Goal: Task Accomplishment & Management: Manage account settings

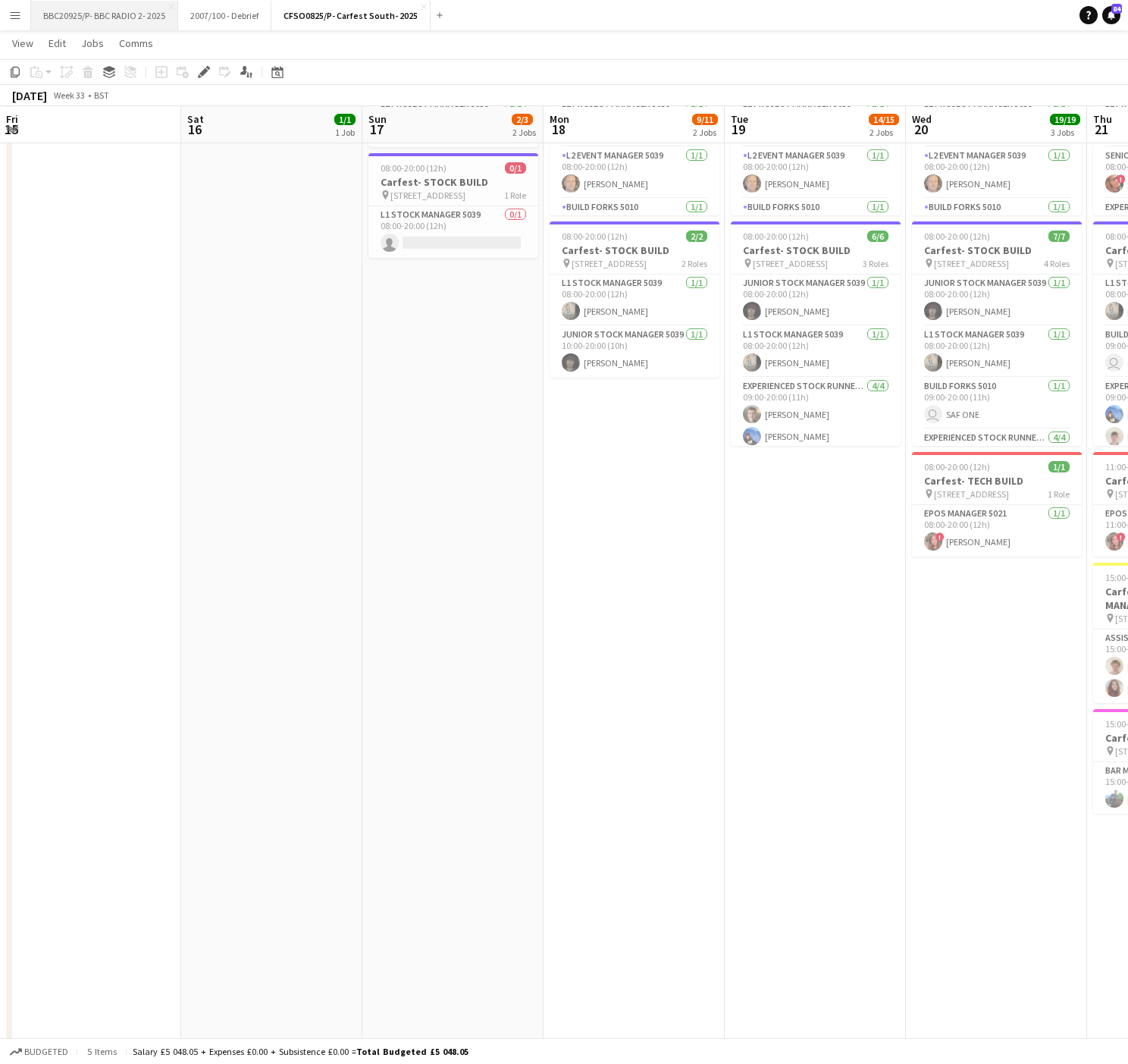
scroll to position [93, 0]
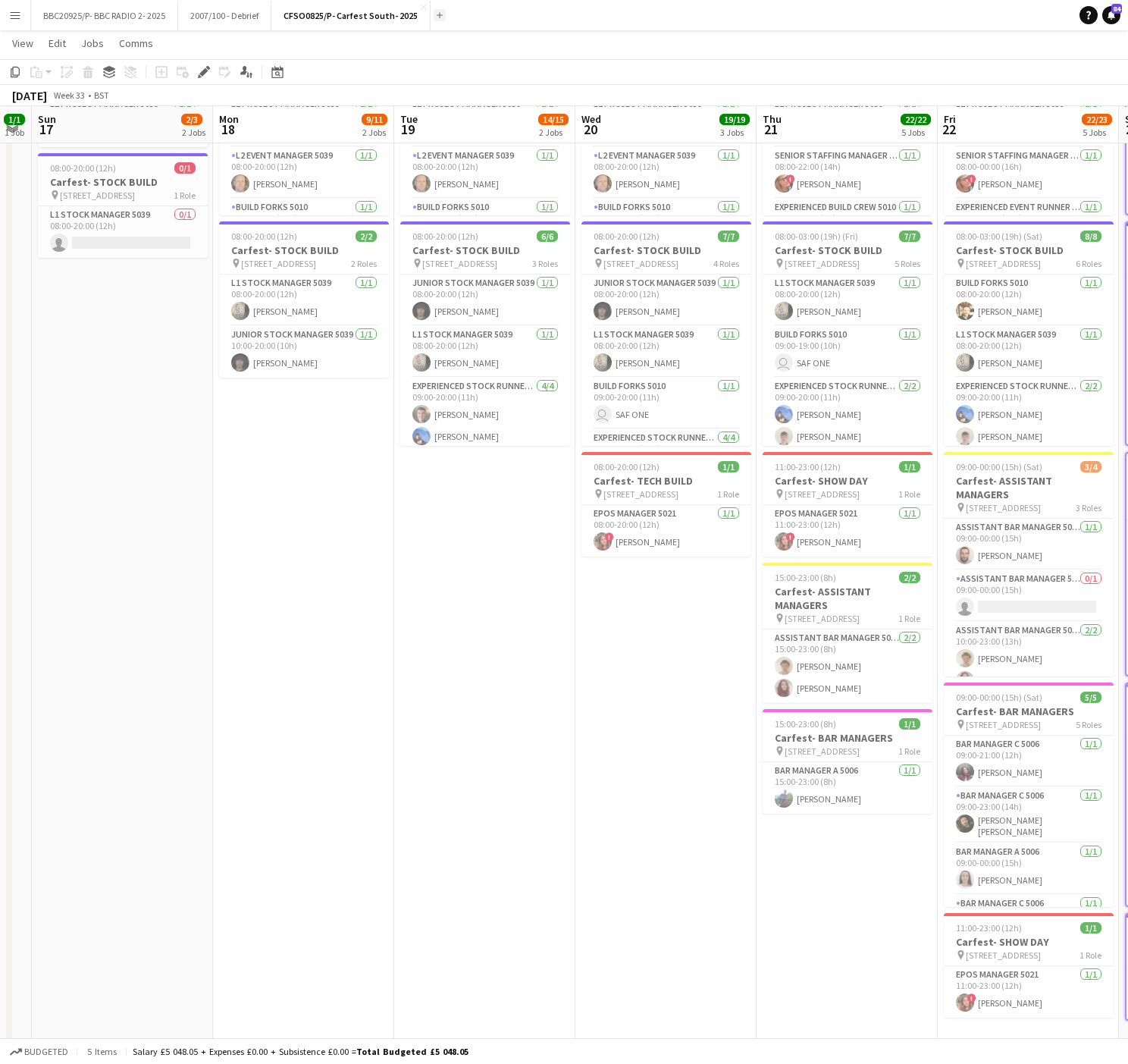
click at [437, 14] on app-icon "Add" at bounding box center [440, 15] width 6 height 6
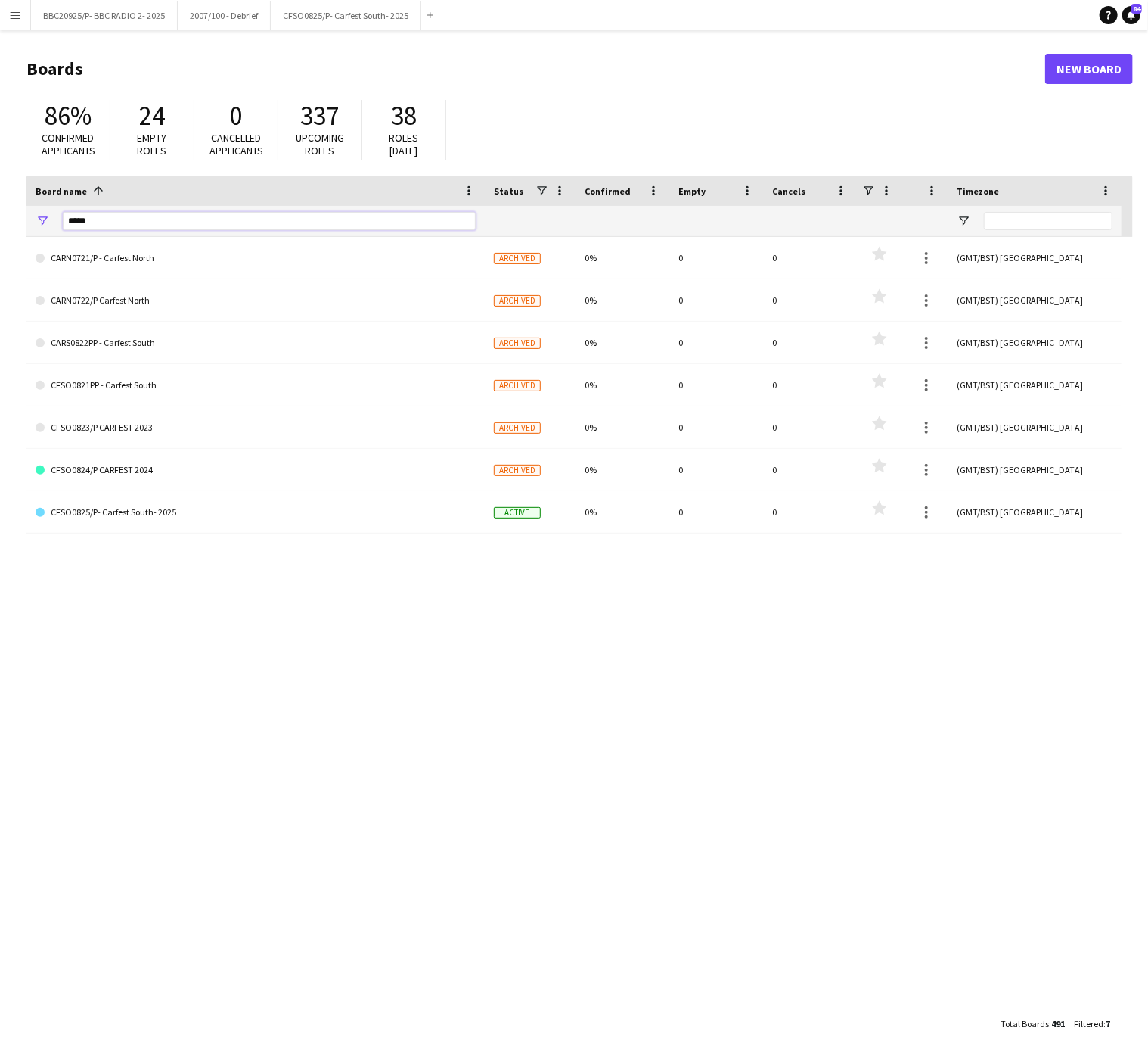
click at [162, 228] on input "*****" at bounding box center [269, 221] width 413 height 18
type input "*"
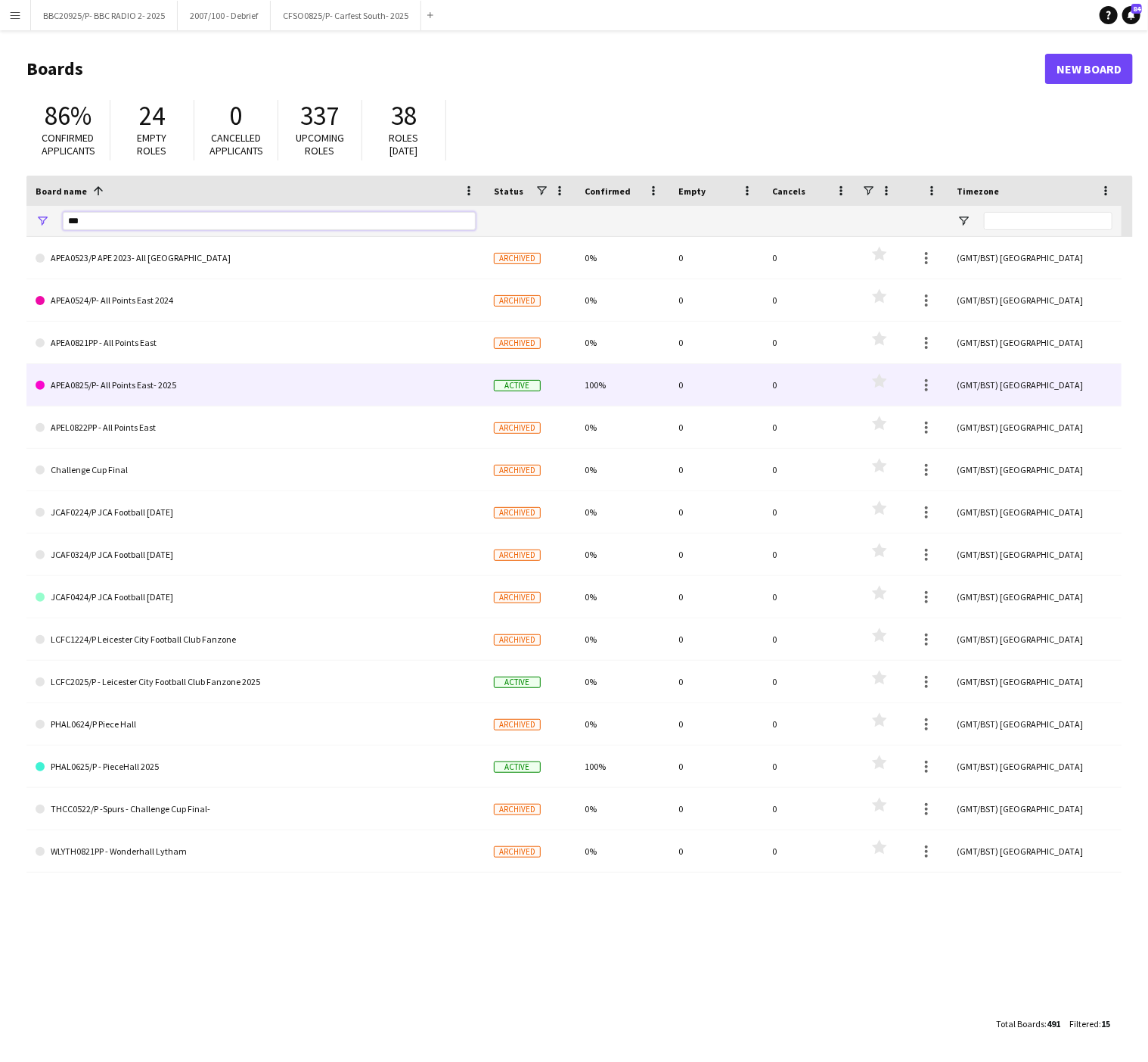
type input "***"
click at [160, 404] on link "APEA0825/P- All Points East- 2025" at bounding box center [256, 385] width 440 height 43
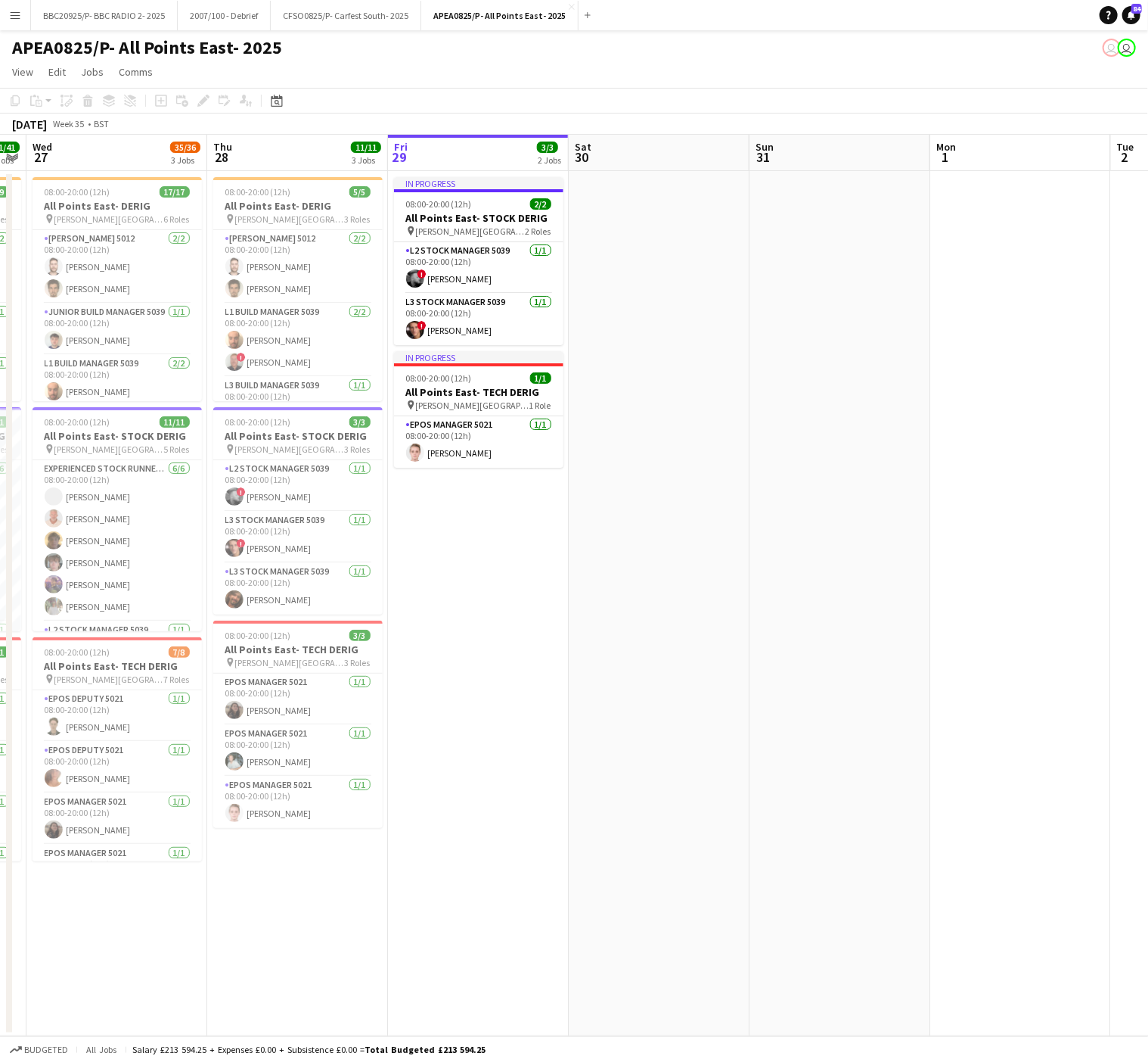
drag, startPoint x: 236, startPoint y: 583, endPoint x: 450, endPoint y: 573, distance: 214.2
click at [450, 573] on app-calendar-viewport "Mon 25 Tue 26 41/41 3 Jobs Wed 27 35/36 3 Jobs Thu 28 11/11 3 Jobs Fri 29 3/3 2…" at bounding box center [574, 585] width 1148 height 901
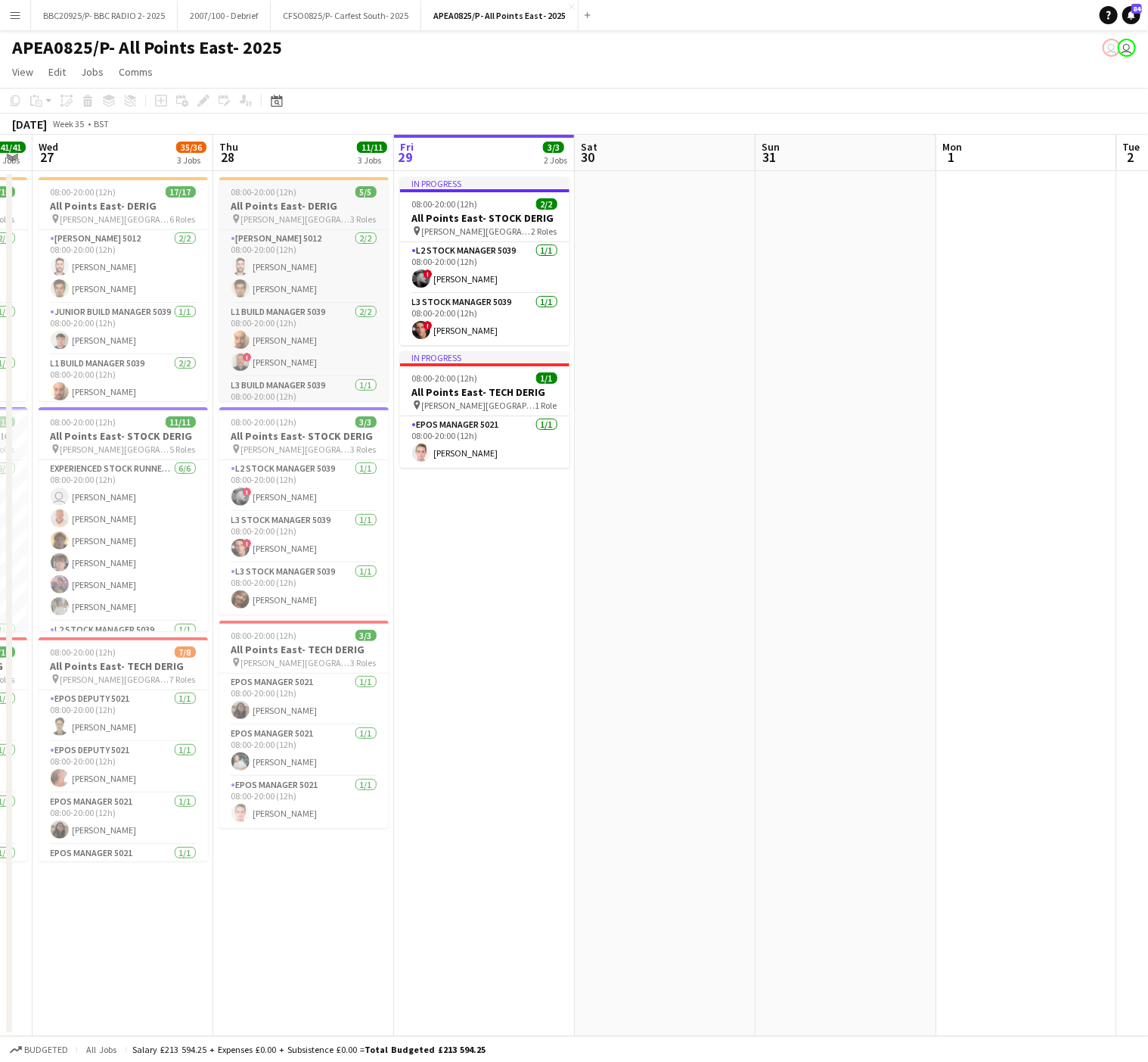
click at [279, 186] on span "08:00-20:00 (12h)" at bounding box center [265, 191] width 65 height 11
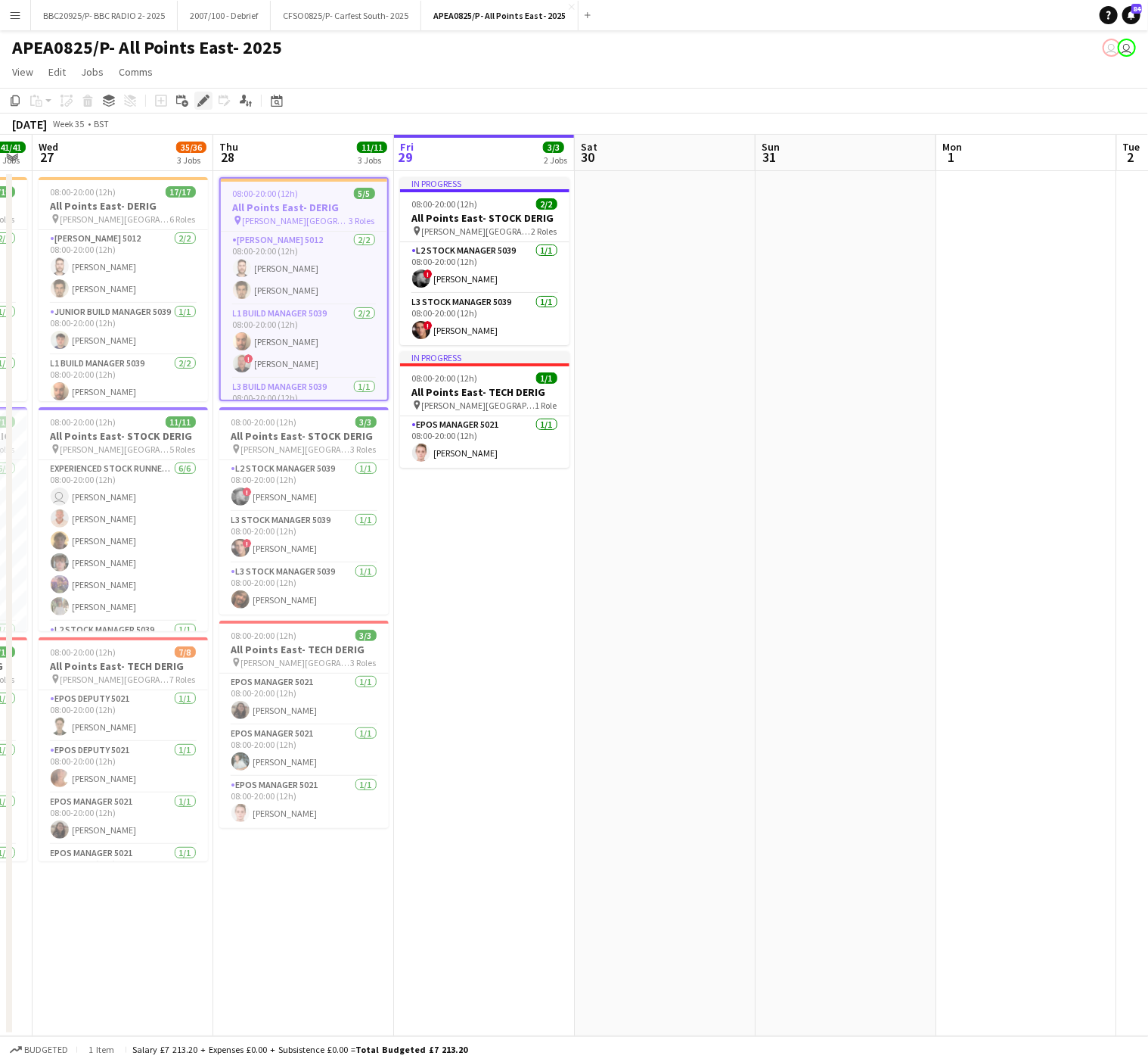
click at [194, 97] on div "Edit" at bounding box center [203, 100] width 18 height 18
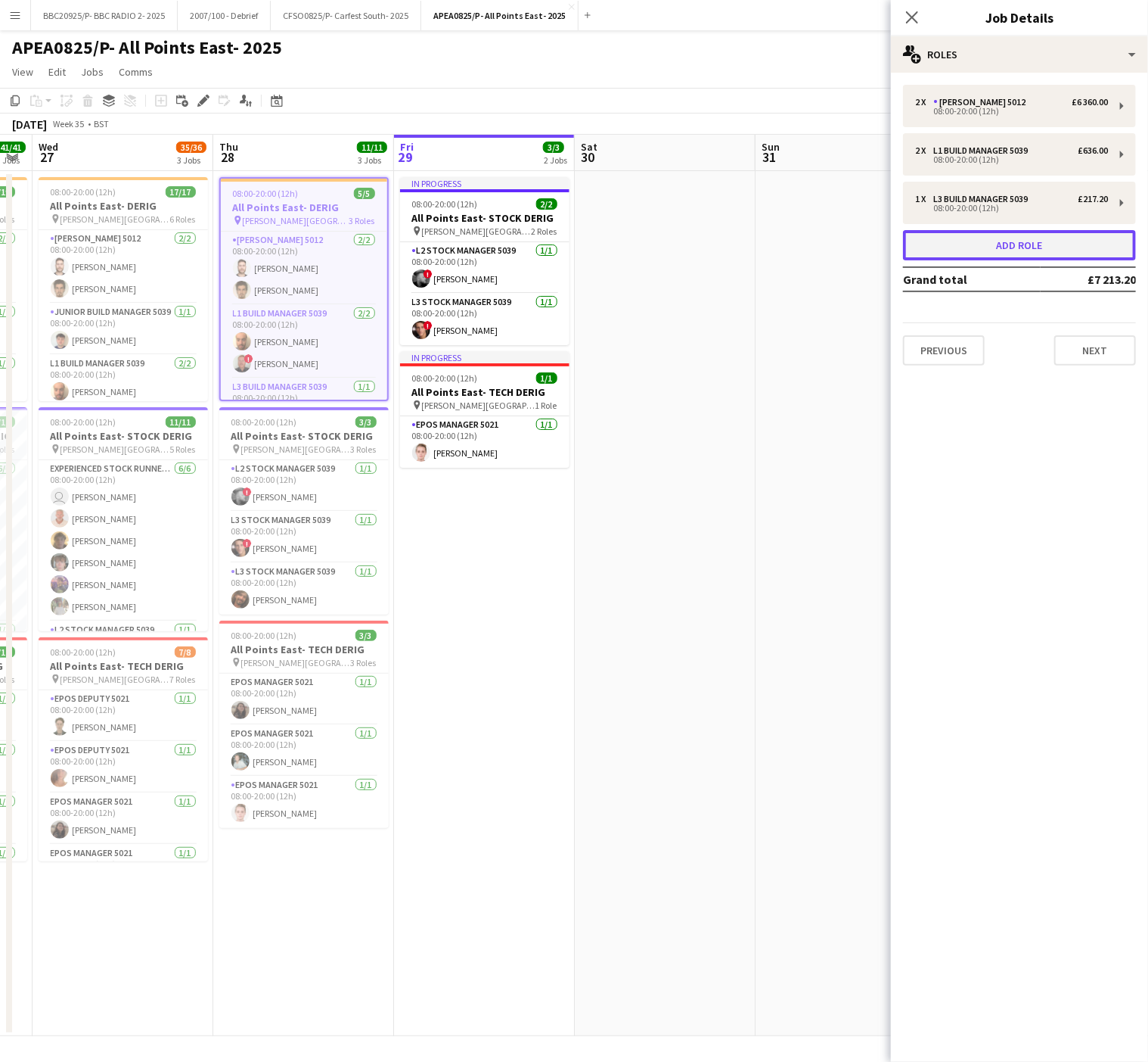
click at [1030, 256] on button "Add role" at bounding box center [1019, 245] width 233 height 31
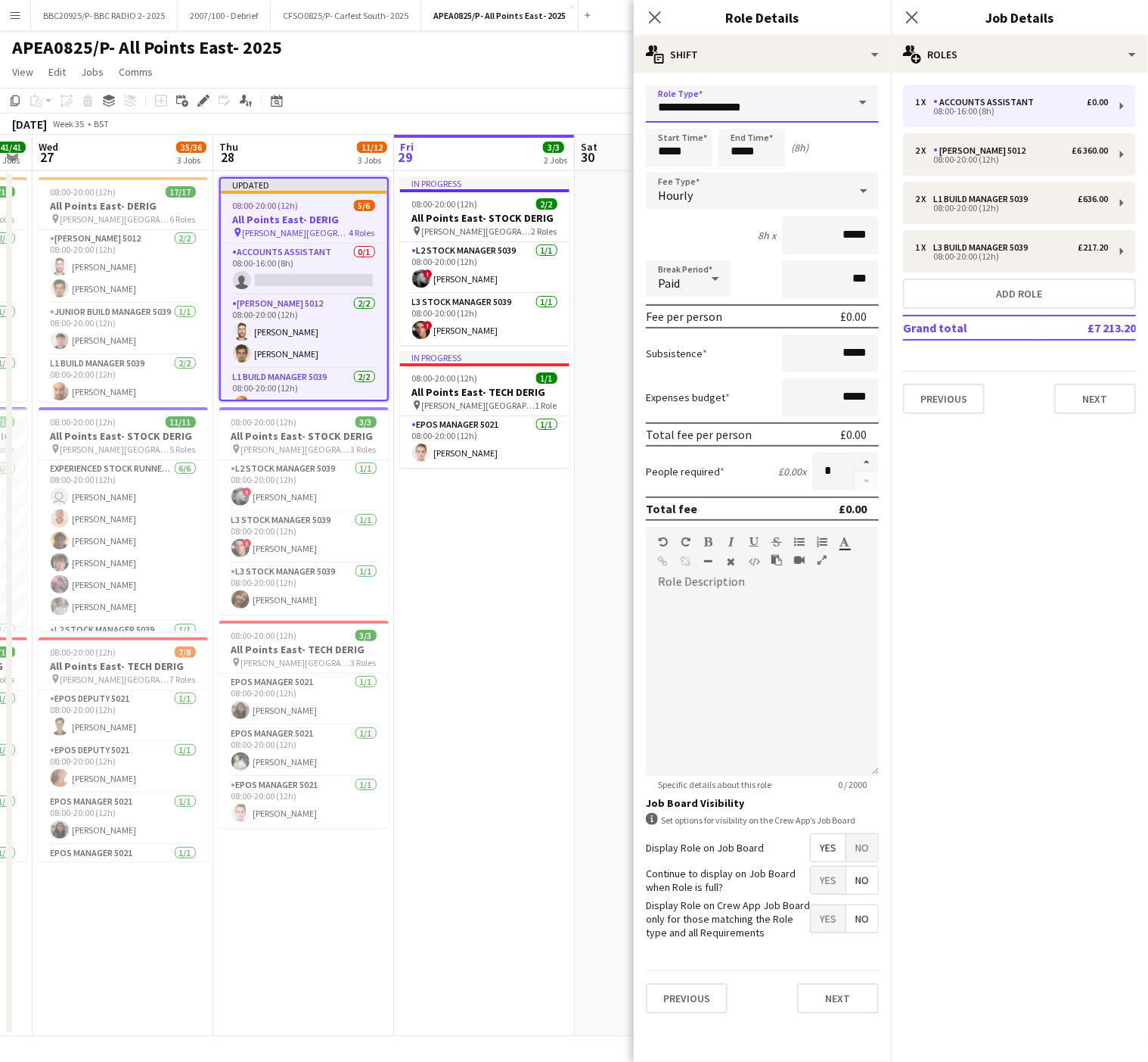
drag, startPoint x: 830, startPoint y: 100, endPoint x: 370, endPoint y: 78, distance: 460.5
click at [370, 78] on body "Menu Boards Boards Boards All jobs Status Workforce Workforce My Workforce Recr…" at bounding box center [574, 531] width 1148 height 1062
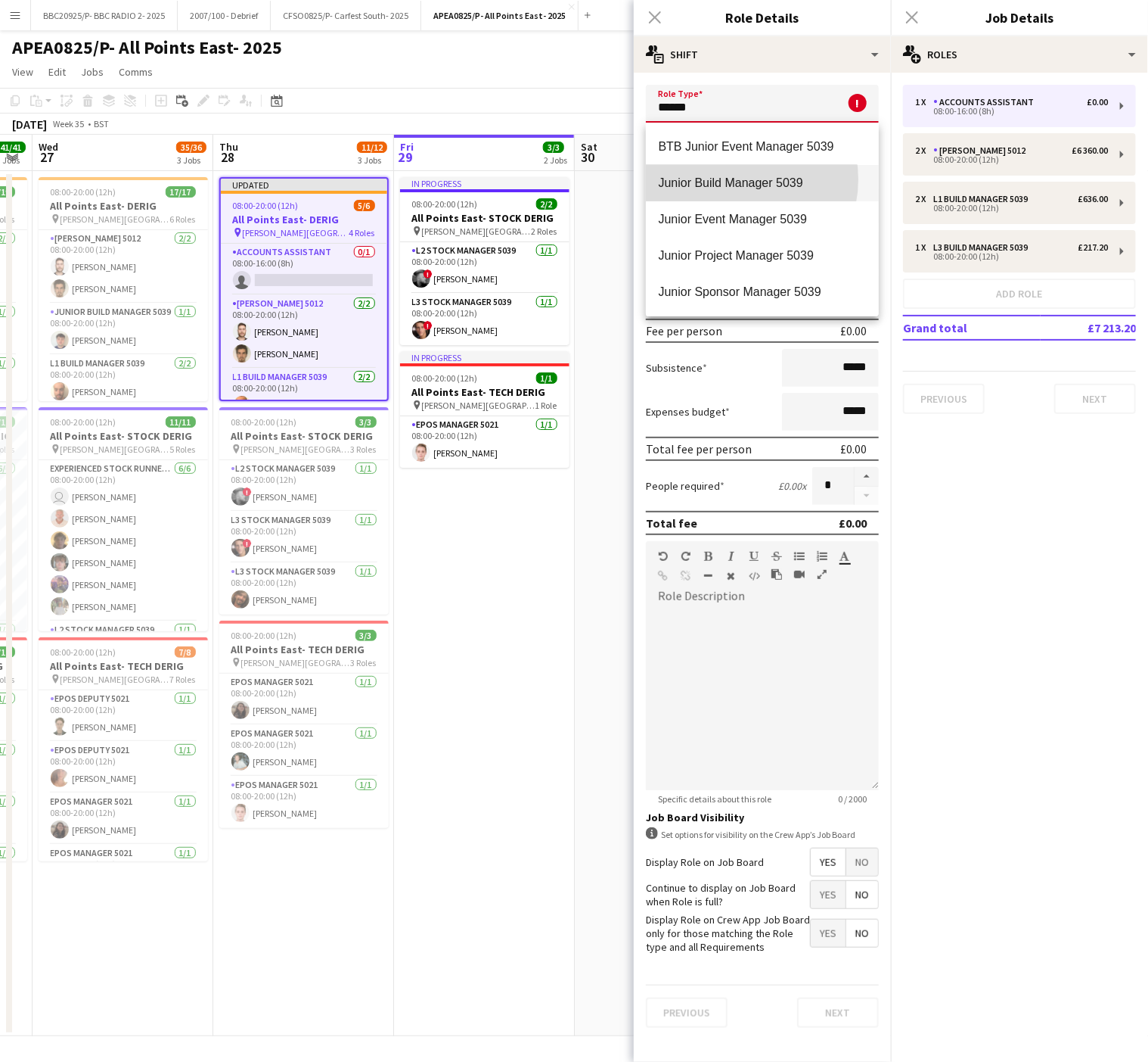
click at [740, 179] on span "Junior Build Manager 5039" at bounding box center [762, 182] width 209 height 14
type input "**********"
type input "******"
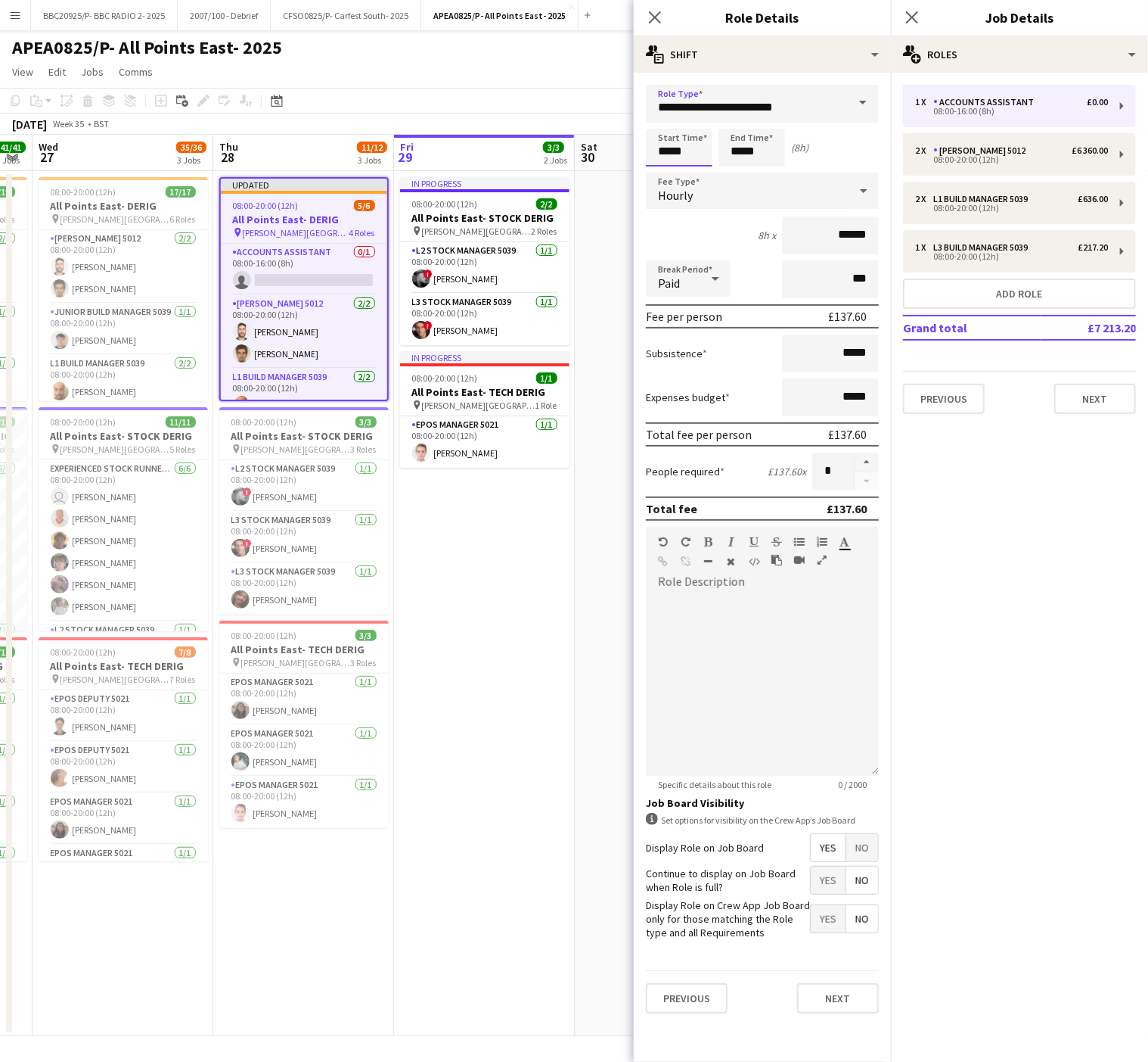
click at [678, 149] on input "*****" at bounding box center [679, 148] width 66 height 38
click at [693, 121] on div at bounding box center [694, 120] width 31 height 15
type input "*****"
click at [693, 121] on div at bounding box center [694, 120] width 31 height 15
click at [762, 155] on input "*****" at bounding box center [751, 148] width 66 height 38
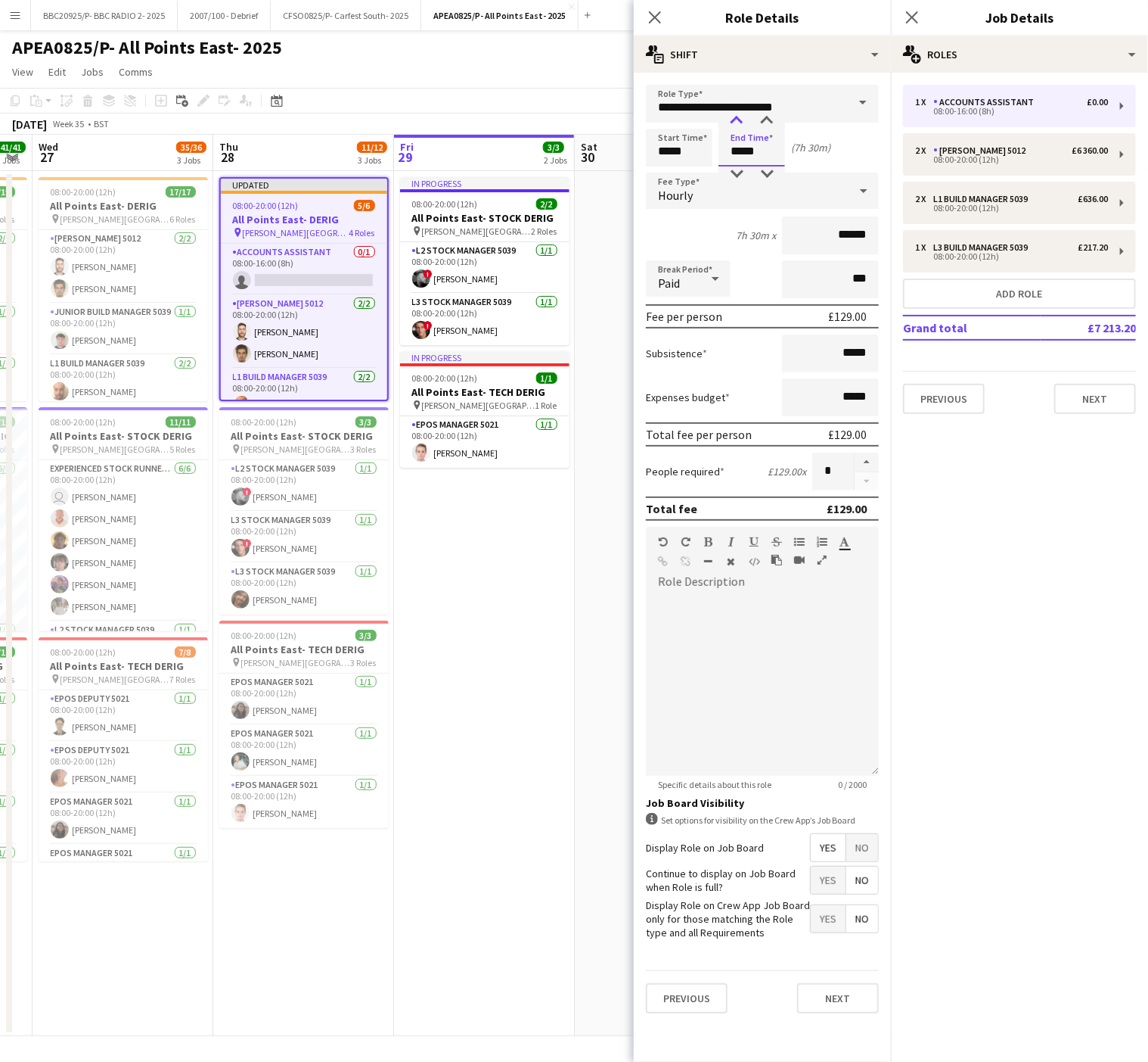
type input "*****"
click at [733, 120] on div at bounding box center [737, 120] width 31 height 15
click at [491, 612] on app-date-cell "In progress 08:00-20:00 (12h) 2/2 All Points East- STOCK DERIG pin Victoria Par…" at bounding box center [485, 603] width 180 height 865
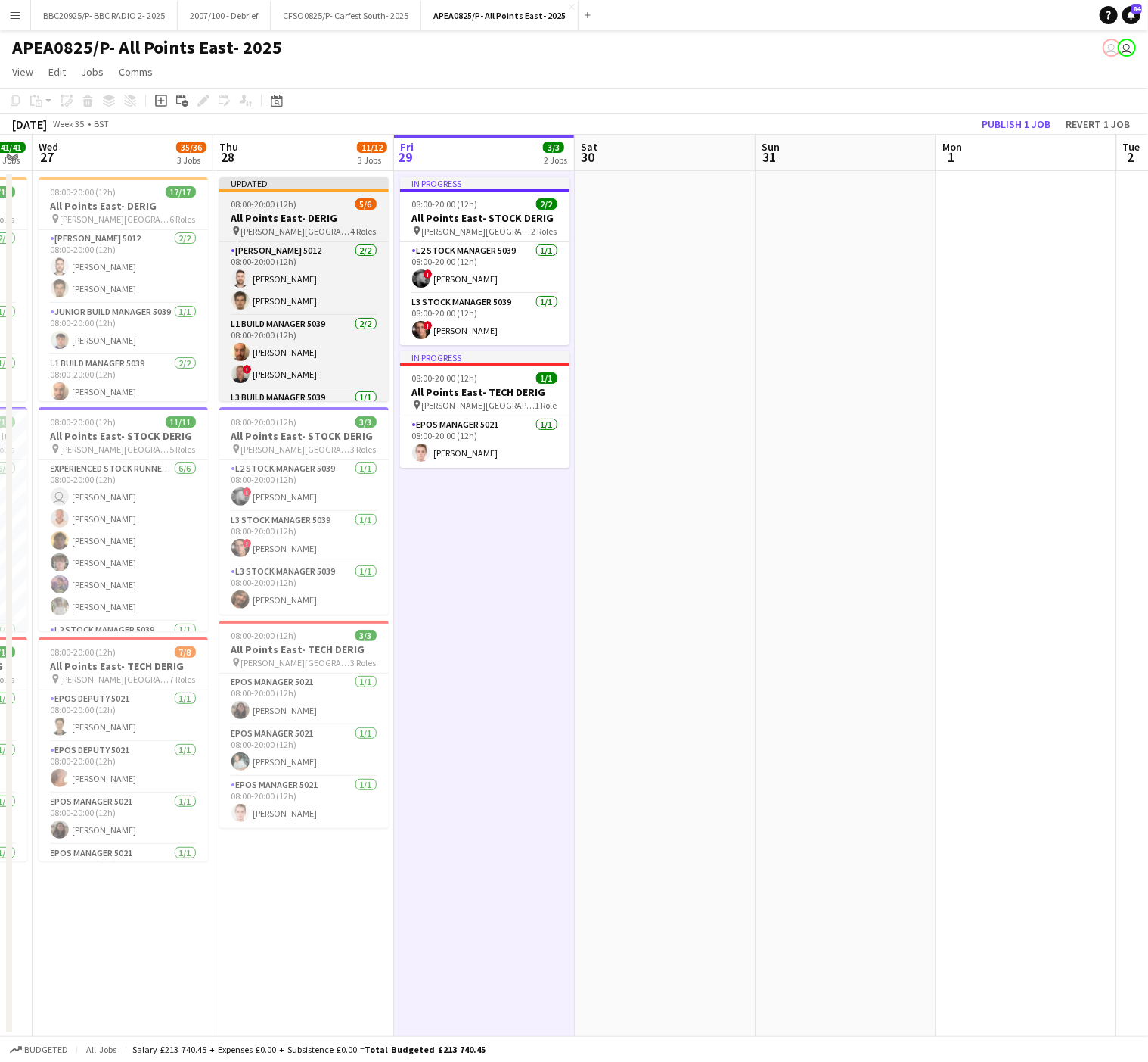
scroll to position [94, 0]
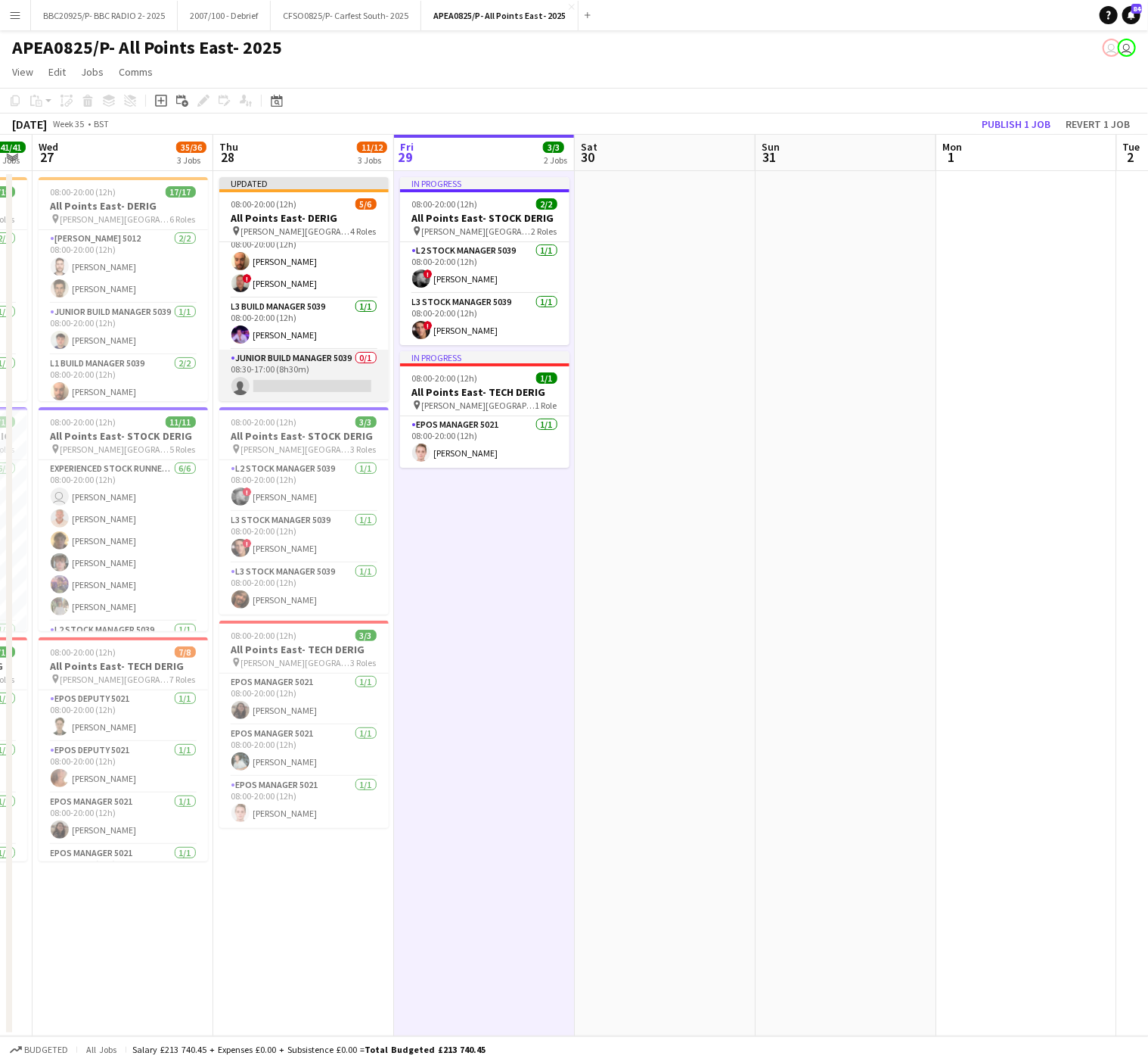
click at [324, 392] on app-card-role "Junior Build Manager 5039 0/1 08:30-17:00 (8h30m) single-neutral-actions" at bounding box center [303, 376] width 170 height 52
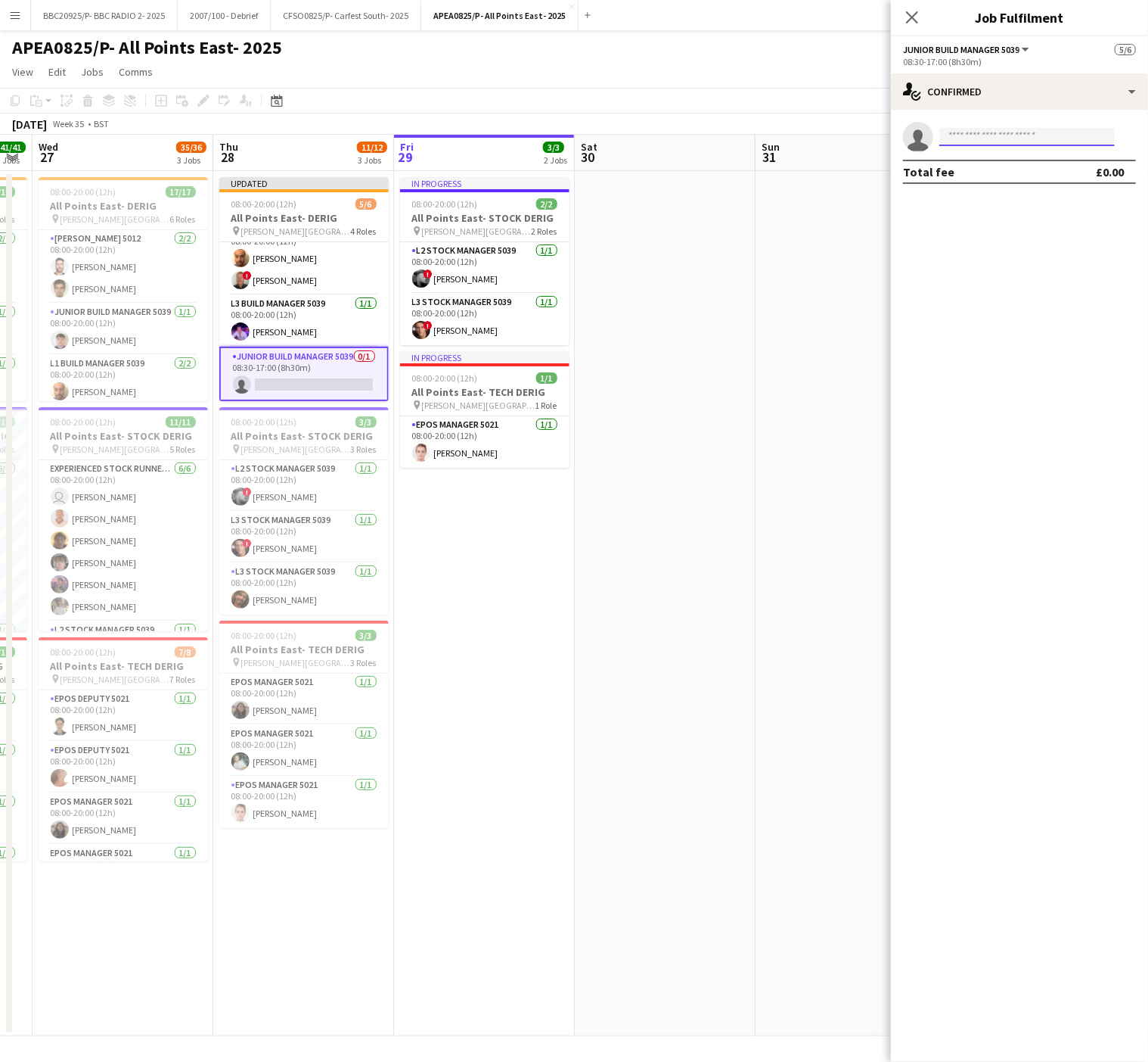
click at [976, 132] on input at bounding box center [1027, 137] width 175 height 18
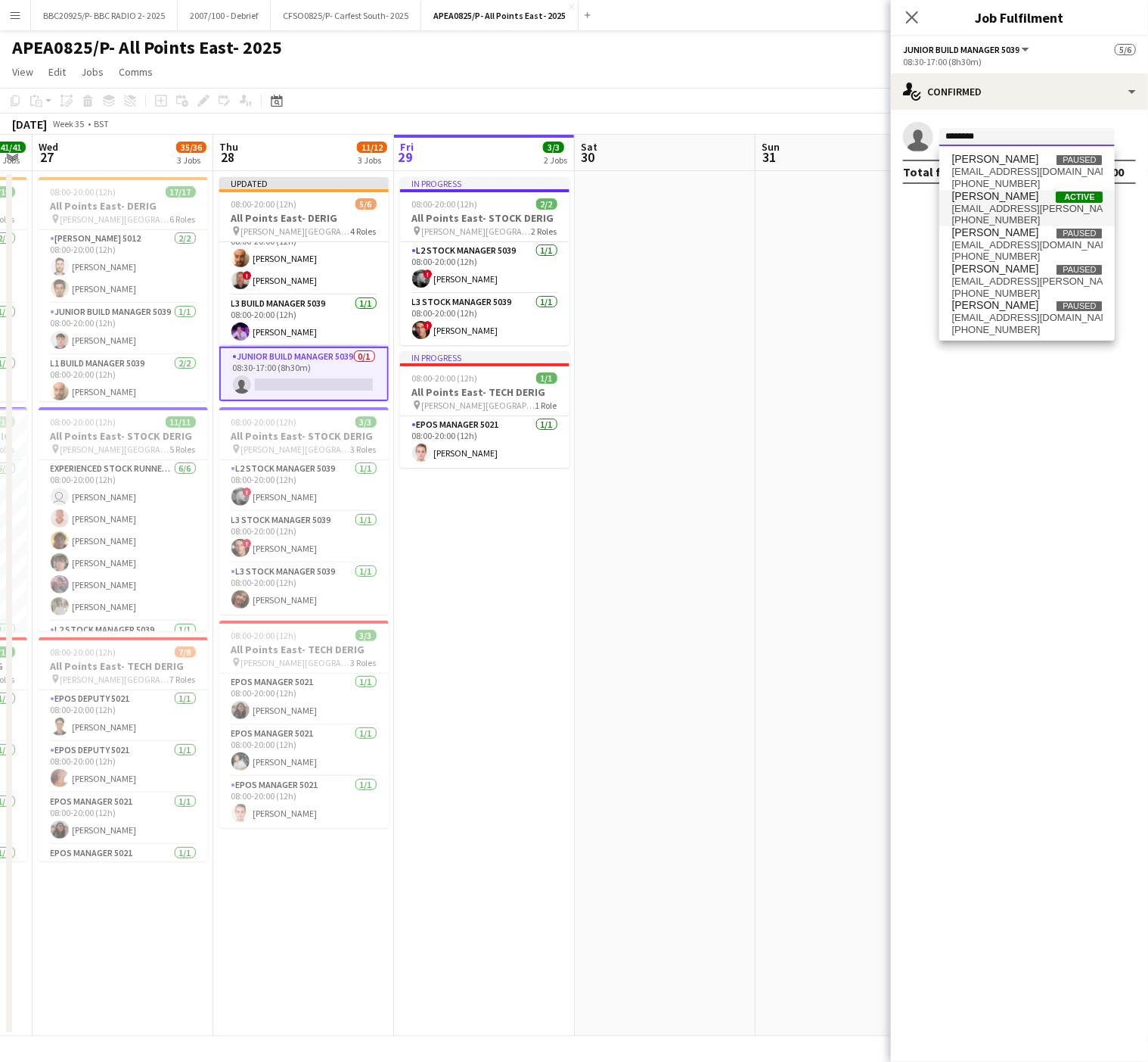
type input "********"
click at [1023, 199] on span "Jack Colbourn Active" at bounding box center [1027, 196] width 152 height 13
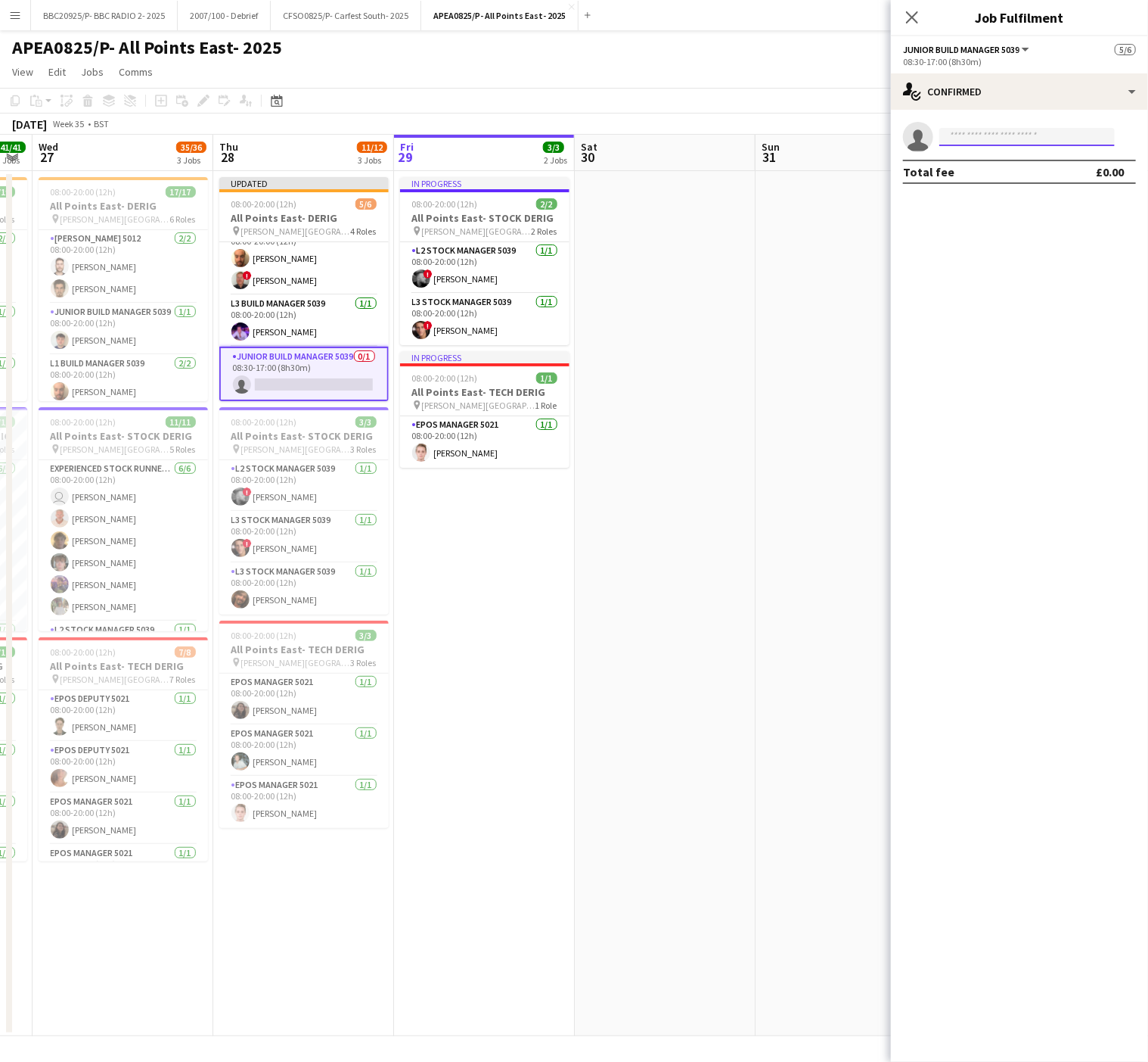
click at [1019, 146] on input at bounding box center [1027, 137] width 175 height 18
click at [999, 177] on span "[EMAIL_ADDRESS][PERSON_NAME][DOMAIN_NAME]" at bounding box center [1027, 172] width 152 height 12
click at [724, 356] on app-date-cell at bounding box center [665, 603] width 180 height 865
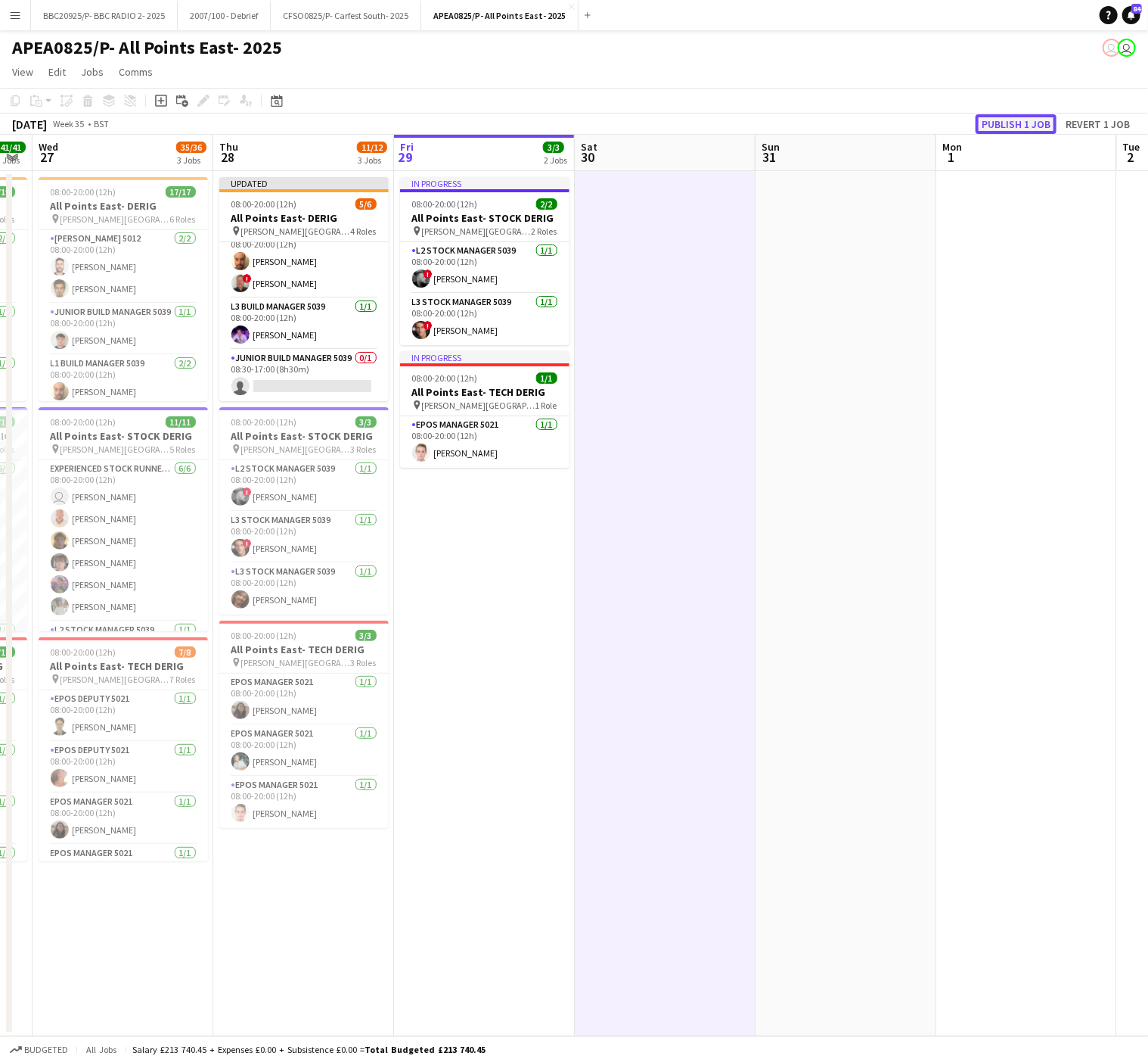
click at [1011, 131] on button "Publish 1 job" at bounding box center [1016, 124] width 81 height 20
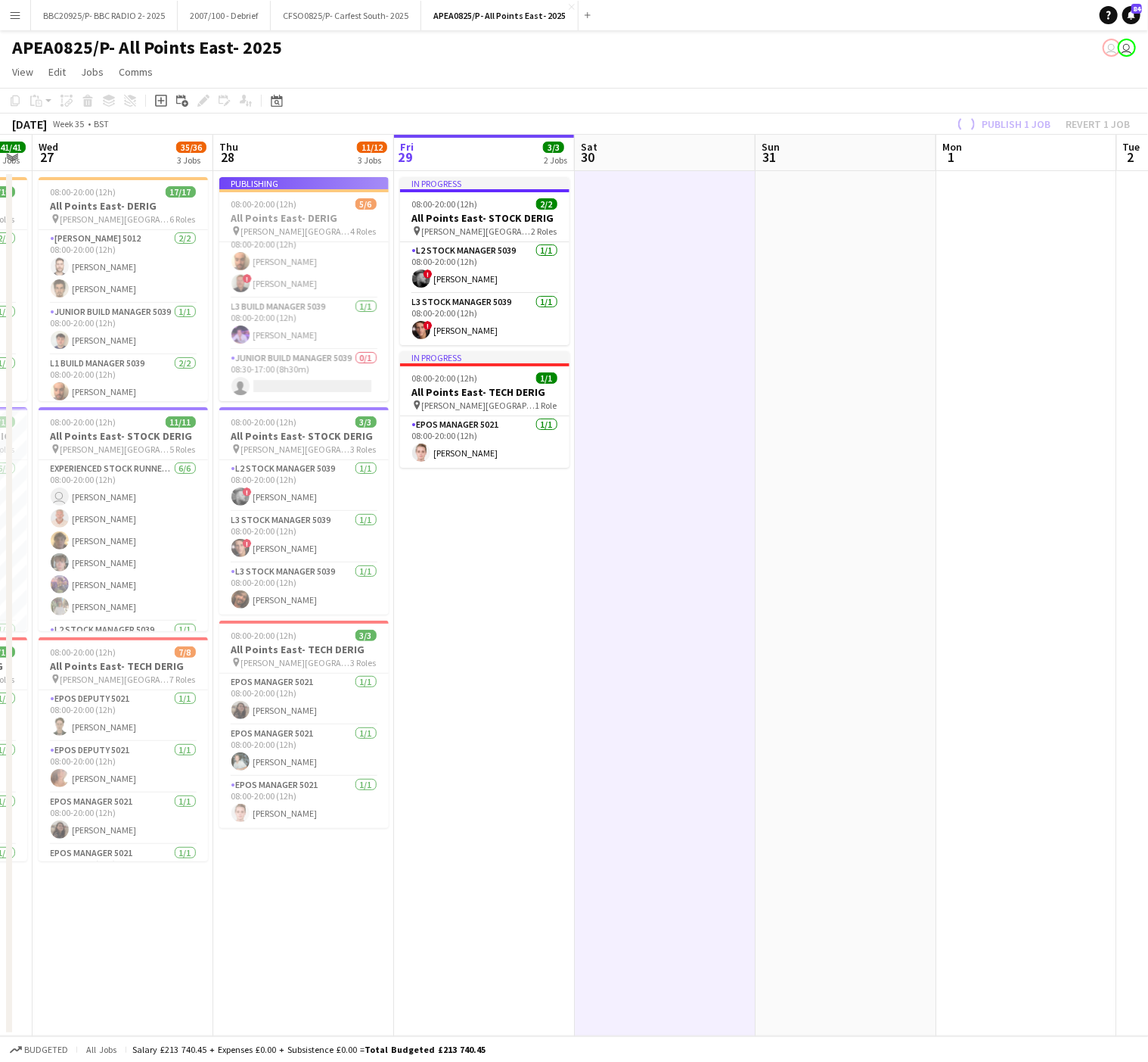
scroll to position [81, 0]
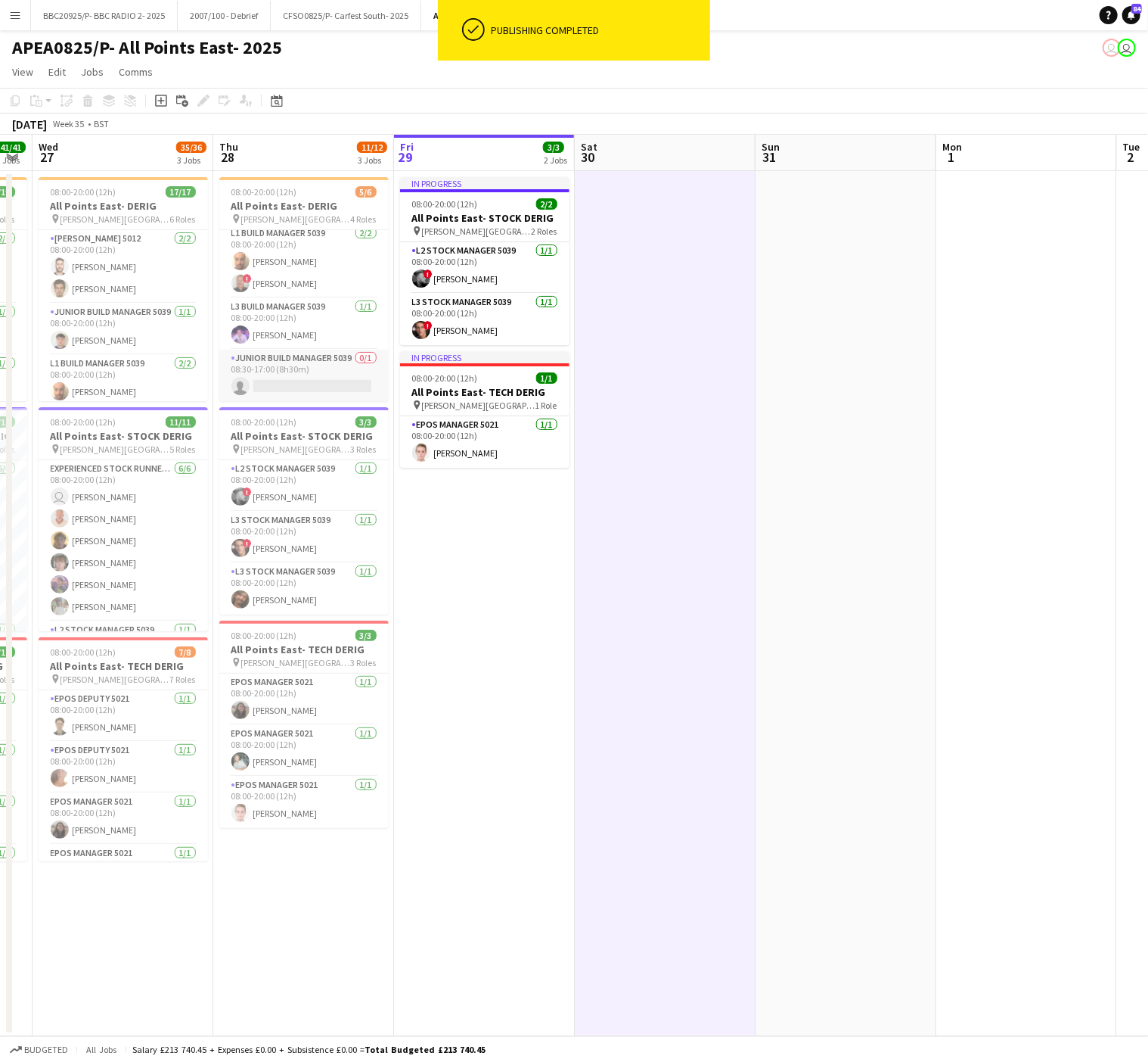
click at [325, 394] on app-card-role "Junior Build Manager 5039 0/1 08:30-17:00 (8h30m) single-neutral-actions" at bounding box center [303, 376] width 170 height 52
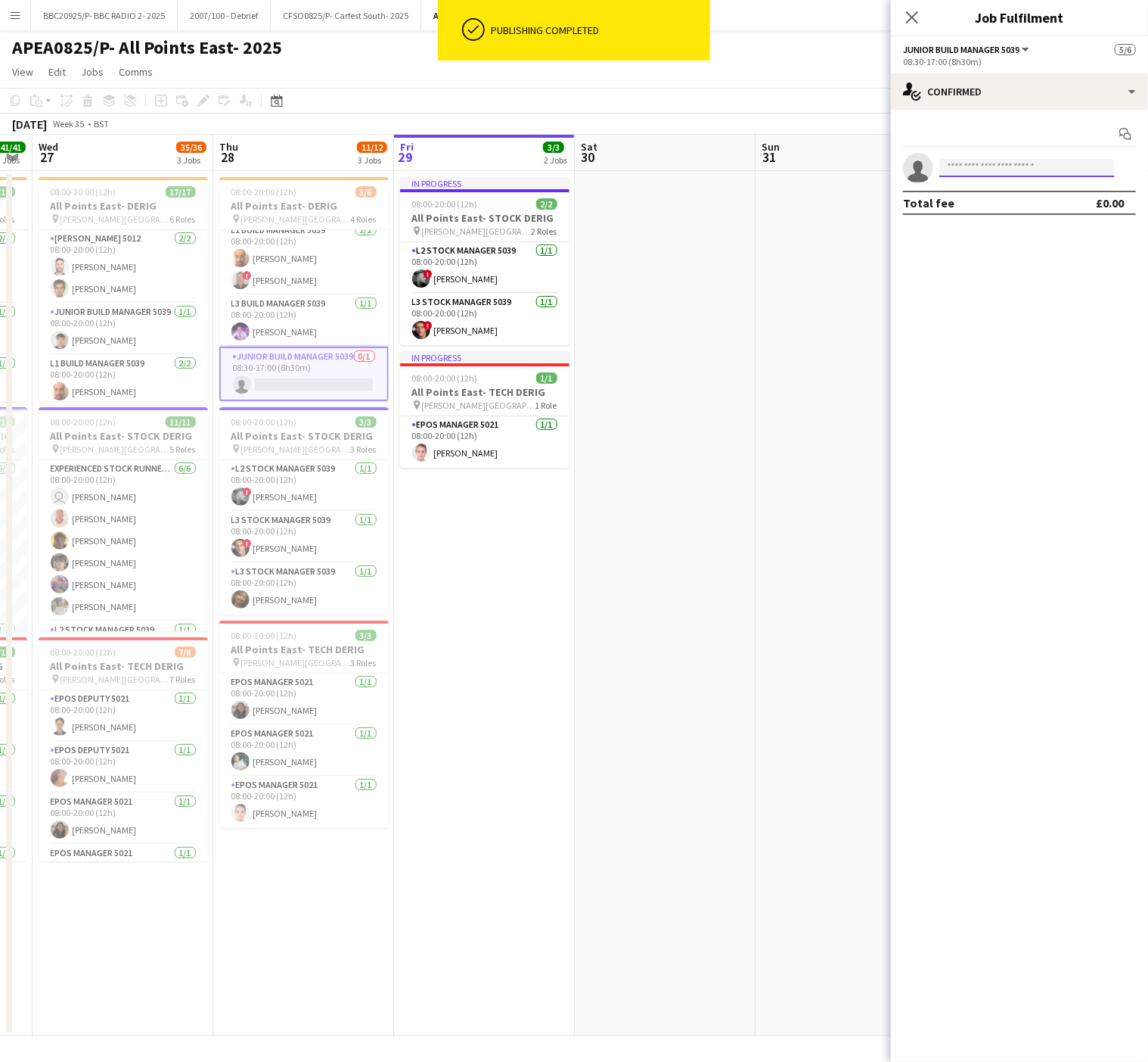
click at [972, 170] on input at bounding box center [1027, 168] width 175 height 18
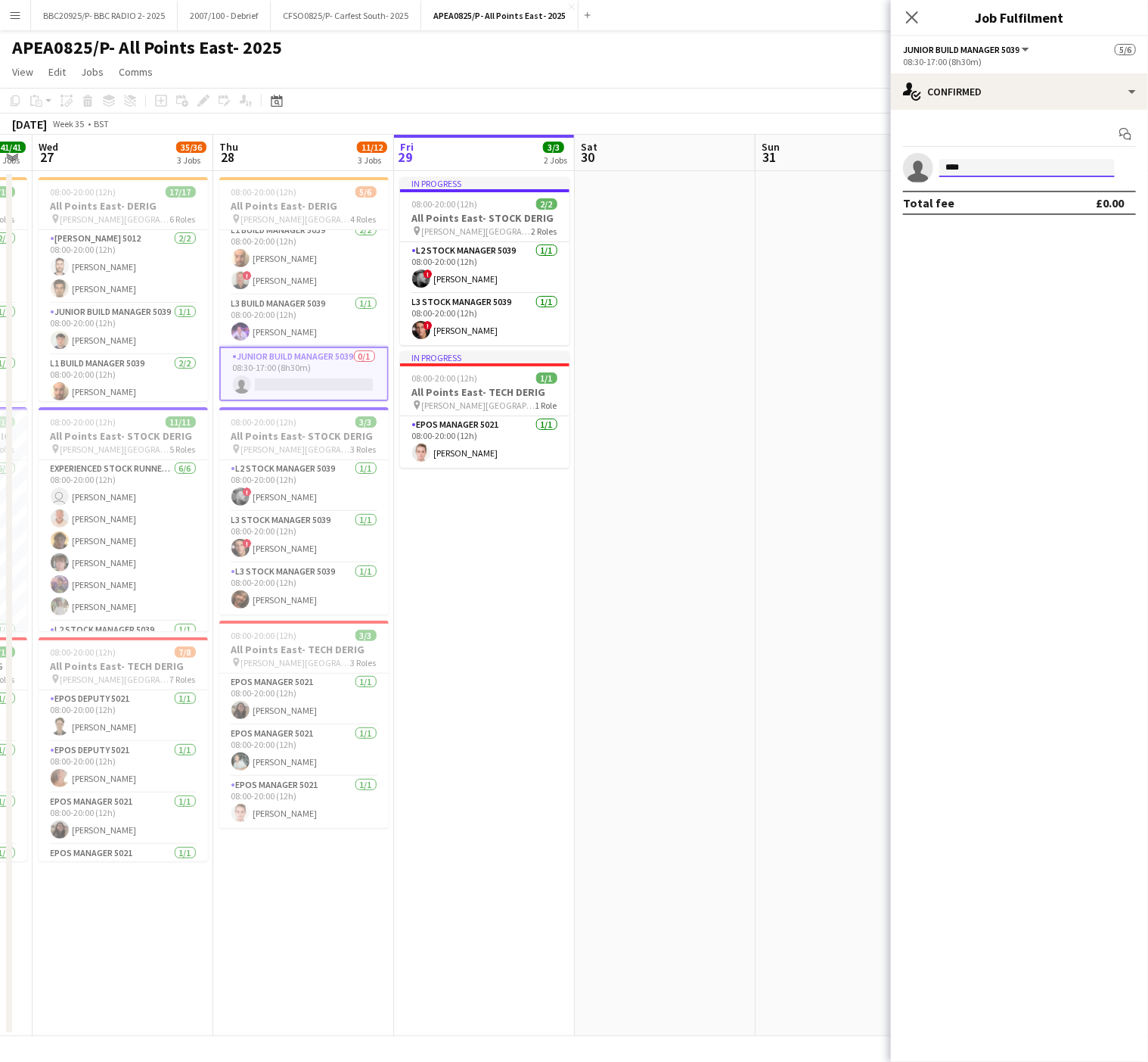
type input "****"
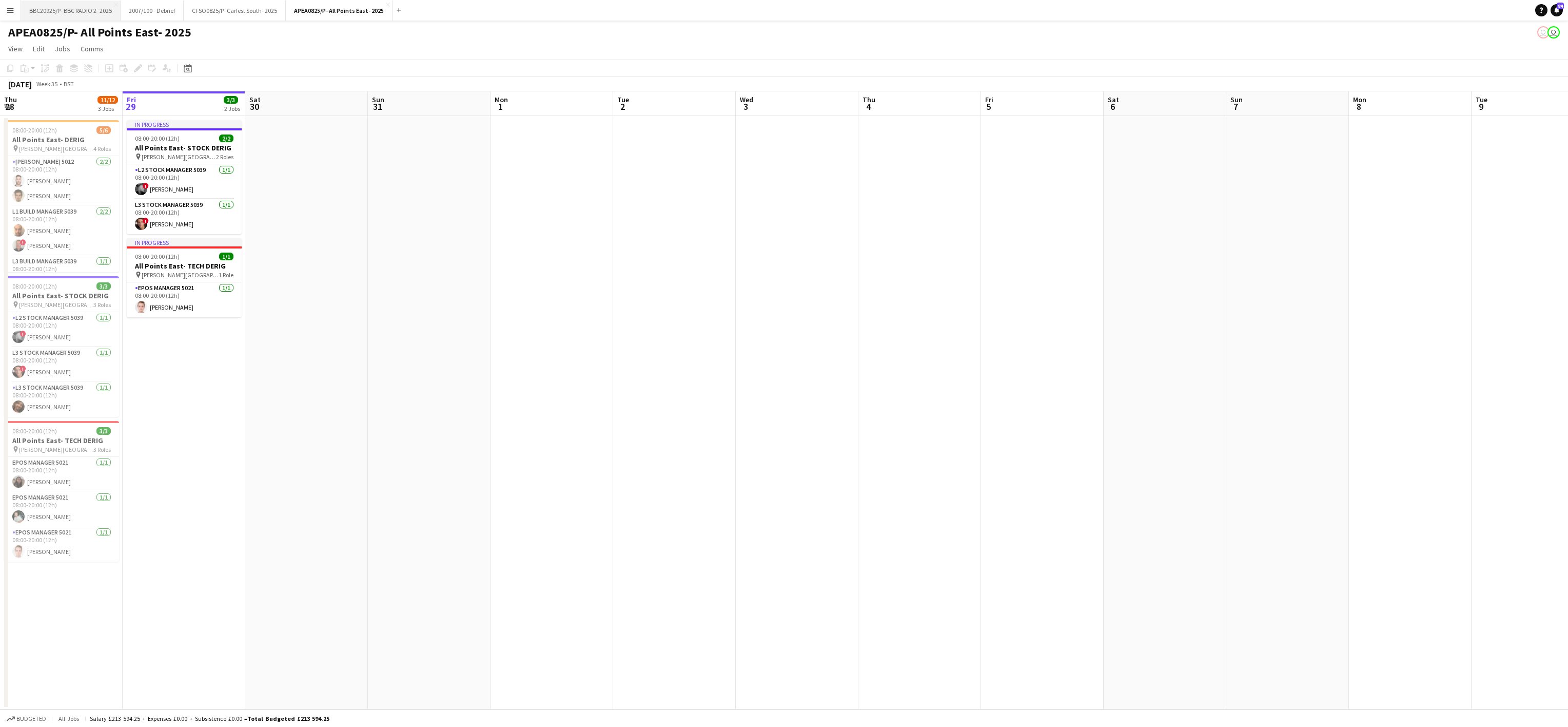
click at [70, 3] on button "BBC20925/P- BBC RADIO 2- 2025 Close" at bounding box center [71, 11] width 100 height 20
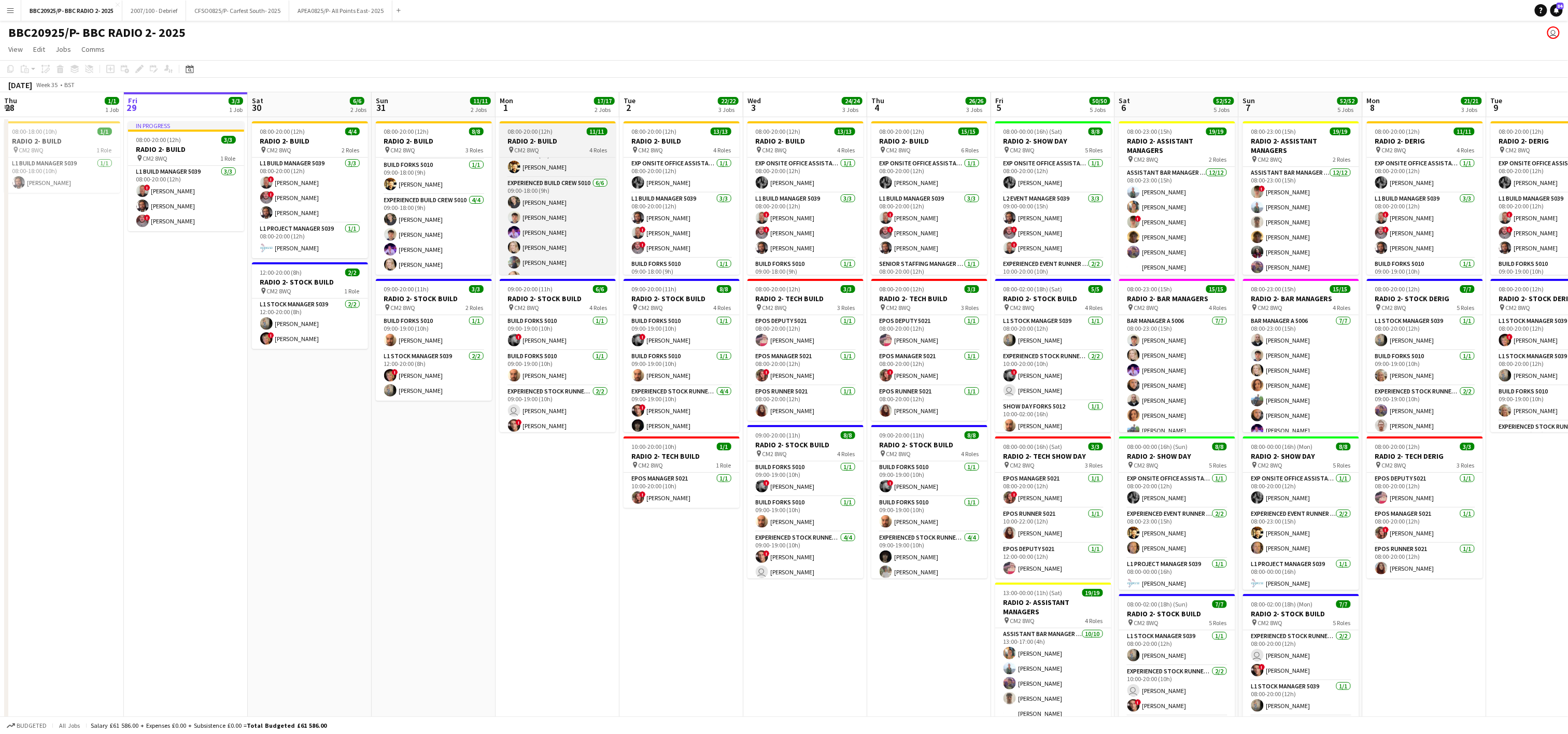
scroll to position [132, 0]
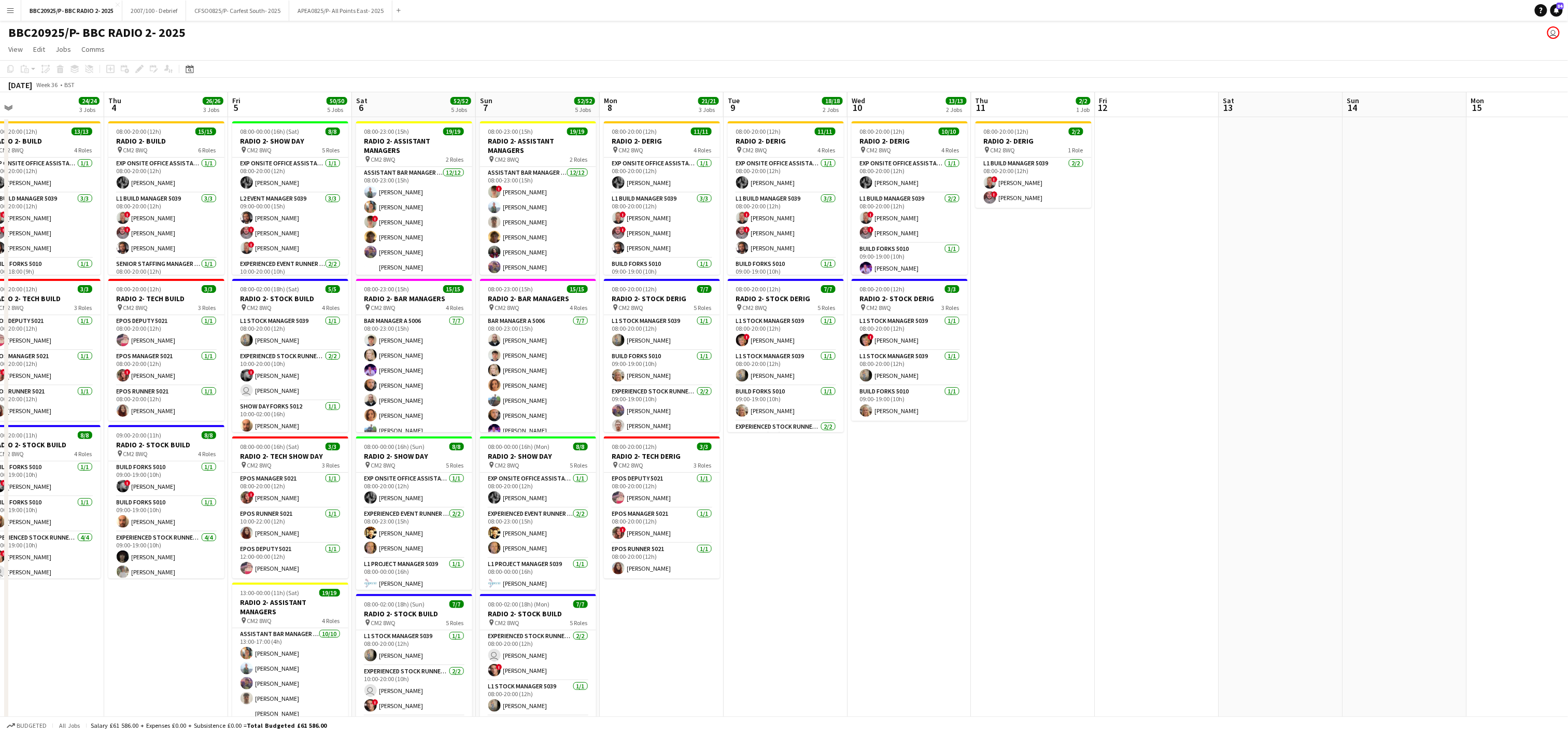
drag, startPoint x: 1291, startPoint y: 530, endPoint x: 527, endPoint y: 515, distance: 764.1
click at [527, 515] on app-calendar-viewport "Sun 31 11/11 2 Jobs Mon 1 17/17 2 Jobs Tue 2 22/22 3 Jobs Wed 3 24/24 3 Jobs Th…" at bounding box center [784, 509] width 1568 height 832
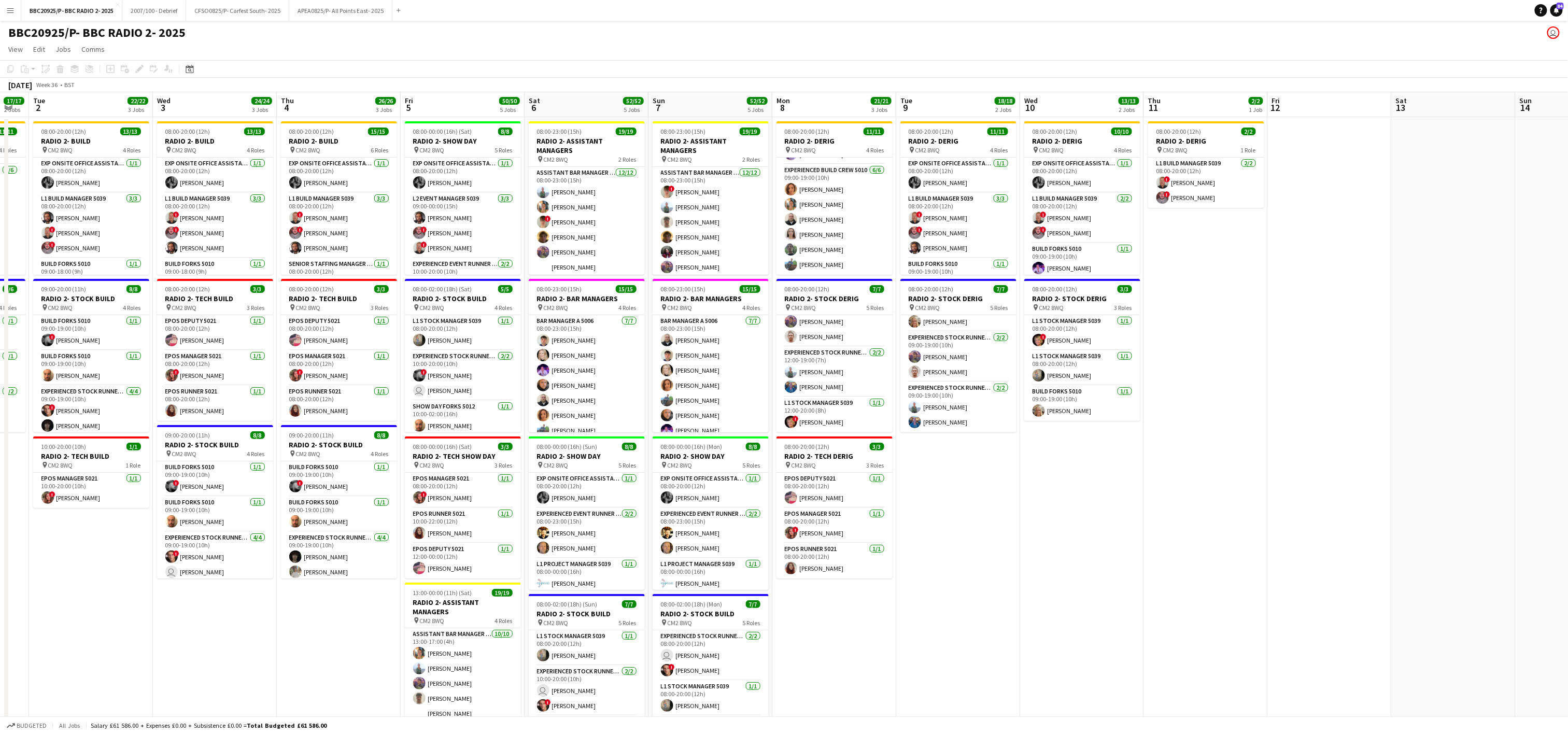
drag, startPoint x: 962, startPoint y: 557, endPoint x: 979, endPoint y: 556, distance: 17.0
click at [787, 556] on app-calendar-viewport "Sun 31 11/11 2 Jobs Mon 1 17/17 2 Jobs Tue 2 22/22 3 Jobs Wed 3 24/24 3 Jobs Th…" at bounding box center [784, 509] width 1568 height 832
click at [787, 373] on app-card-role "Experienced Stock Runner 5012 [DATE] 12:00-19:00 (7h) [PERSON_NAME] [PERSON_NAM…" at bounding box center [834, 372] width 116 height 50
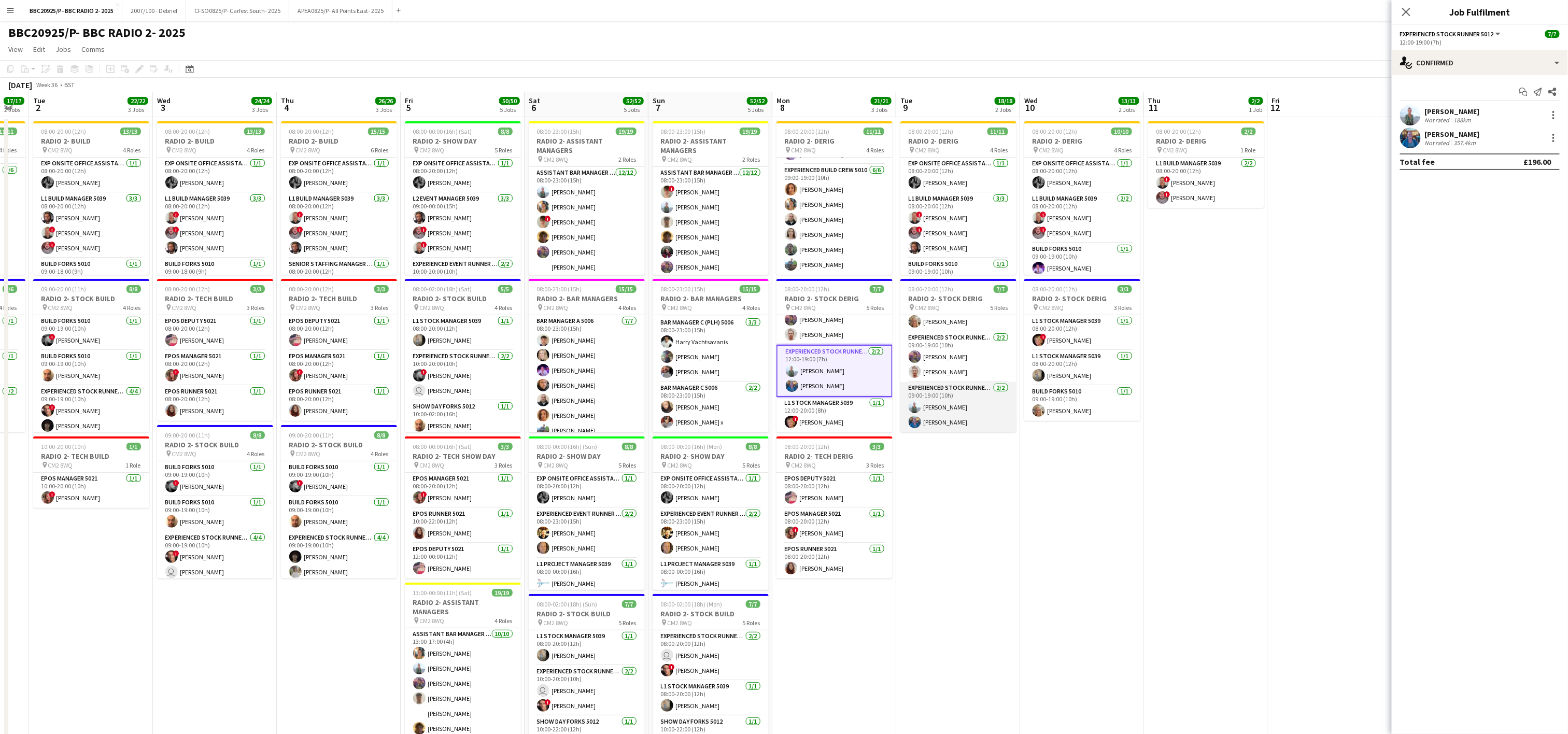
click at [787, 428] on app-card-role "Experienced Stock Runner 5012 [DATE] 09:00-19:00 (10h) [PERSON_NAME] [PERSON_NA…" at bounding box center [959, 407] width 116 height 50
click at [787, 141] on div at bounding box center [1553, 141] width 2 height 2
click at [787, 230] on span "Remove" at bounding box center [1503, 232] width 31 height 9
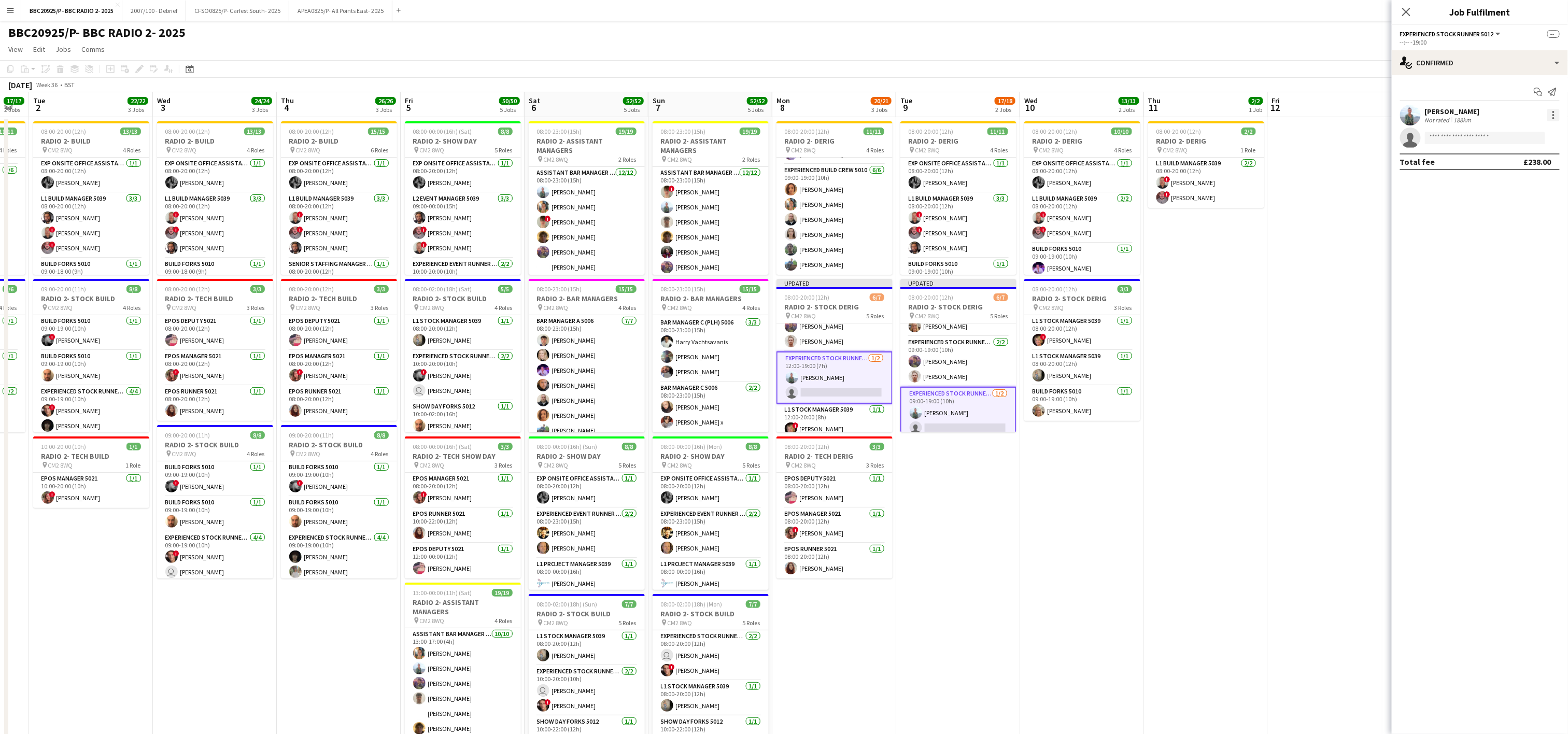
click at [787, 116] on div at bounding box center [1554, 115] width 12 height 12
click at [787, 216] on button "Remove" at bounding box center [1520, 210] width 81 height 25
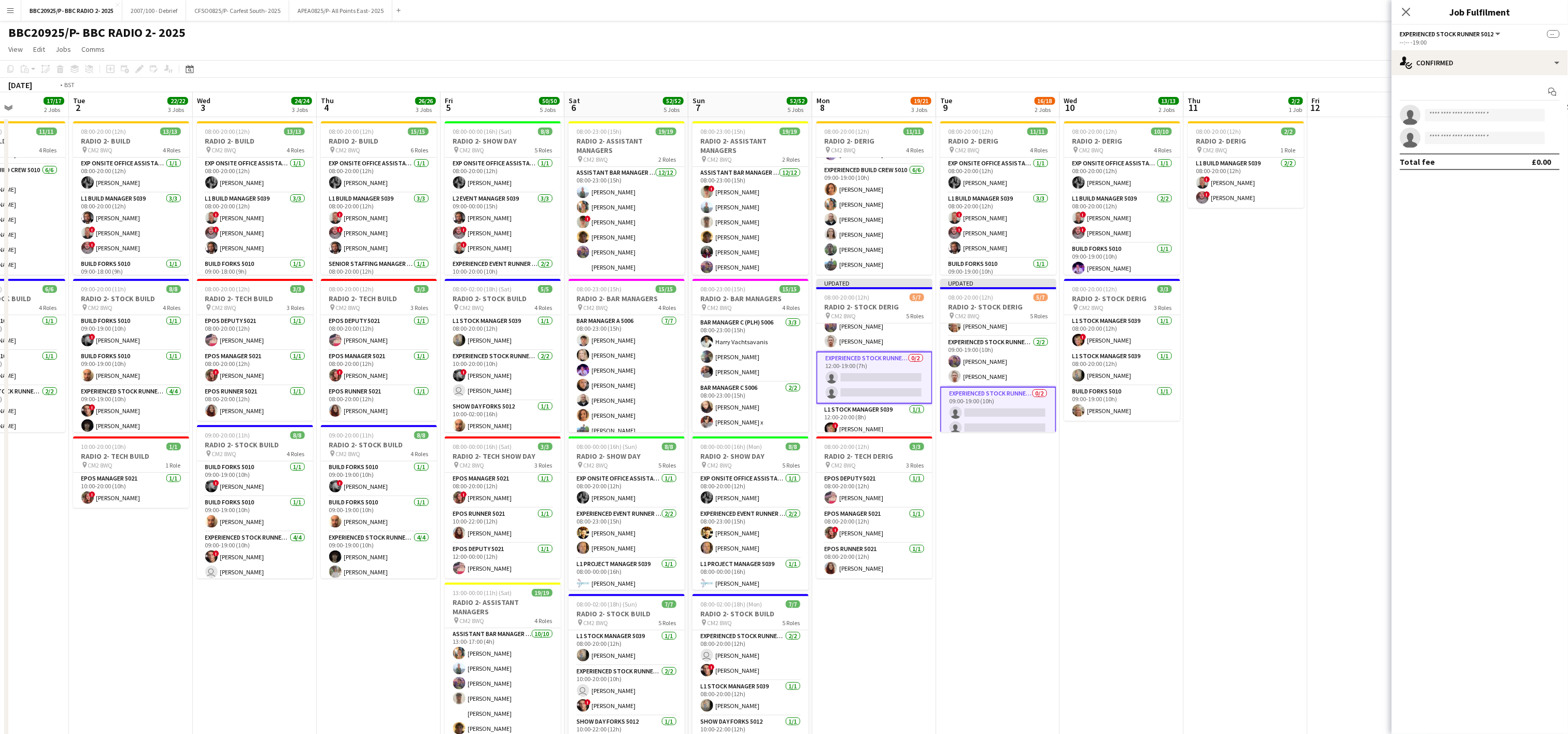
scroll to position [0, 302]
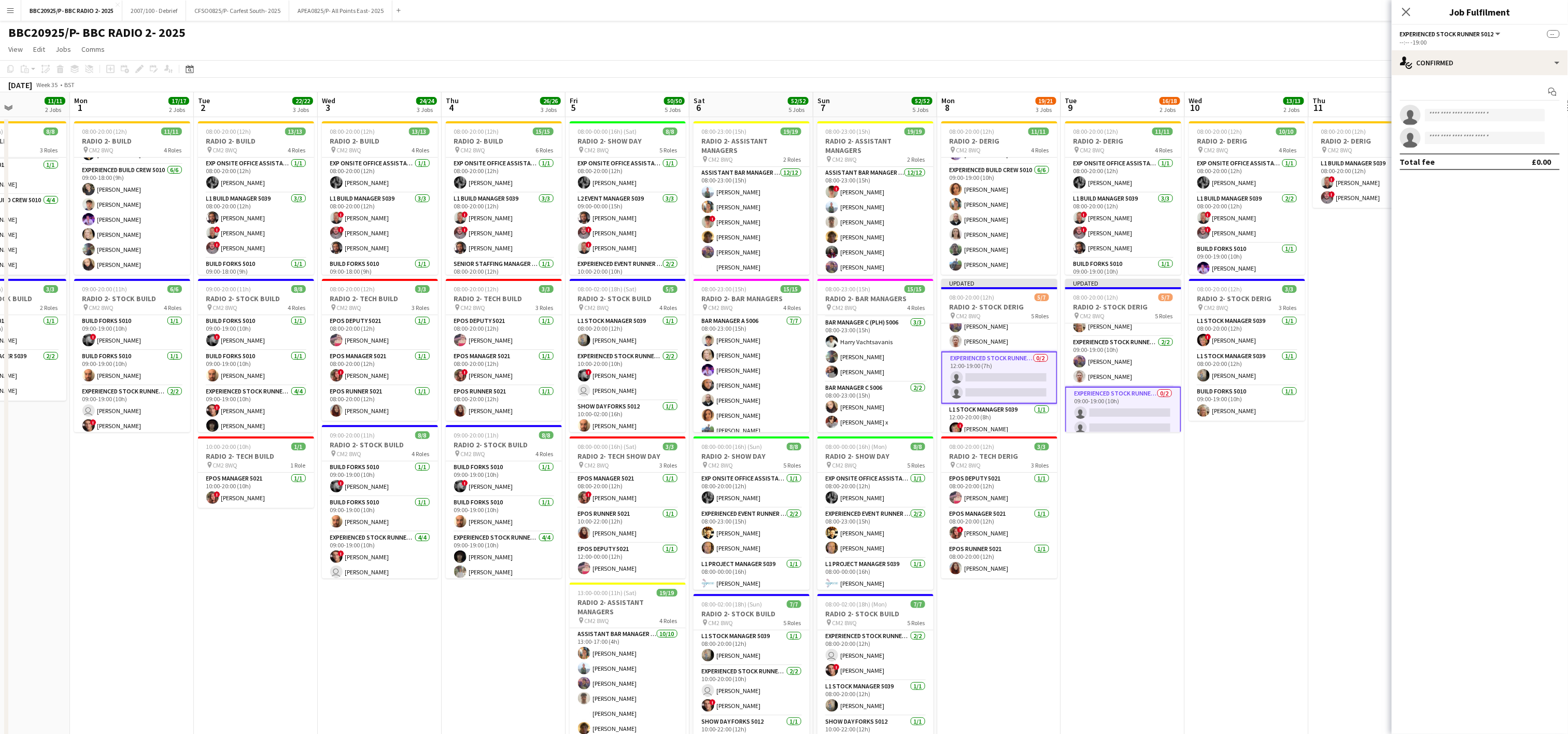
drag, startPoint x: 1077, startPoint y: 481, endPoint x: 1242, endPoint y: 447, distance: 168.5
click at [787, 447] on app-calendar-viewport "Fri 29 3/3 1 Job Sat 30 6/6 2 Jobs Sun 31 11/11 2 Jobs Mon 1 17/17 2 Jobs Tue 2…" at bounding box center [784, 509] width 1568 height 832
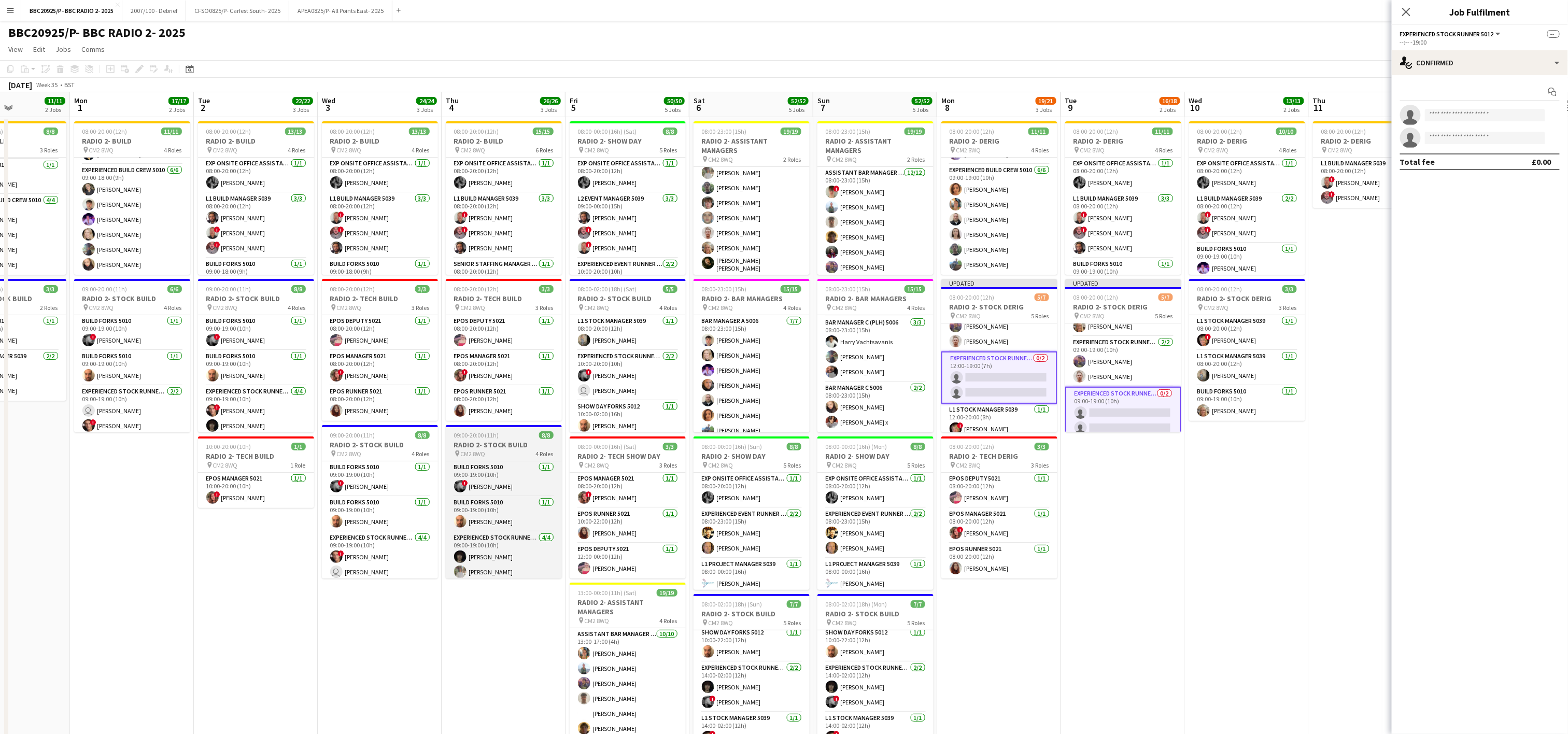
scroll to position [87, 0]
click at [787, 504] on app-date-cell "08:00-20:00 (12h) 10/10 RADIO 2- DERIG pin CM2 8WQ 4 Roles Exp Onsite Office As…" at bounding box center [1247, 520] width 124 height 807
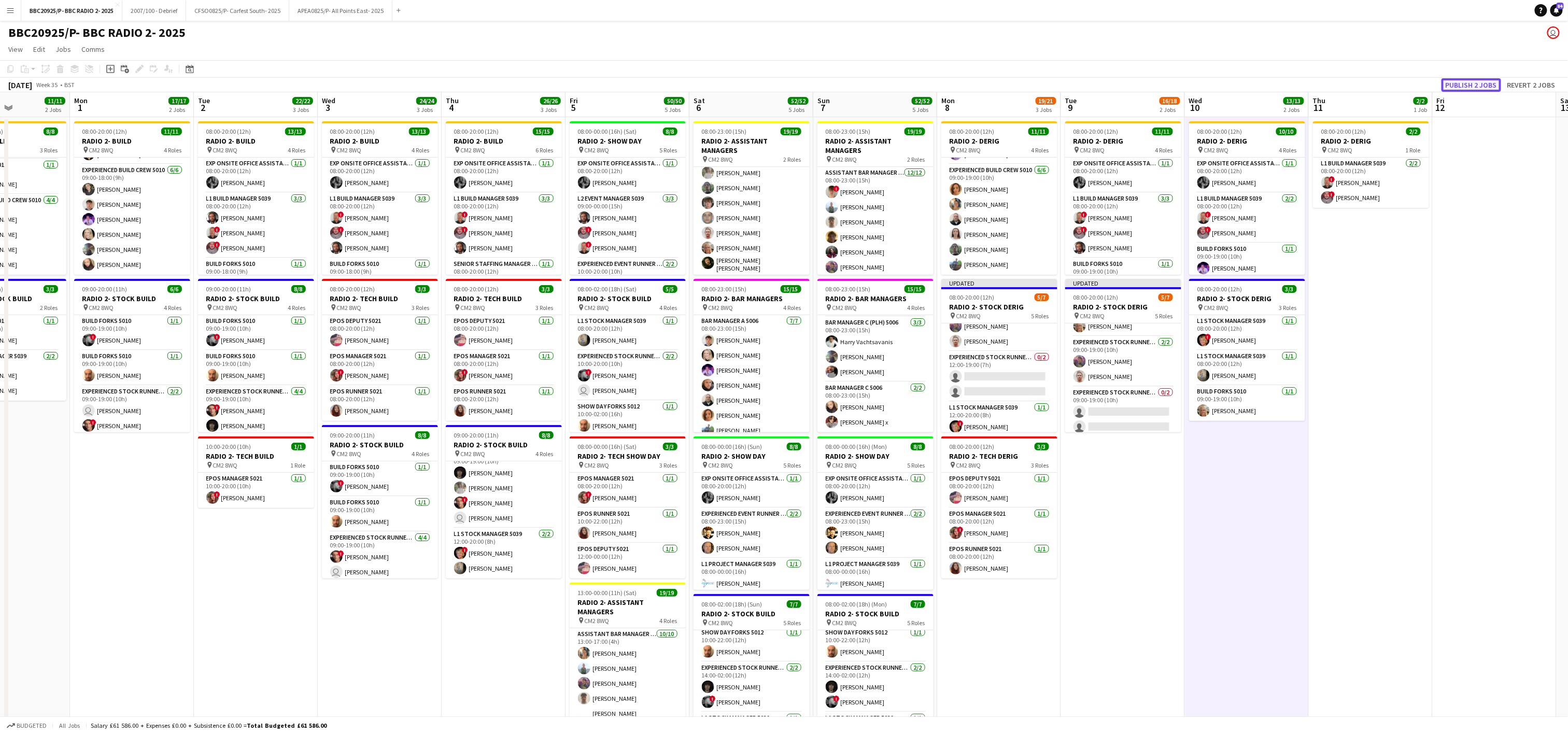
click at [787, 84] on button "Publish 2 jobs" at bounding box center [1472, 85] width 60 height 14
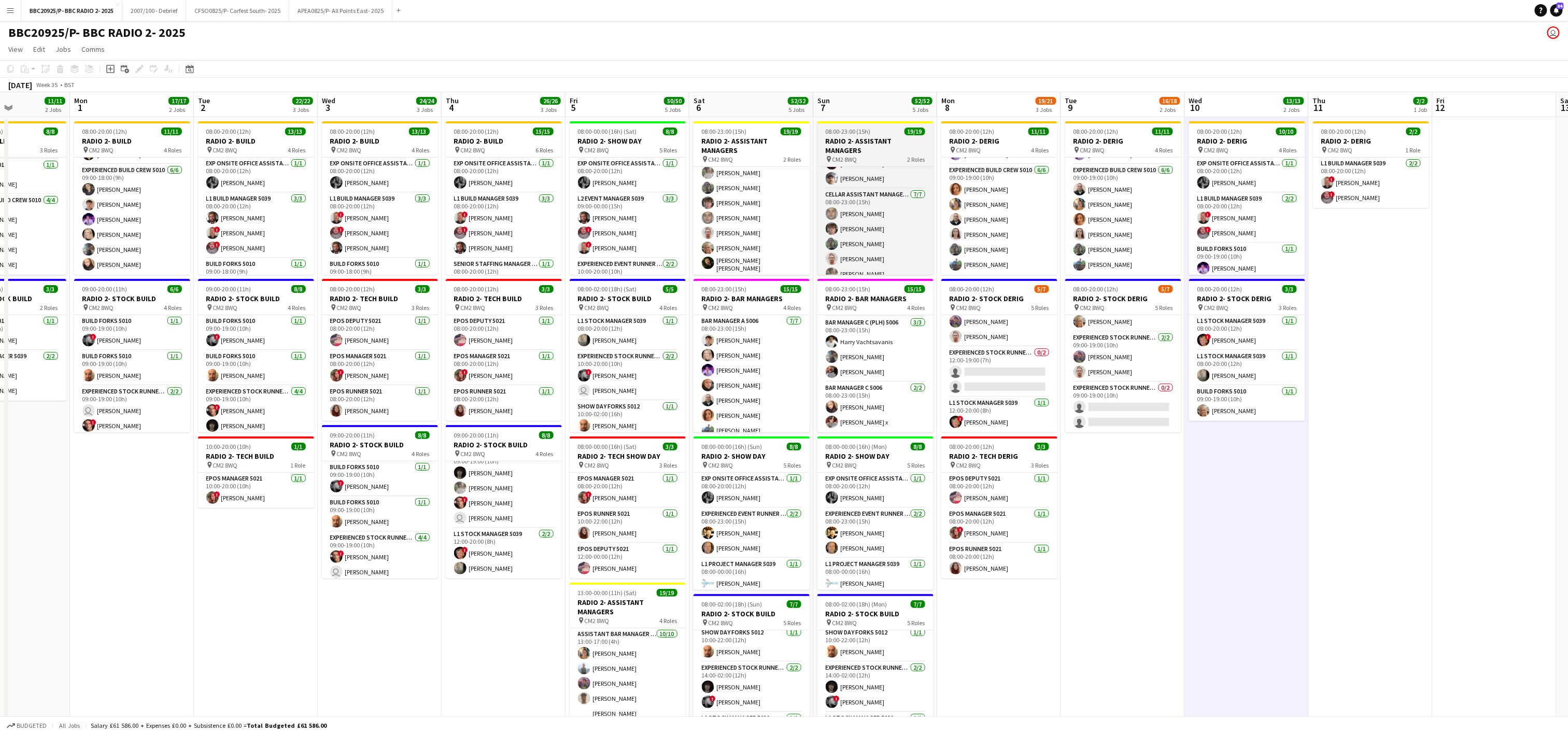
scroll to position [220, 0]
click at [787, 625] on app-date-cell "08:00-20:00 (12h) 11/11 RADIO 2- DERIG pin CM2 8WQ 4 Roles Exp Onsite Office As…" at bounding box center [999, 520] width 124 height 807
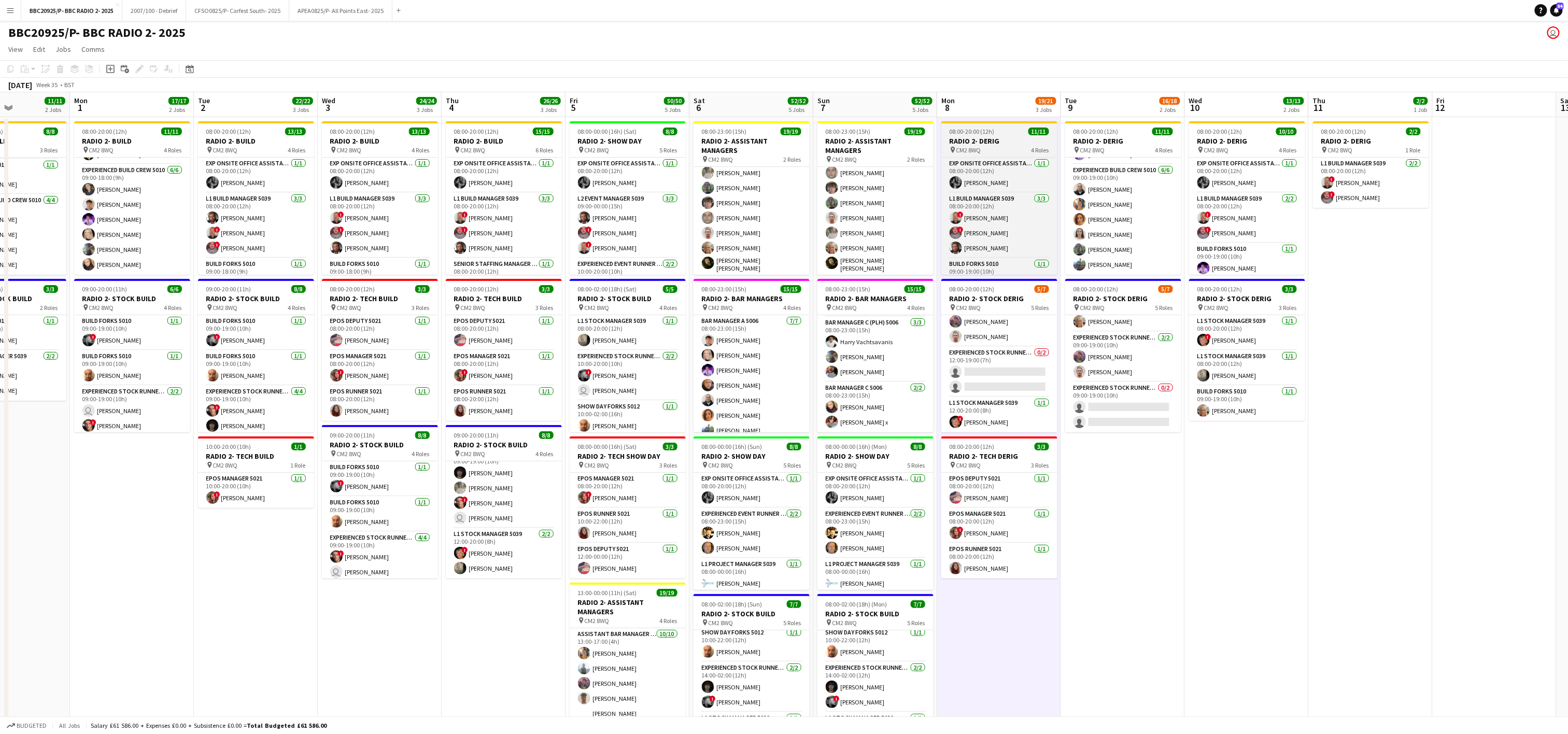
scroll to position [132, 0]
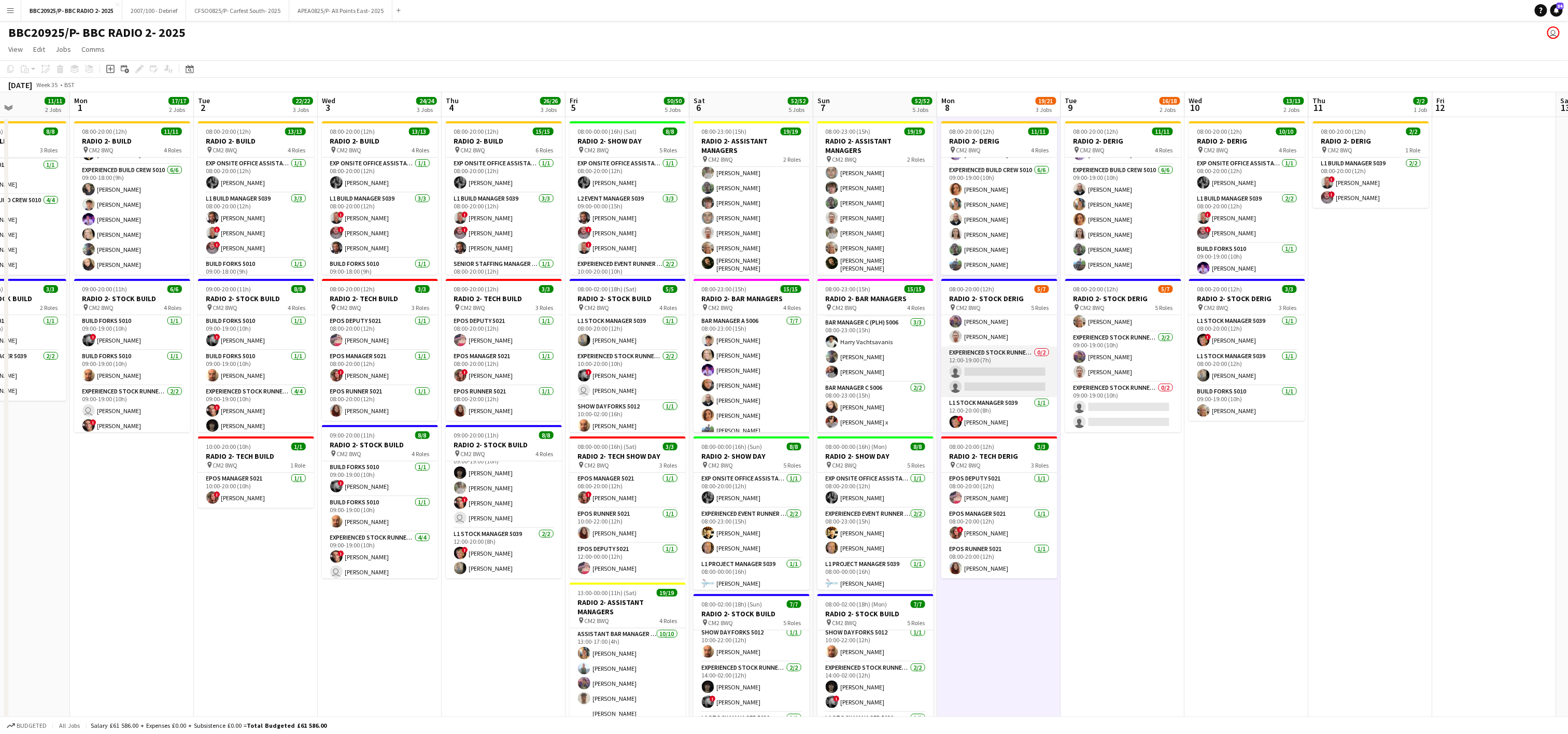
click at [787, 390] on app-card-role "Experienced Stock Runner 5012 0/2 12:00-19:00 (7h) single-neutral-actions singl…" at bounding box center [999, 372] width 116 height 50
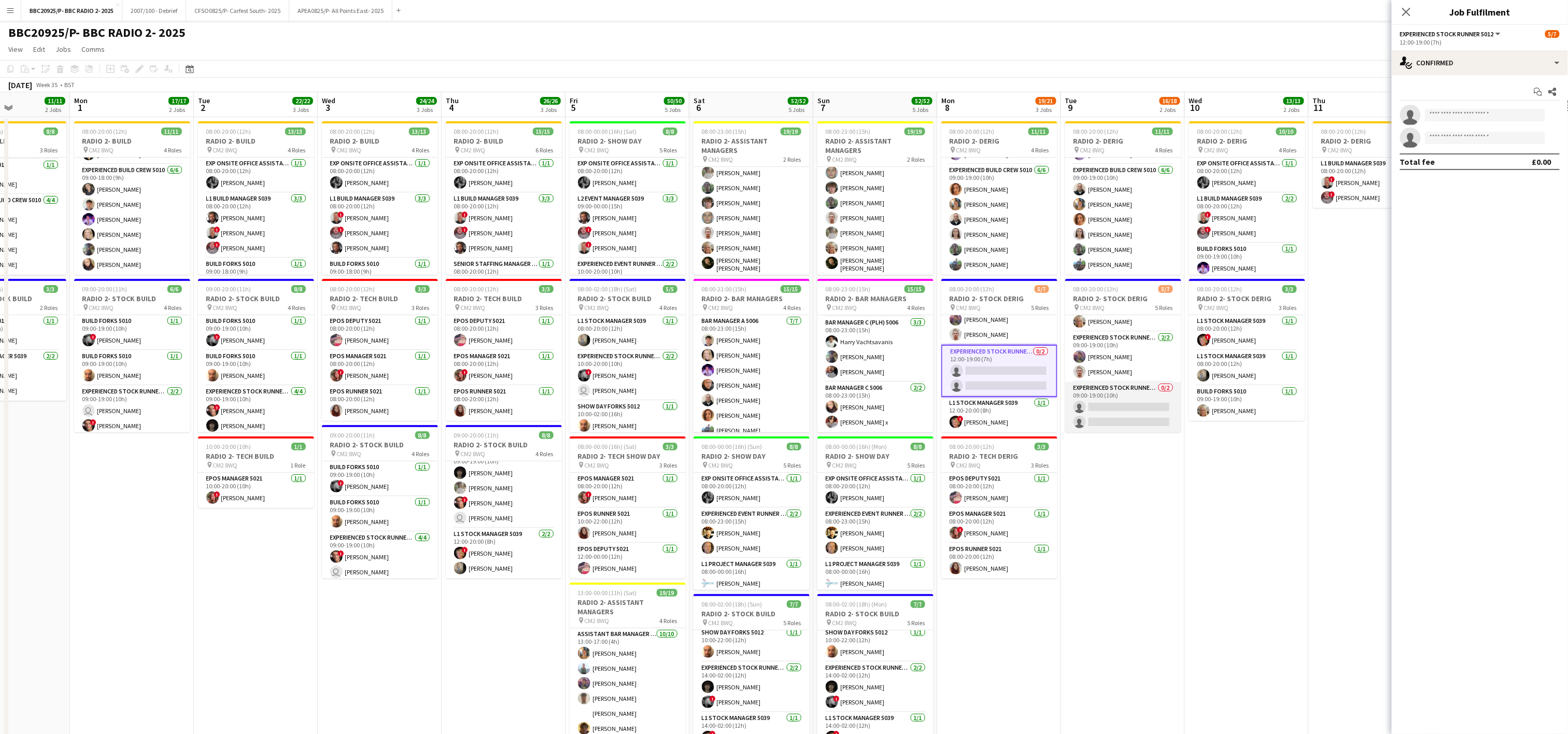
click at [787, 401] on app-card-role "Experienced Stock Runner 5012 0/2 09:00-19:00 (10h) single-neutral-actions sing…" at bounding box center [1123, 407] width 116 height 50
click at [787, 110] on input at bounding box center [1485, 115] width 120 height 12
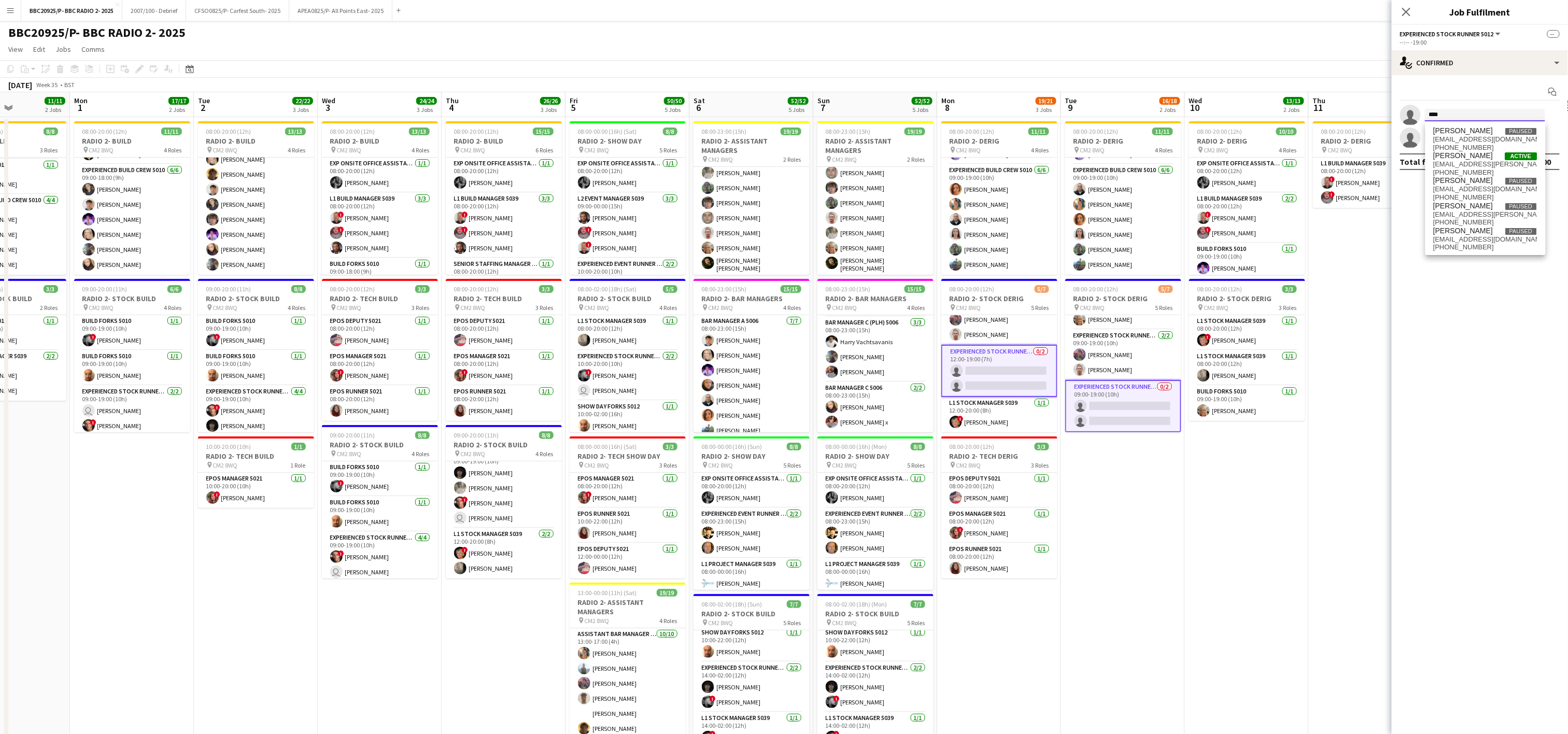
click at [787, 120] on input "****" at bounding box center [1485, 115] width 120 height 12
type input "*"
type input "***"
click at [787, 162] on span "[EMAIL_ADDRESS][DOMAIN_NAME]" at bounding box center [1486, 164] width 104 height 8
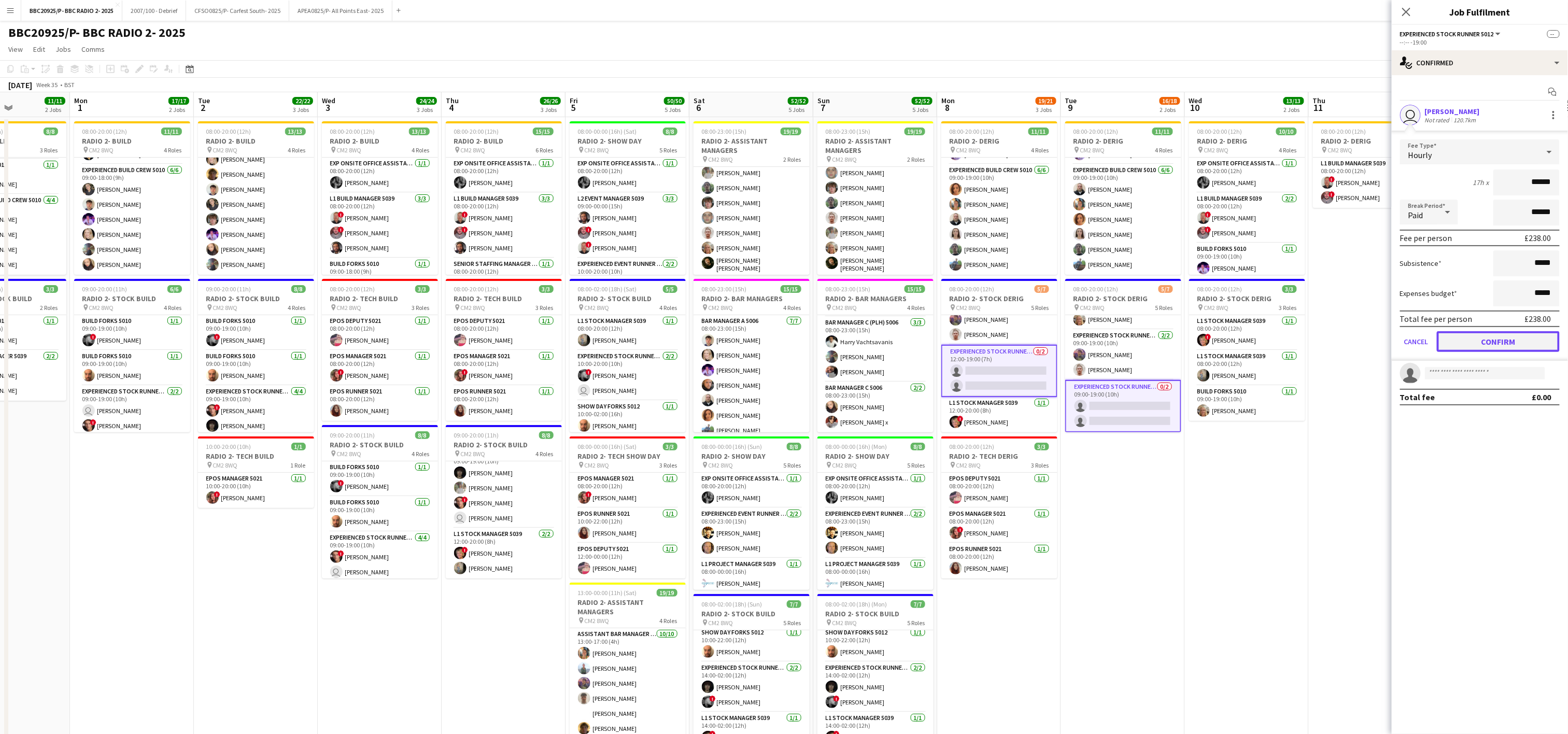
click at [787, 340] on button "Confirm" at bounding box center [1498, 342] width 123 height 21
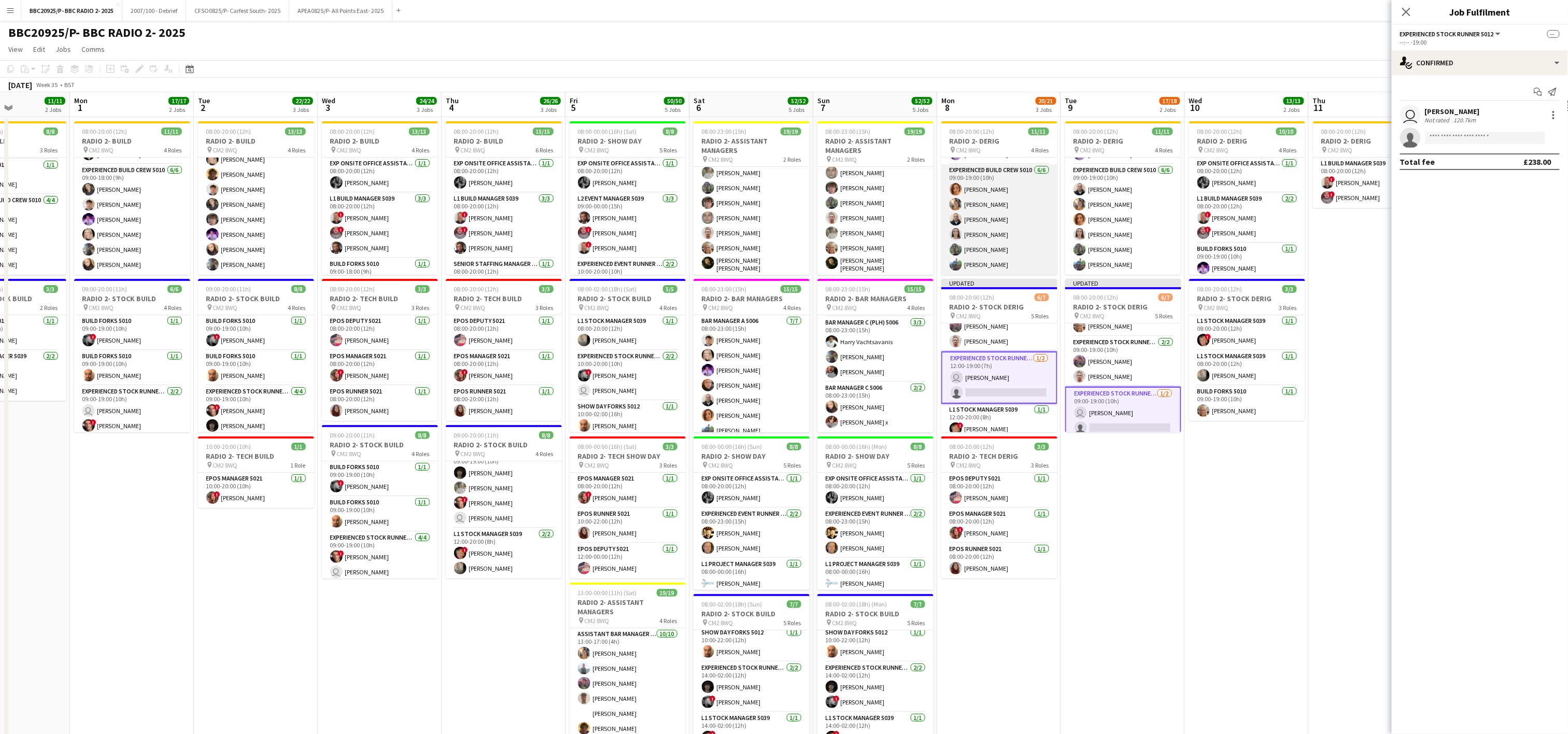
click at [787, 248] on app-card-role "Experienced Build Crew 5010 [DATE] 09:00-19:00 (10h) [PERSON_NAME] [PERSON_NAME…" at bounding box center [999, 219] width 116 height 111
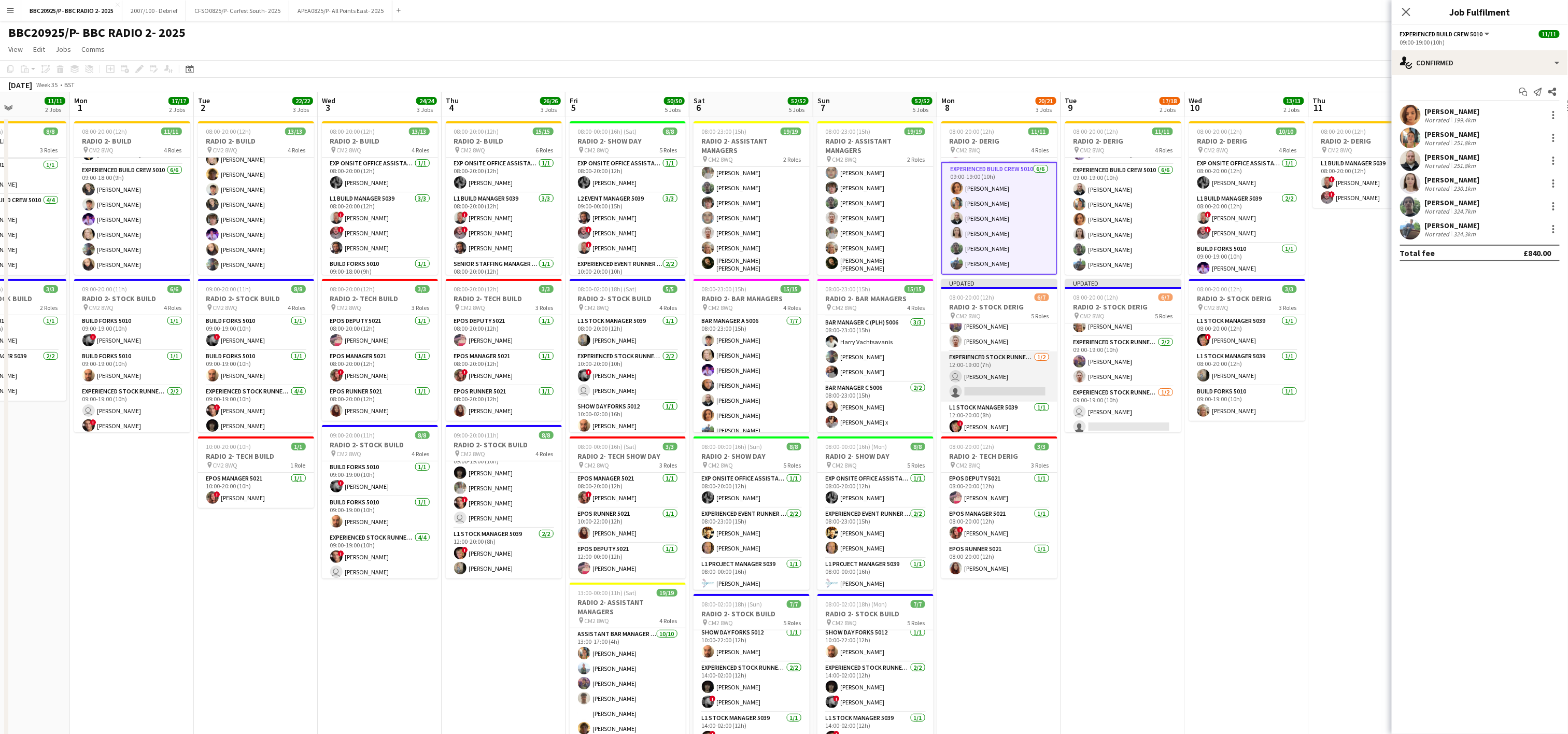
click at [787, 375] on app-card-role "Experienced Stock Runner 5012 [DATE] 12:00-19:00 (7h) user [PERSON_NAME] single…" at bounding box center [999, 376] width 116 height 50
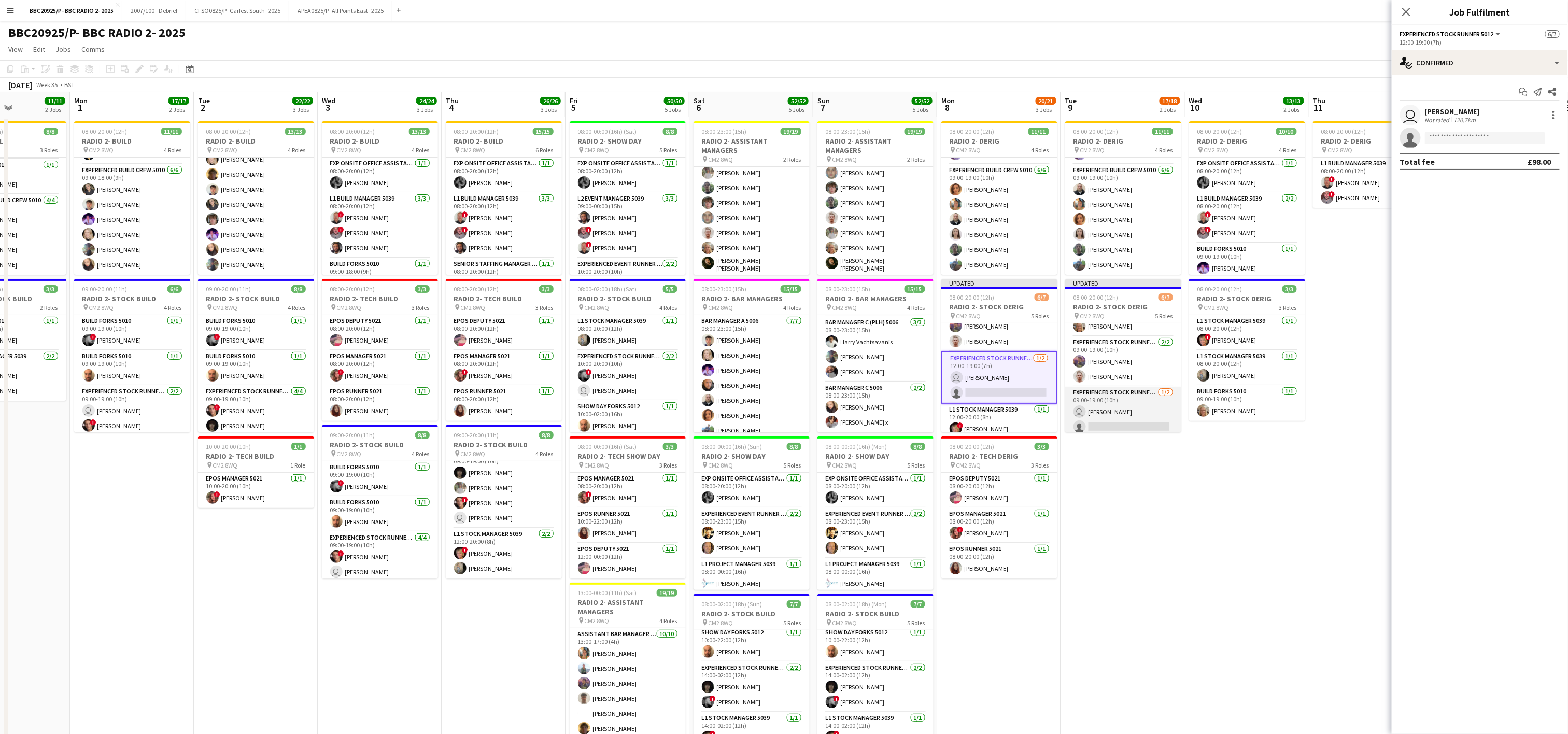
click at [787, 416] on app-card-role "Experienced Stock Runner 5012 [DATE] 09:00-19:00 (10h) user [PERSON_NAME] singl…" at bounding box center [1123, 411] width 116 height 50
click at [787, 134] on input at bounding box center [1485, 138] width 120 height 12
click at [787, 242] on app-card-role "Experienced Build Crew 5010 [DATE] 09:00-19:00 (10h) [PERSON_NAME] [PERSON_NAME…" at bounding box center [999, 219] width 116 height 111
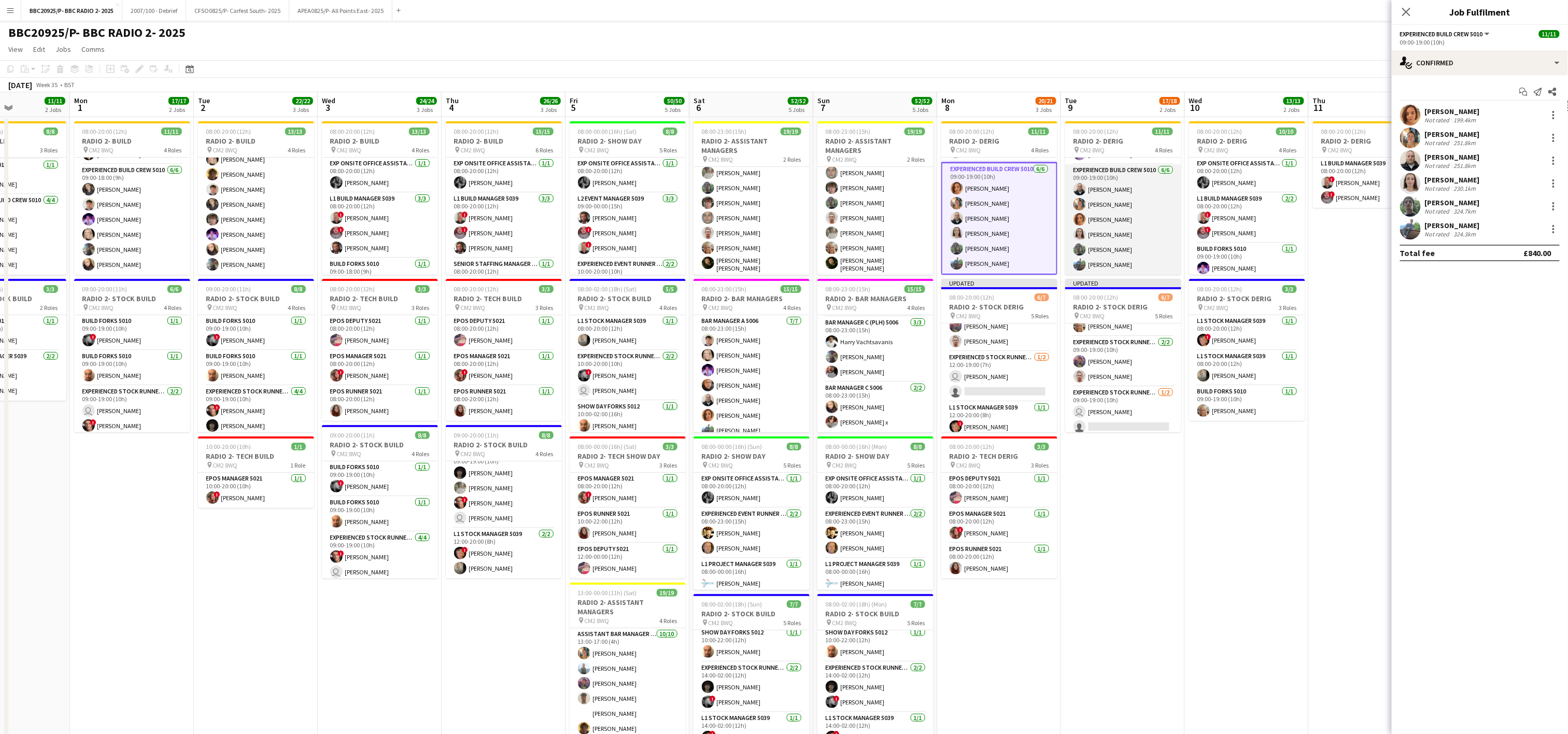
click at [787, 224] on app-card-role "Experienced Build Crew 5010 [DATE] 09:00-19:00 (10h) [PERSON_NAME] [PERSON_NAME…" at bounding box center [1123, 219] width 116 height 111
click at [787, 181] on div at bounding box center [1554, 183] width 12 height 12
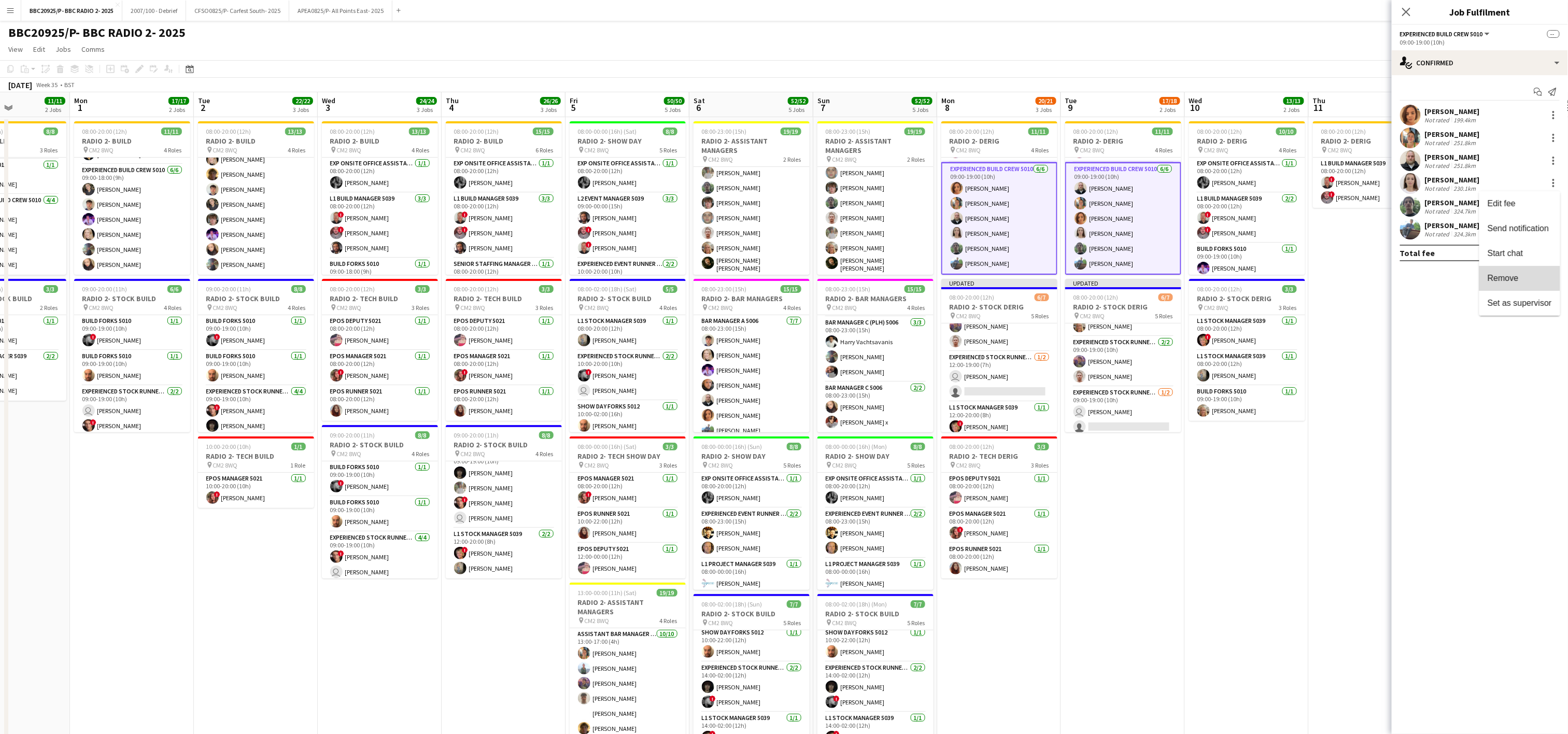
click at [787, 278] on span "Remove" at bounding box center [1503, 278] width 31 height 9
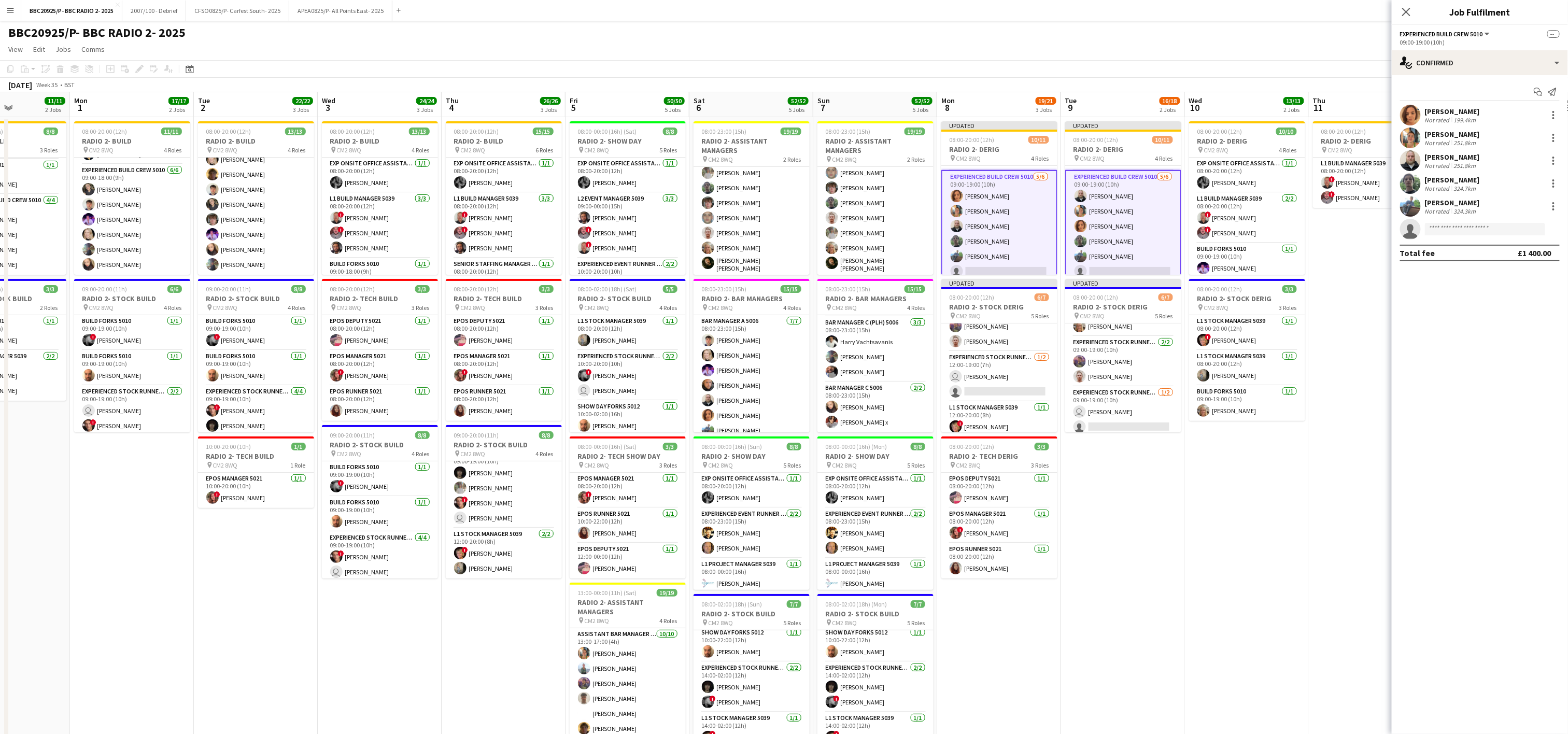
click at [787, 487] on app-date-cell "08:00-20:00 (12h) 10/10 RADIO 2- DERIG pin CM2 8WQ 4 Roles Exp Onsite Office As…" at bounding box center [1247, 520] width 124 height 807
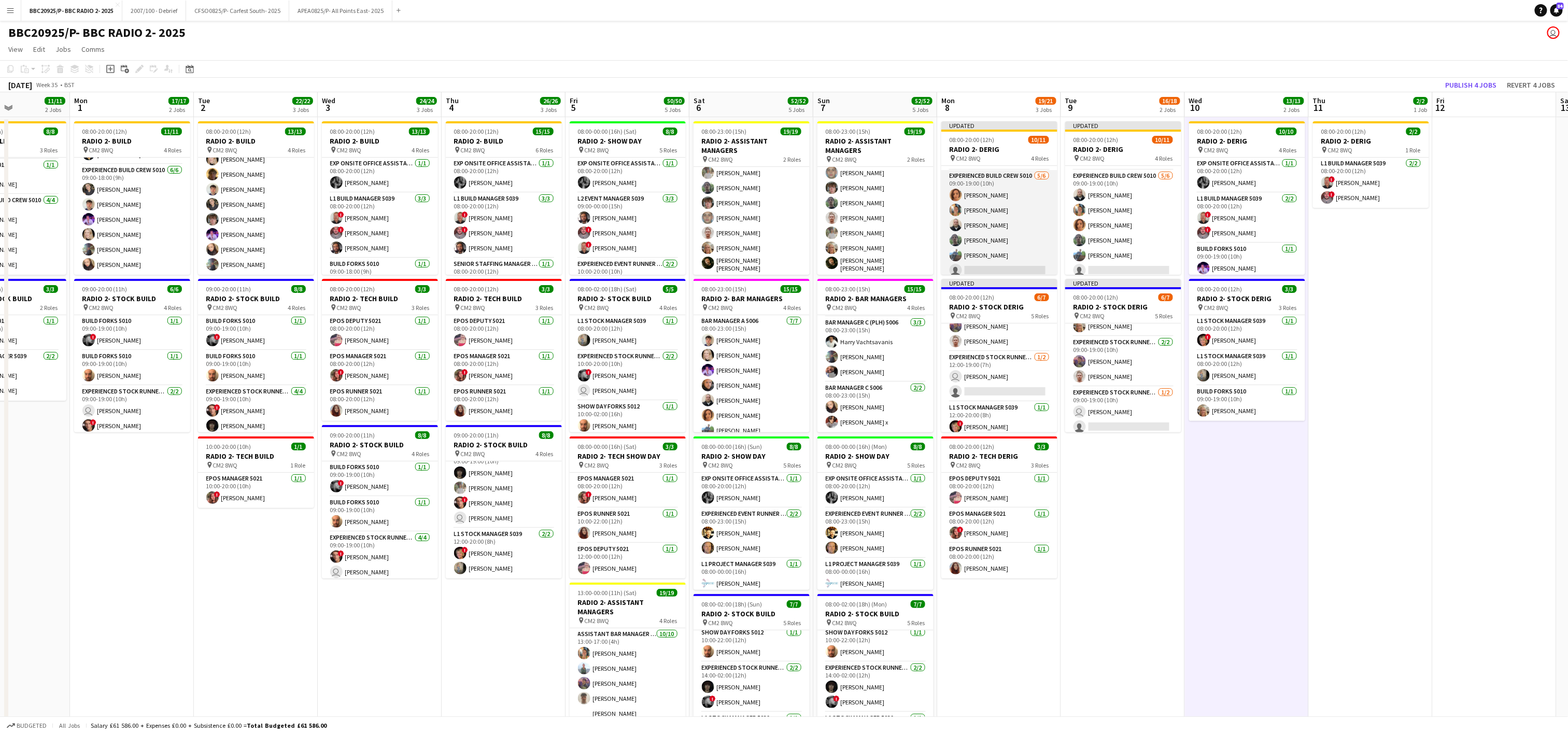
click at [787, 260] on app-card-role "Experienced Build Crew 5010 [DATE] 09:00-19:00 (10h) [PERSON_NAME] [PERSON_NAME…" at bounding box center [999, 225] width 116 height 111
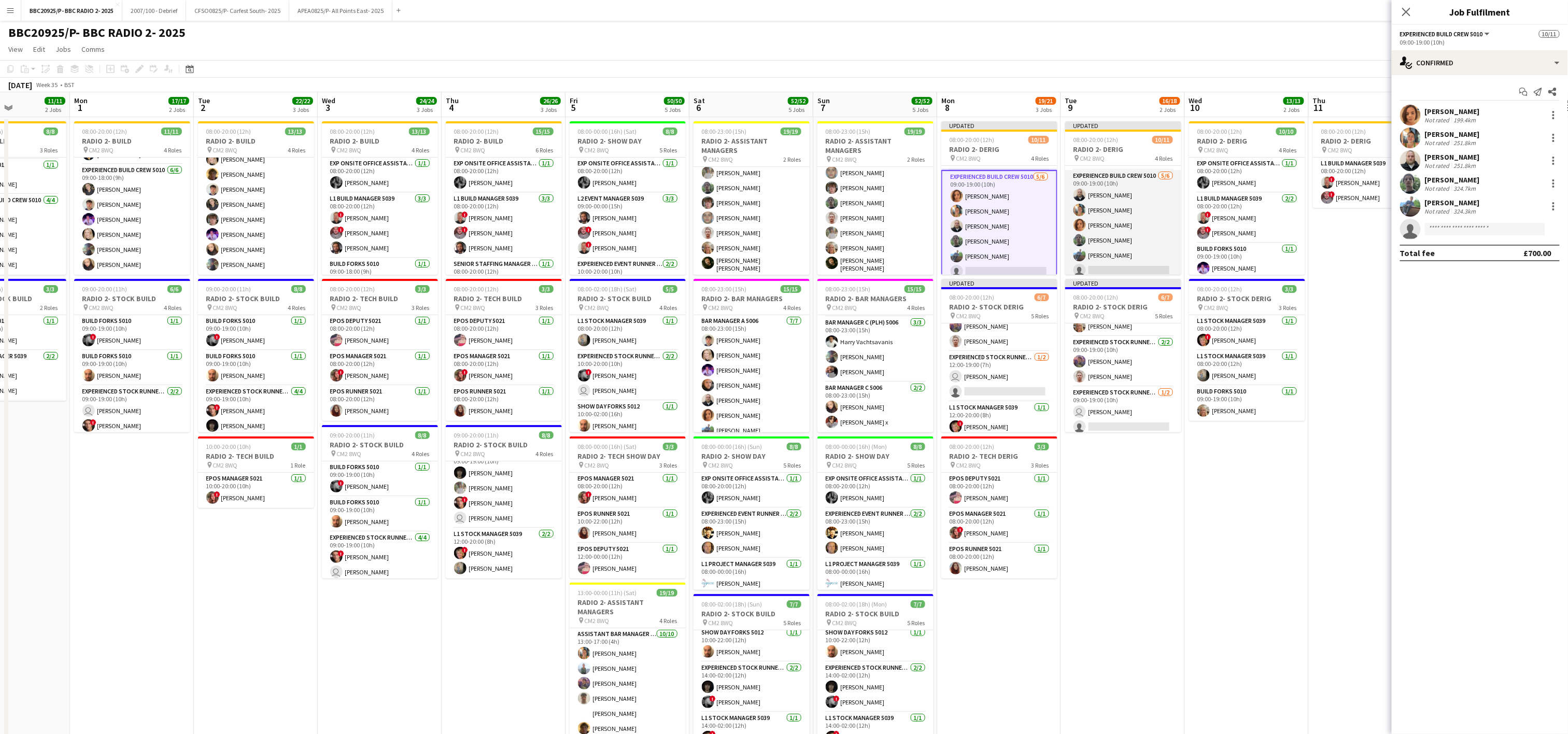
click at [787, 256] on app-card-role "Experienced Build Crew 5010 [DATE] 09:00-19:00 (10h) [PERSON_NAME] [PERSON_NAME…" at bounding box center [1123, 225] width 116 height 111
click at [787, 231] on input at bounding box center [1485, 229] width 120 height 12
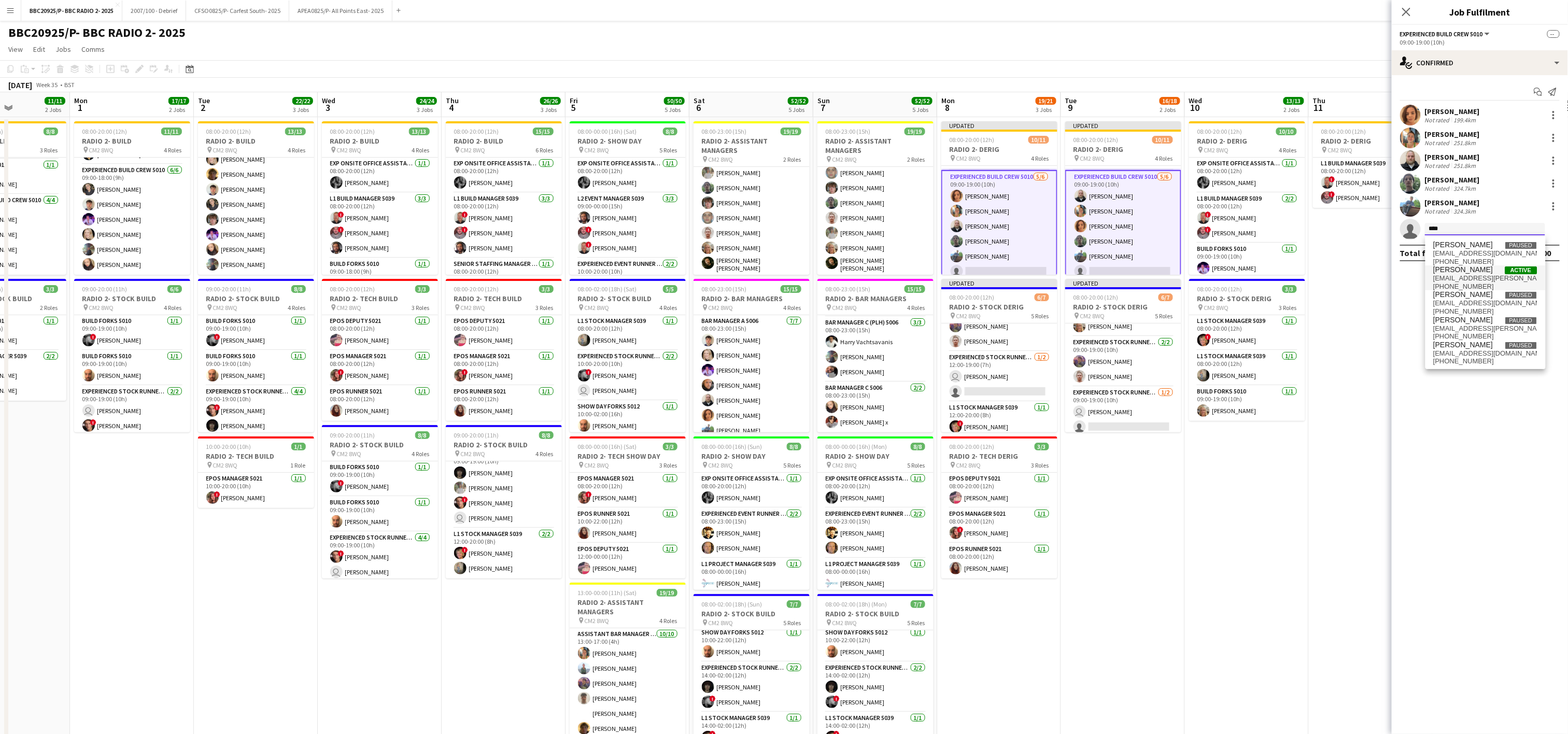
type input "****"
click at [787, 267] on span "[PERSON_NAME]" at bounding box center [1464, 270] width 60 height 9
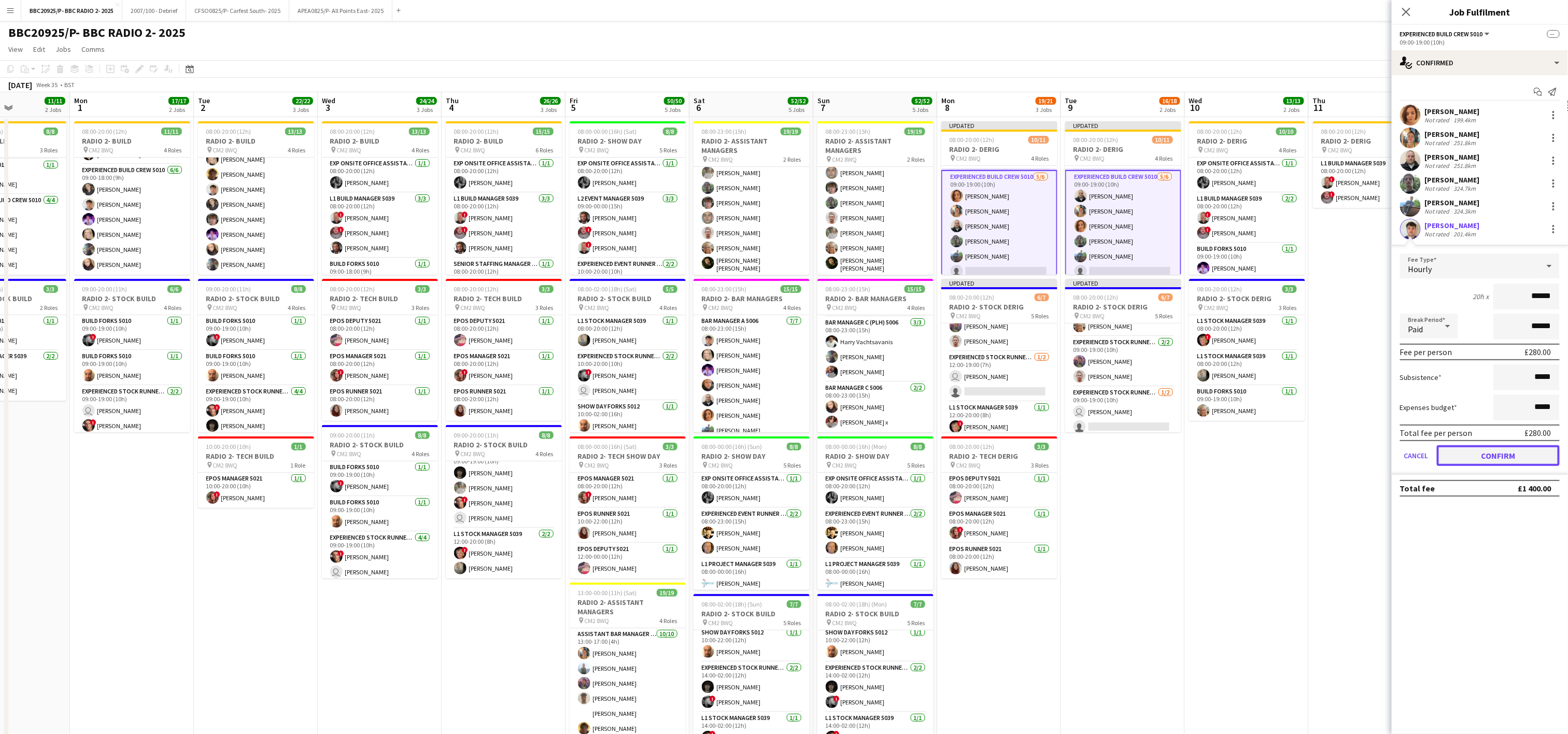
click at [787, 452] on button "Confirm" at bounding box center [1498, 456] width 123 height 21
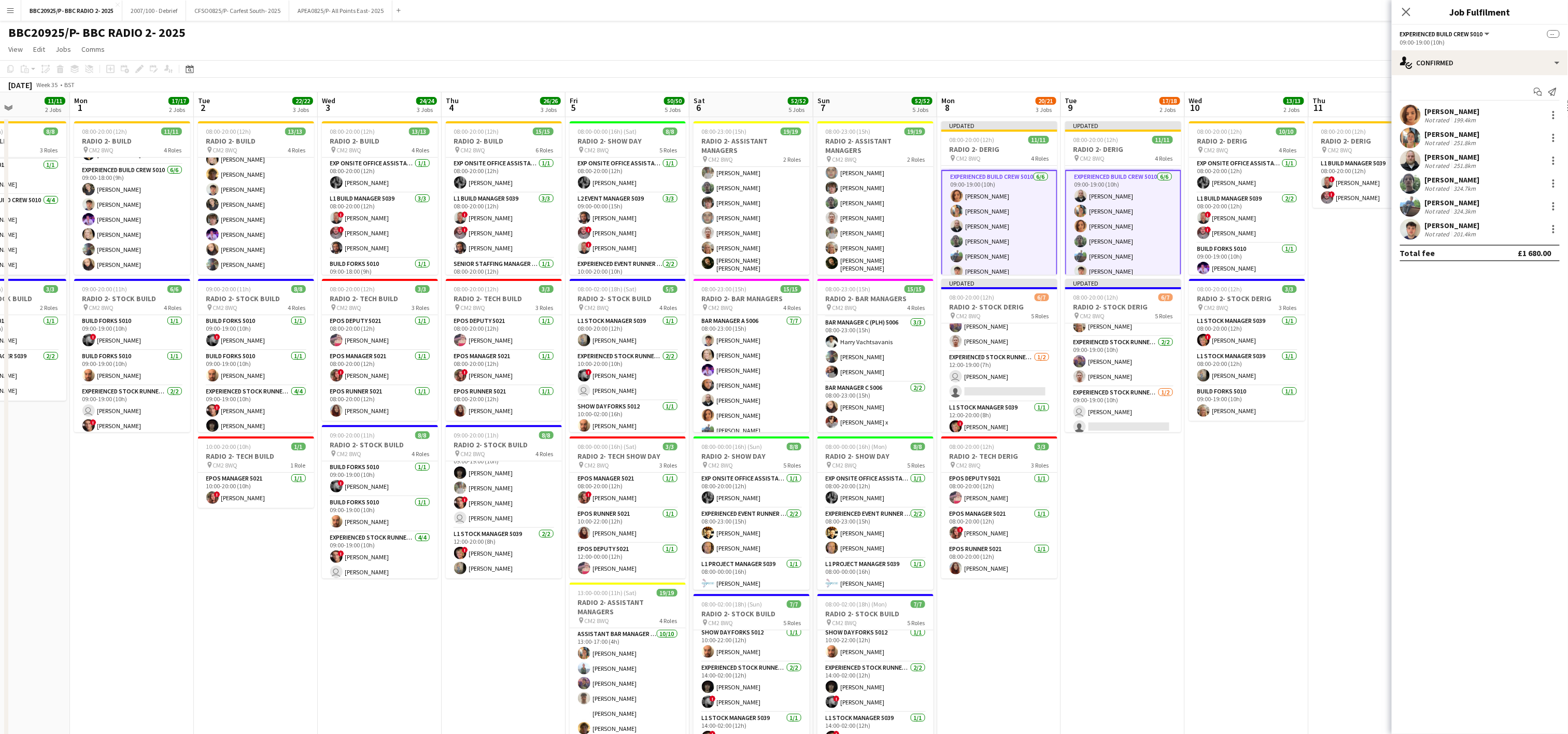
click at [787, 582] on app-date-cell "Updated 08:00-20:00 (12h) 11/11 RADIO 2- DERIG pin CM2 8WQ 4 Roles Exp Onsite O…" at bounding box center [1123, 520] width 124 height 807
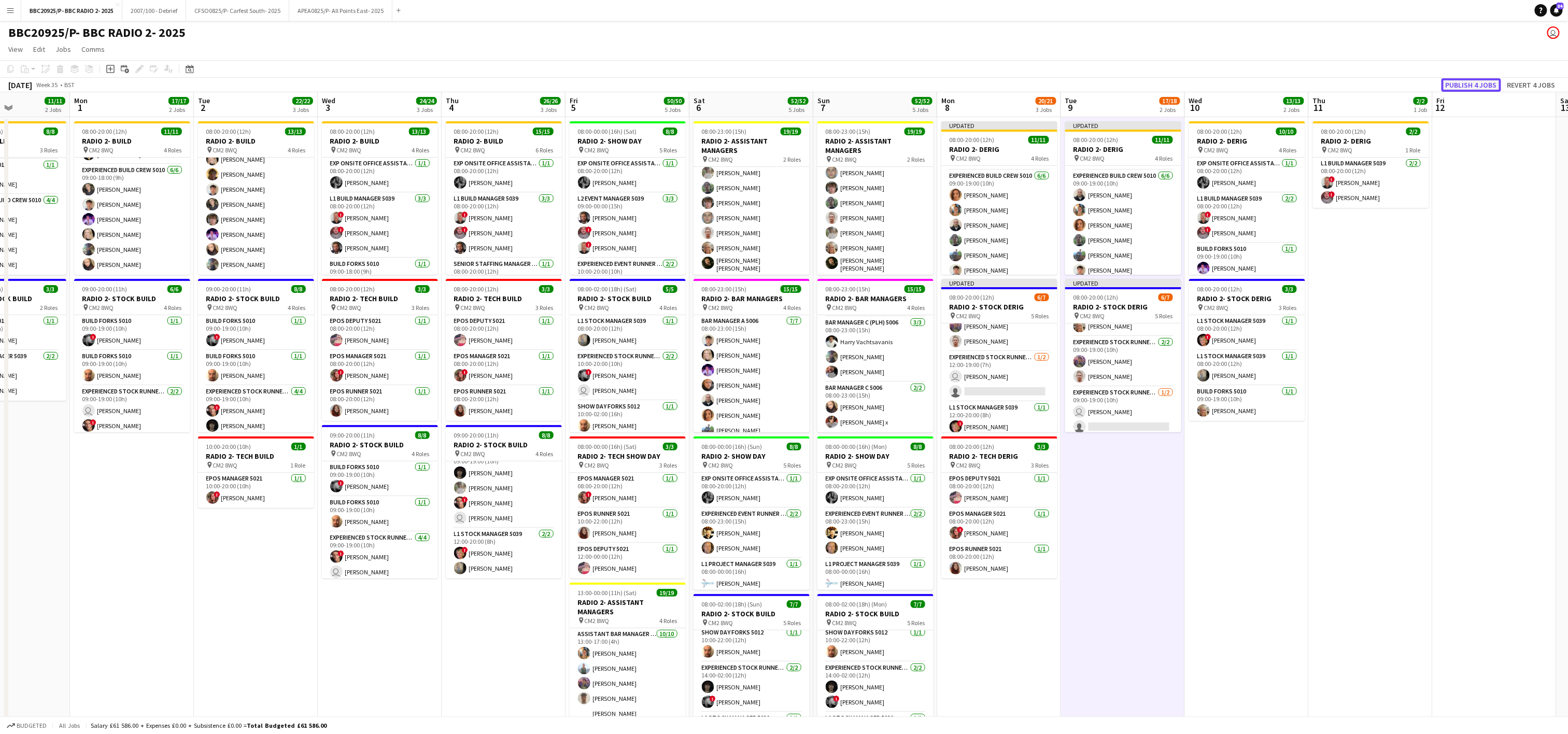
click at [787, 84] on button "Publish 4 jobs" at bounding box center [1472, 85] width 60 height 14
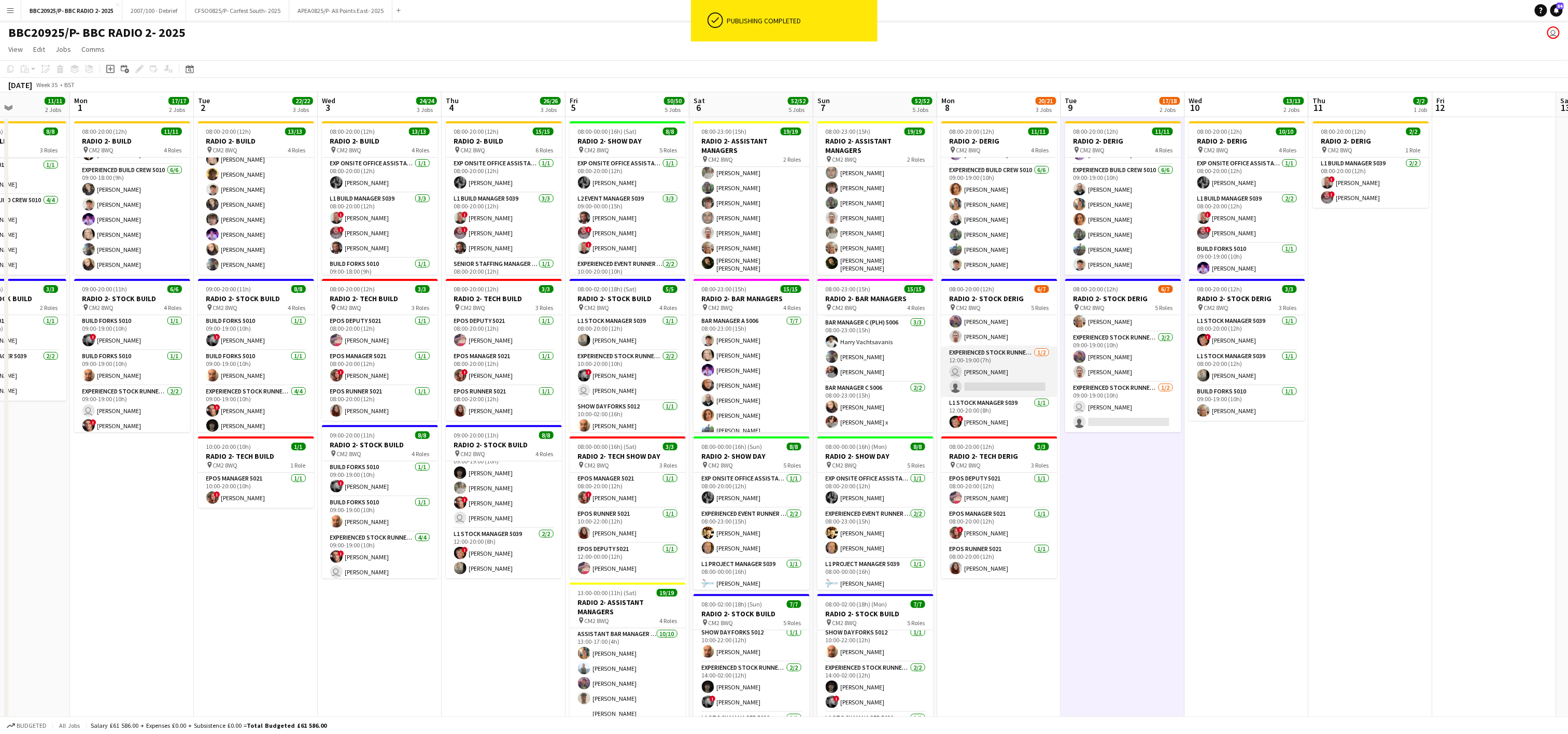
click at [787, 390] on app-card-role "Experienced Stock Runner 5012 [DATE] 12:00-19:00 (7h) user [PERSON_NAME] single…" at bounding box center [999, 372] width 116 height 50
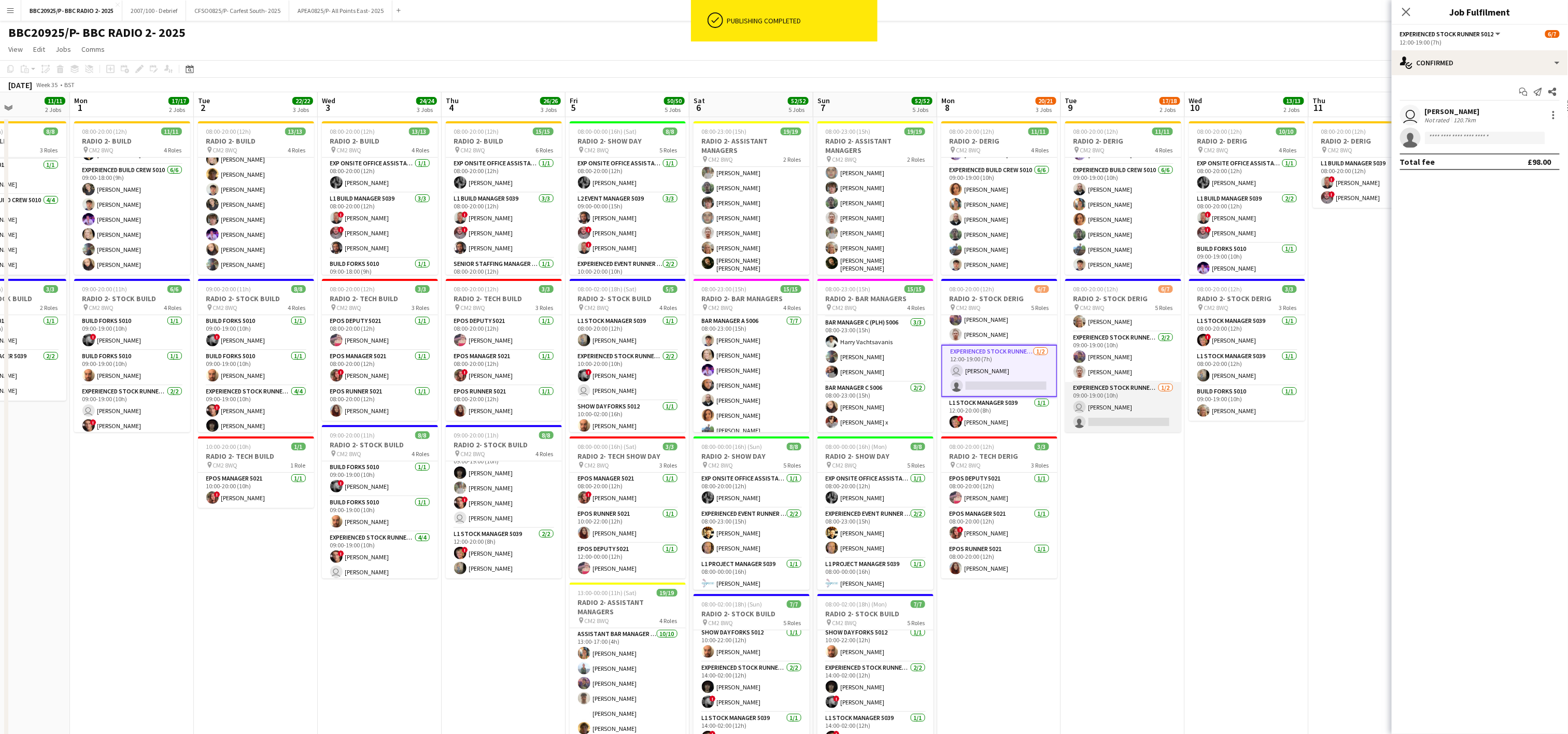
click at [787, 419] on app-card-role "Experienced Stock Runner 5012 [DATE] 09:00-19:00 (10h) user [PERSON_NAME] singl…" at bounding box center [1123, 407] width 116 height 50
click at [787, 139] on input at bounding box center [1485, 138] width 120 height 12
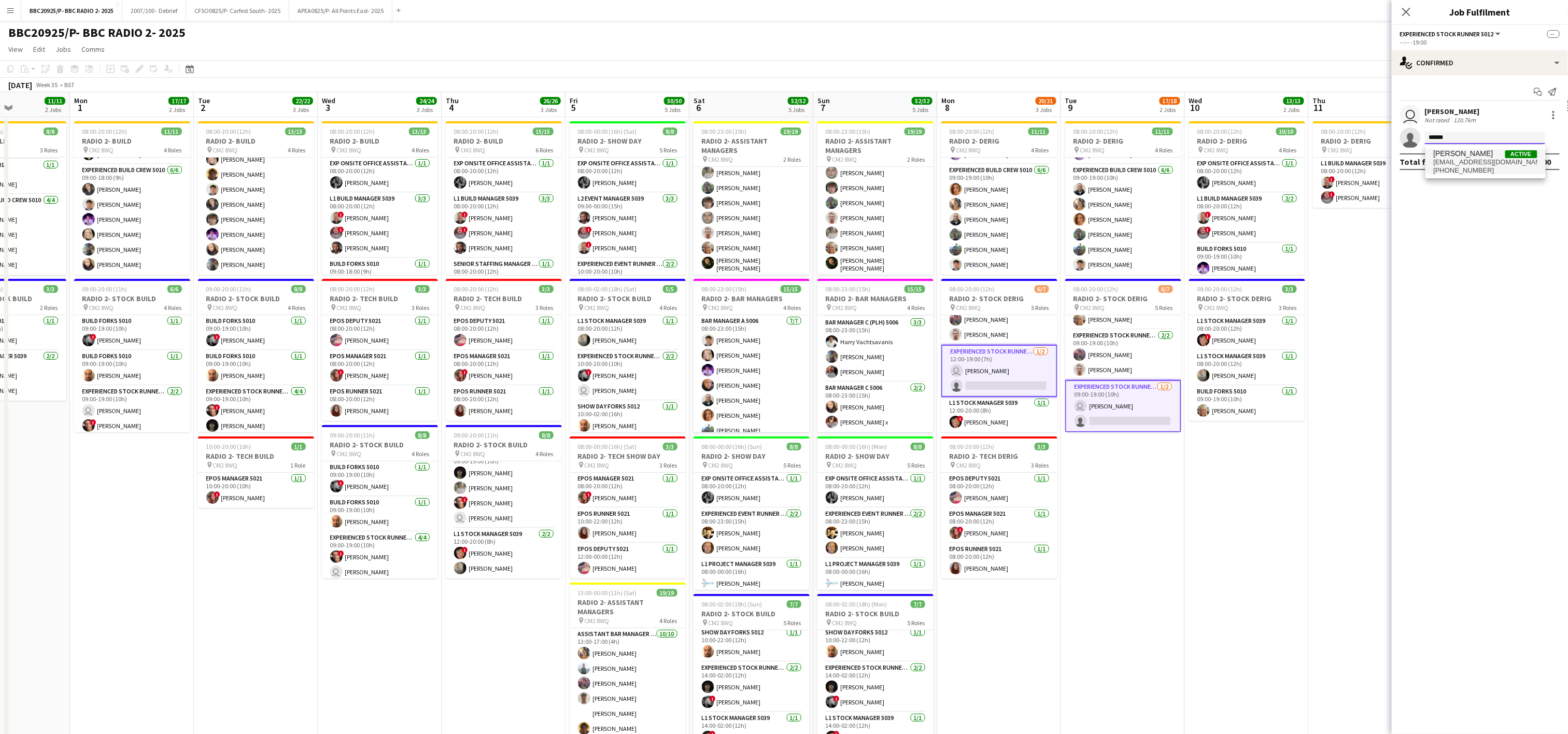
type input "******"
click at [787, 172] on span "[PHONE_NUMBER]" at bounding box center [1486, 170] width 104 height 8
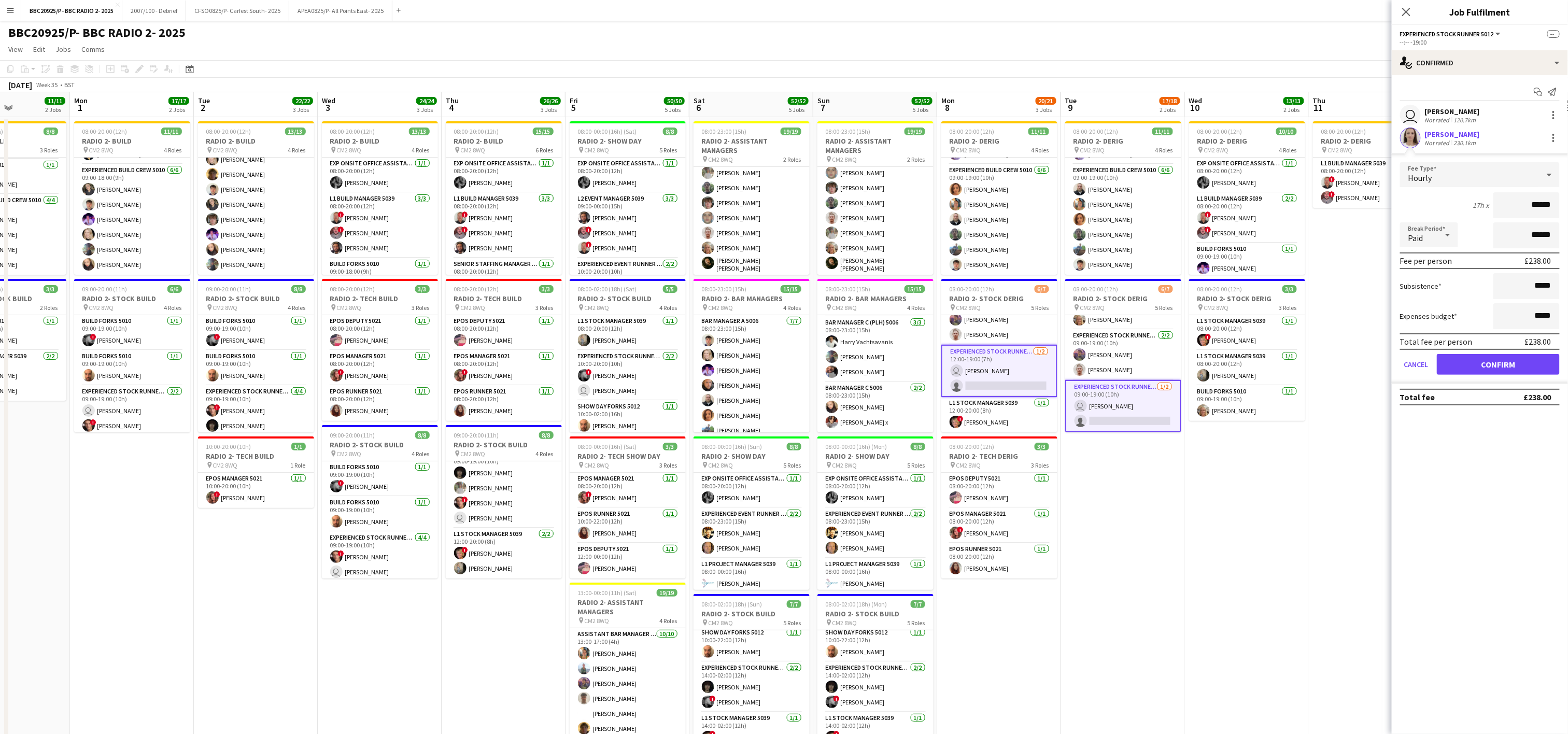
click at [787, 351] on form "Fee Type Hourly 17h x ****** Break Period Paid ****** Fee per person £238.00 Su…" at bounding box center [1480, 273] width 176 height 221
click at [787, 365] on button "Confirm" at bounding box center [1498, 364] width 123 height 21
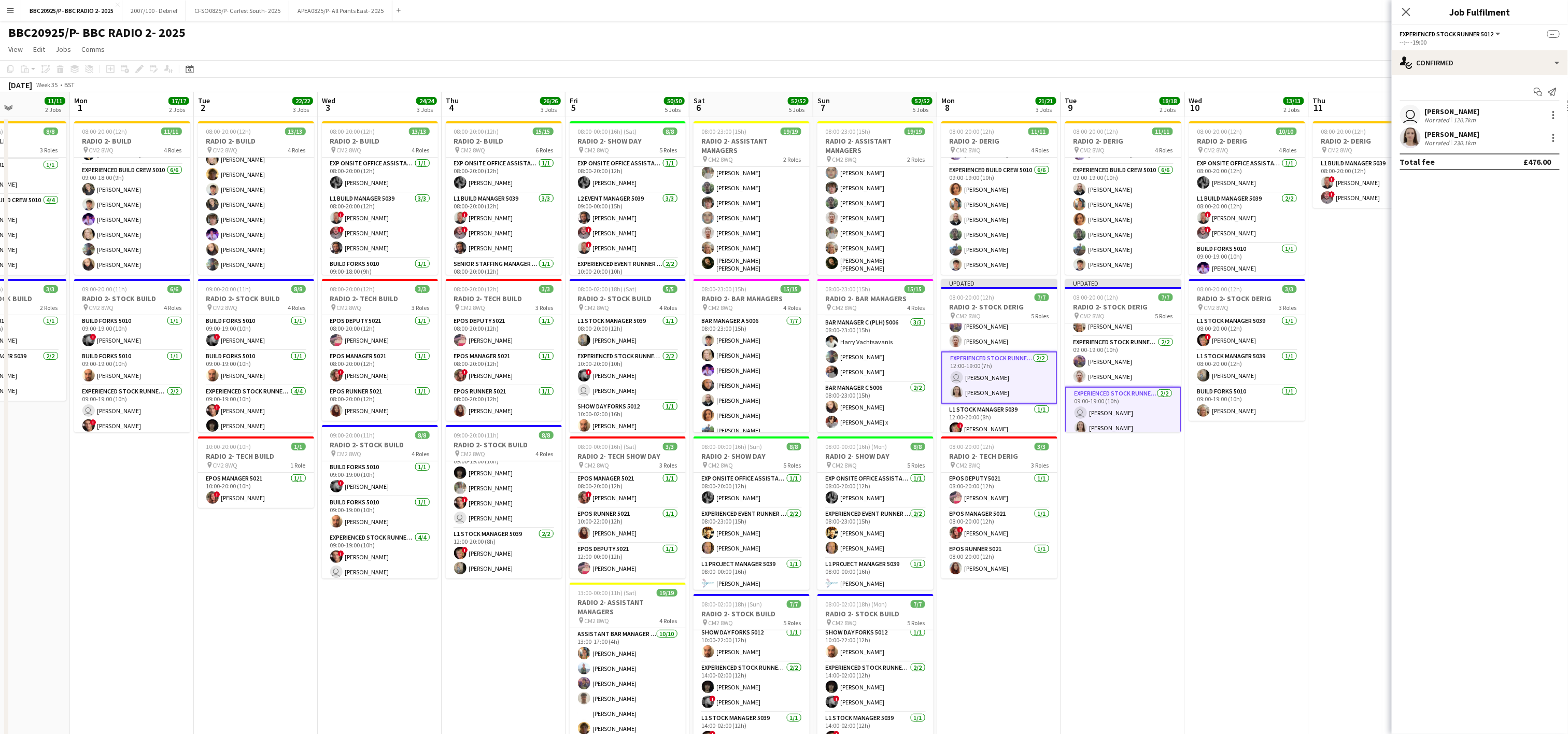
click at [787, 485] on app-date-cell "08:00-20:00 (12h) 2/2 RADIO 2- DERIG pin CM2 8WQ 1 Role L1 Build Manager 5039 […" at bounding box center [1371, 520] width 124 height 807
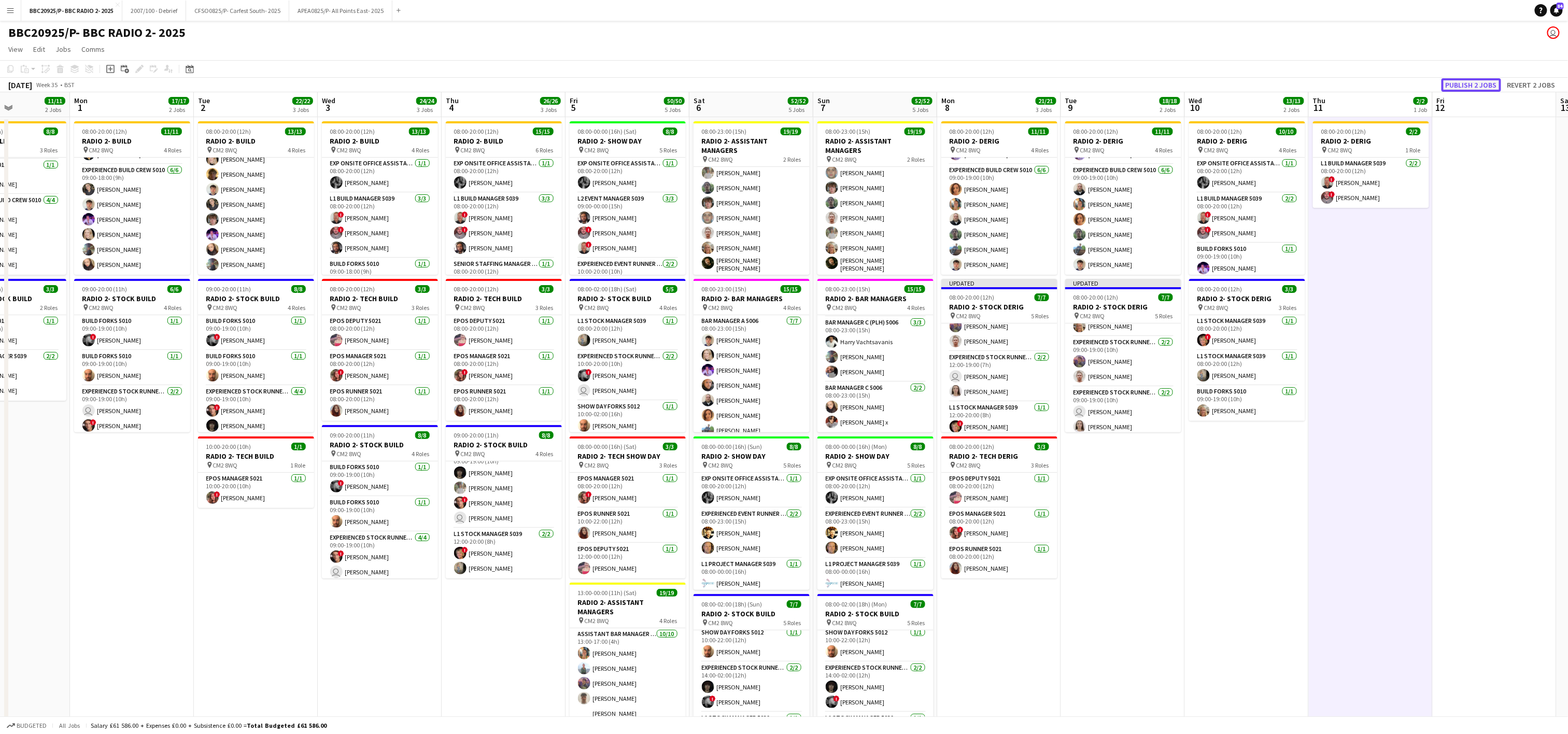
click at [787, 82] on button "Publish 2 jobs" at bounding box center [1472, 85] width 60 height 14
click at [387, 626] on app-date-cell "08:00-20:00 (12h) 13/13 RADIO 2- BUILD pin CM2 8WQ 4 Roles Exp Onsite Office As…" at bounding box center [380, 520] width 124 height 807
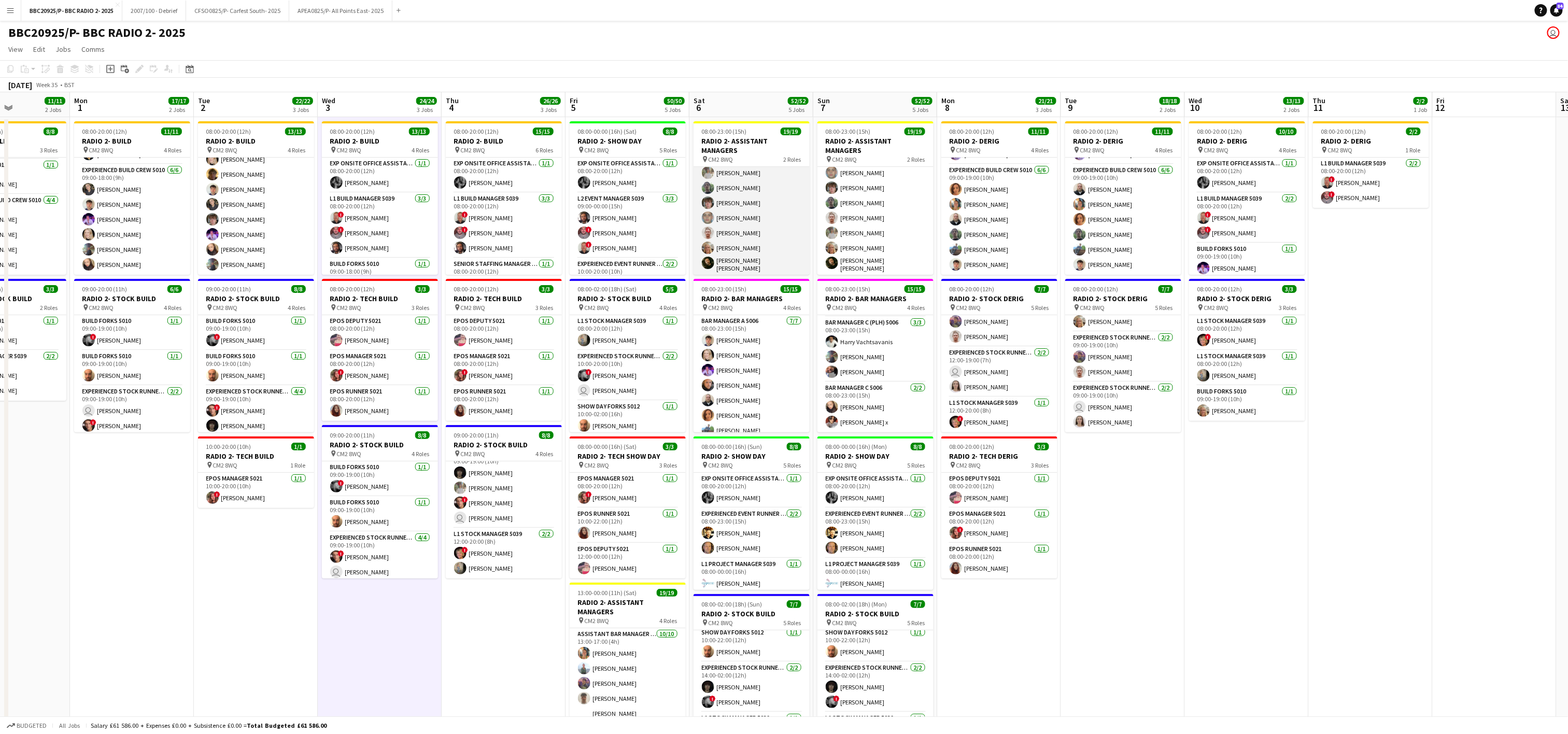
click at [783, 185] on app-card-role "Cellar Assistant Manager 5006 [DATE] 08:00-23:00 (15h) [PERSON_NAME] Cattaway […" at bounding box center [751, 211] width 116 height 128
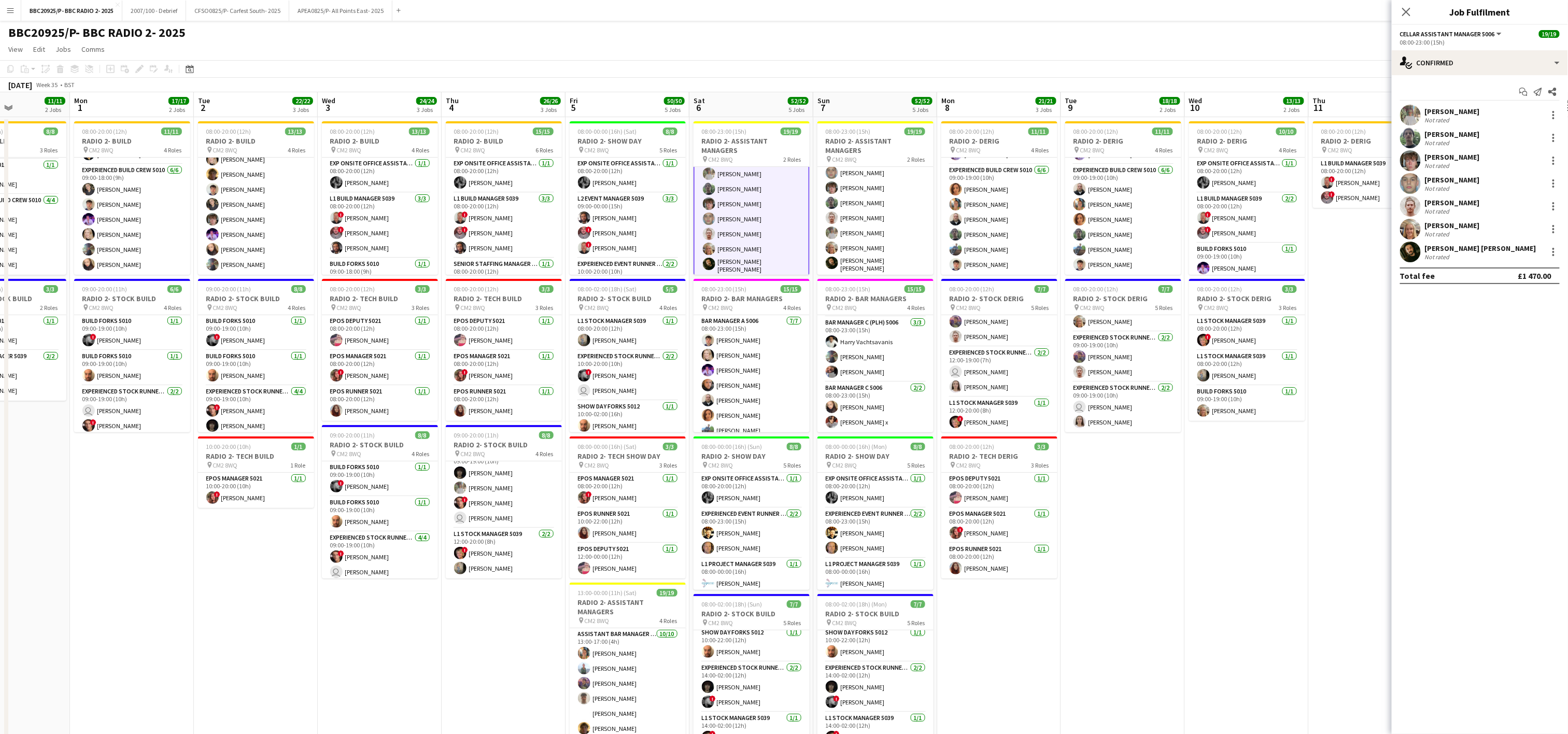
scroll to position [220, 0]
click at [787, 235] on app-card-role "Cellar Assistant Manager 5006 [DATE] 08:00-23:00 (15h) [PERSON_NAME] [PERSON_NA…" at bounding box center [875, 211] width 116 height 128
click at [787, 228] on div at bounding box center [1554, 229] width 12 height 12
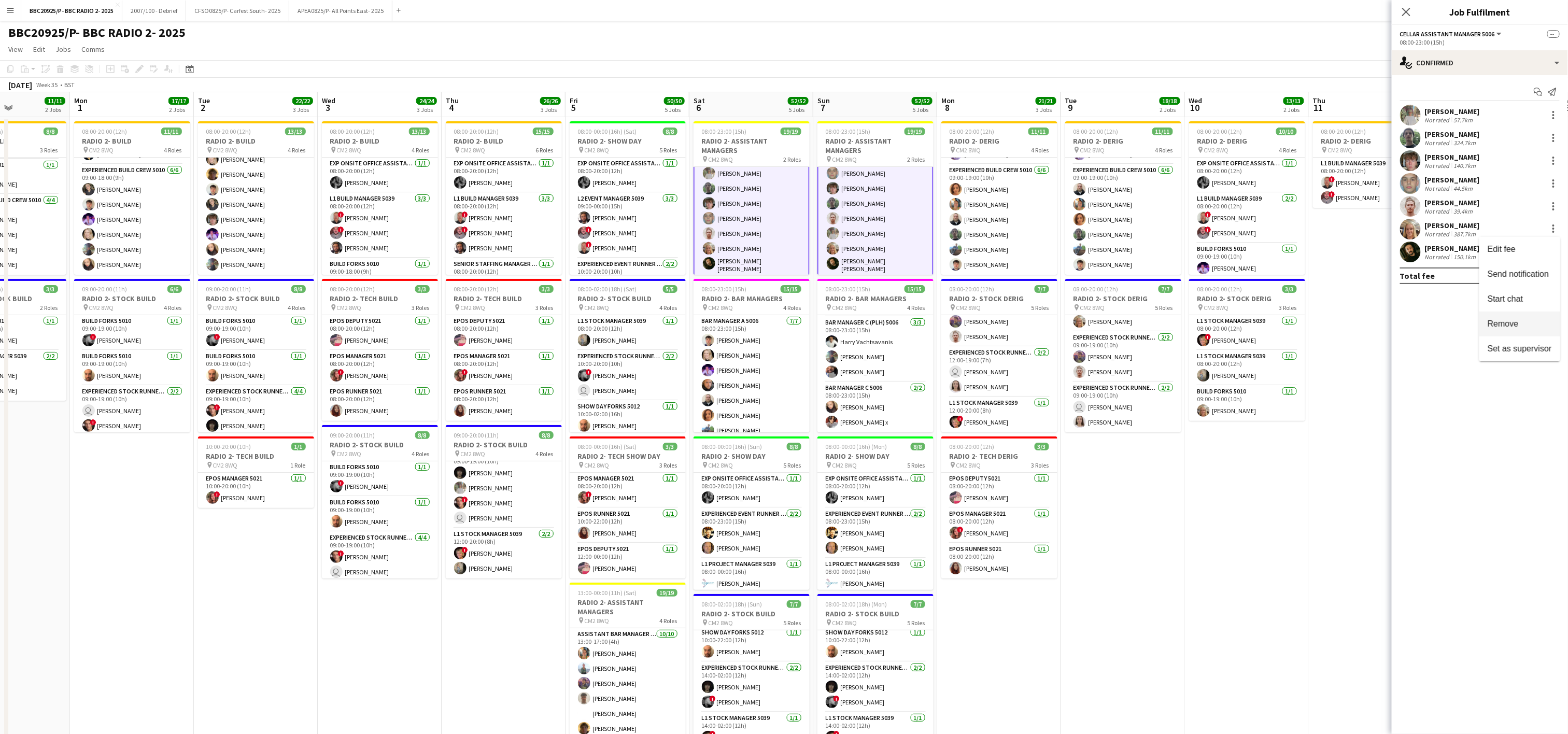
click at [787, 327] on span "Remove" at bounding box center [1520, 324] width 65 height 10
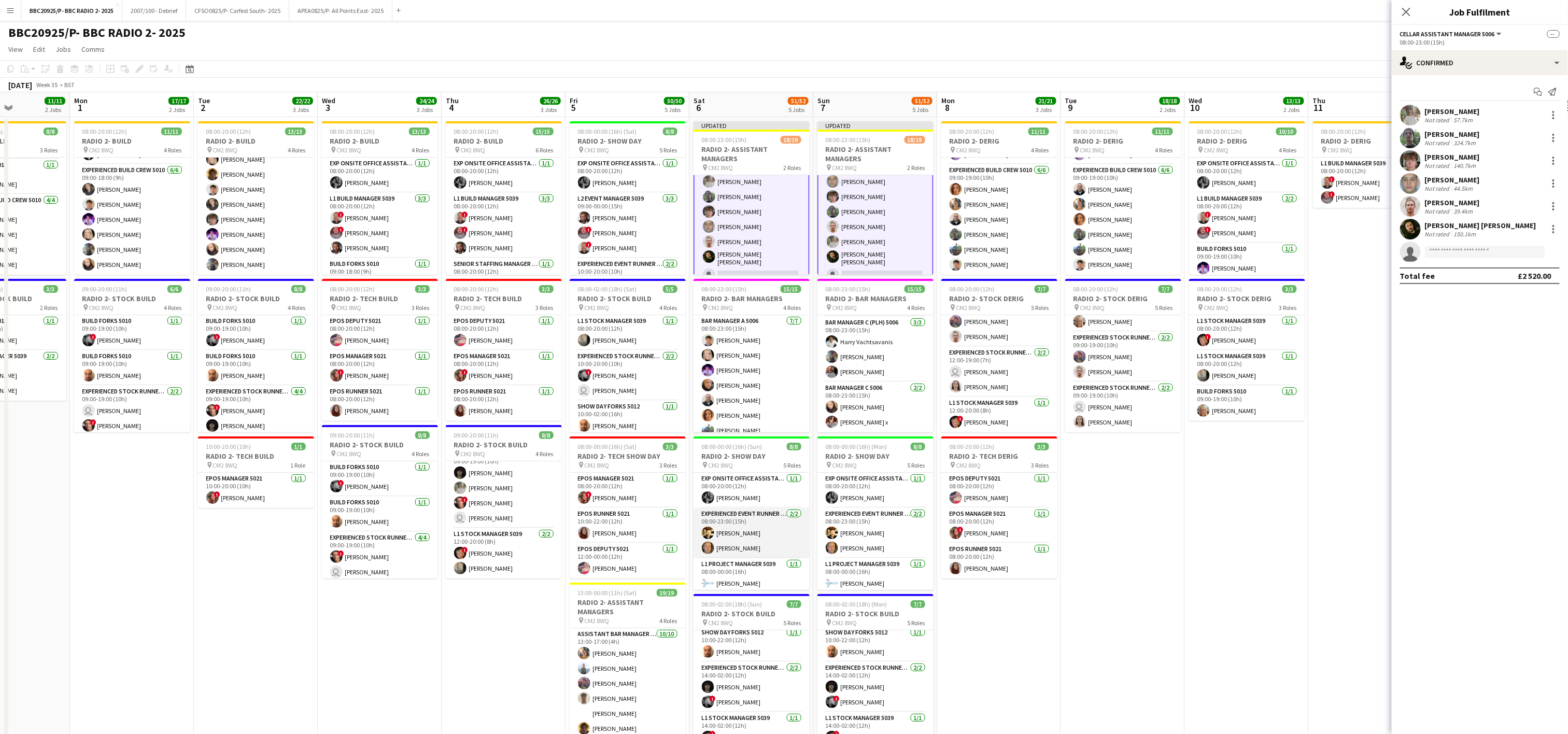
click at [730, 541] on app-card-role "Experienced Event Runner 5012 [DATE] 08:00-23:00 (15h) [PERSON_NAME] [PERSON_NA…" at bounding box center [751, 533] width 116 height 50
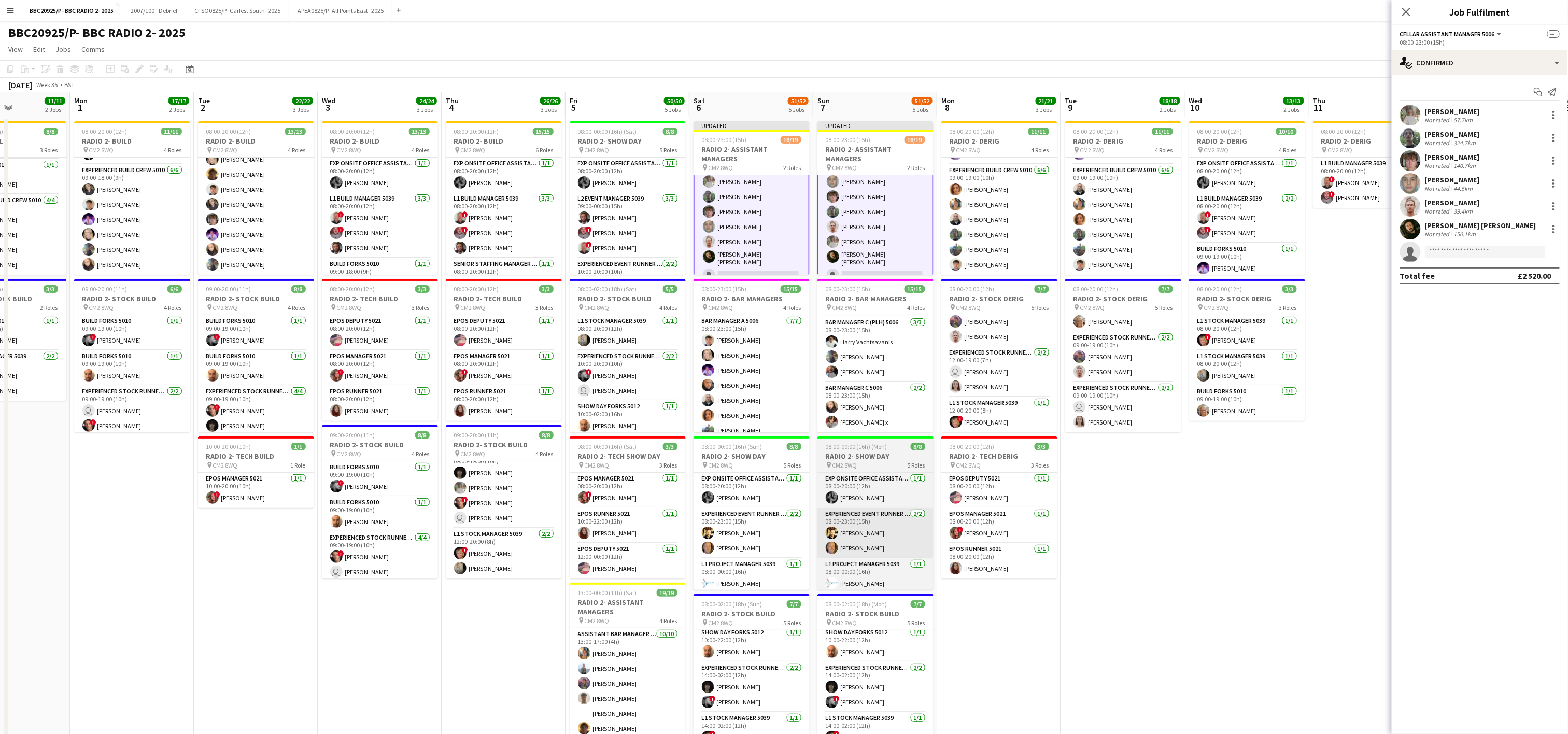
scroll to position [220, 0]
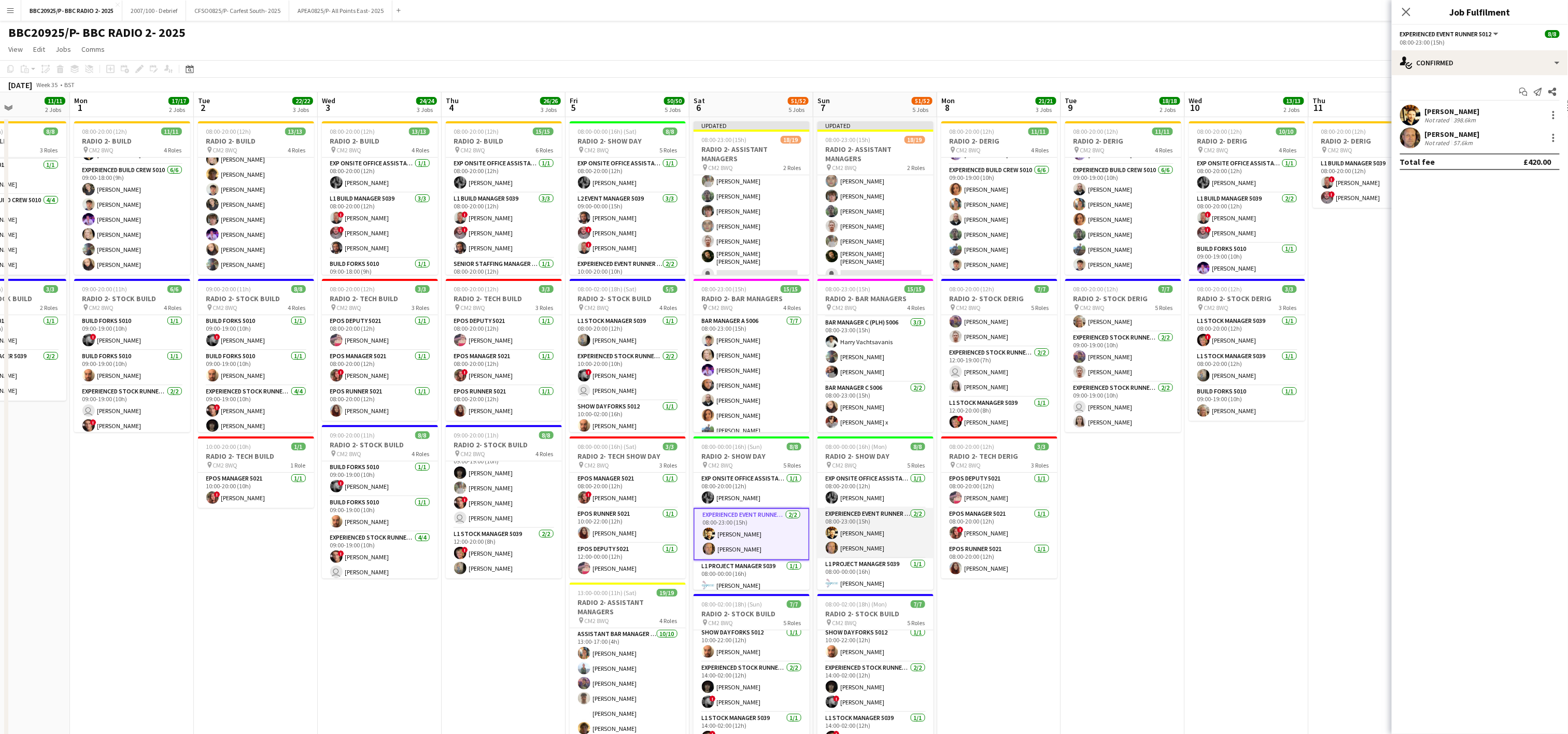
click at [787, 547] on app-card-role "Experienced Event Runner 5012 [DATE] 08:00-23:00 (15h) [PERSON_NAME] [PERSON_NA…" at bounding box center [875, 533] width 116 height 50
click at [787, 136] on div at bounding box center [1553, 134] width 2 height 2
click at [787, 233] on span "Remove" at bounding box center [1503, 232] width 31 height 9
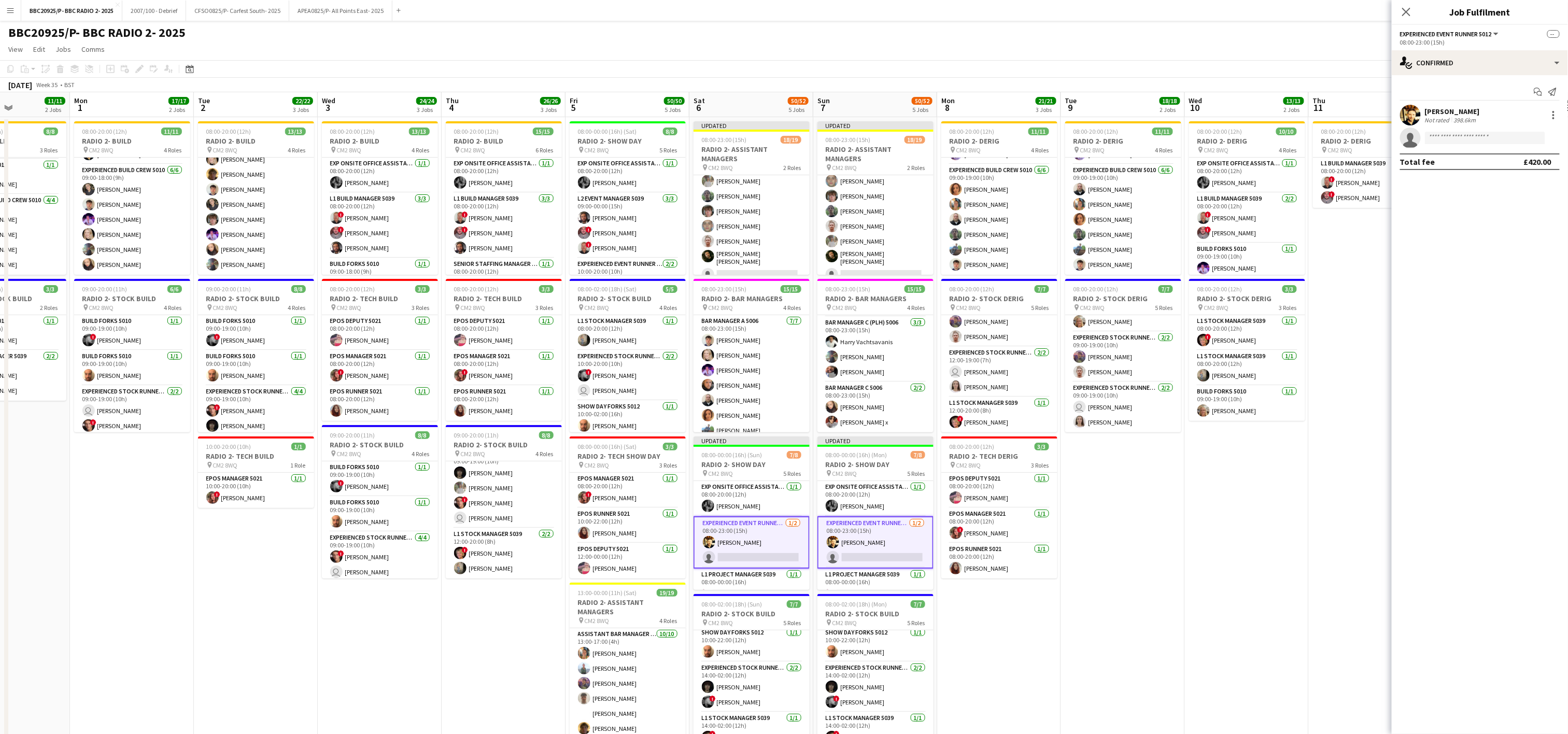
click at [787, 515] on app-date-cell "08:00-20:00 (12h) 10/10 RADIO 2- DERIG pin CM2 8WQ 4 Roles Exp Onsite Office As…" at bounding box center [1247, 520] width 124 height 807
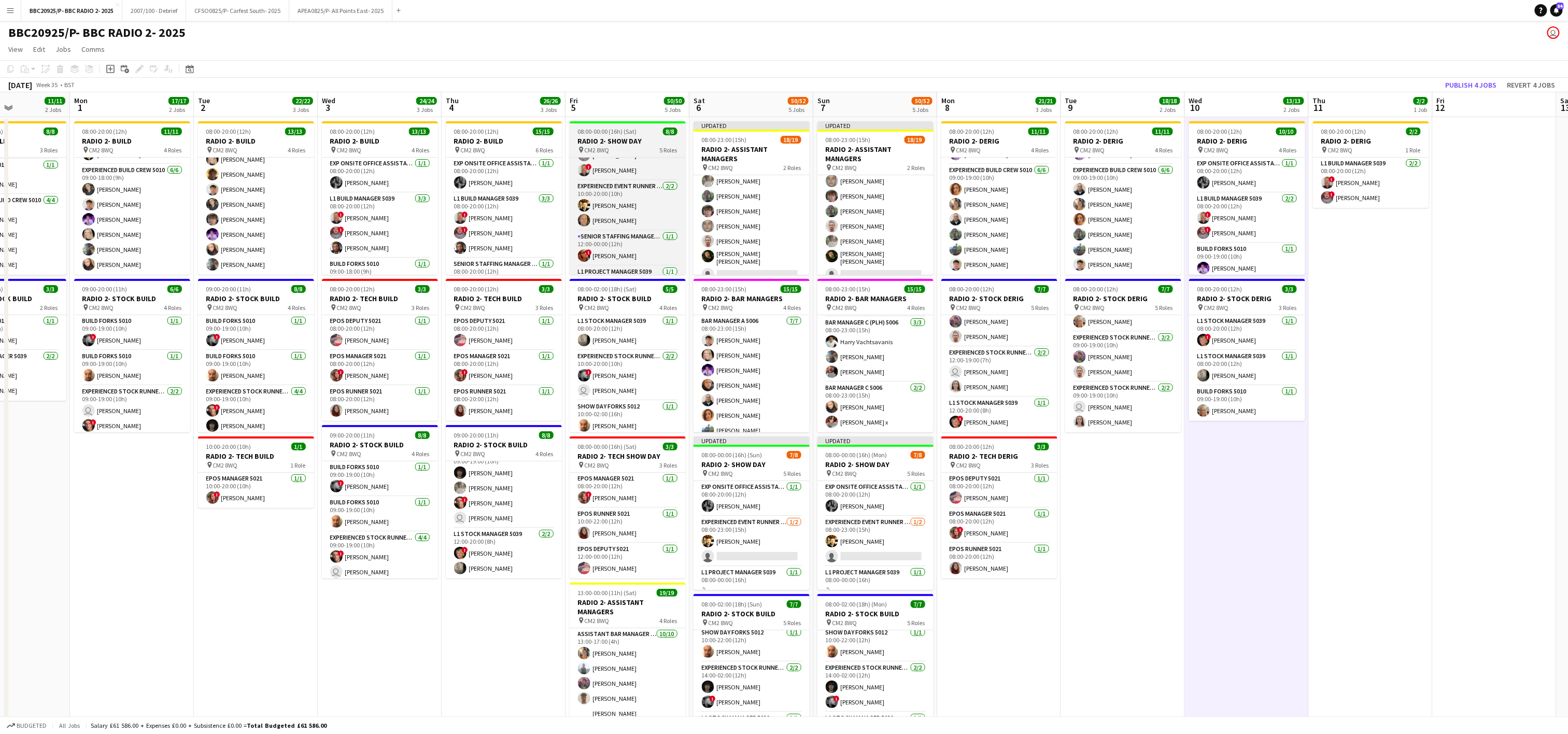
scroll to position [84, 0]
click at [635, 209] on app-card-role "Experienced Event Runner 5012 [DATE] 10:00-20:00 (10h) [PERSON_NAME] [PERSON_NA…" at bounding box center [628, 200] width 116 height 50
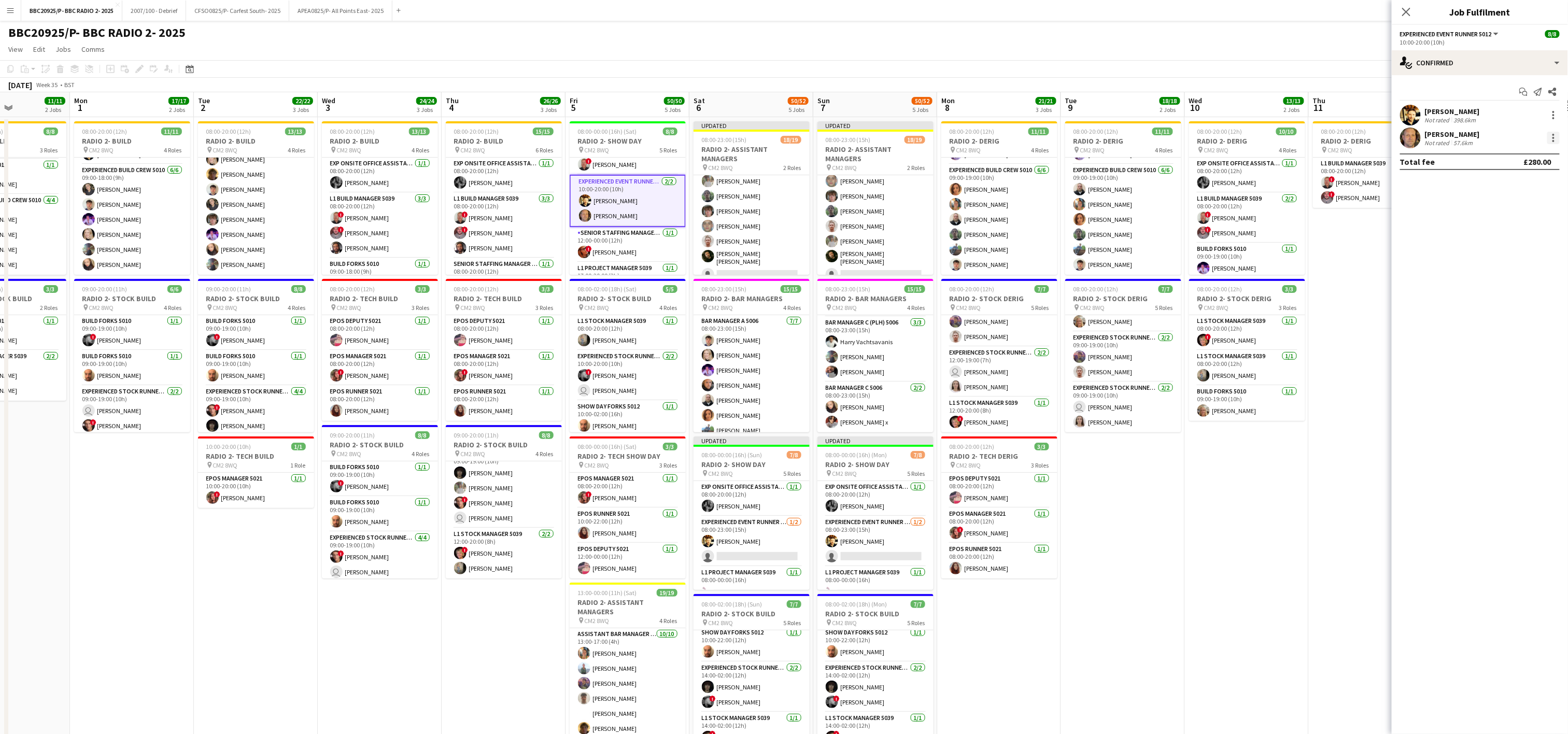
click at [787, 134] on div at bounding box center [1553, 134] width 2 height 2
click at [787, 253] on span "Remove" at bounding box center [1520, 257] width 65 height 10
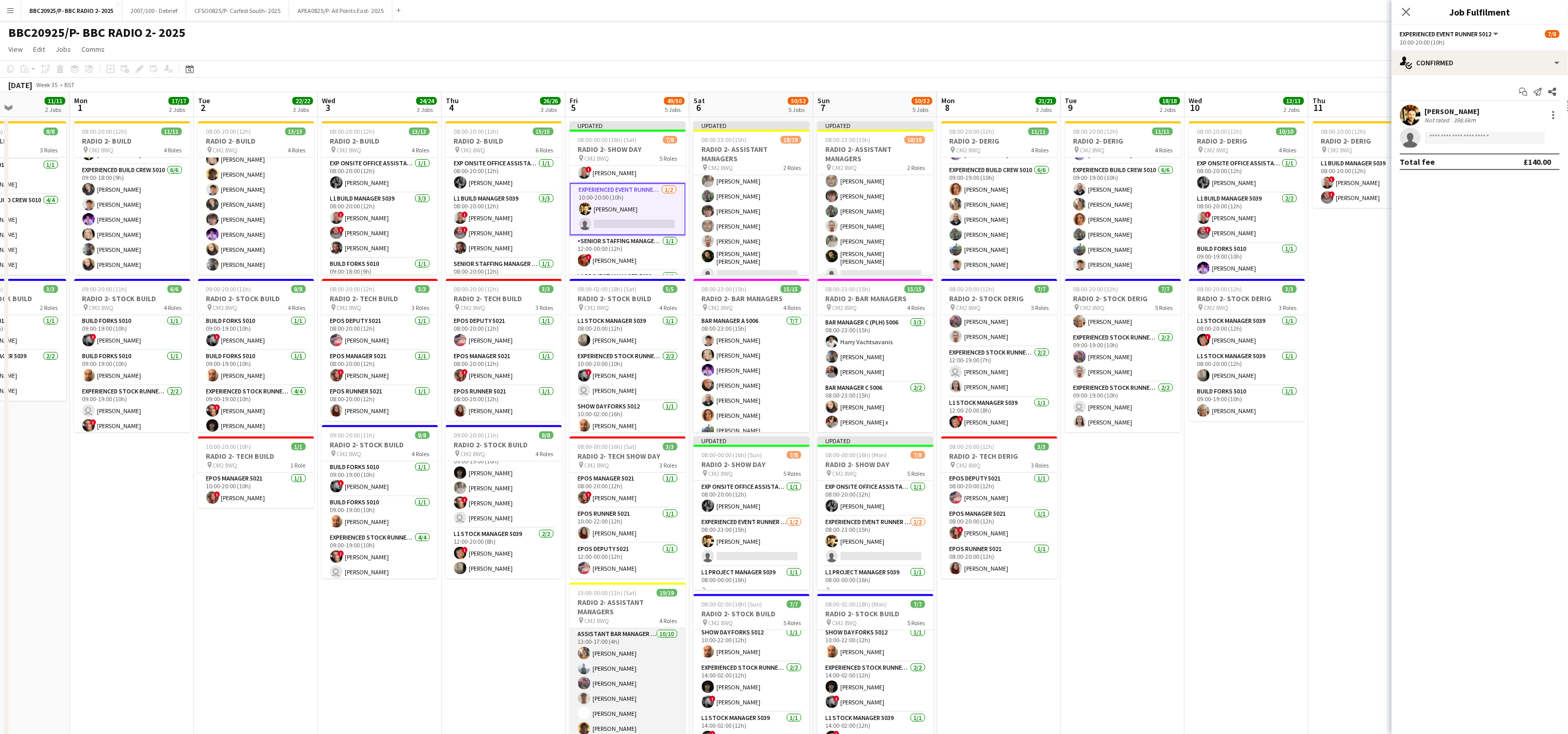
click at [594, 697] on app-card-role "Assistant Bar Manager 5006 [DATE] 13:00-17:00 (4h) [PERSON_NAME] [PERSON_NAME] …" at bounding box center [628, 713] width 116 height 170
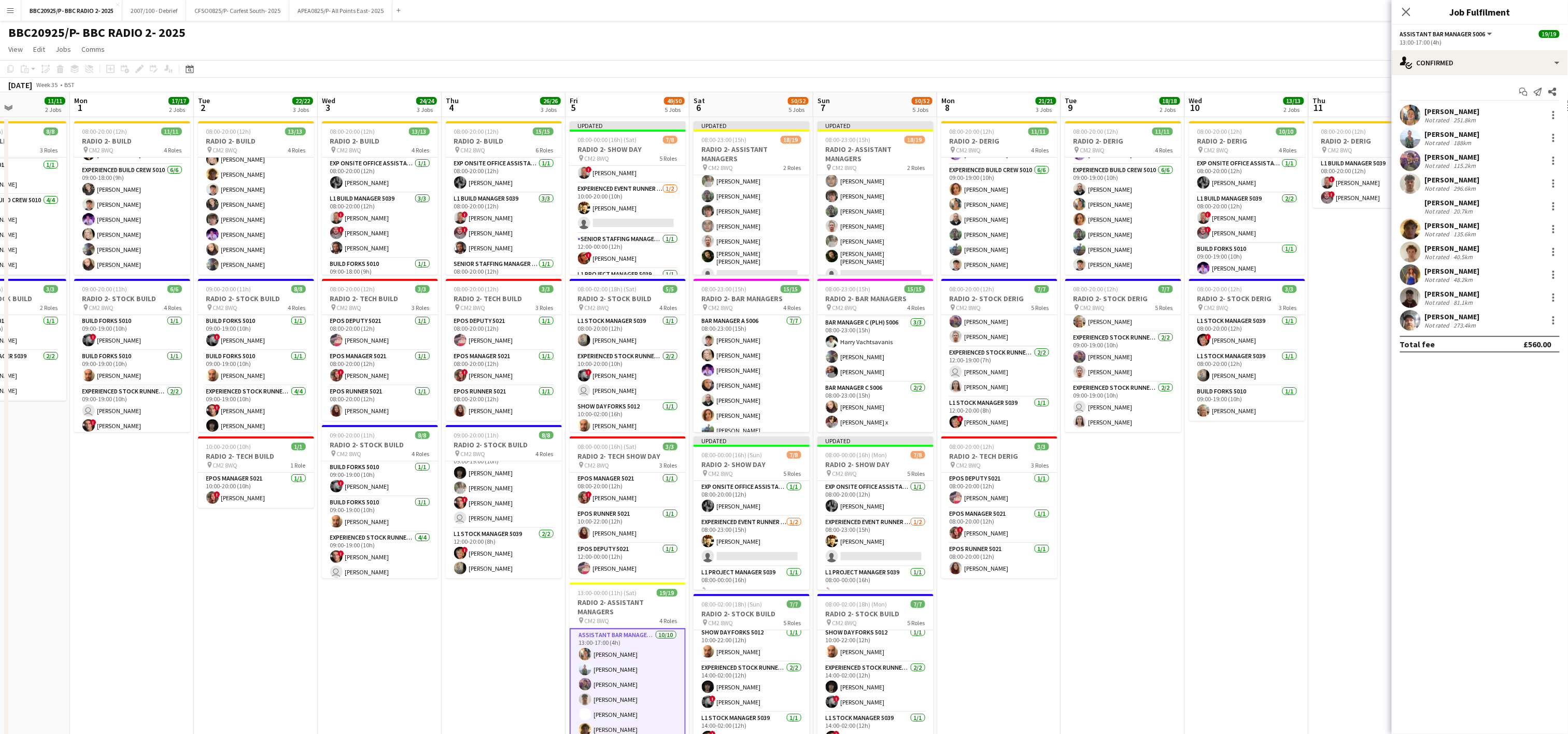
click at [437, 678] on app-date-cell "08:00-20:00 (12h) 13/13 RADIO 2- BUILD pin CM2 8WQ 4 Roles Exp Onsite Office As…" at bounding box center [380, 520] width 124 height 807
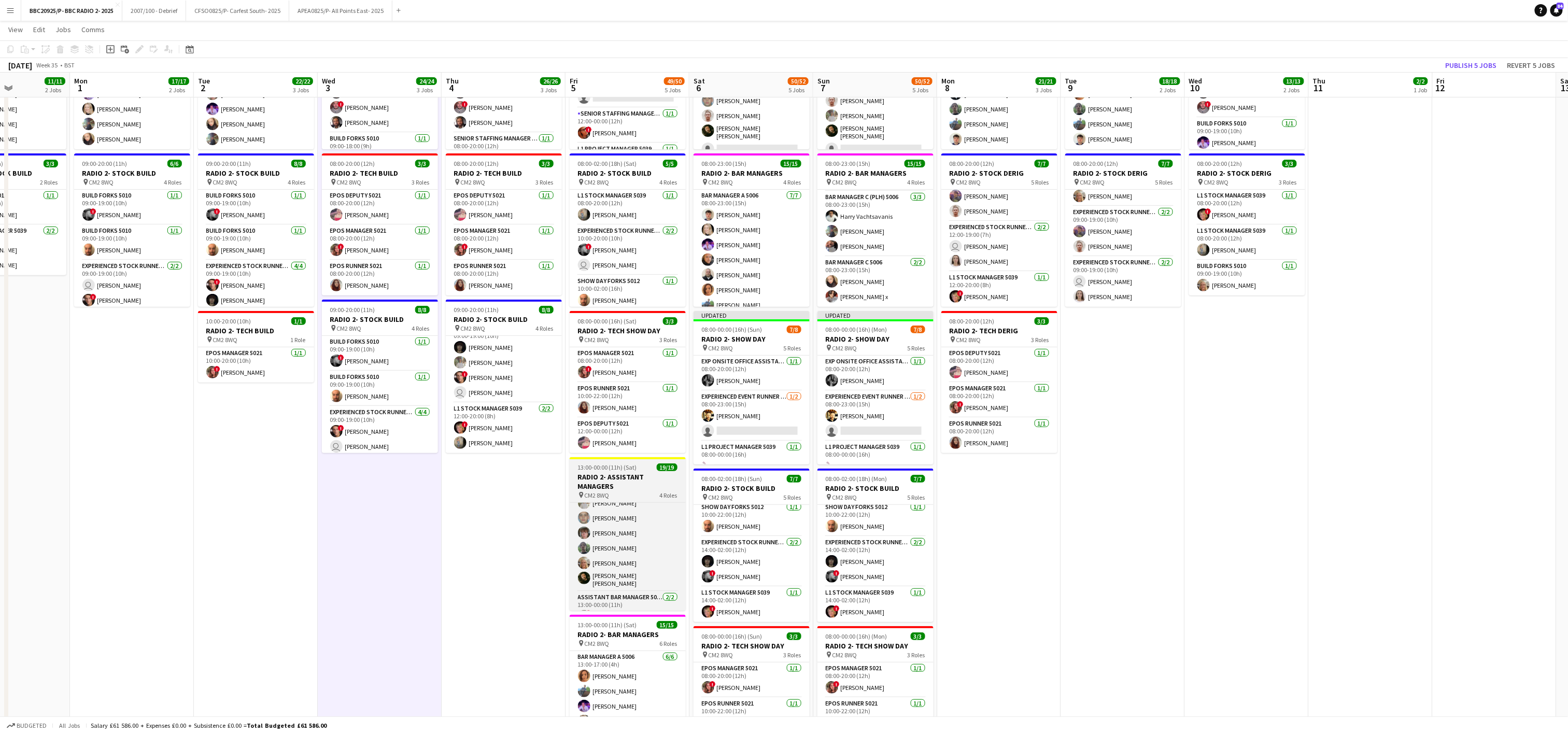
scroll to position [207, 0]
click at [595, 552] on app-card-role "Cellar Assistant Manager 5006 [DATE] 13:00-17:00 (4h) [PERSON_NAME] Cattaway [P…" at bounding box center [628, 522] width 116 height 113
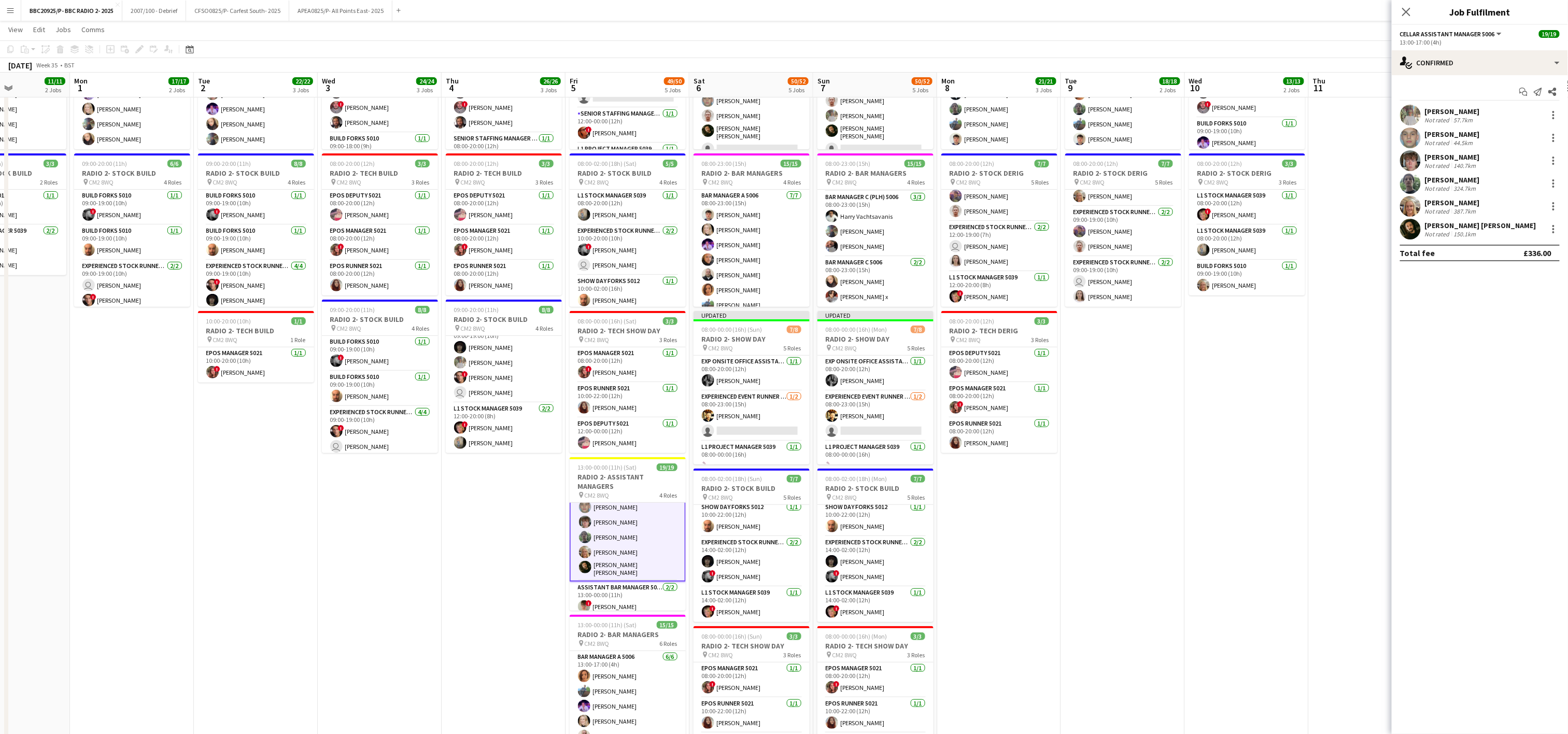
scroll to position [208, 0]
click at [787, 207] on div at bounding box center [1553, 206] width 2 height 2
click at [787, 321] on span "Remove" at bounding box center [1503, 325] width 31 height 9
click at [787, 429] on app-date-cell "08:00-20:00 (12h) 10/10 RADIO 2- DERIG pin CM2 8WQ 4 Roles Exp Onsite Office As…" at bounding box center [1247, 395] width 124 height 807
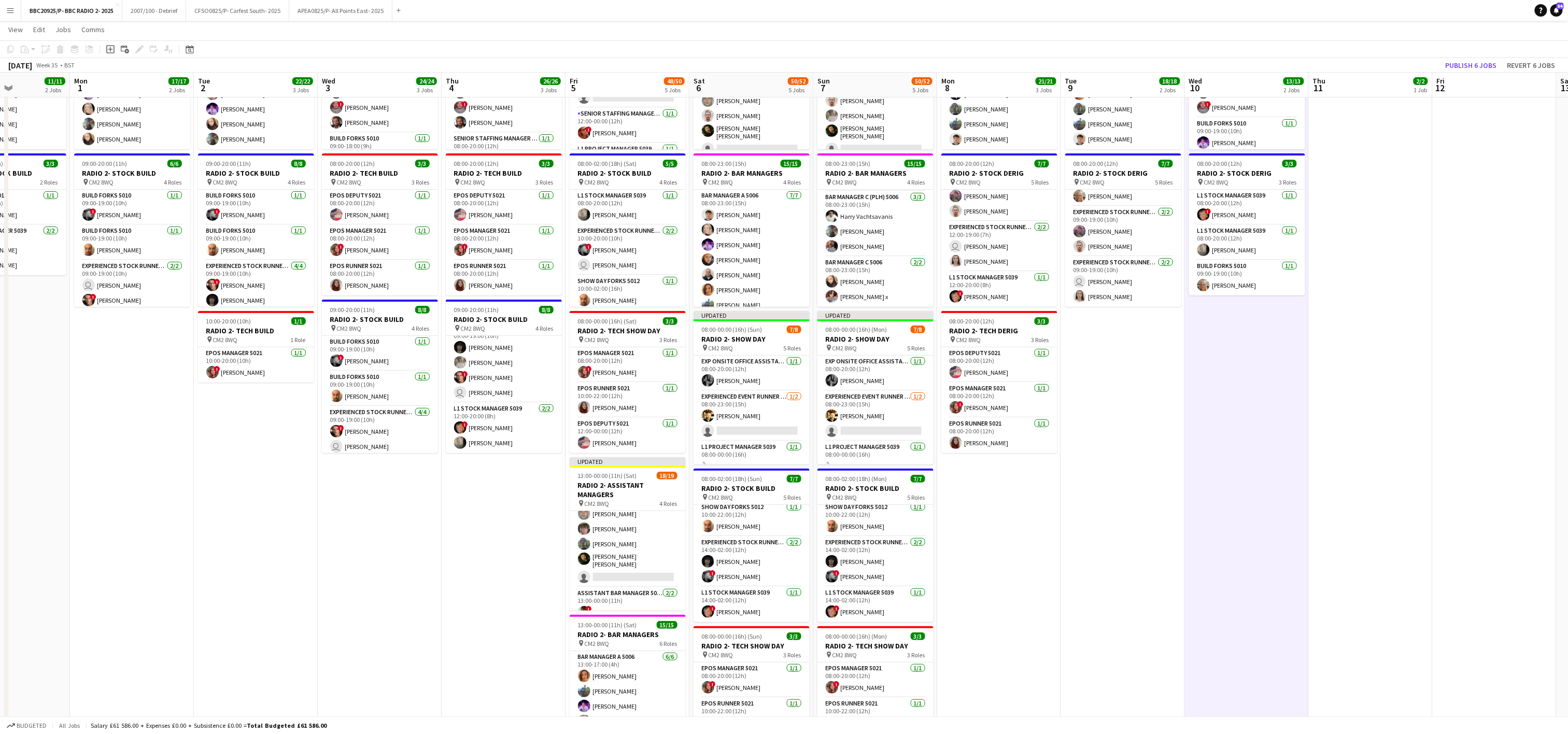
scroll to position [207, 0]
click at [787, 64] on button "Publish 6 jobs" at bounding box center [1472, 65] width 60 height 14
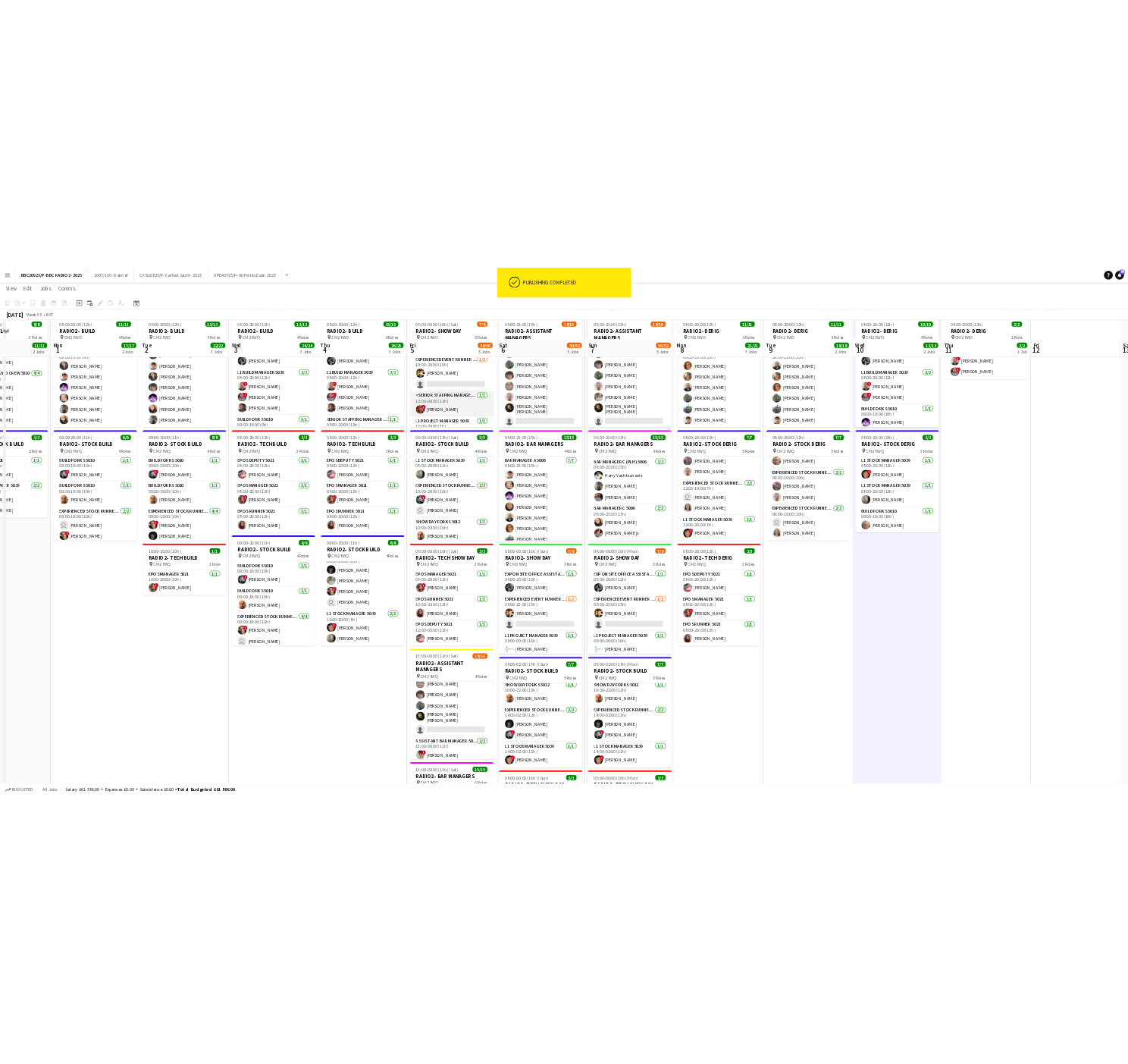
scroll to position [0, 0]
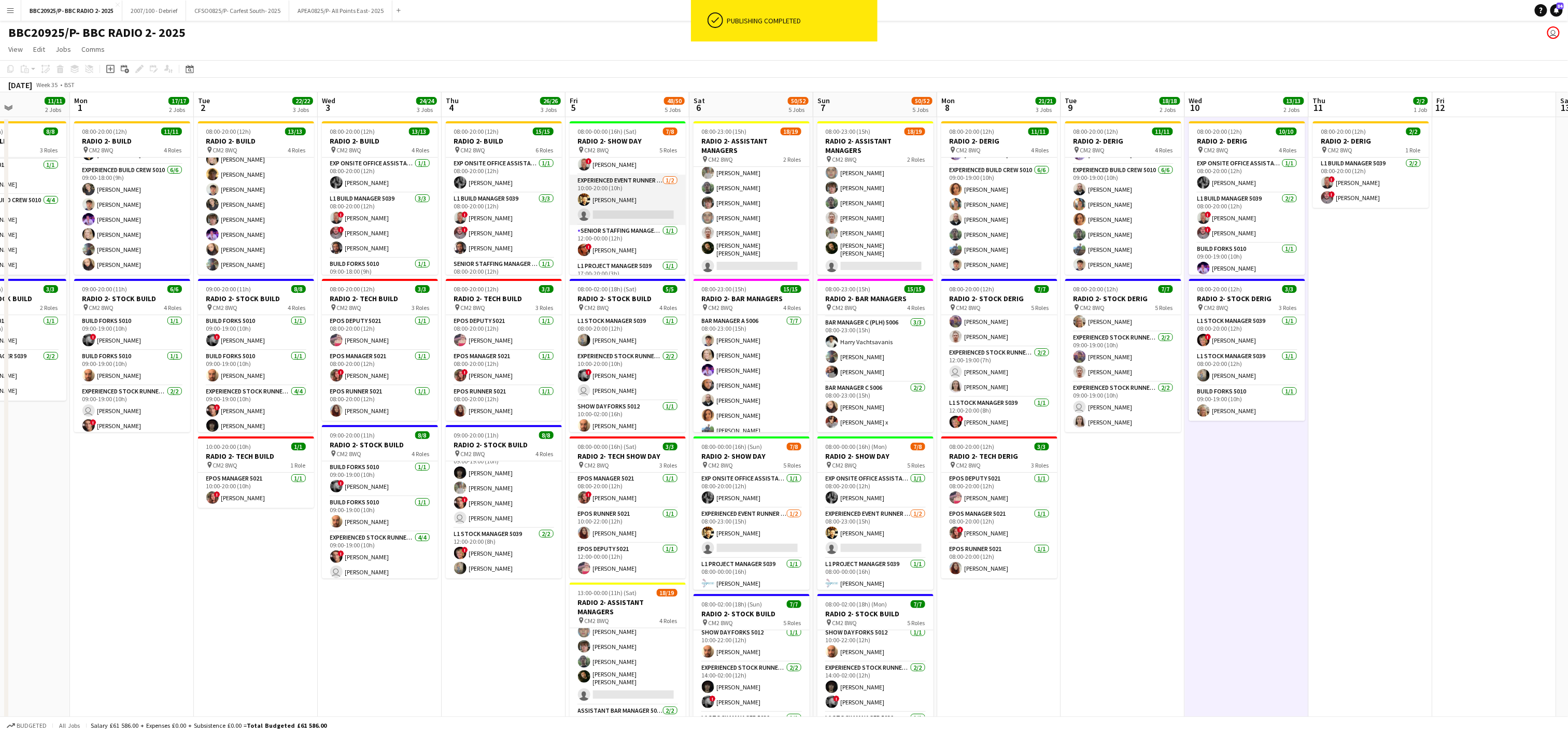
click at [647, 215] on app-card-role "Experienced Event Runner 5012 [DATE] 10:00-20:00 (10h) [PERSON_NAME] single-neu…" at bounding box center [628, 200] width 116 height 50
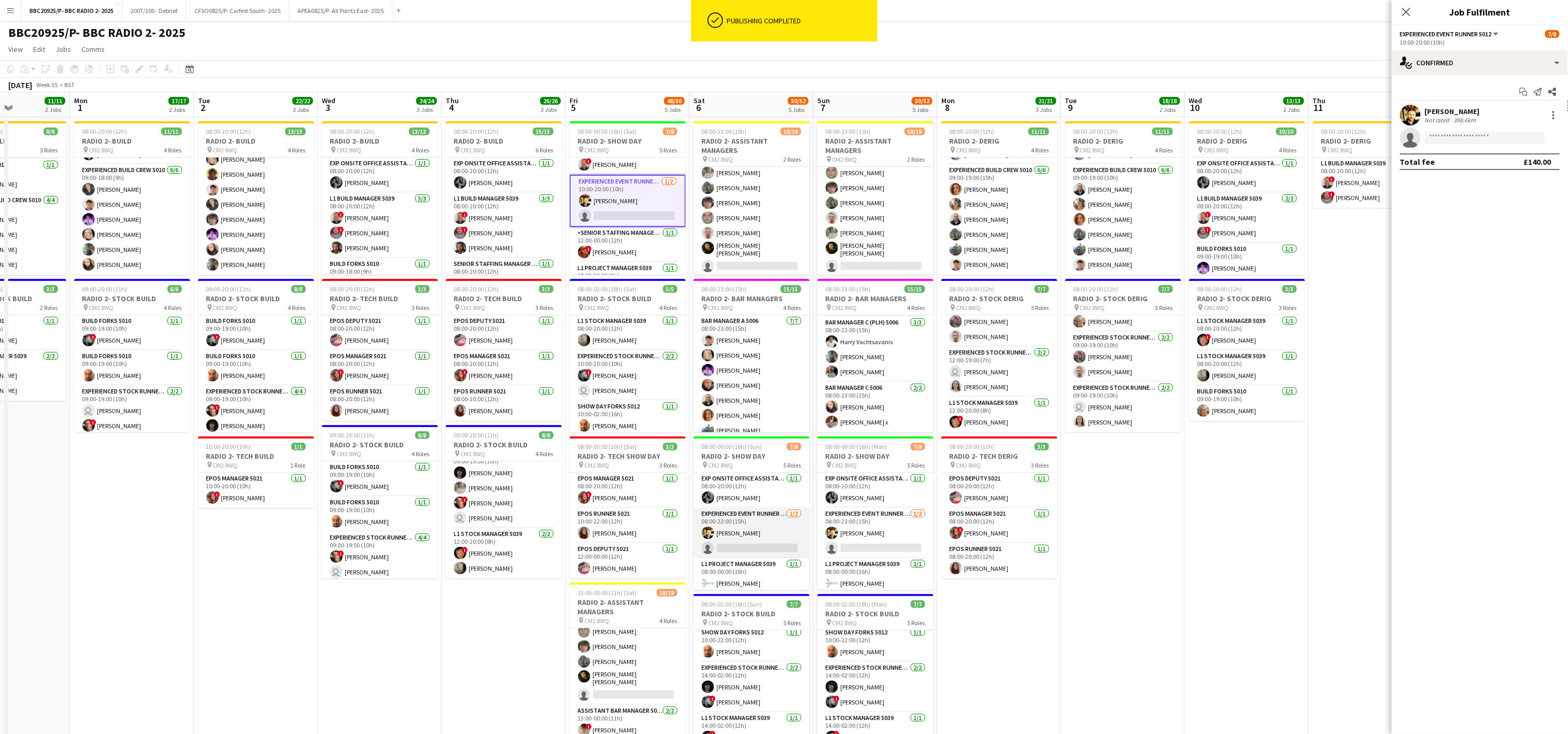
click at [738, 536] on app-card-role "Experienced Event Runner 5012 [DATE] 08:00-23:00 (15h) [PERSON_NAME] single-neu…" at bounding box center [751, 533] width 116 height 50
click at [787, 536] on app-card-role "Experienced Event Runner 5012 [DATE] 08:00-23:00 (15h) [PERSON_NAME] single-neu…" at bounding box center [875, 533] width 116 height 50
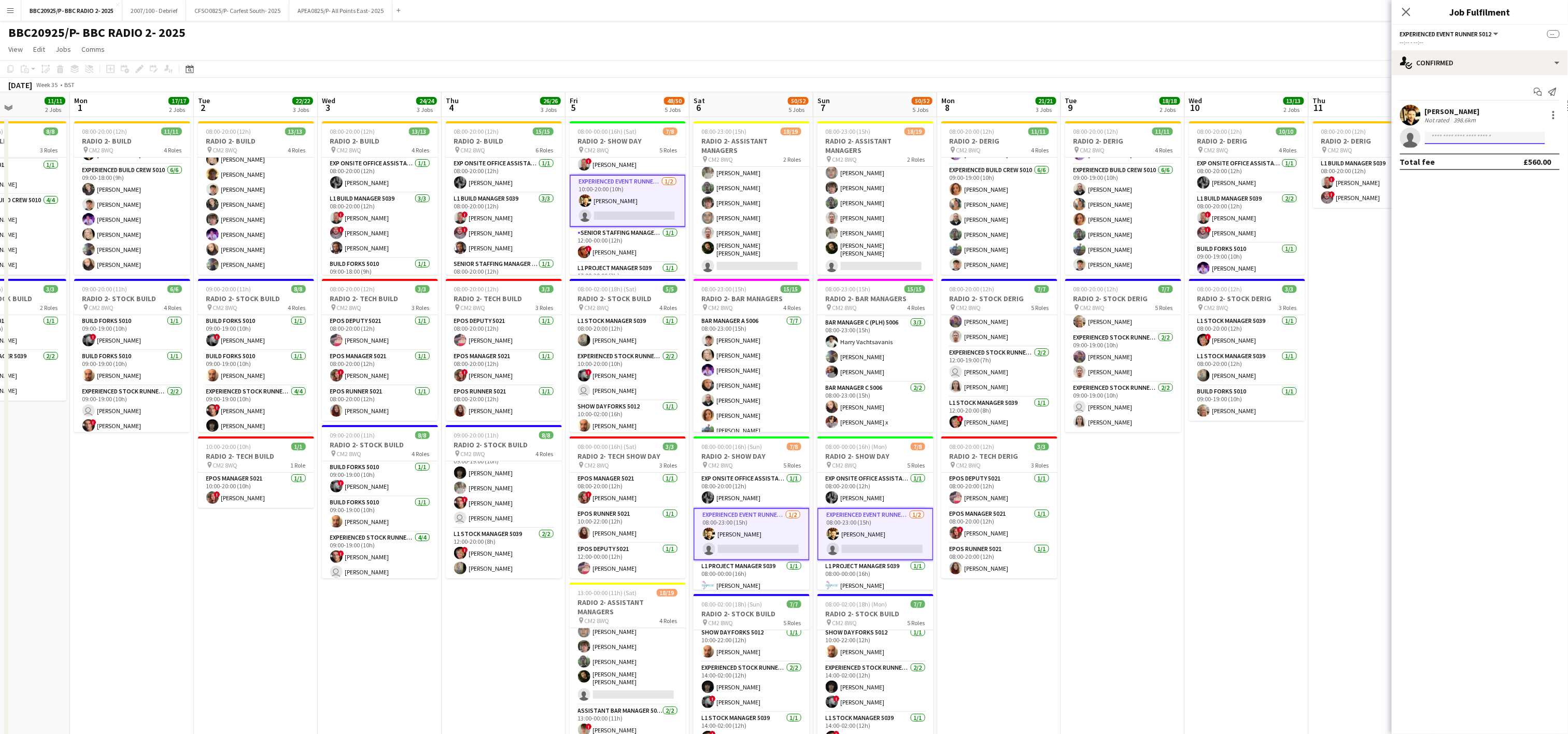
click at [787, 140] on input at bounding box center [1485, 138] width 120 height 12
type input "******"
click at [787, 188] on span "[PERSON_NAME][EMAIL_ADDRESS][DOMAIN_NAME]" at bounding box center [1486, 187] width 104 height 8
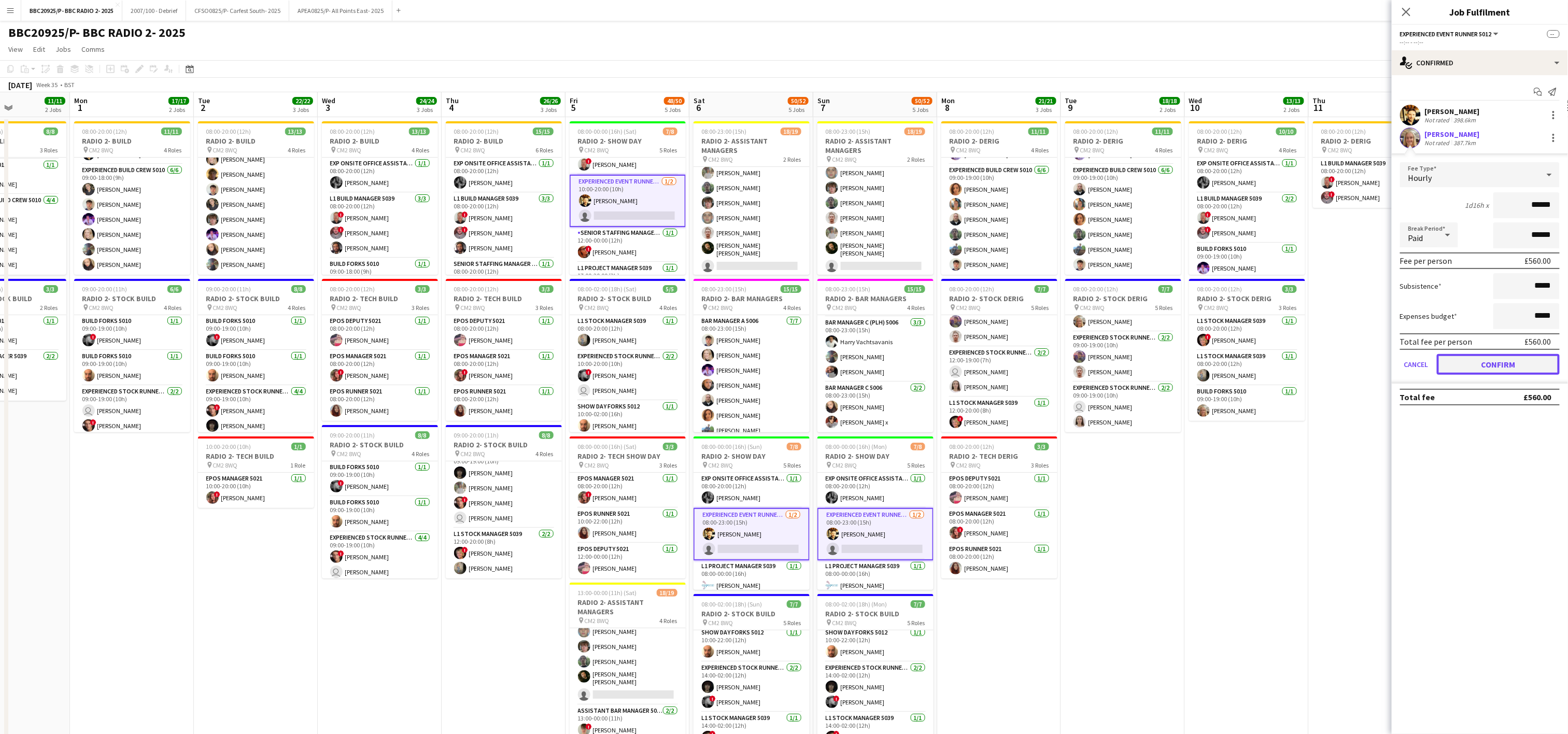
click at [787, 358] on button "Confirm" at bounding box center [1498, 364] width 123 height 21
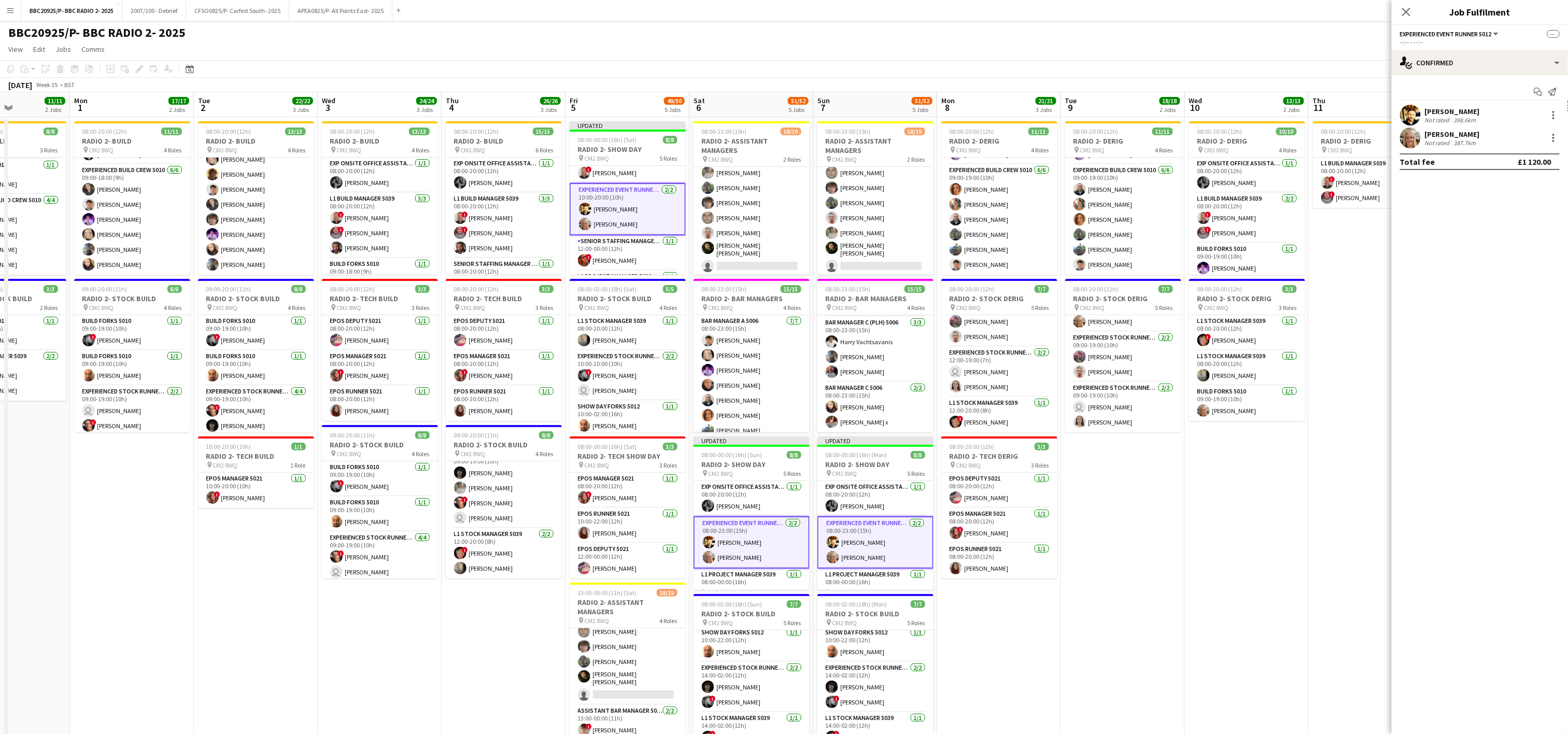
click at [787, 469] on app-date-cell "08:00-20:00 (12h) 2/2 RADIO 2- DERIG pin CM2 8WQ 1 Role L1 Build Manager 5039 […" at bounding box center [1371, 520] width 124 height 807
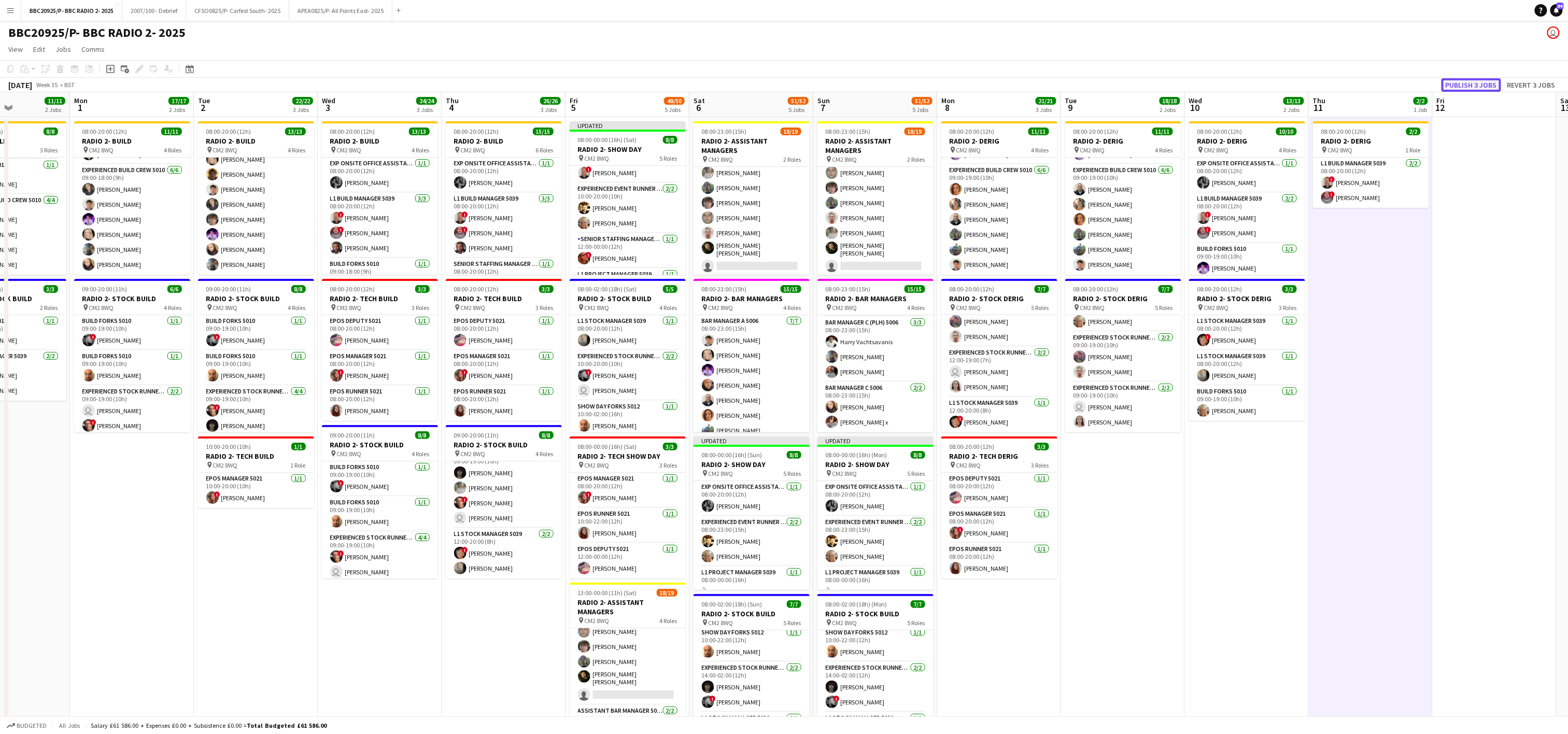
click at [787, 85] on button "Publish 3 jobs" at bounding box center [1472, 85] width 60 height 14
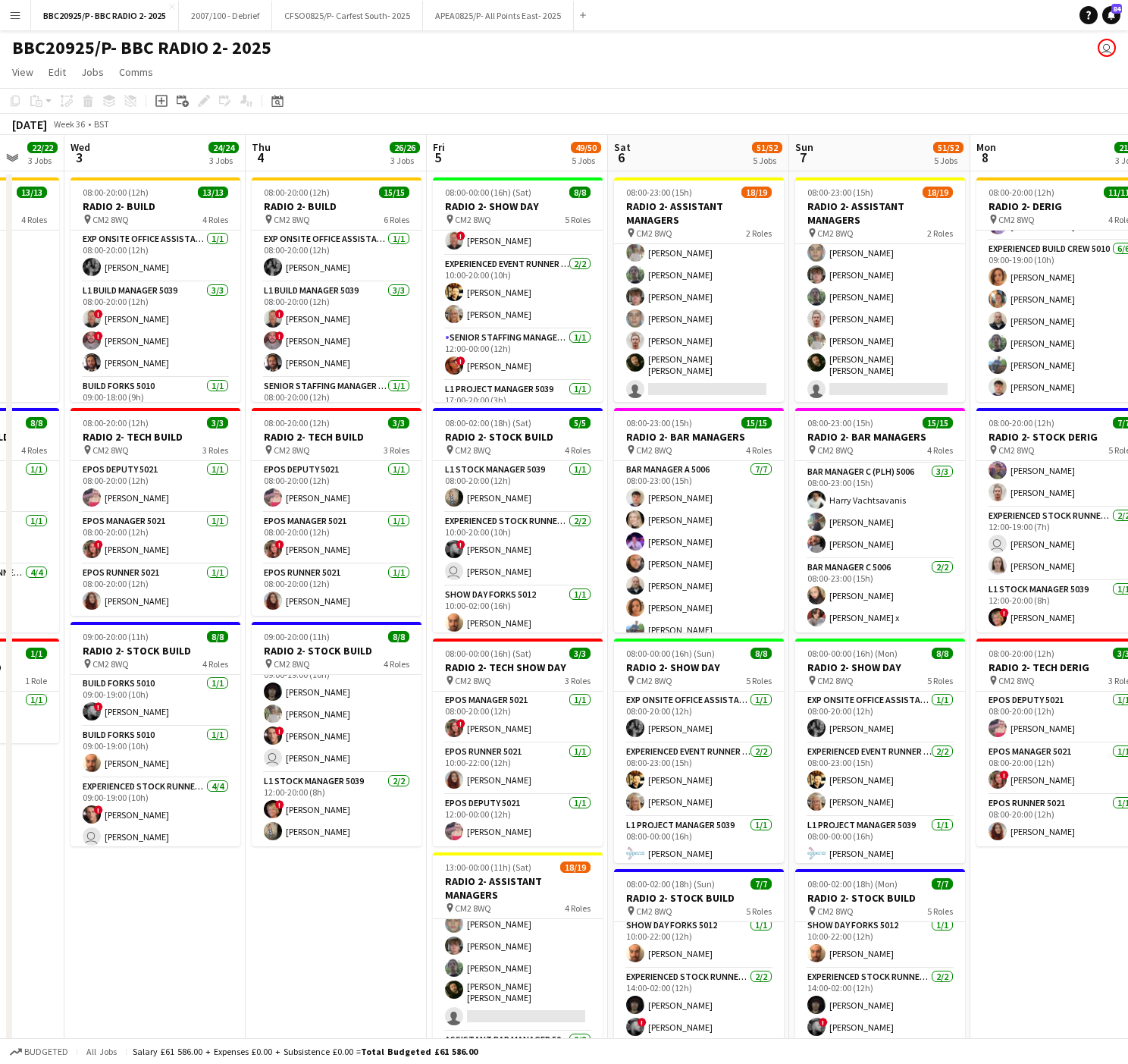
scroll to position [0, 504]
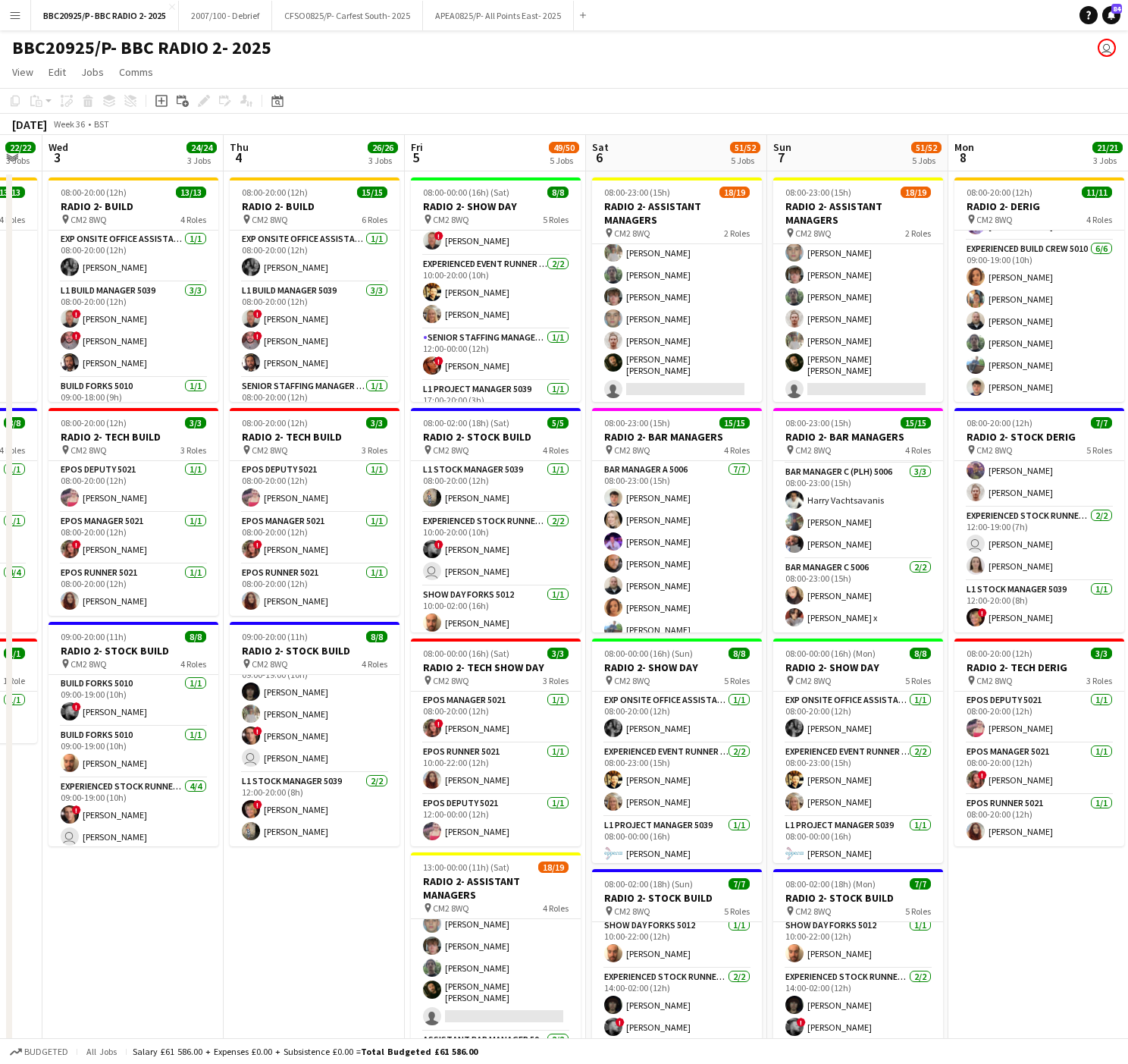
drag, startPoint x: 449, startPoint y: 853, endPoint x: 197, endPoint y: 857, distance: 252.0
click at [197, 857] on app-calendar-viewport "Sun 31 11/11 2 Jobs Mon 1 17/17 2 Jobs Tue 2 22/22 3 Jobs Wed 3 24/24 3 Jobs Th…" at bounding box center [564, 744] width 1128 height 1218
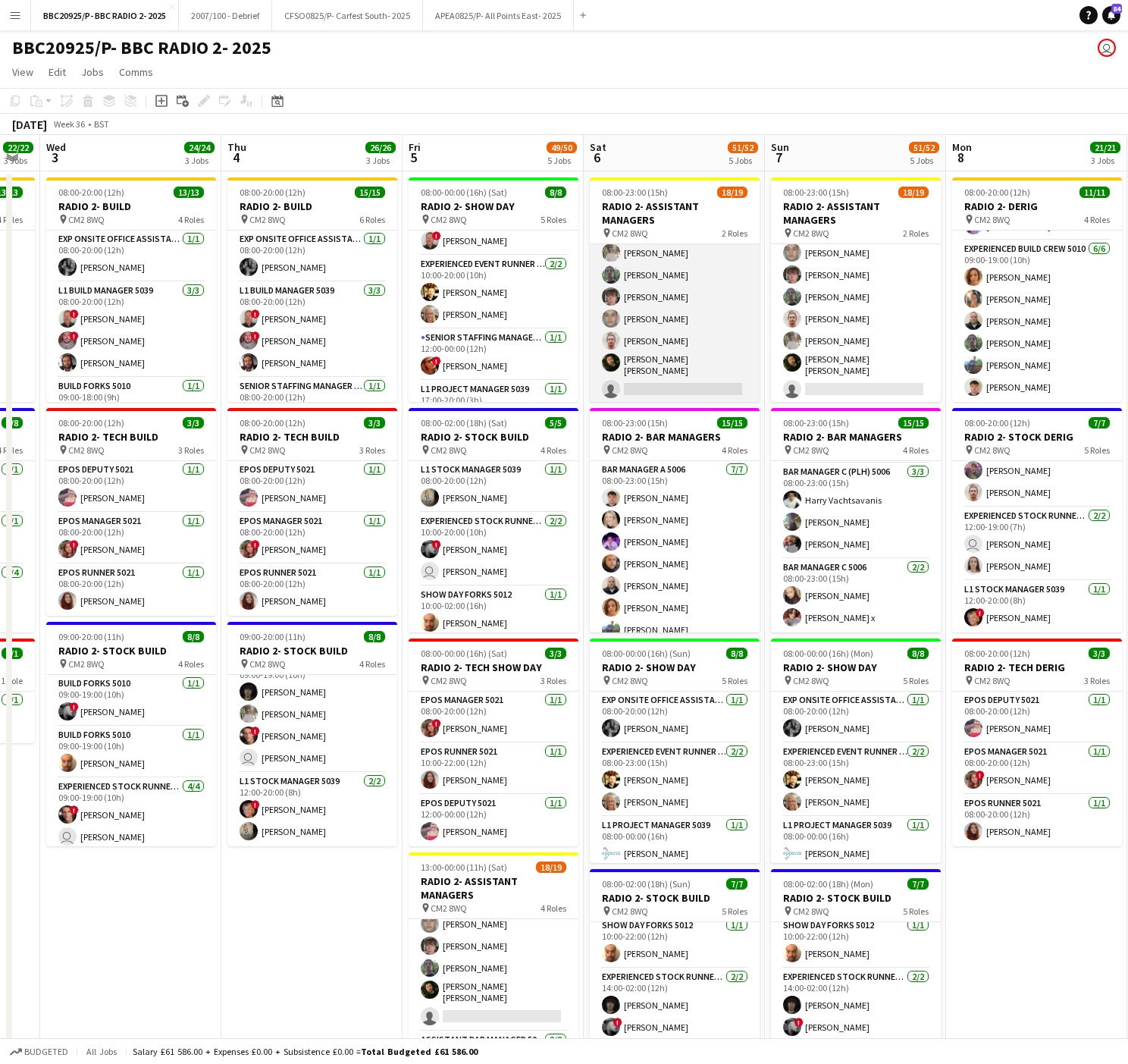
click at [704, 358] on app-card-role "Cellar Assistant Manager 5006 [DATE] 08:00-23:00 (15h) [PERSON_NAME] Cattaway […" at bounding box center [675, 309] width 170 height 188
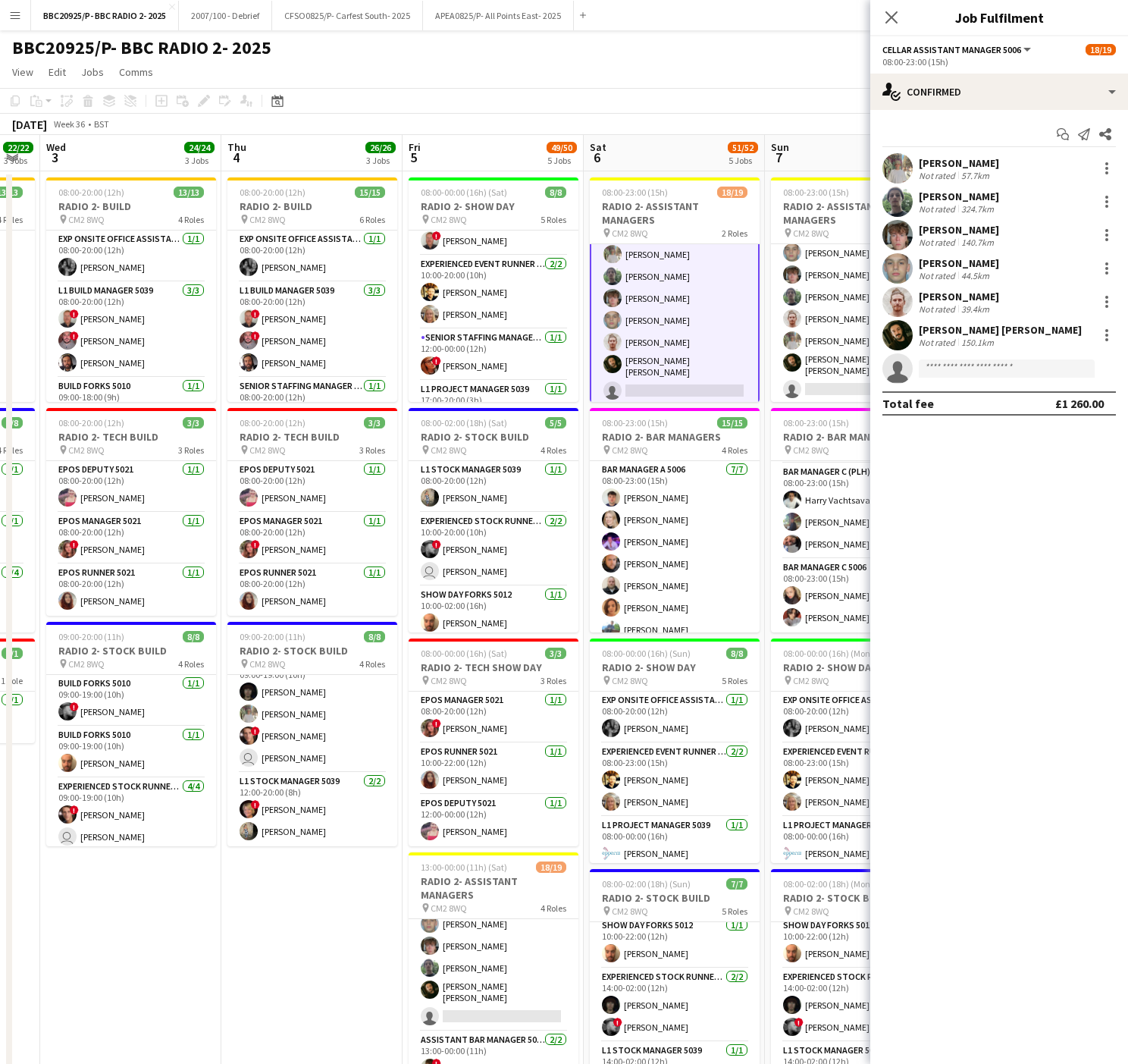
scroll to position [322, 0]
click at [974, 375] on input at bounding box center [1007, 369] width 176 height 18
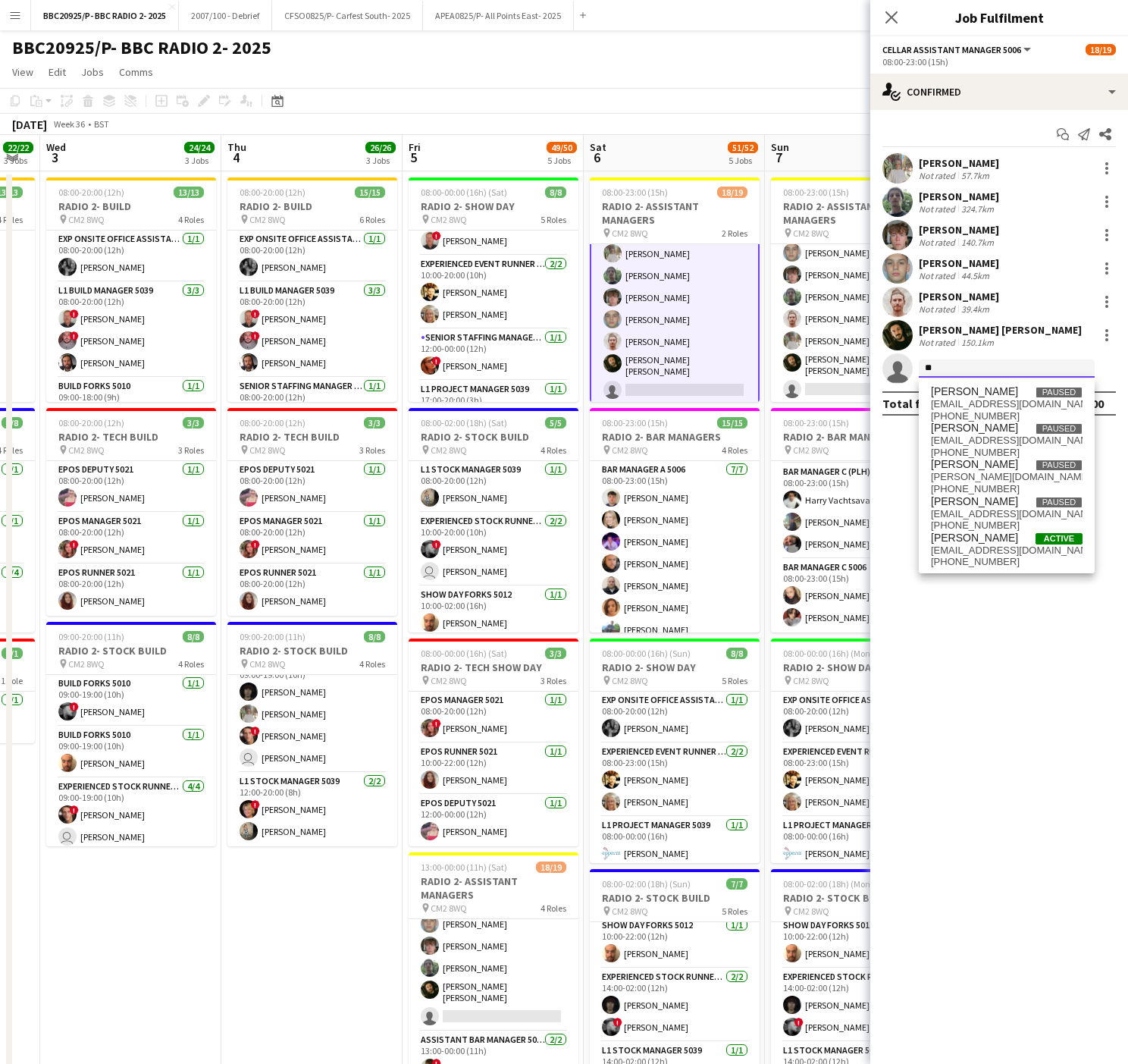
type input "*"
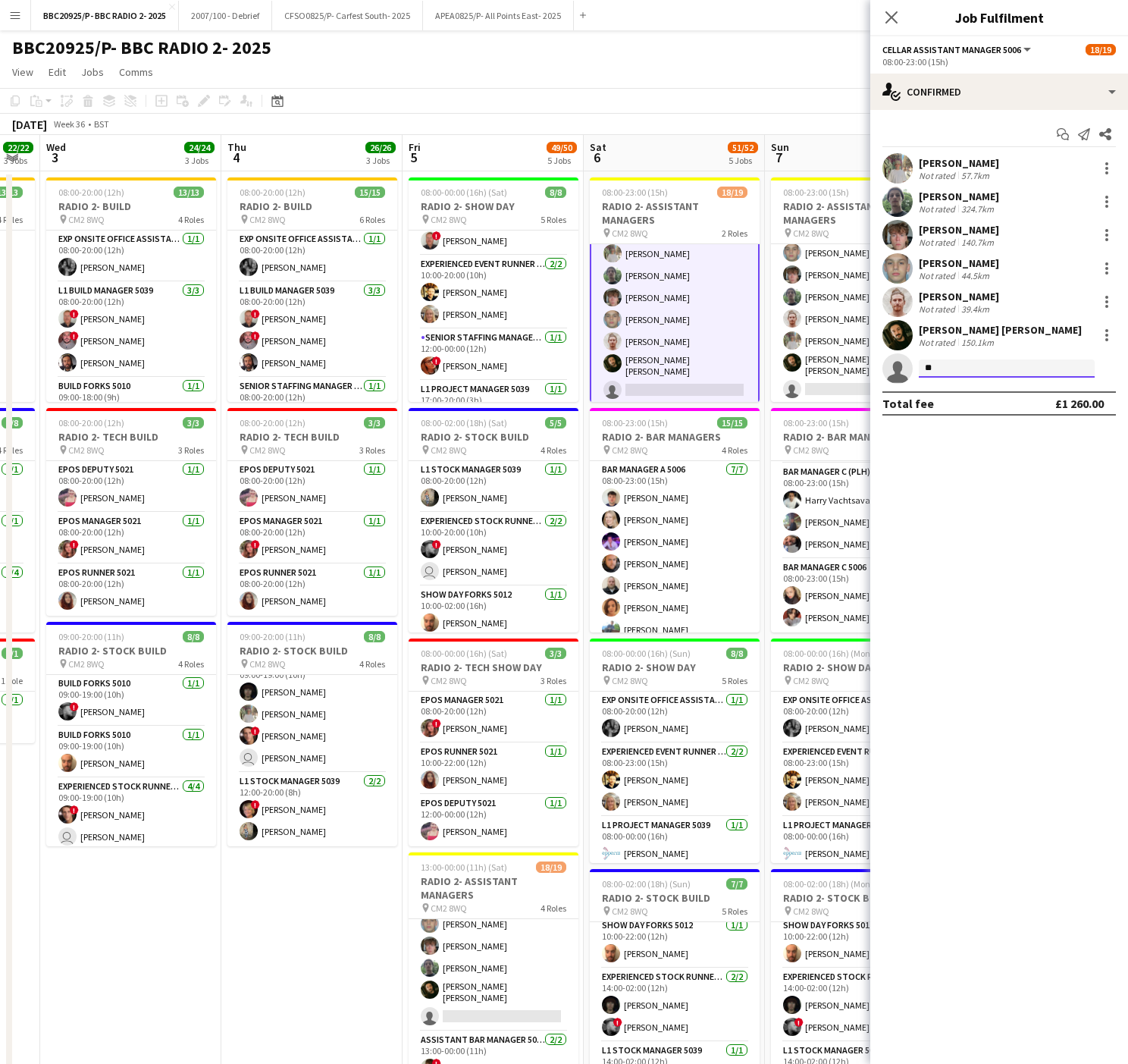
type input "*"
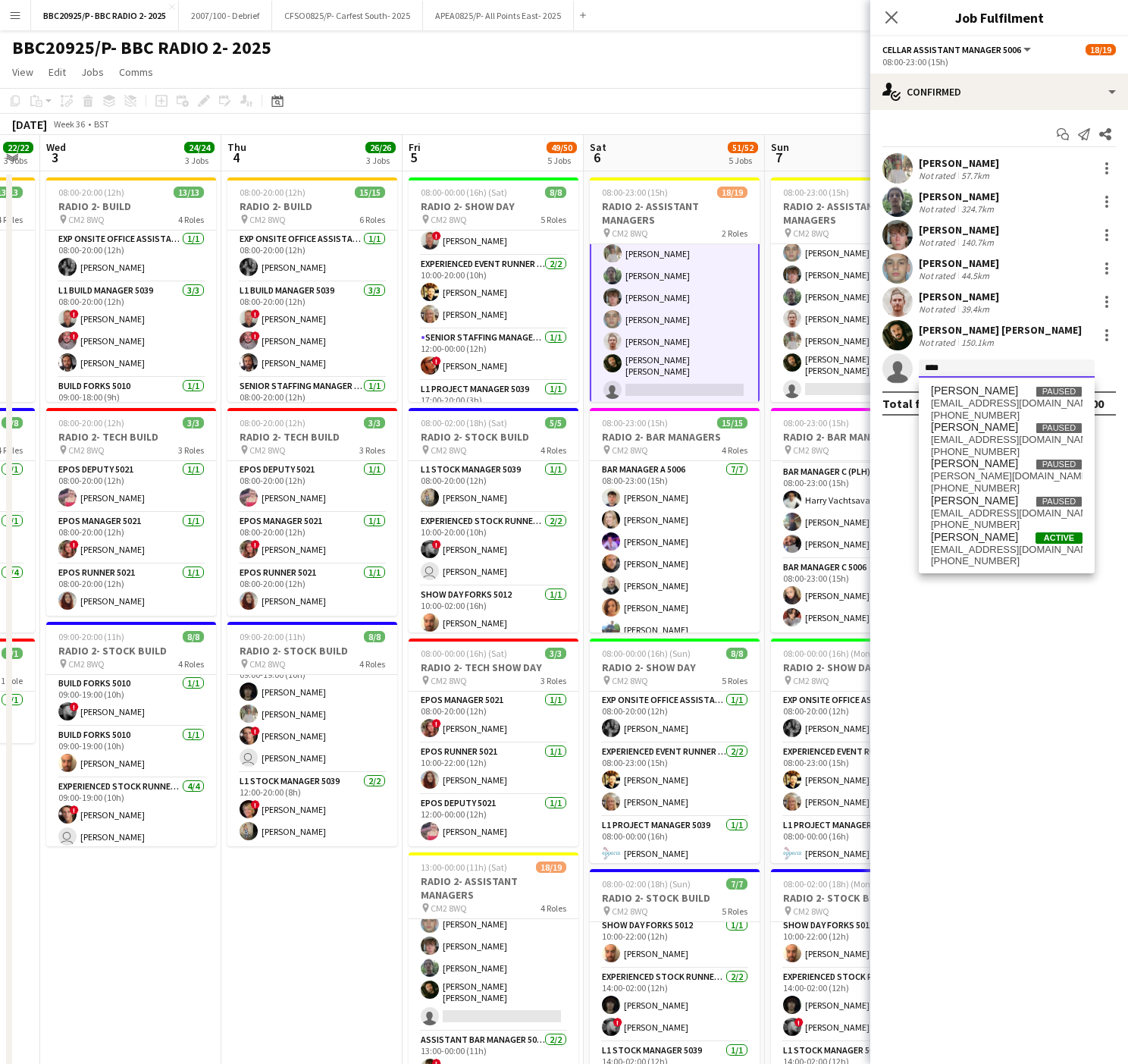
scroll to position [0, 0]
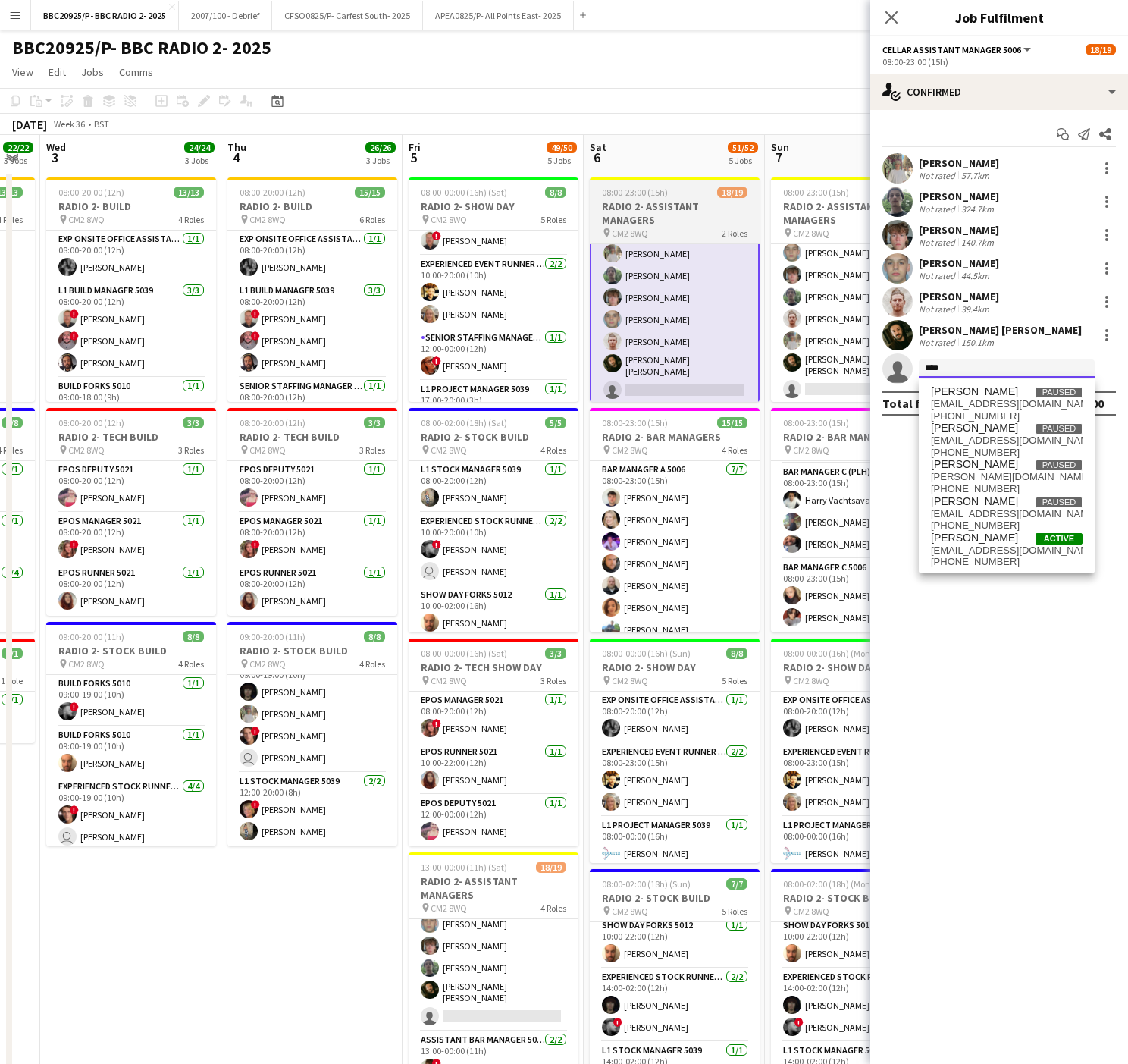
type input "****"
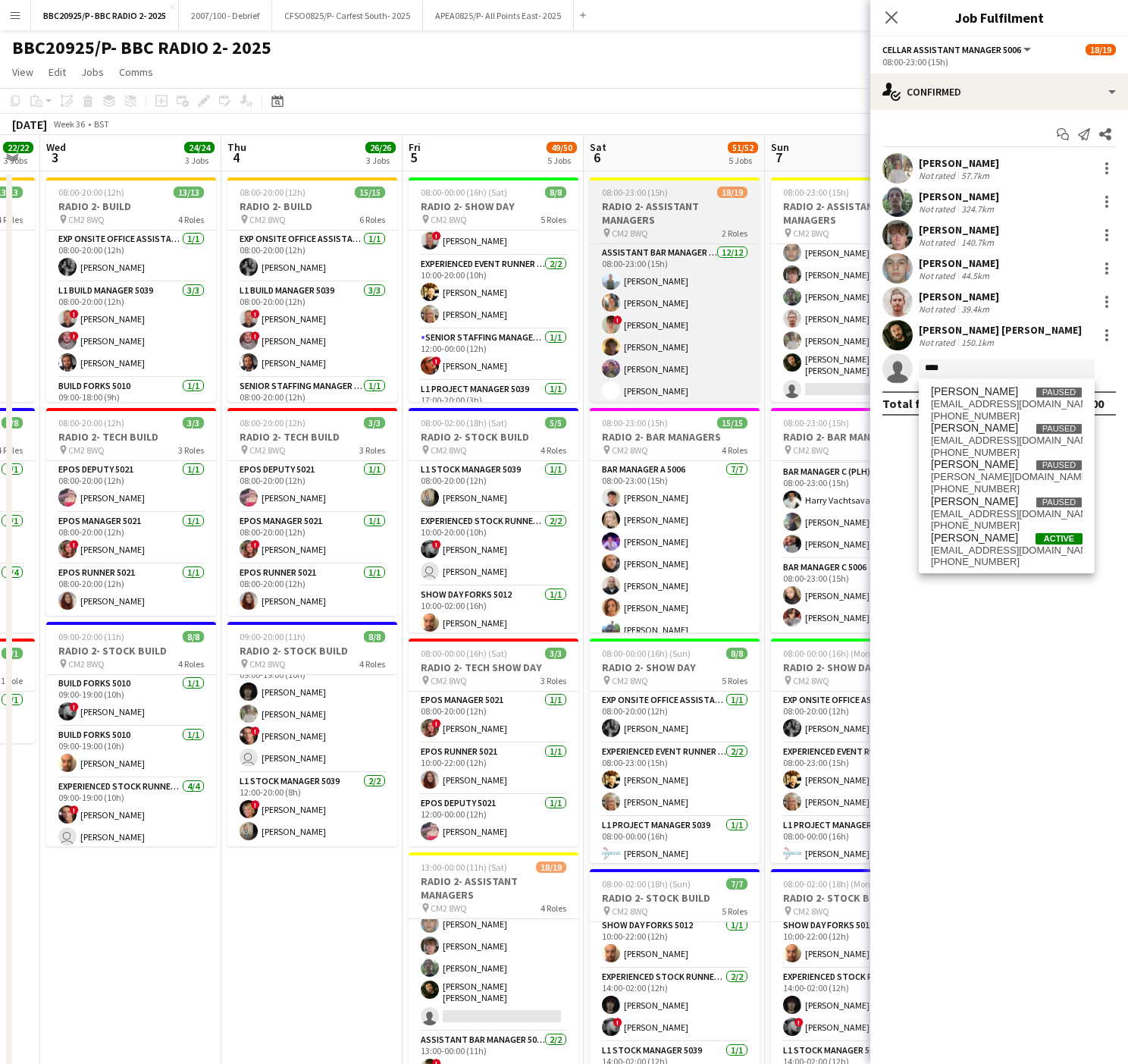
scroll to position [324, 0]
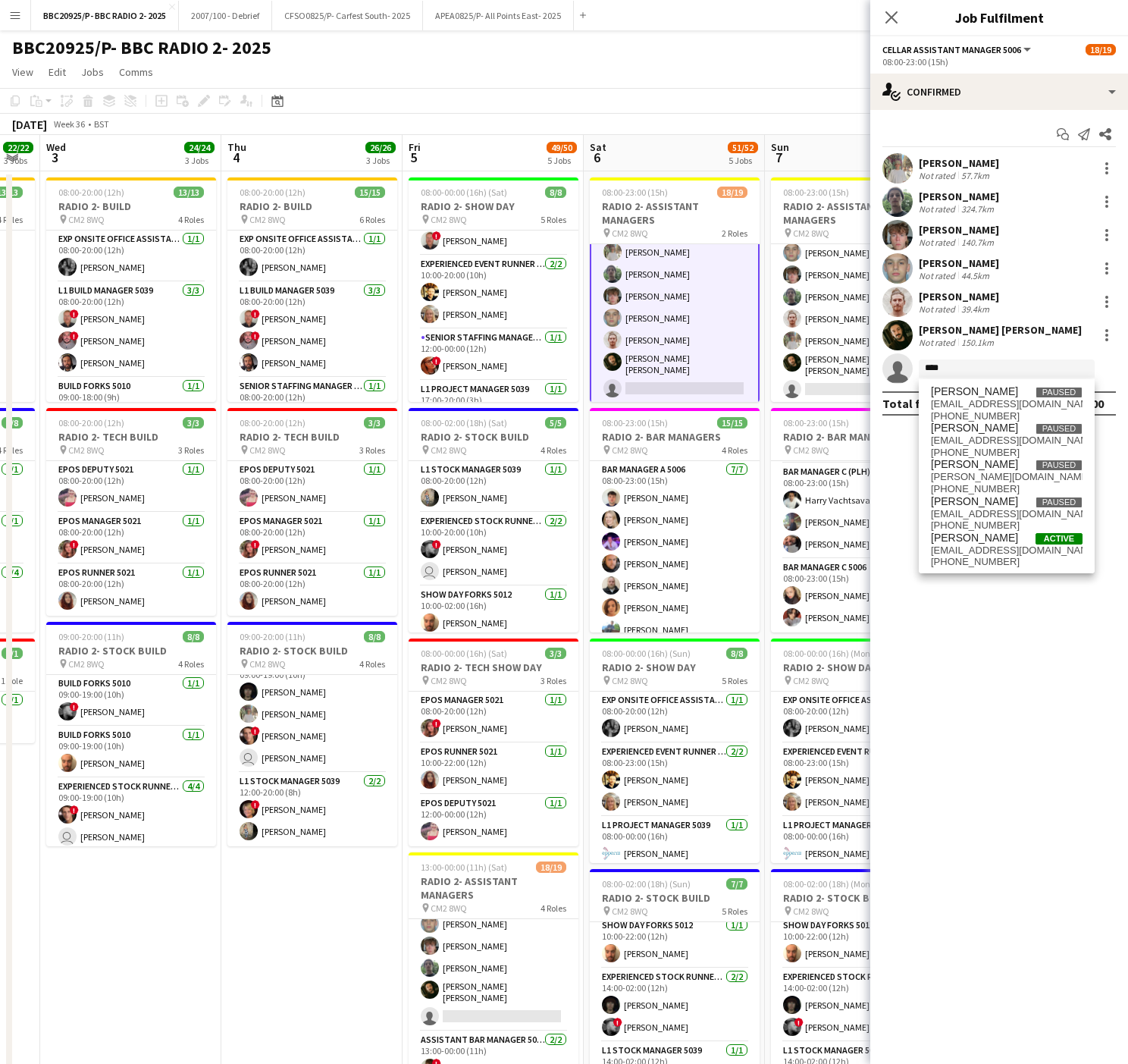
click at [199, 975] on app-date-cell "08:00-20:00 (12h) 13/13 RADIO 2- BUILD pin CM2 8WQ 4 Roles Exp Onsite Office As…" at bounding box center [130, 761] width 181 height 1181
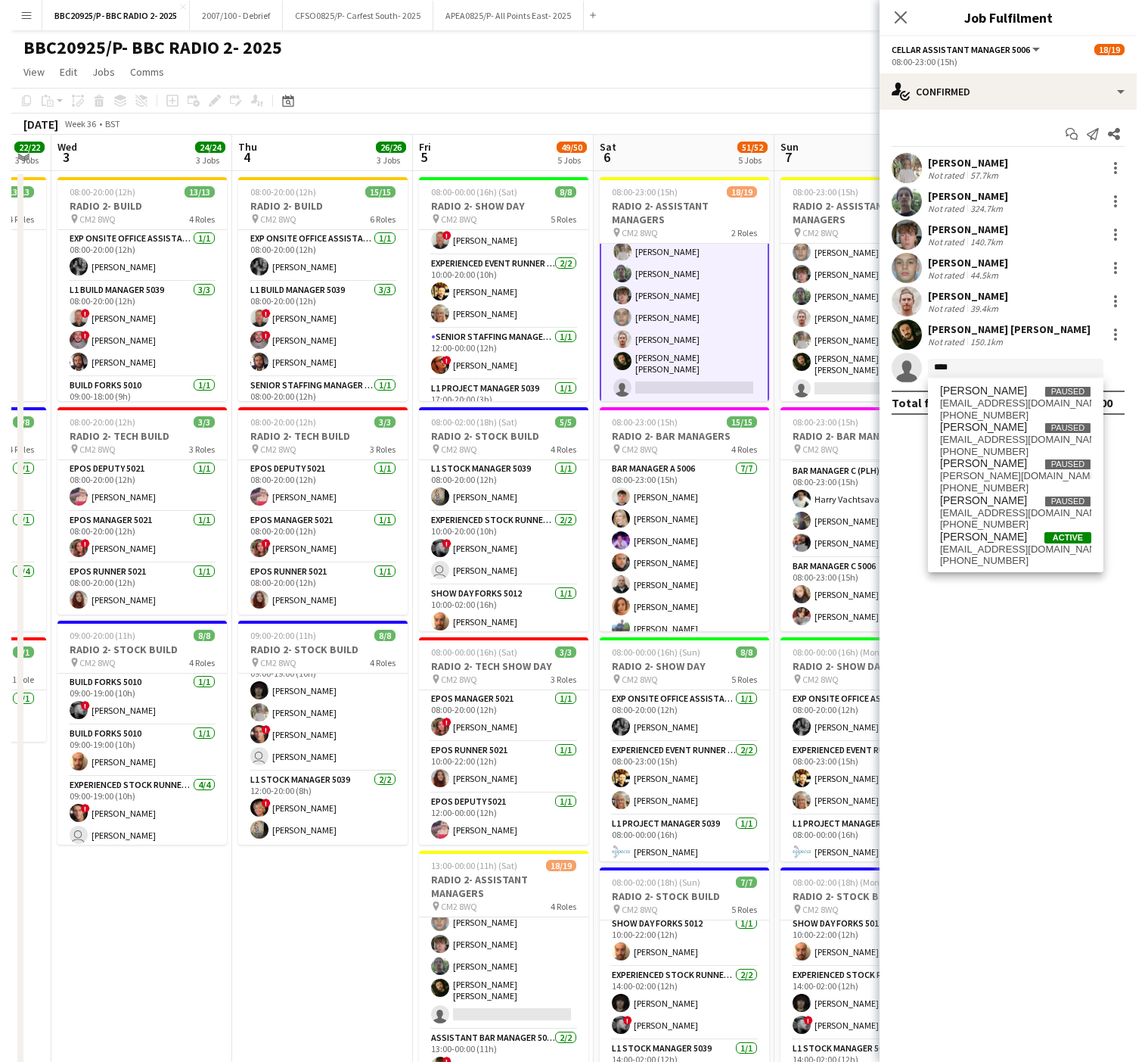
scroll to position [321, 0]
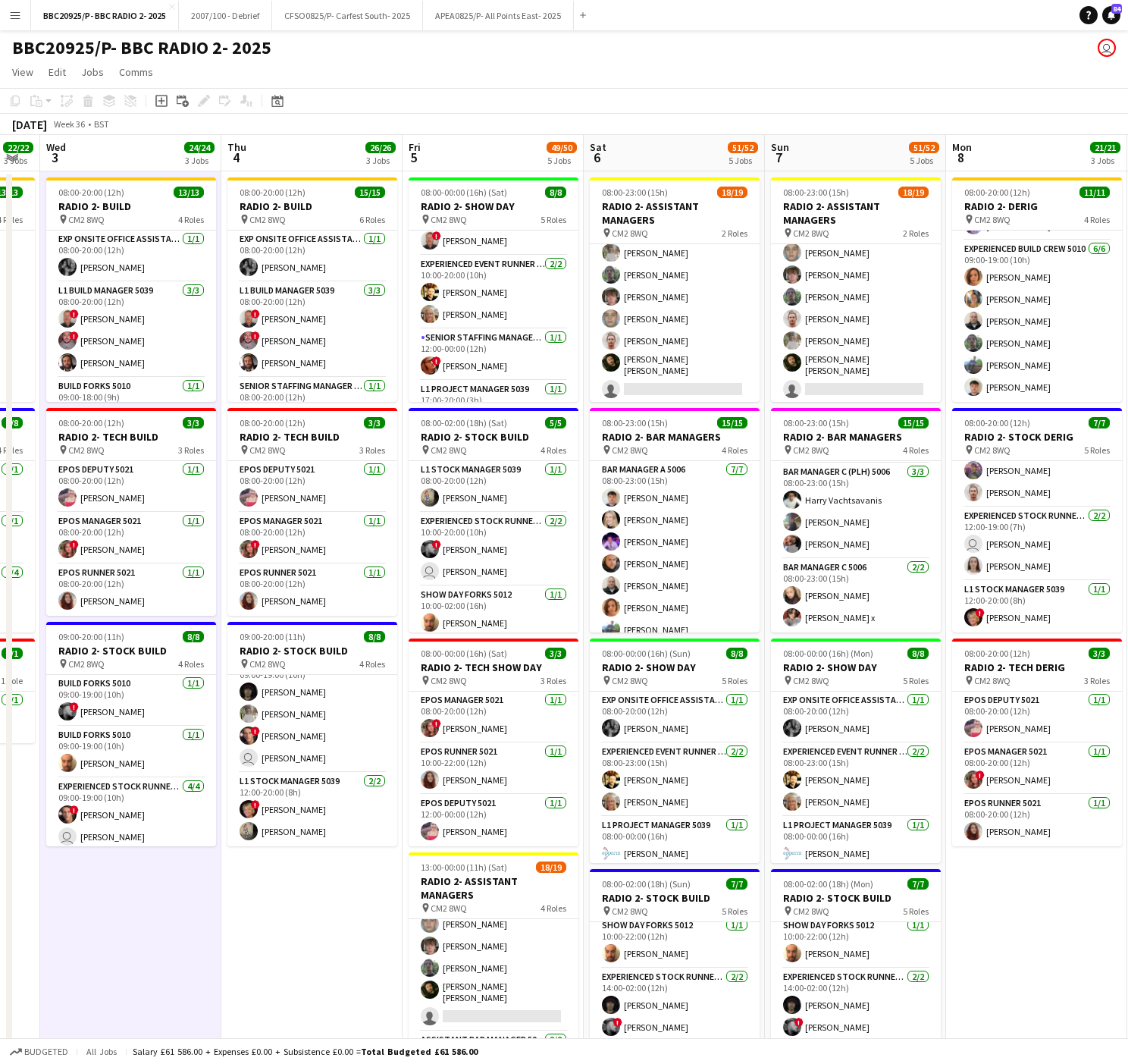
click at [19, 17] on app-icon "Menu" at bounding box center [15, 15] width 12 height 12
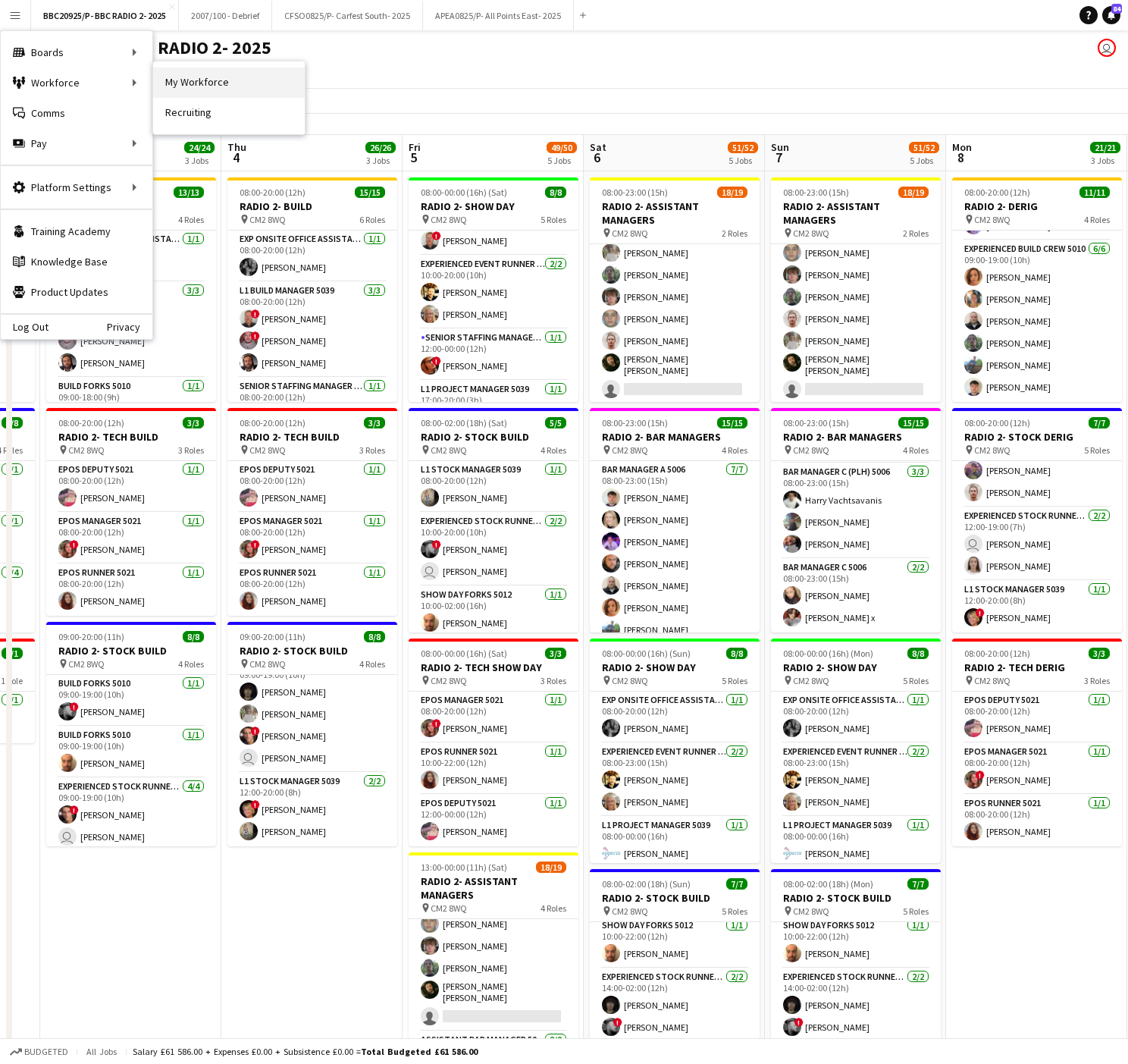
click at [185, 76] on link "My Workforce" at bounding box center [229, 82] width 152 height 31
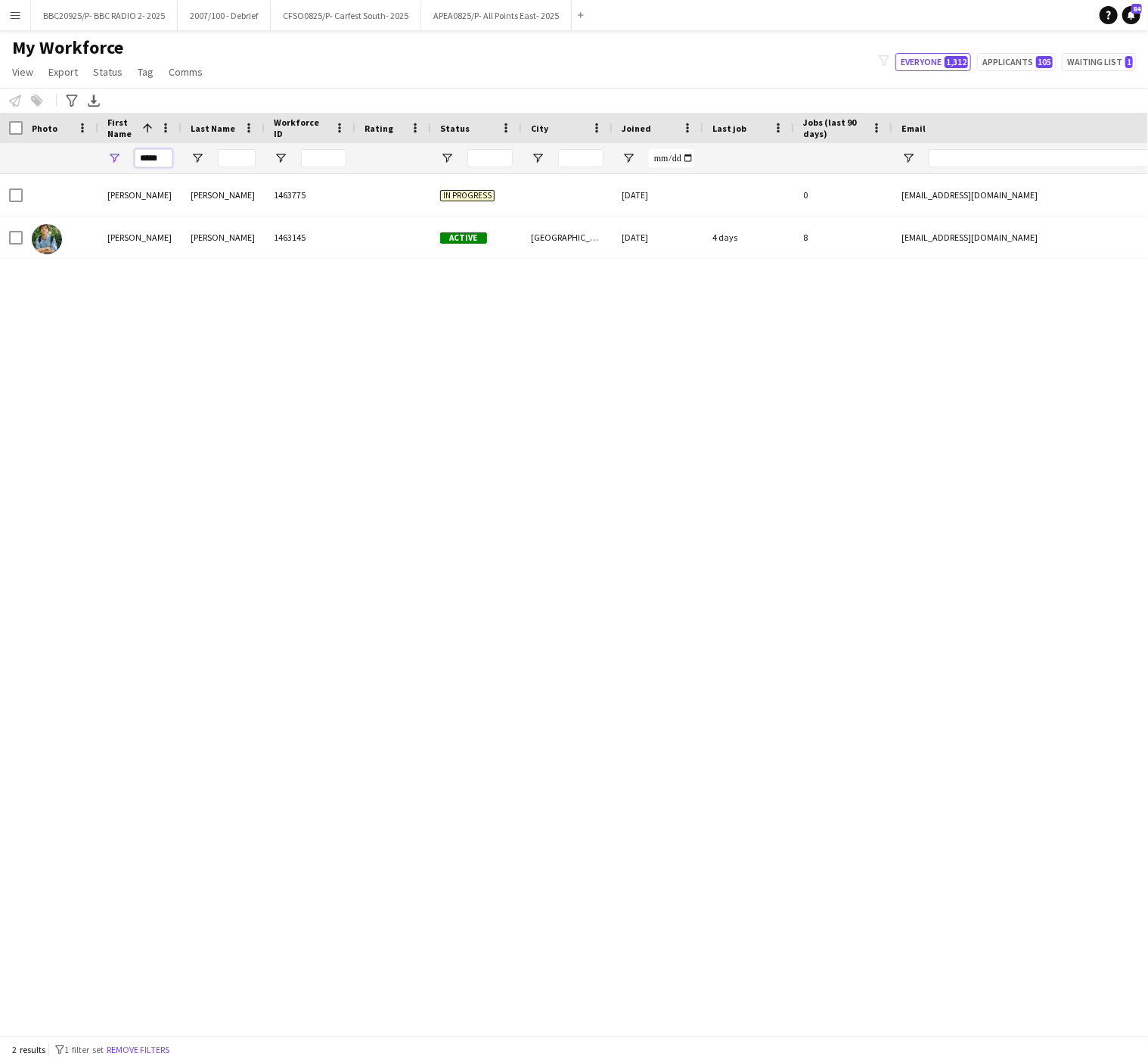
drag, startPoint x: 170, startPoint y: 162, endPoint x: 105, endPoint y: 154, distance: 65.5
click at [105, 154] on div "*****" at bounding box center [140, 158] width 83 height 31
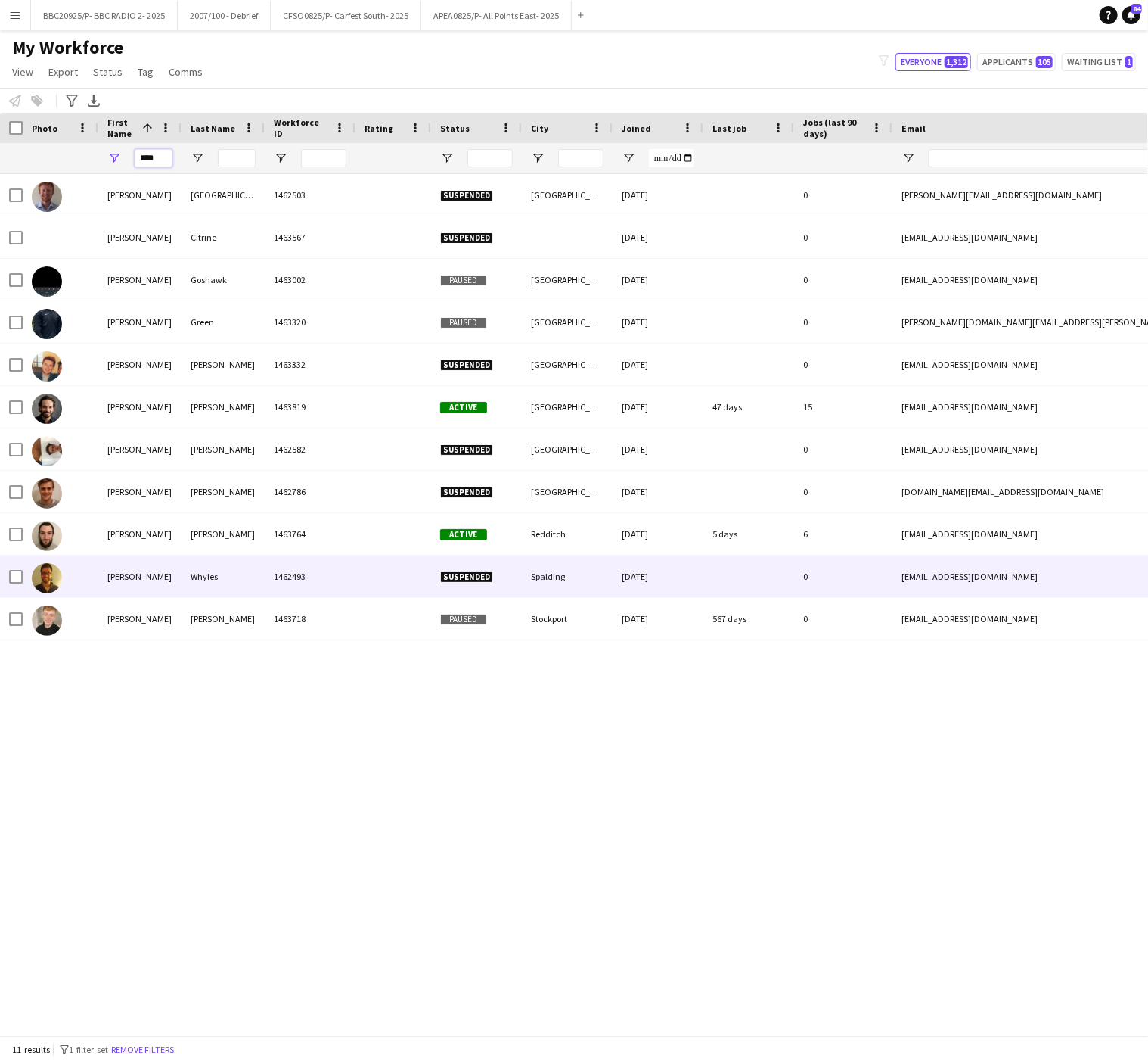
type input "****"
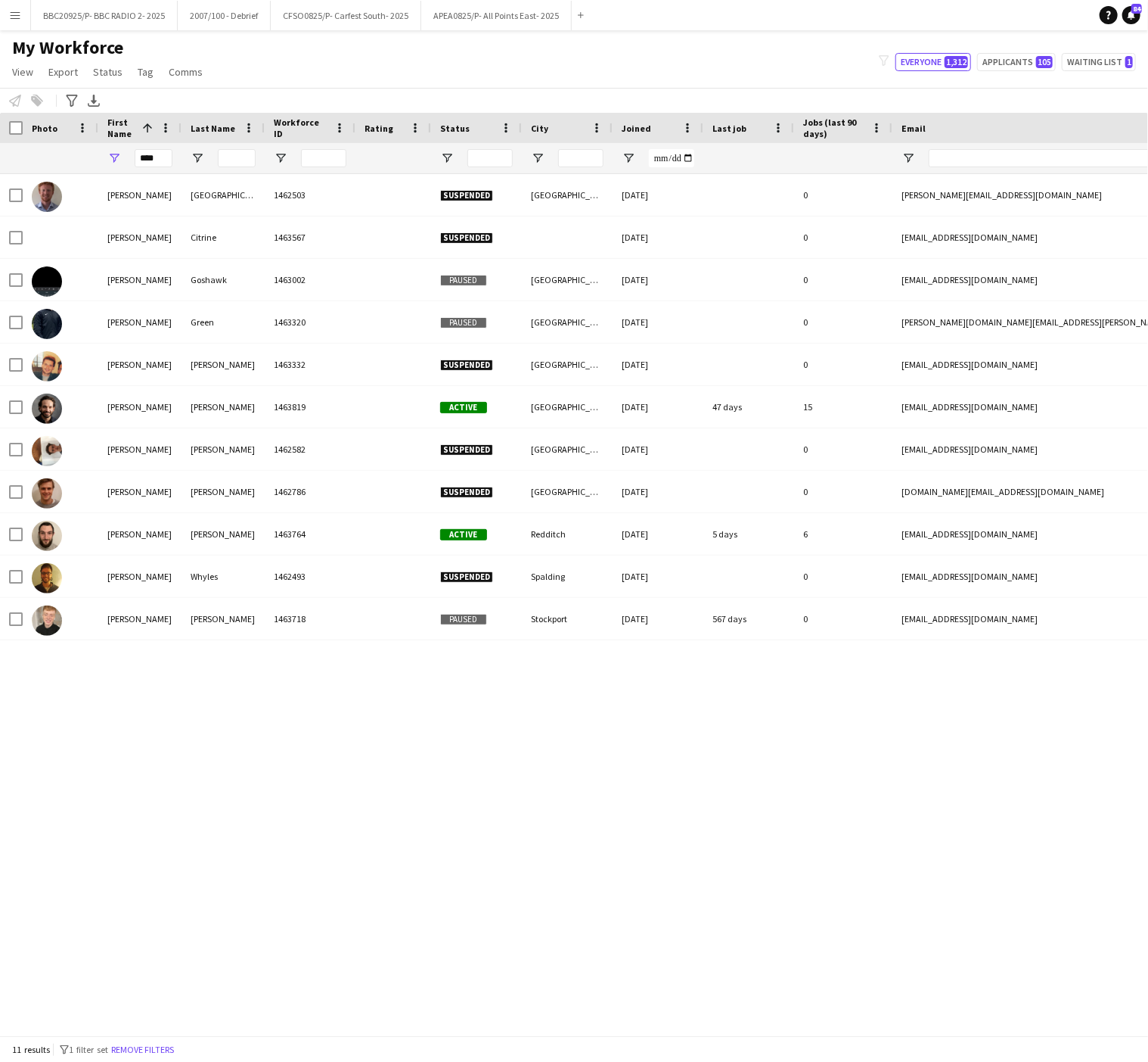
click at [267, 795] on div "[PERSON_NAME] 1462503 Suspended [GEOGRAPHIC_DATA] [DATE] 0 [PERSON_NAME][EMAIL_…" at bounding box center [574, 594] width 1148 height 839
click at [138, 14] on button "BBC20925/P- BBC RADIO 2- 2025 Close" at bounding box center [104, 16] width 147 height 30
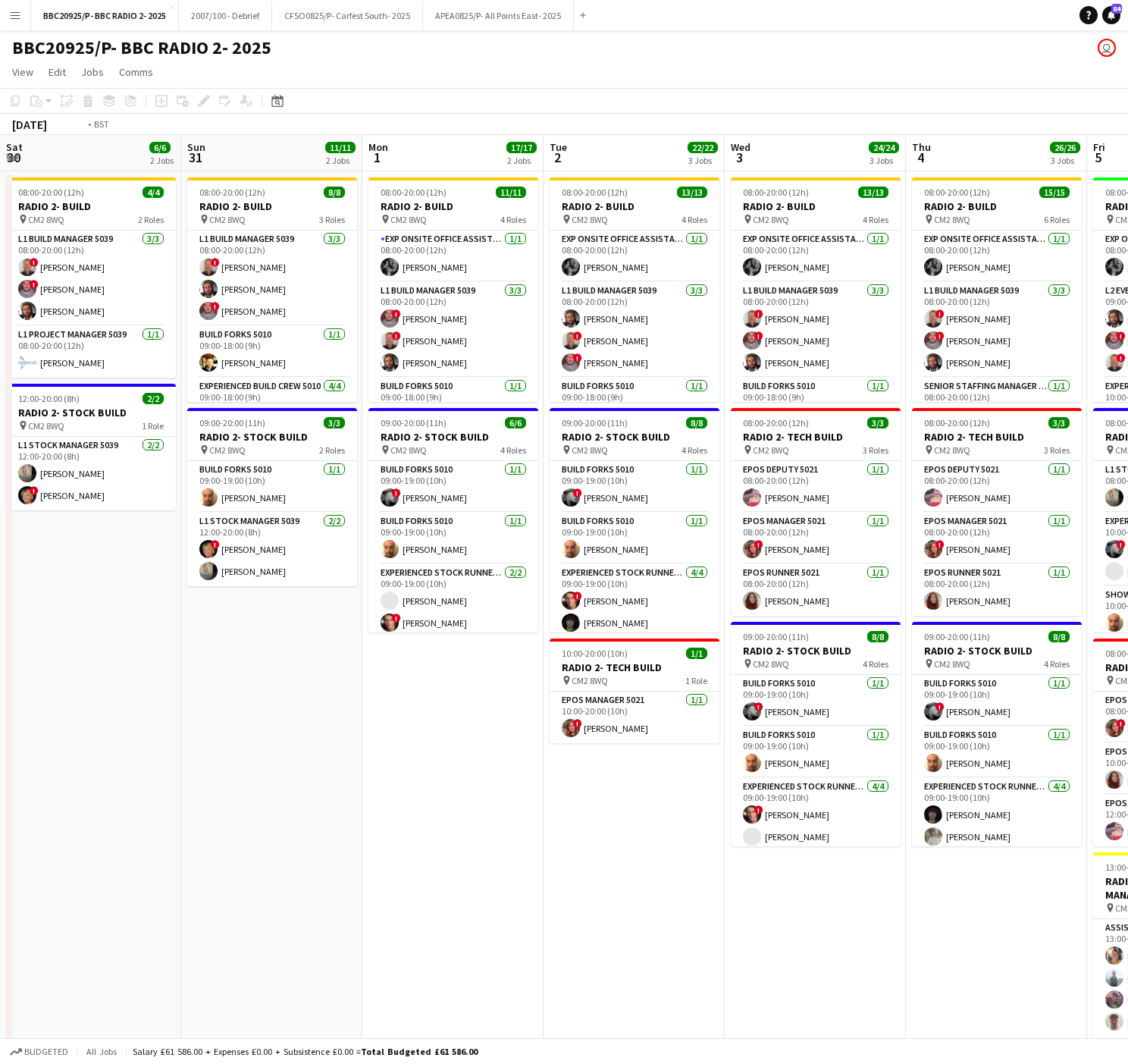
drag, startPoint x: 802, startPoint y: 674, endPoint x: 0, endPoint y: 525, distance: 815.7
click at [0, 526] on html "Menu Boards Boards Boards All jobs Status Workforce Workforce My Workforce Recr…" at bounding box center [564, 688] width 1128 height 1378
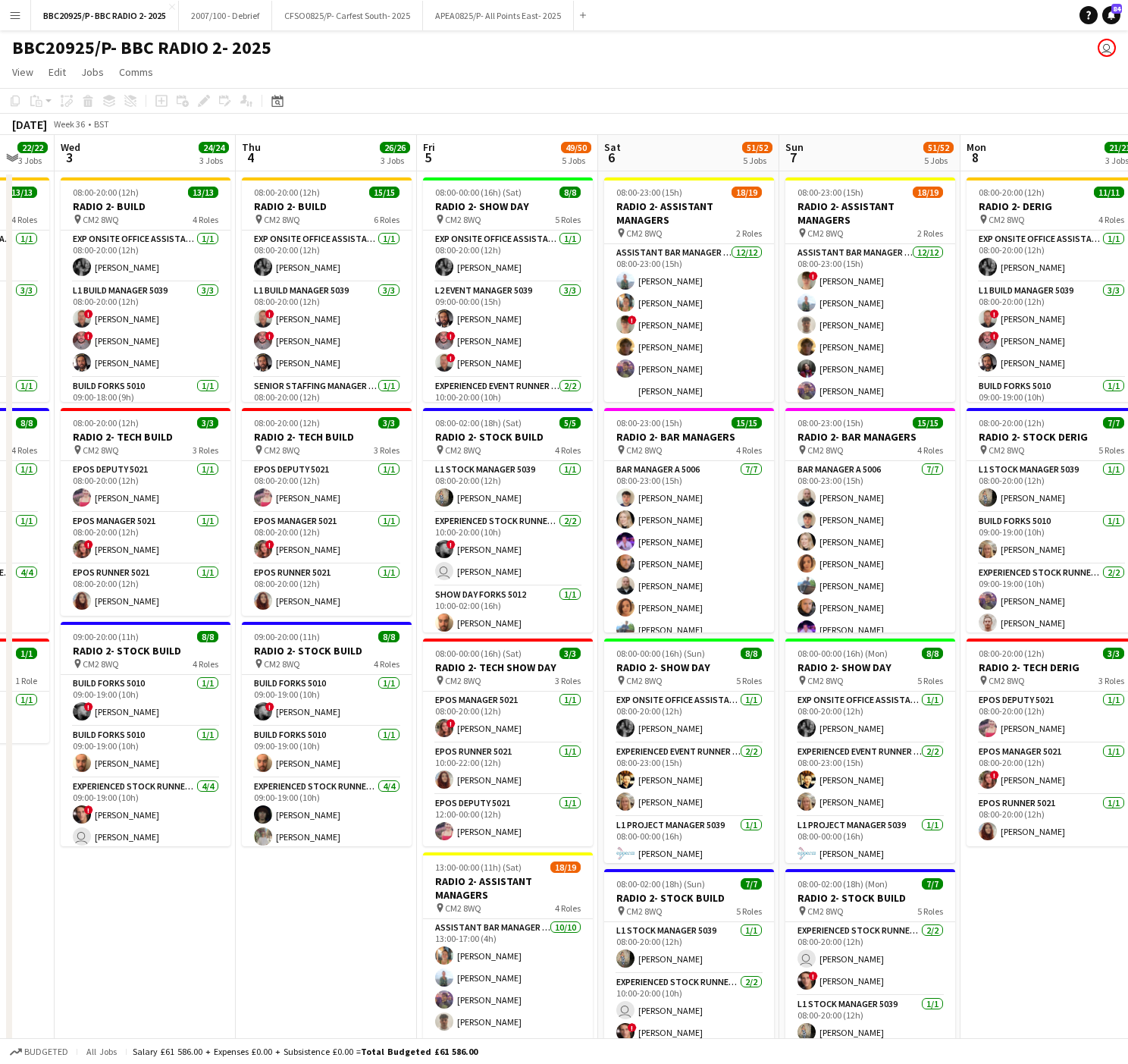
scroll to position [0, 674]
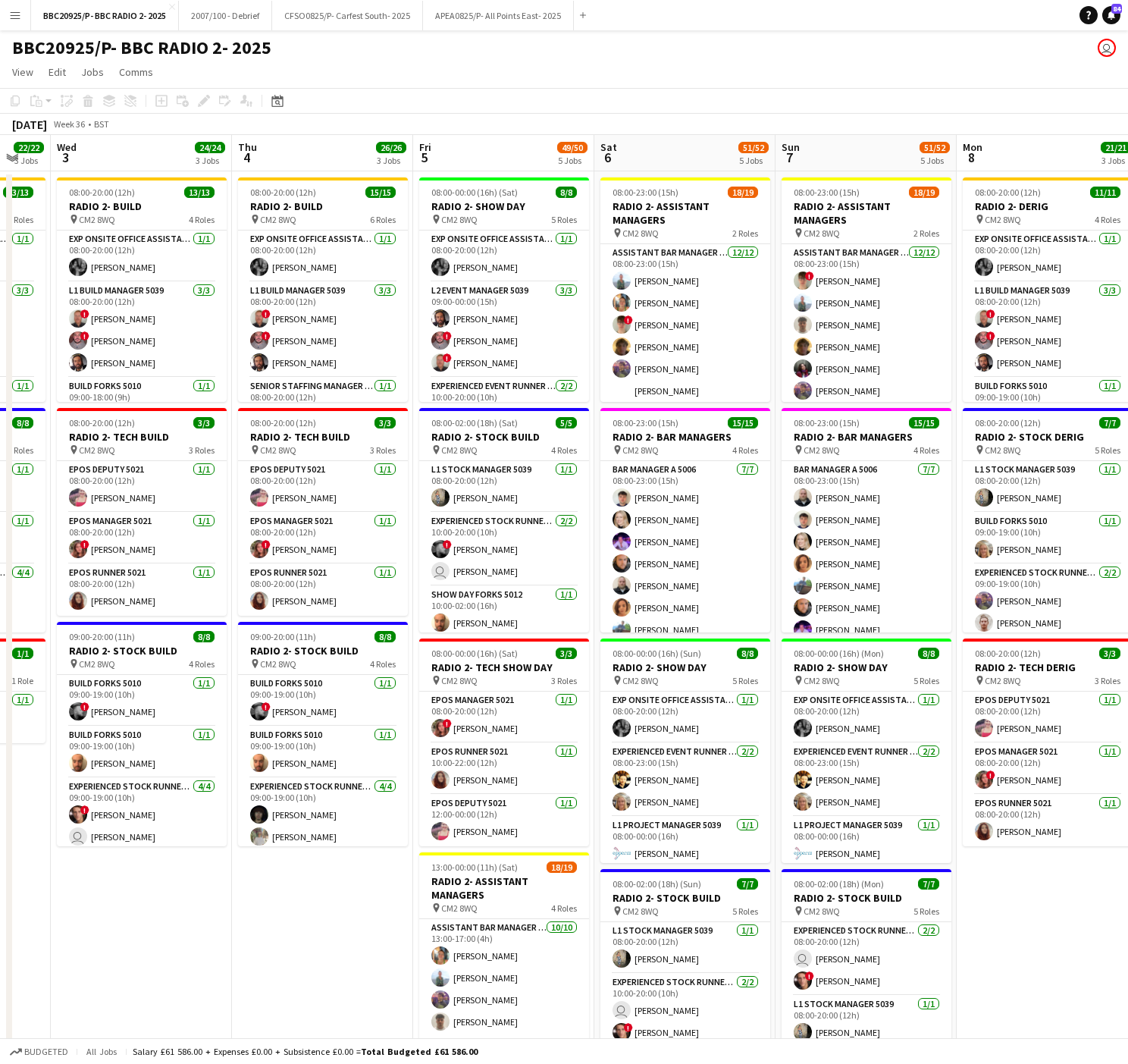
drag, startPoint x: 900, startPoint y: 602, endPoint x: 773, endPoint y: 592, distance: 127.4
click at [773, 592] on app-calendar-viewport "Sat 30 6/6 2 Jobs Sun 31 11/11 2 Jobs Mon 1 17/17 2 Jobs Tue 2 22/22 3 Jobs Wed…" at bounding box center [564, 744] width 1128 height 1218
click at [528, 990] on app-card-role "Assistant Bar Manager 5006 [DATE] 13:00-17:00 (4h) [PERSON_NAME] [PERSON_NAME] …" at bounding box center [504, 1043] width 170 height 249
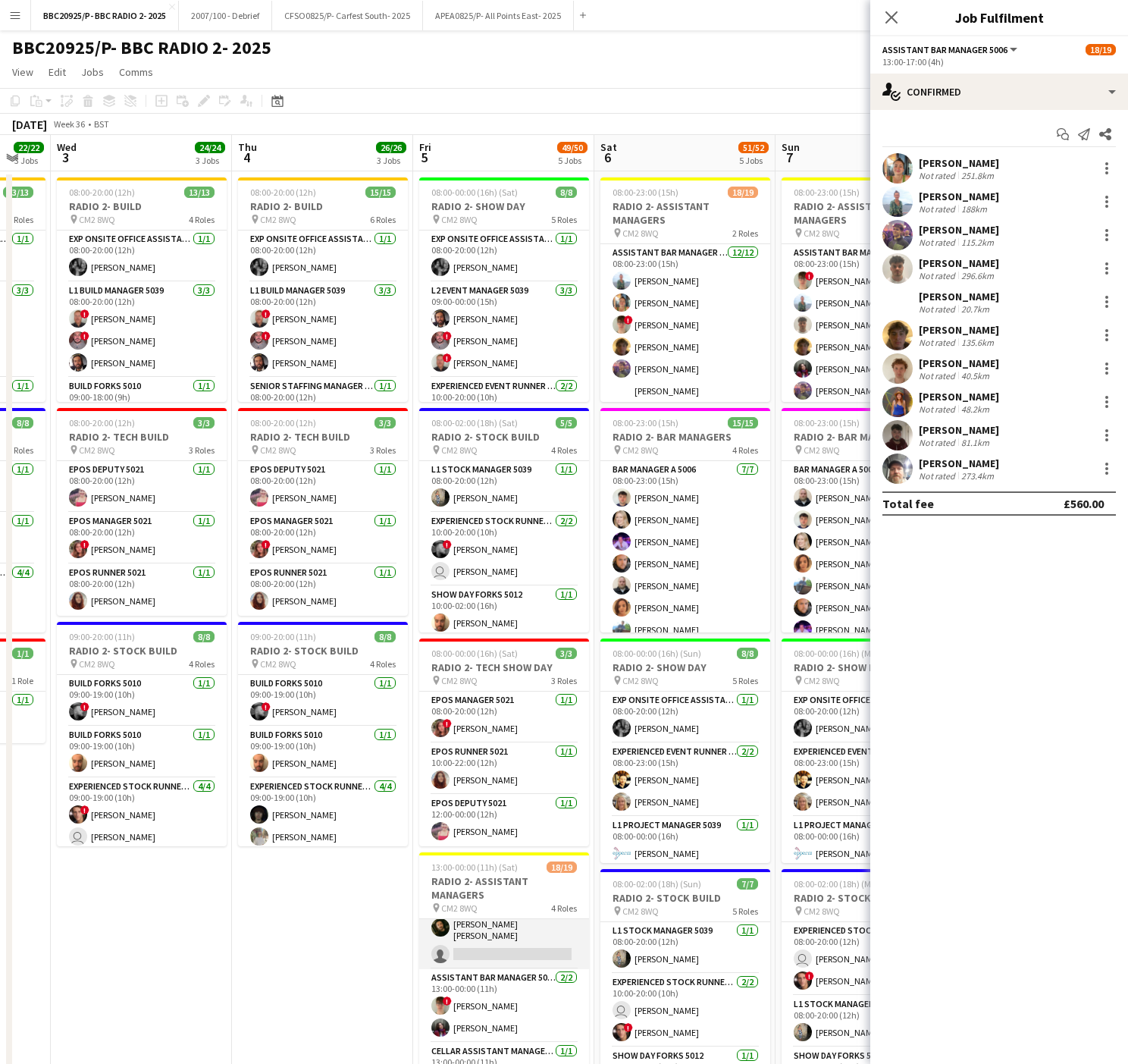
click at [474, 951] on app-card-role "Cellar Assistant Manager 5006 [DATE] 13:00-17:00 (4h) [PERSON_NAME] Cattaway [P…" at bounding box center [504, 885] width 170 height 166
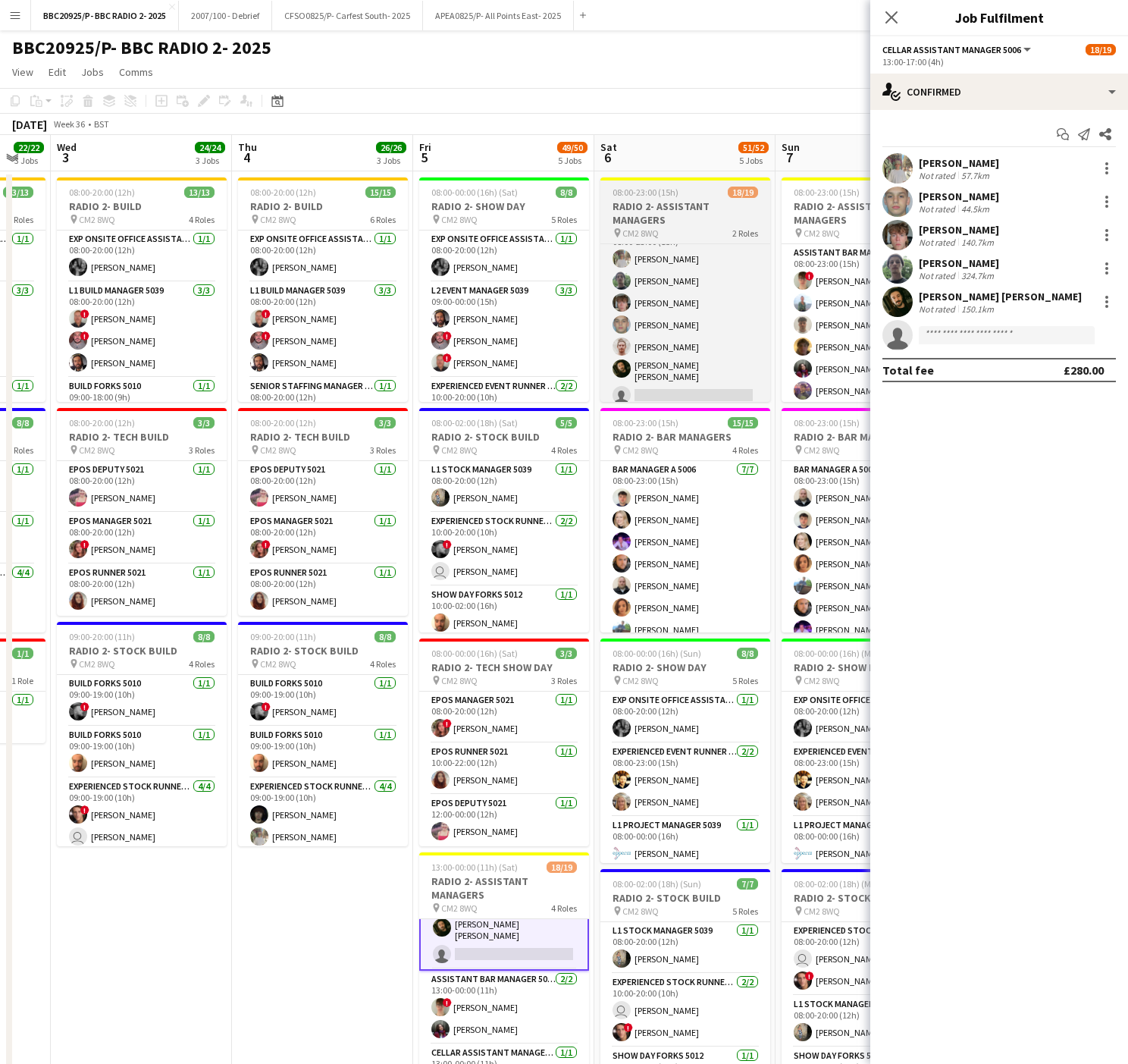
scroll to position [322, 0]
click at [704, 357] on app-card-role "Cellar Assistant Manager 5006 [DATE] 08:00-23:00 (15h) [PERSON_NAME] Cattaway […" at bounding box center [685, 309] width 170 height 188
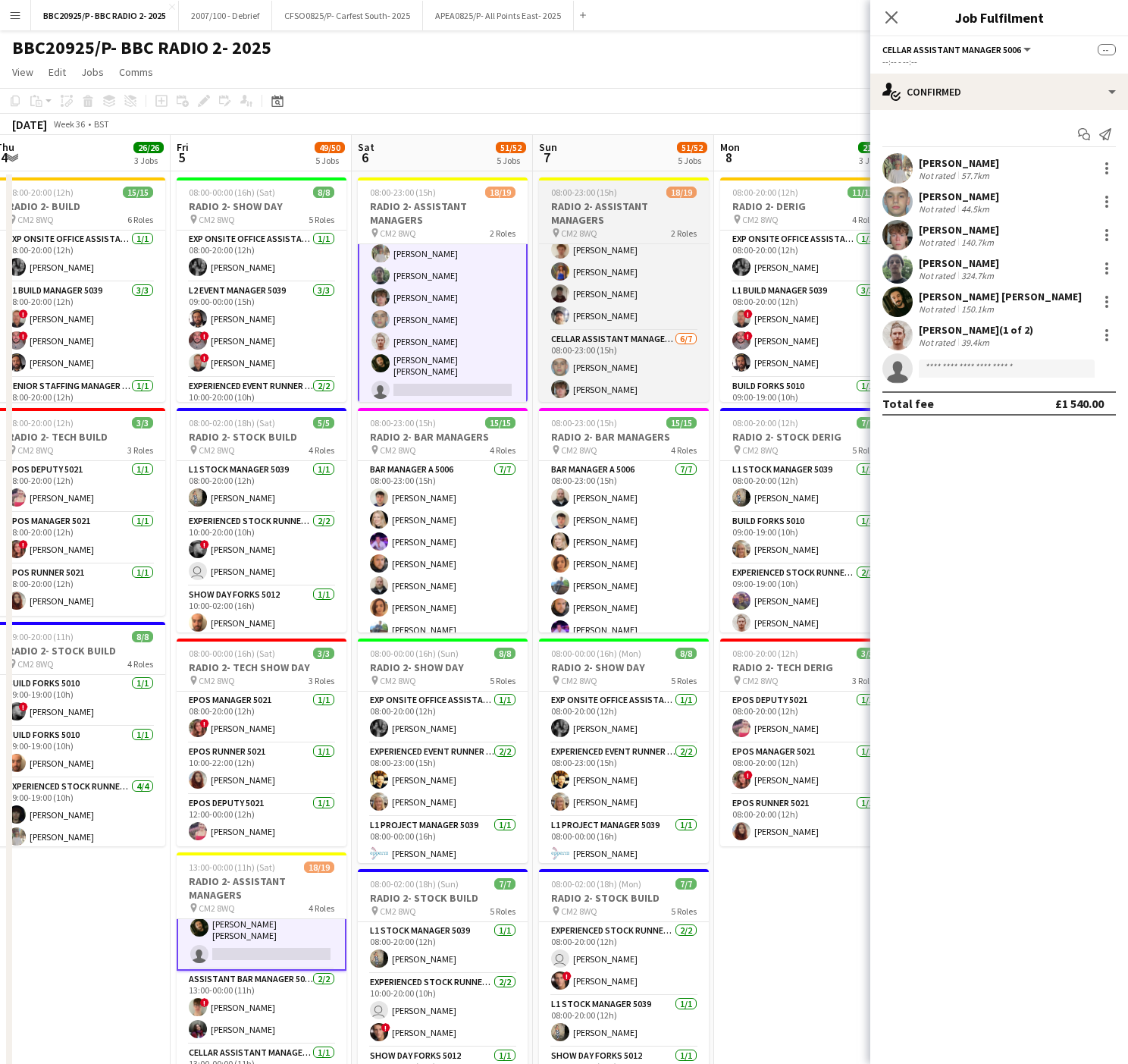
scroll to position [213, 0]
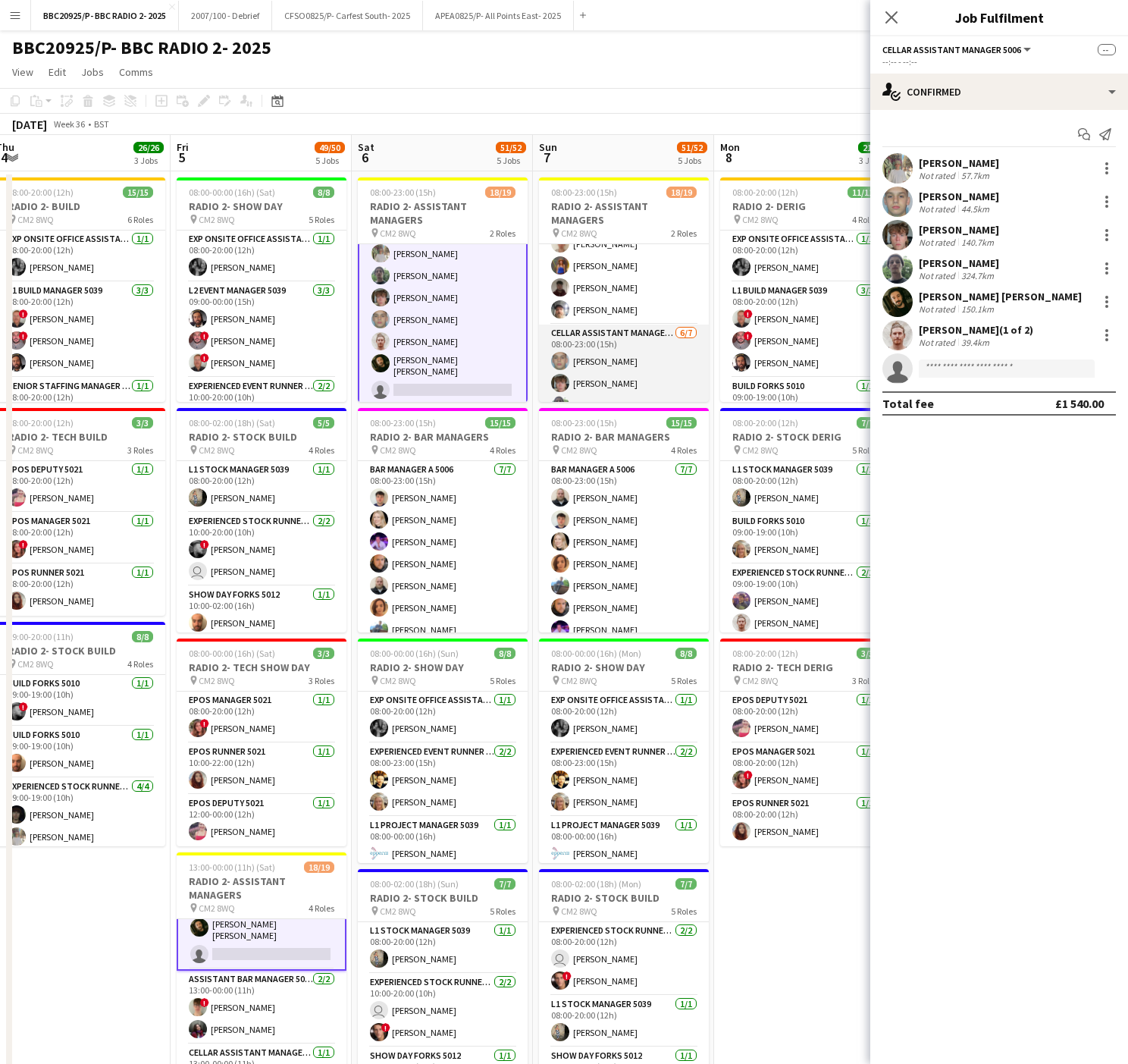
click at [638, 354] on app-card-role "Cellar Assistant Manager 5006 [DATE] 08:00-23:00 (15h) [PERSON_NAME] [PERSON_NA…" at bounding box center [624, 418] width 170 height 188
click at [1016, 368] on input at bounding box center [1007, 369] width 176 height 18
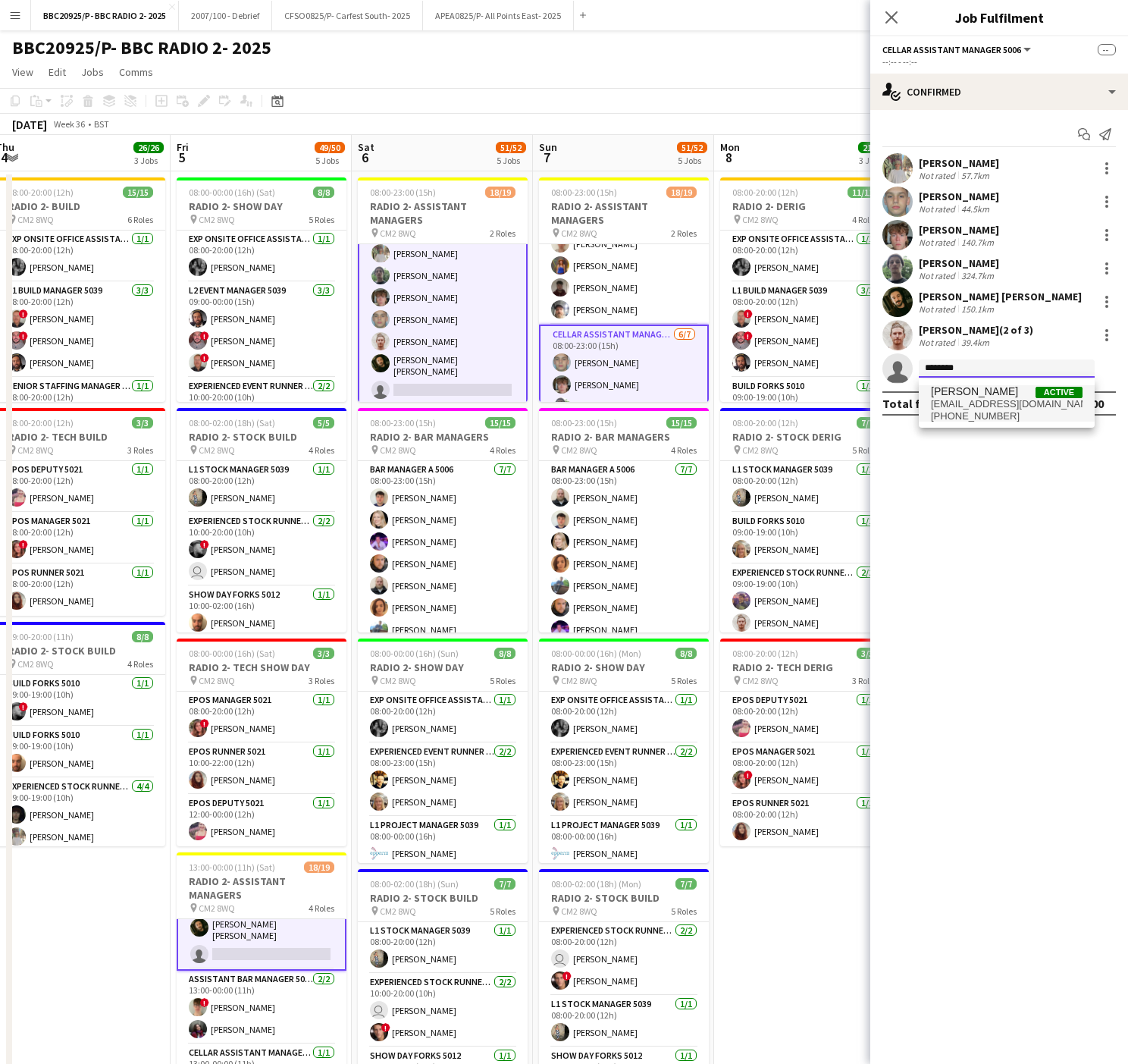
type input "********"
click at [940, 398] on span "[EMAIL_ADDRESS][DOMAIN_NAME]" at bounding box center [1007, 404] width 152 height 12
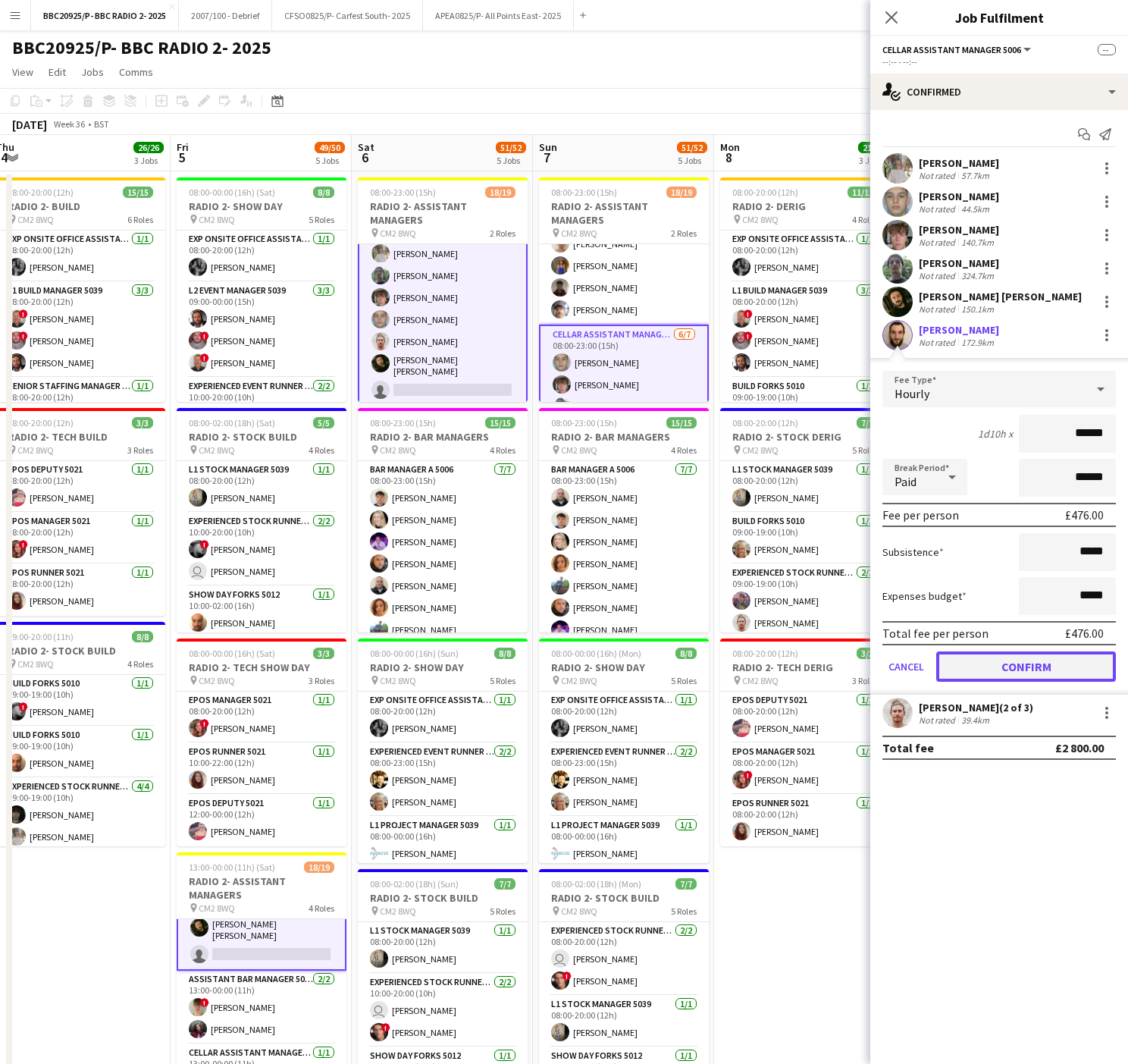
click at [1051, 663] on button "Confirm" at bounding box center [1026, 667] width 180 height 31
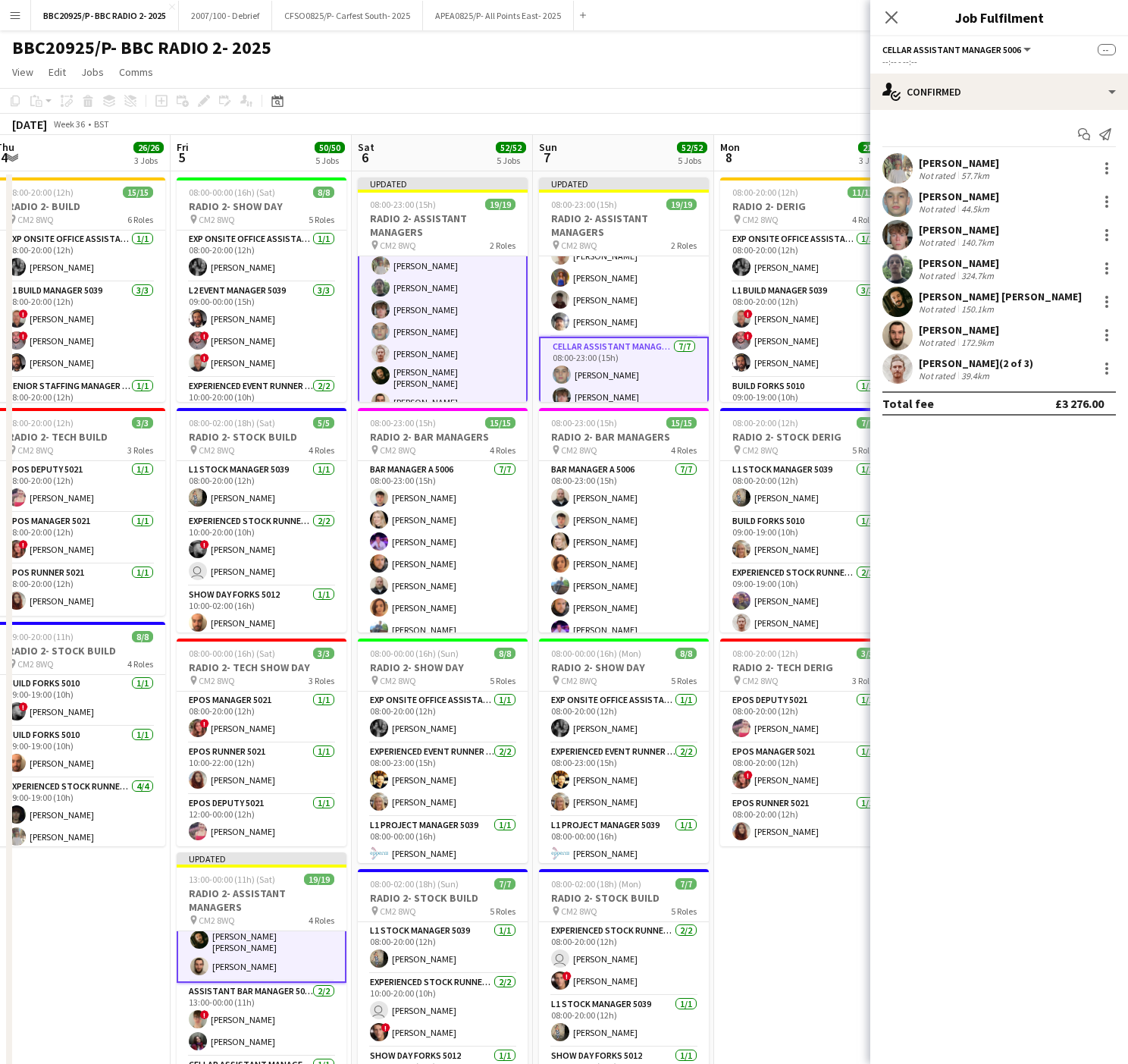
click at [812, 889] on app-date-cell "08:00-20:00 (12h) 11/11 RADIO 2- DERIG pin CM2 8WQ 4 Roles Exp Onsite Office As…" at bounding box center [805, 761] width 181 height 1181
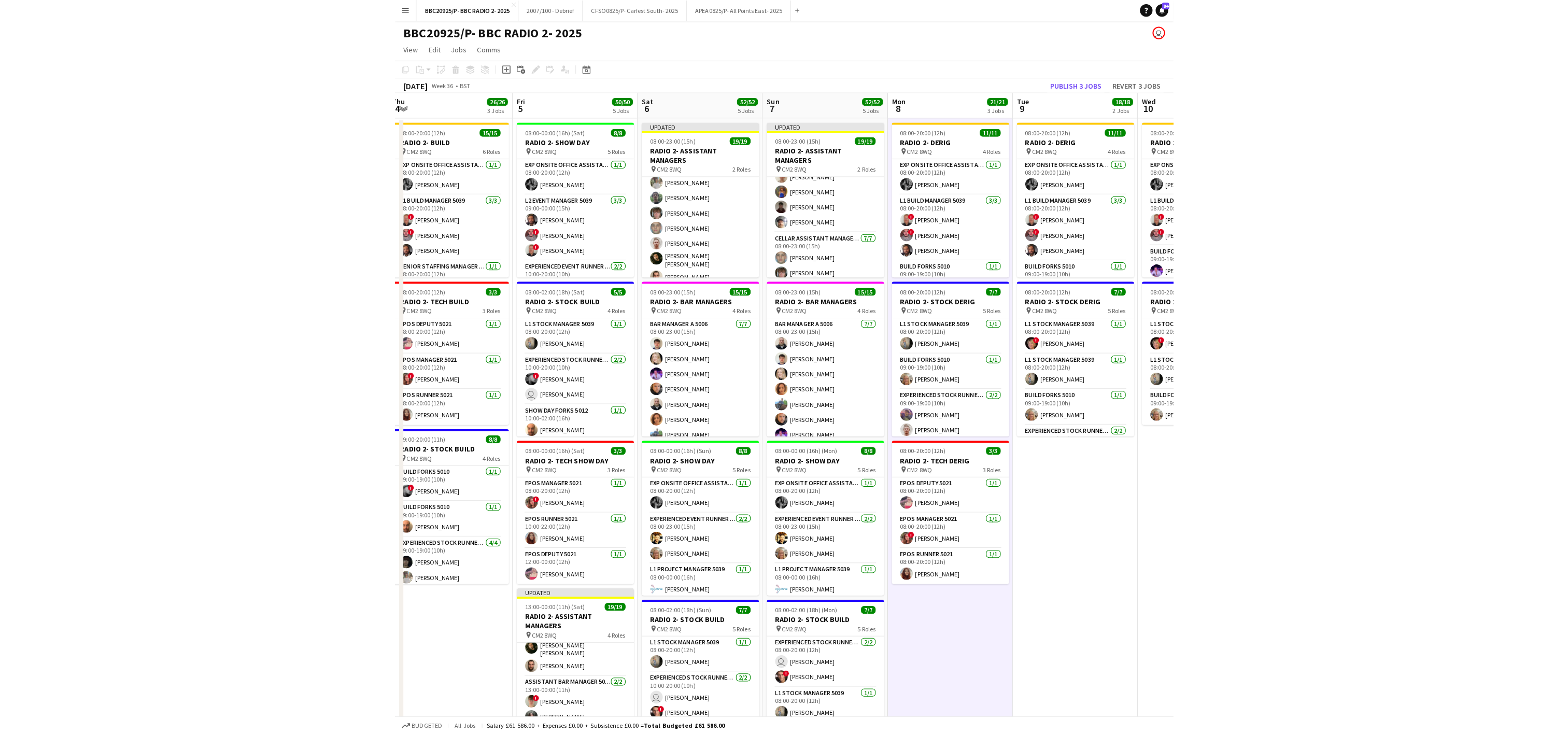
scroll to position [220, 0]
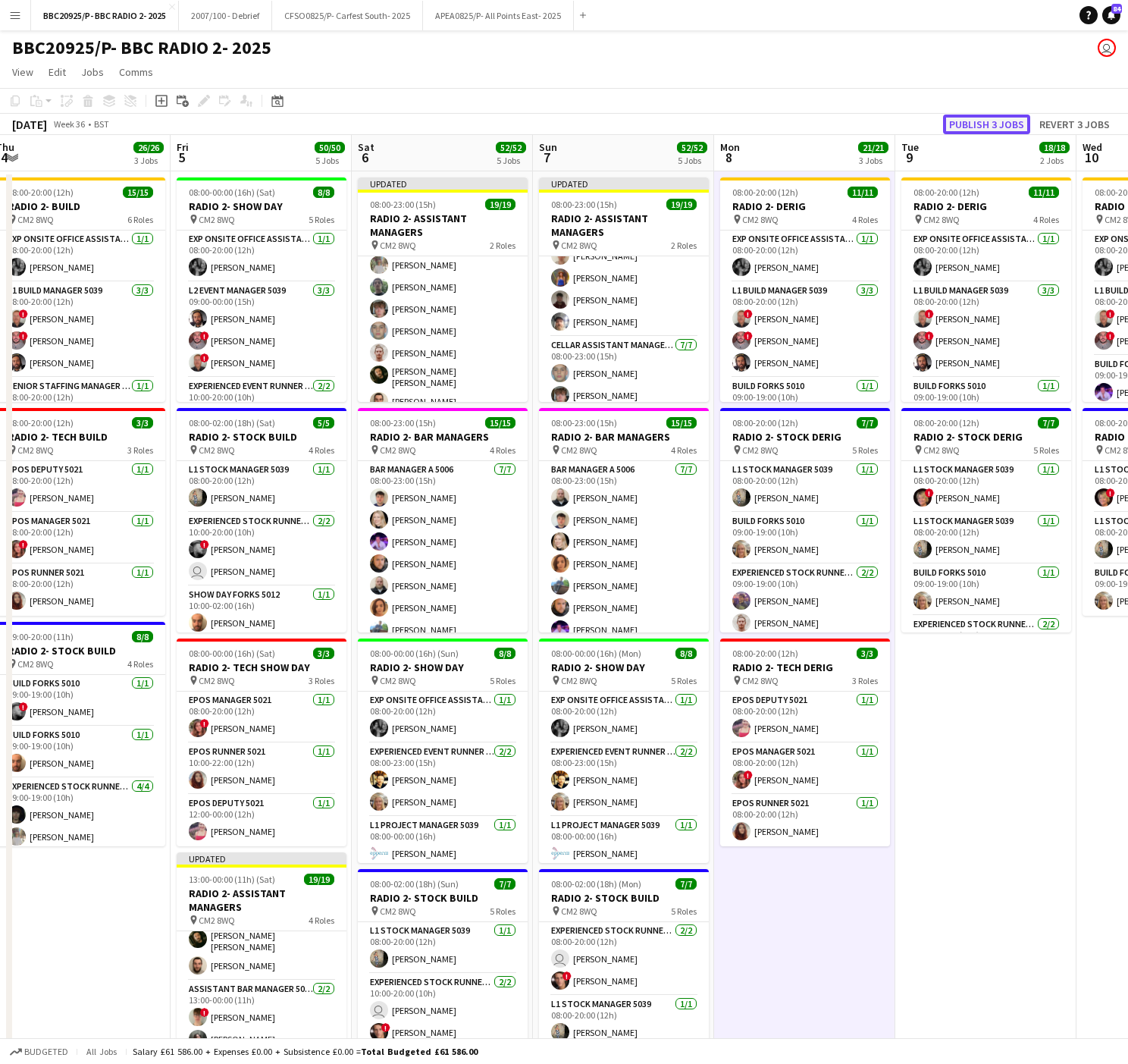
click at [990, 117] on button "Publish 3 jobs" at bounding box center [987, 124] width 87 height 20
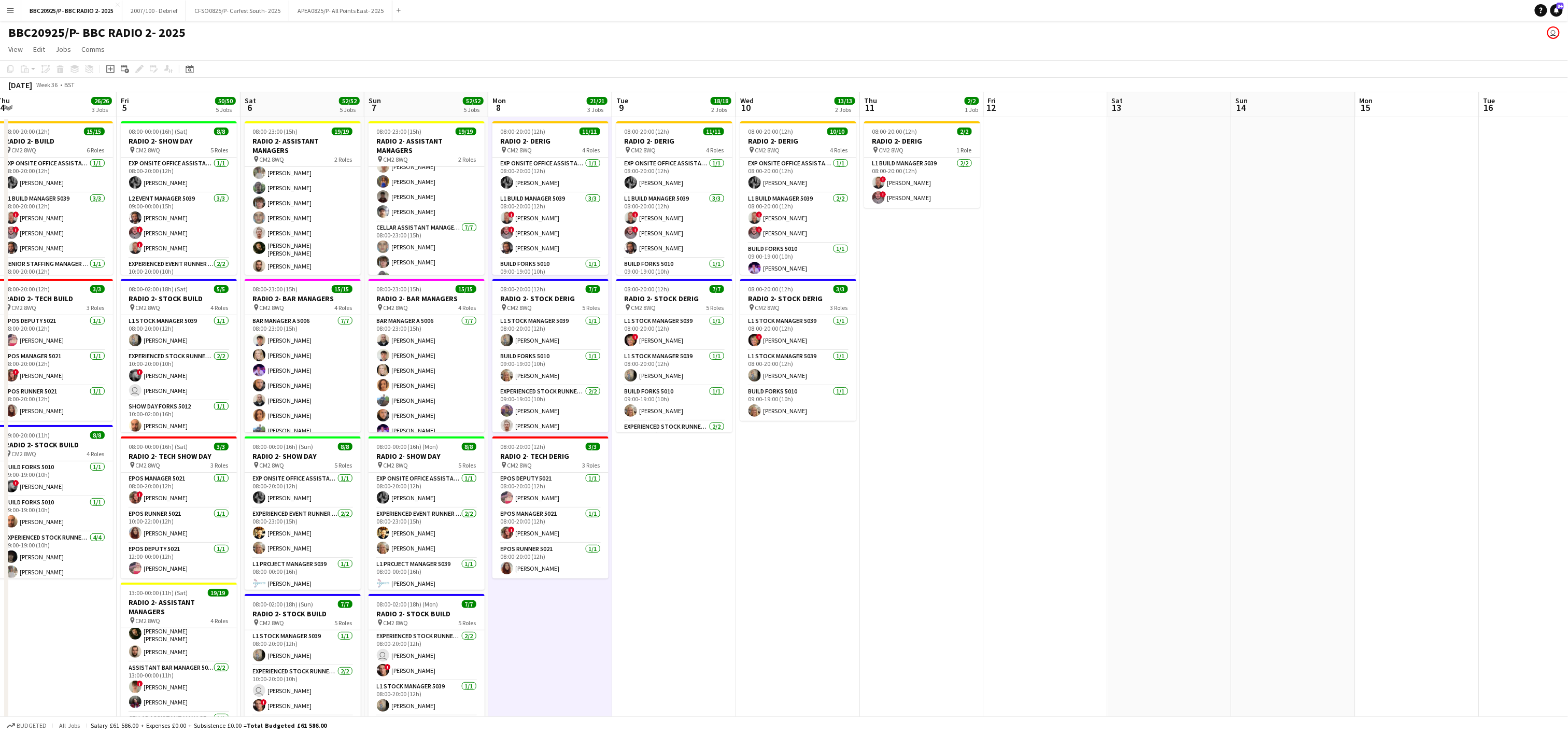
scroll to position [0, 253]
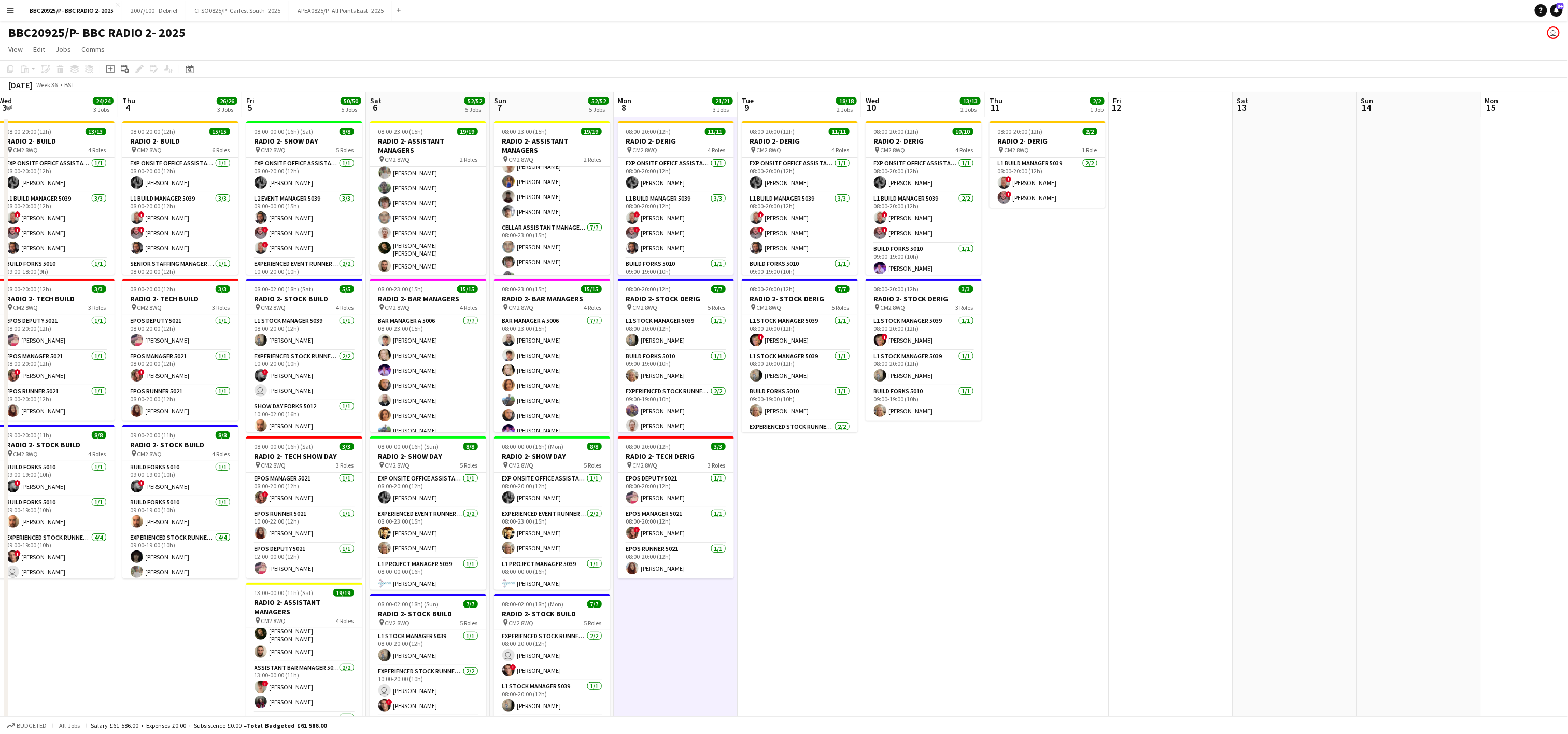
drag, startPoint x: 538, startPoint y: 540, endPoint x: 912, endPoint y: 487, distance: 377.7
click at [787, 487] on app-calendar-viewport "Mon 1 17/17 2 Jobs Tue 2 22/22 3 Jobs Wed 3 24/24 3 Jobs Thu 4 26/26 3 Jobs Fri…" at bounding box center [784, 509] width 1568 height 832
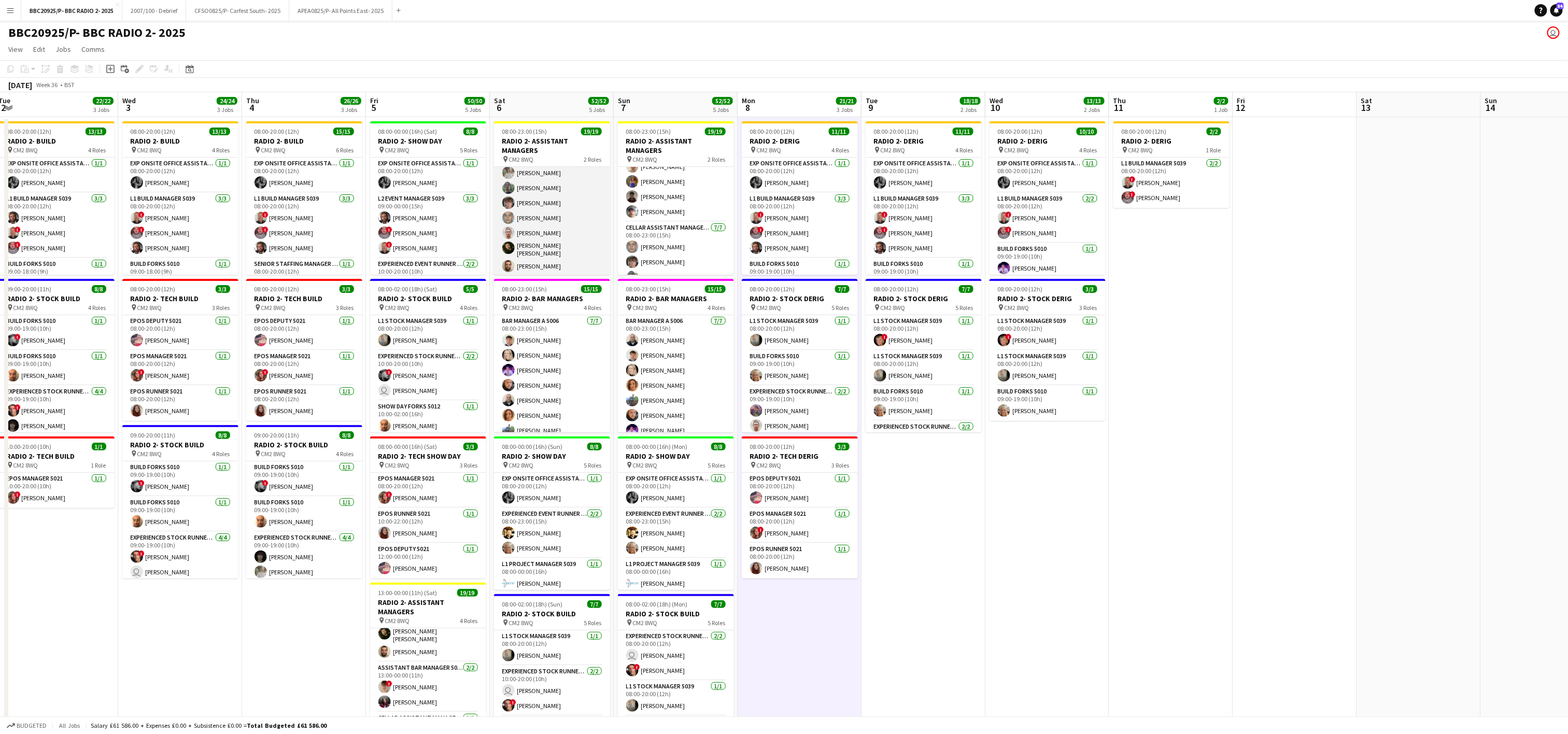
click at [569, 220] on app-card-role "Cellar Assistant Manager 5006 [DATE] 08:00-23:00 (15h) [PERSON_NAME] Cattaway […" at bounding box center [552, 211] width 116 height 128
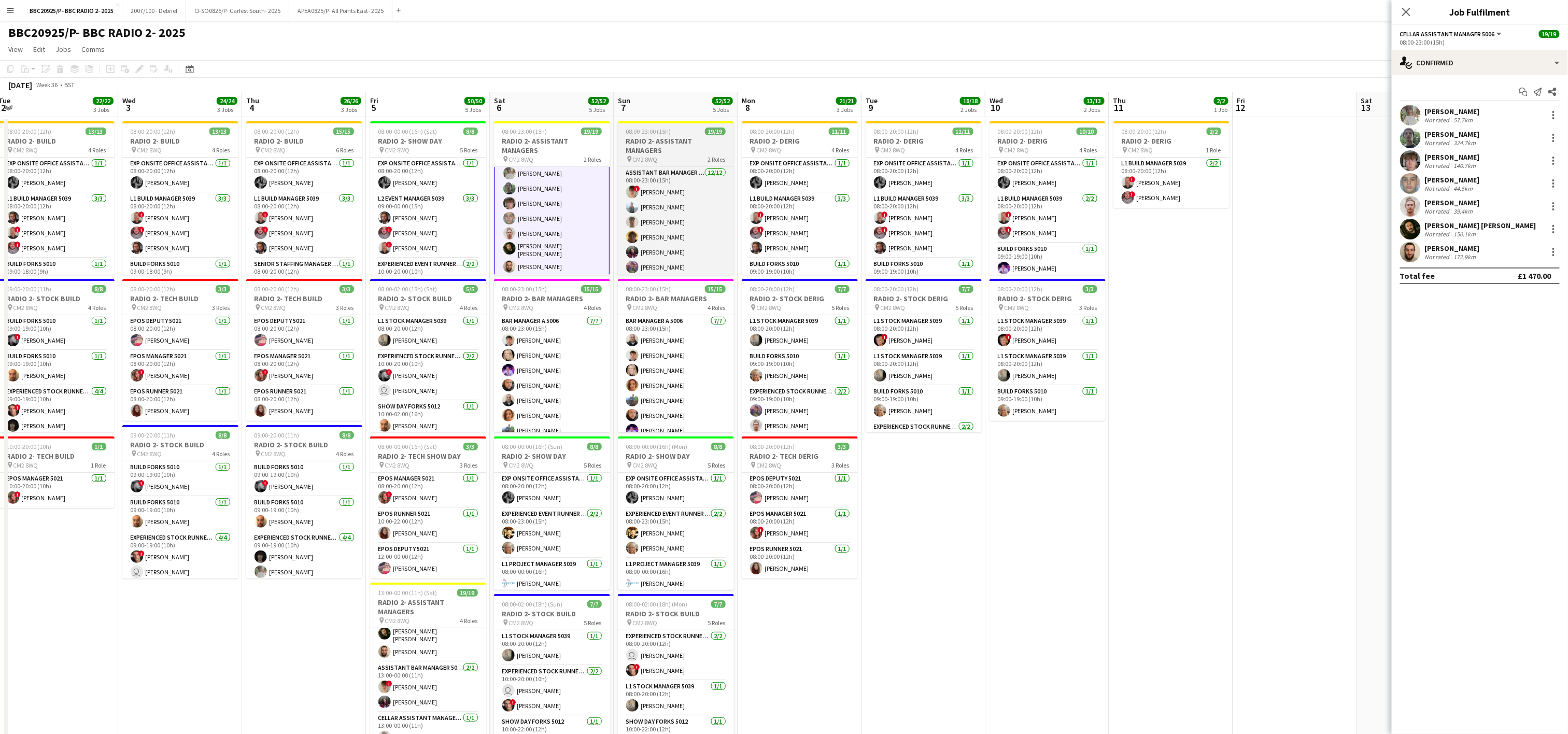
scroll to position [220, 0]
click at [649, 229] on app-card-role "Cellar Assistant Manager 5006 [DATE] 08:00-23:00 (15h) [PERSON_NAME] [PERSON_NA…" at bounding box center [676, 211] width 116 height 128
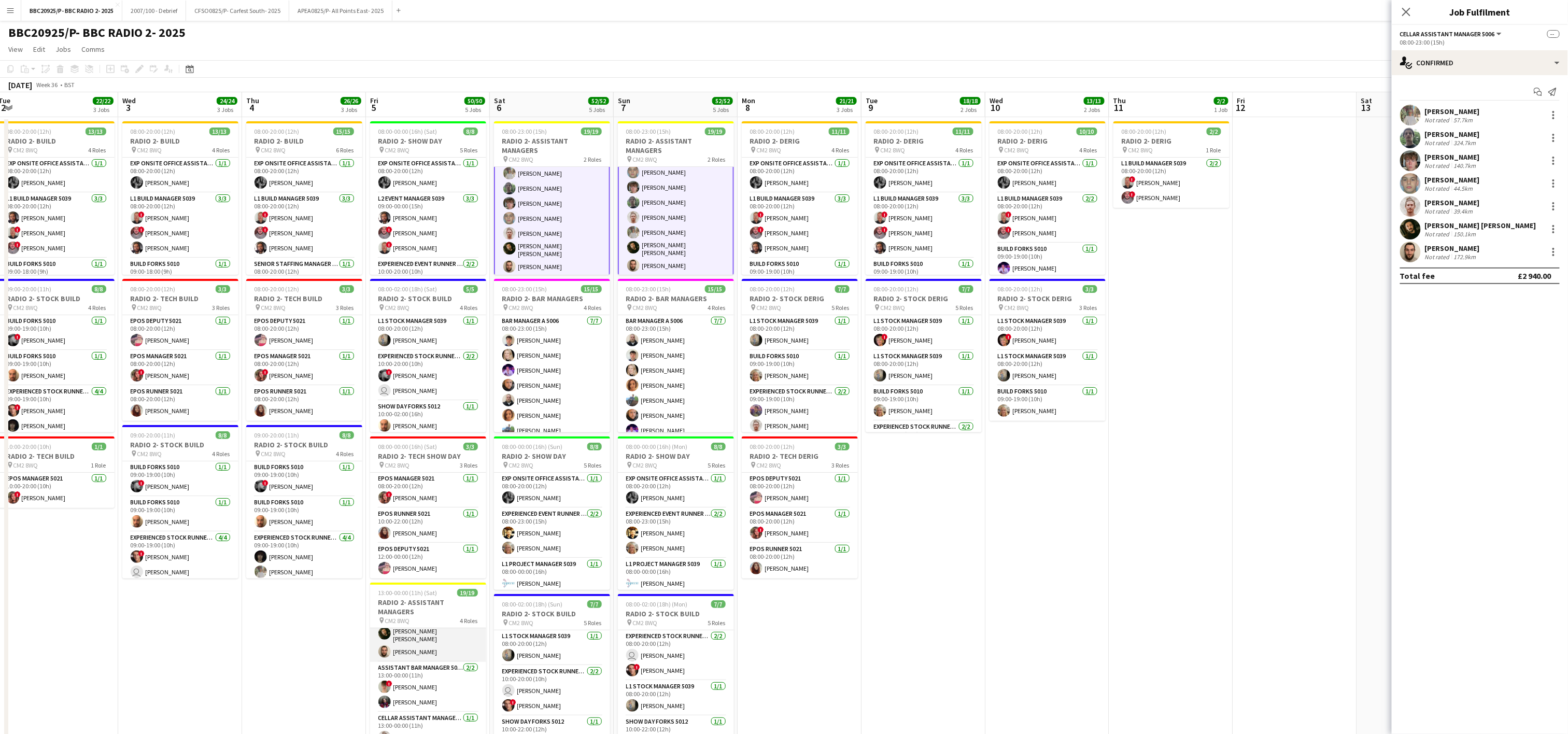
click at [391, 640] on app-card-role "Cellar Assistant Manager 5006 [DATE] 13:00-17:00 (4h) [PERSON_NAME] Cattaway [P…" at bounding box center [428, 604] width 116 height 113
click at [787, 230] on div at bounding box center [1554, 229] width 12 height 12
click at [787, 328] on span "Remove" at bounding box center [1503, 323] width 31 height 9
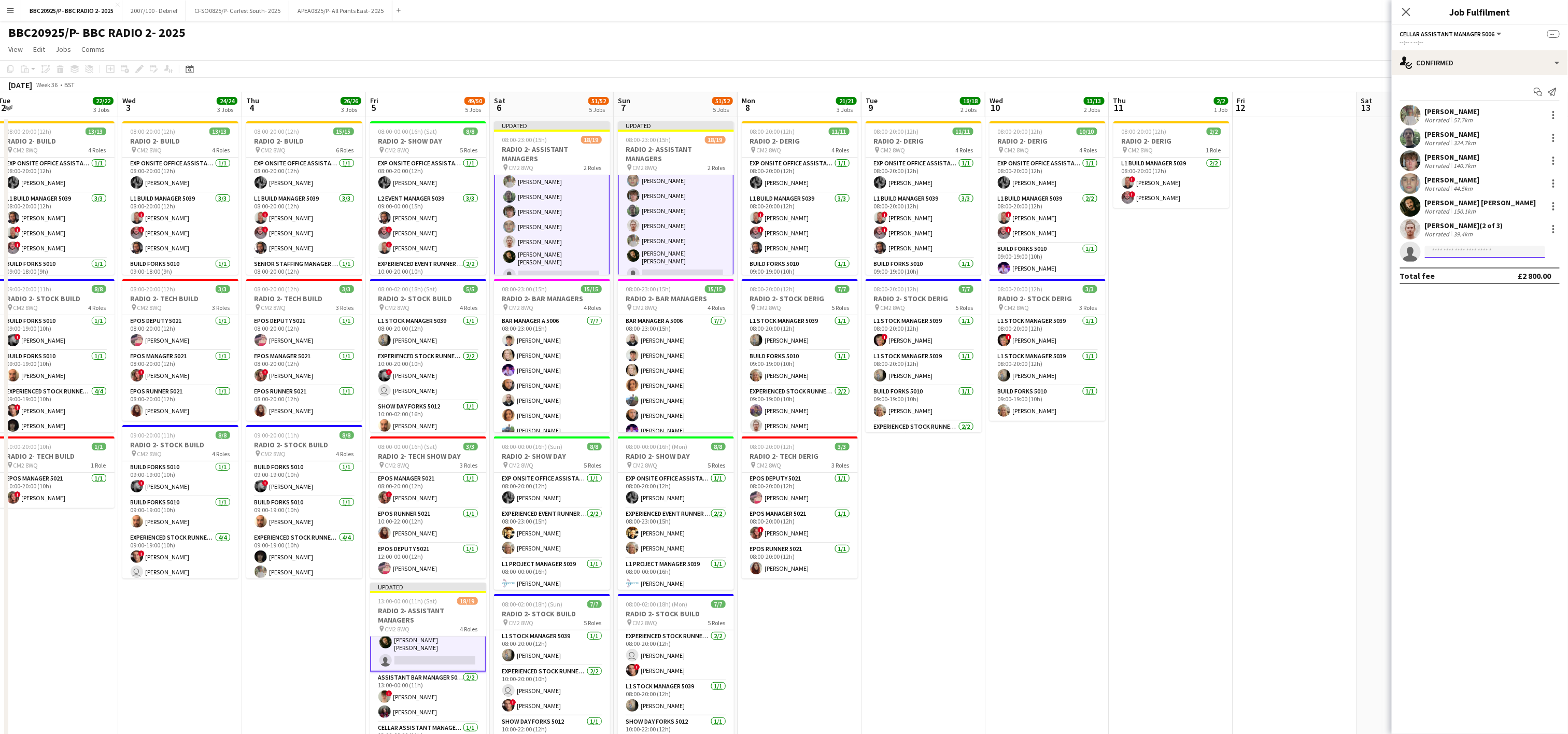
click at [787, 251] on input at bounding box center [1485, 252] width 120 height 12
click at [787, 67] on div "single-neutral-actions-check-2 Confirmed" at bounding box center [1480, 62] width 176 height 25
click at [787, 167] on div "single-neutral-actions-information Applicants" at bounding box center [1514, 169] width 103 height 21
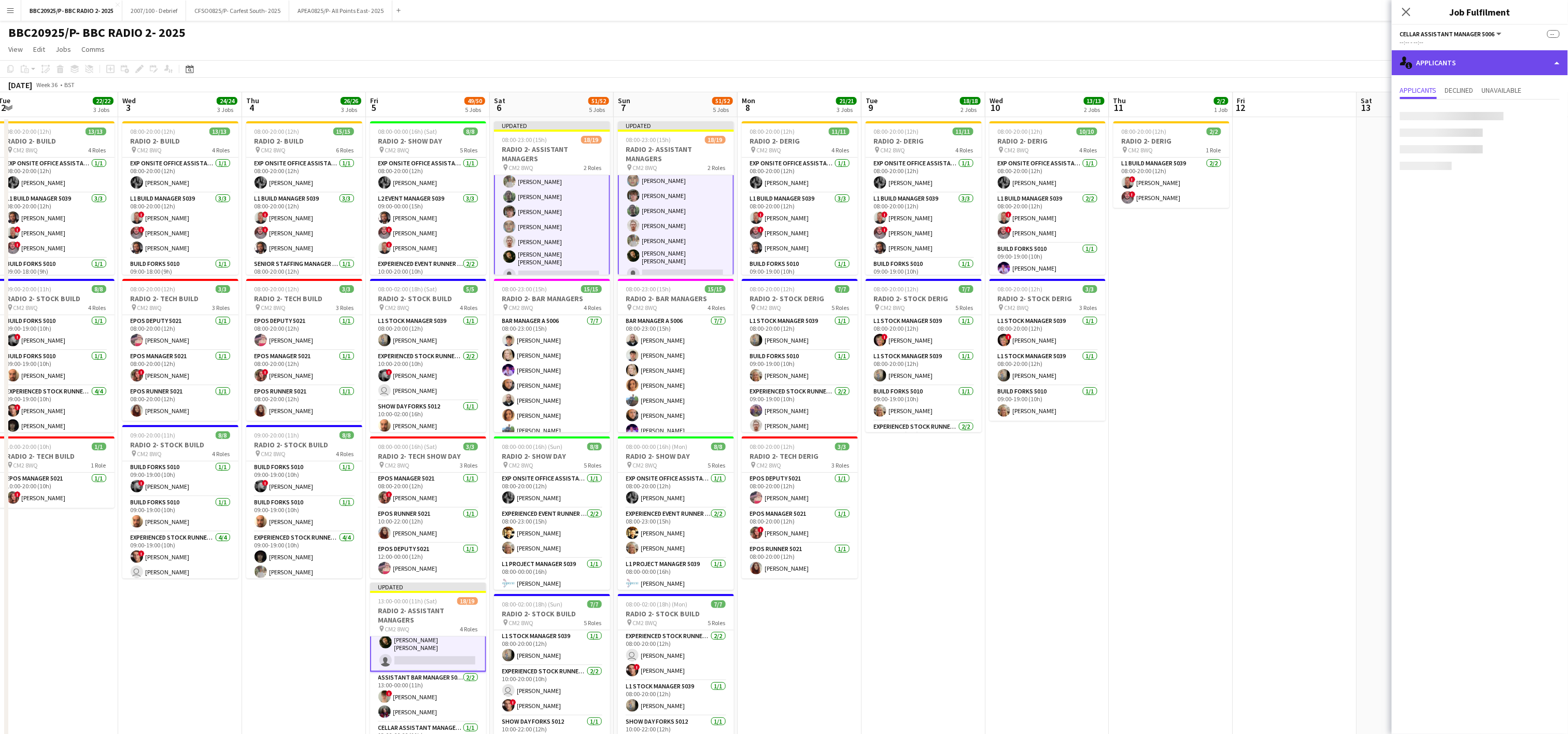
click at [787, 61] on div "single-neutral-actions-information Applicants" at bounding box center [1480, 62] width 176 height 25
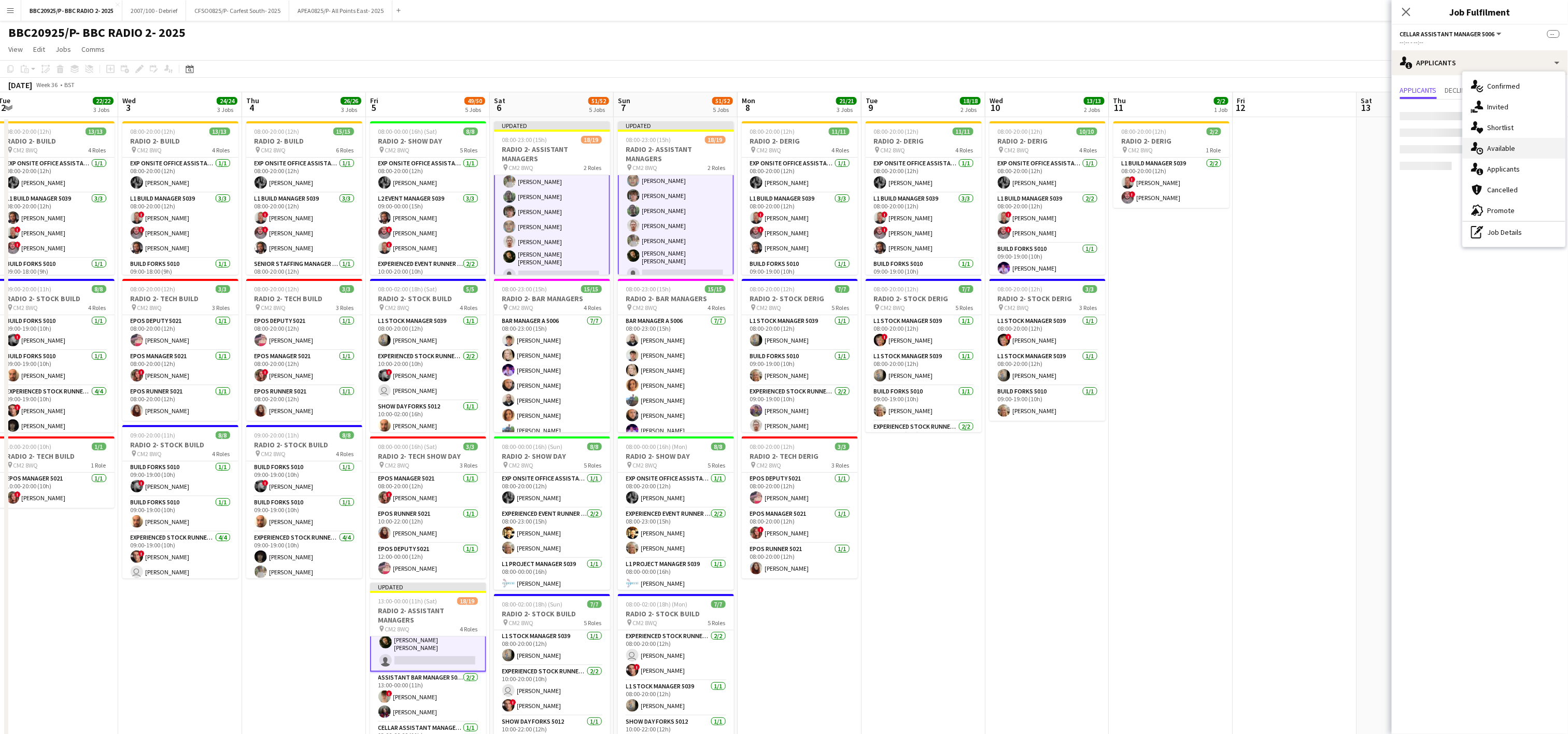
click at [787, 145] on div "single-neutral-actions-upload Available" at bounding box center [1514, 148] width 103 height 21
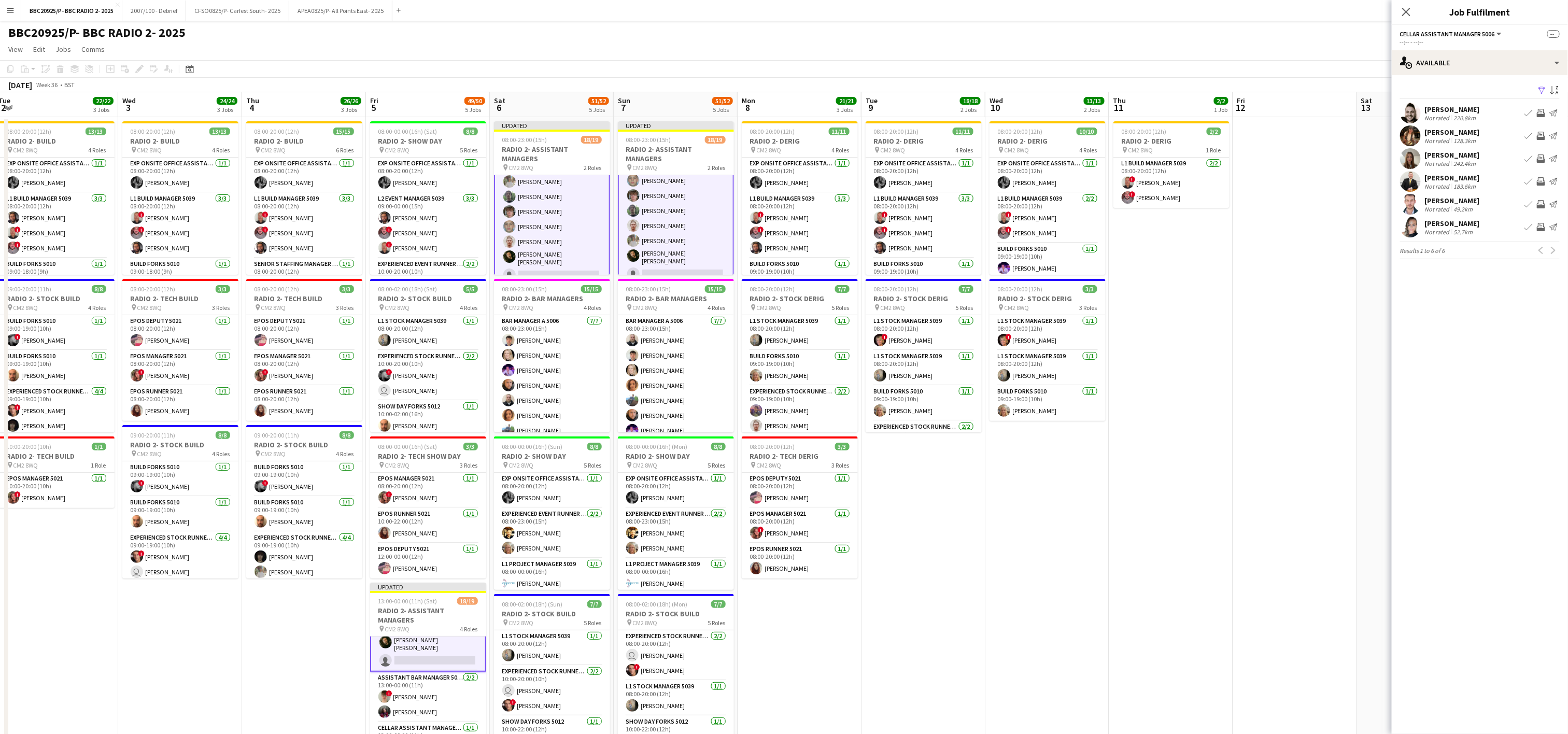
click at [787, 249] on div "Previous Next" at bounding box center [1548, 250] width 25 height 12
click at [787, 252] on app-pager "Results 1 to 6 of 6 Previous Next" at bounding box center [1480, 251] width 160 height 18
click at [787, 530] on app-date-cell "08:00-20:00 (12h) 10/10 RADIO 2- DERIG pin CM2 8WQ 4 Roles Exp Onsite Office As…" at bounding box center [1048, 520] width 124 height 807
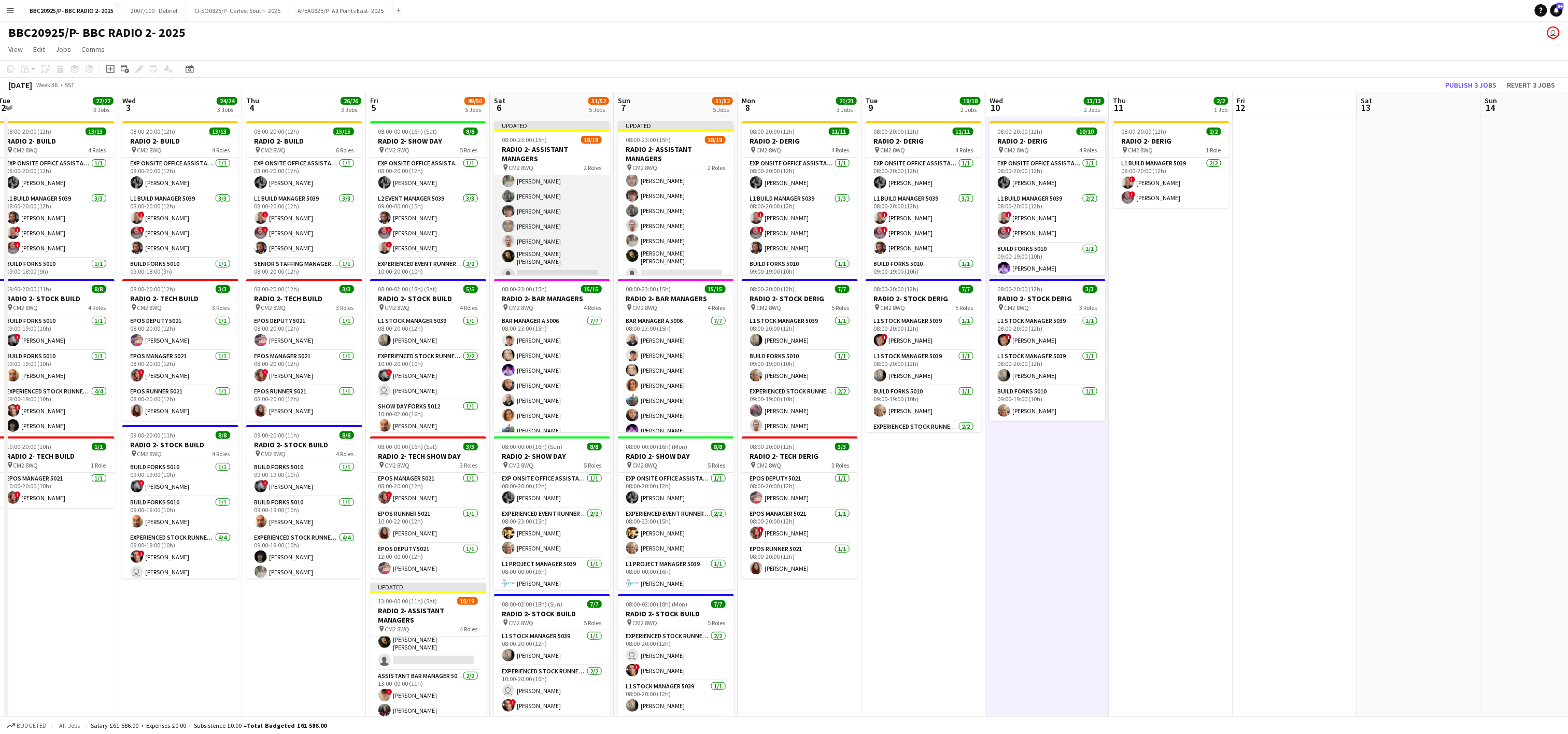
click at [537, 271] on app-card-role "Cellar Assistant Manager 5006 [DATE] 08:00-23:00 (15h) [PERSON_NAME] Cattaway […" at bounding box center [552, 220] width 116 height 128
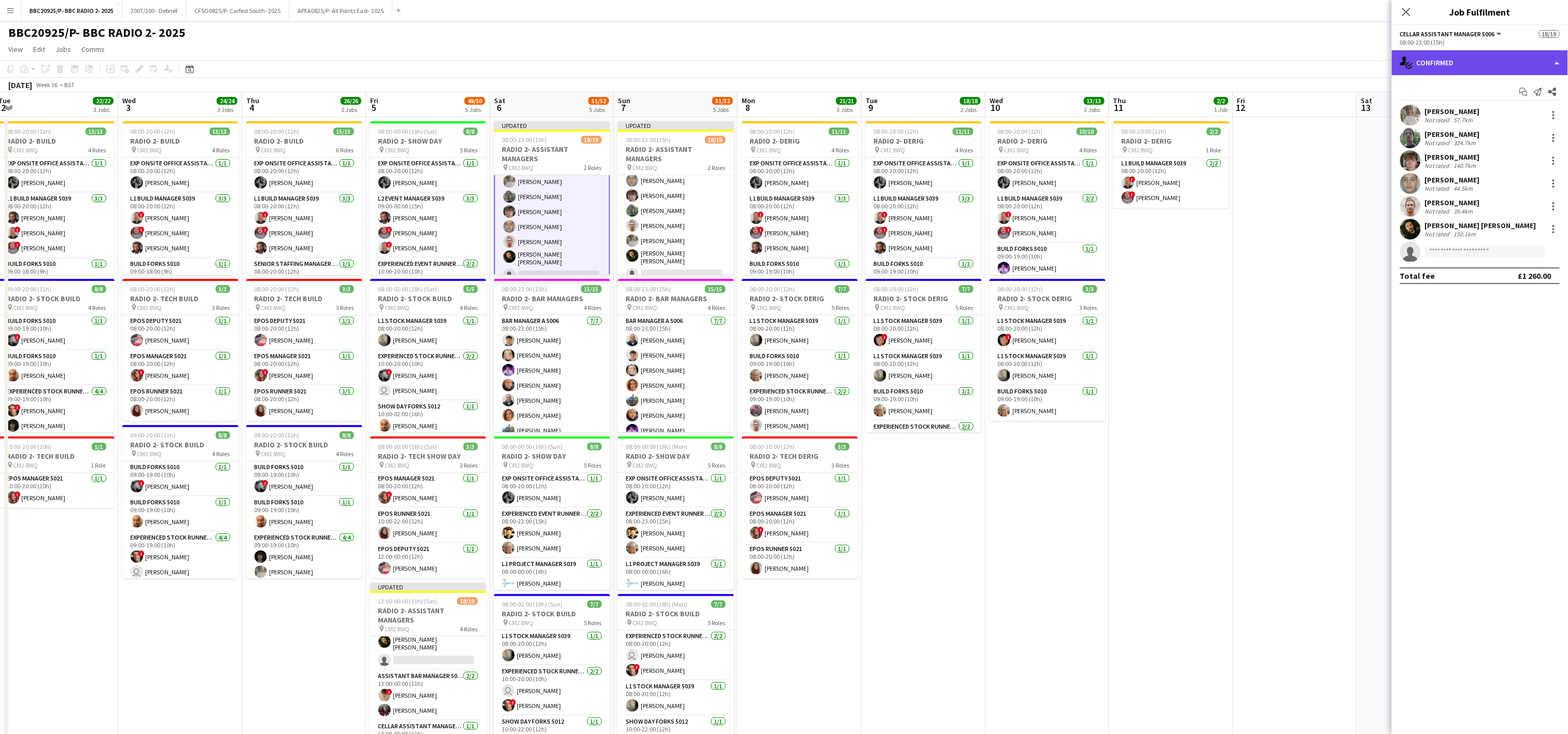
click at [787, 69] on div "single-neutral-actions-check-2 Confirmed" at bounding box center [1480, 62] width 176 height 25
click at [787, 150] on div "single-neutral-actions-upload Available" at bounding box center [1514, 148] width 103 height 21
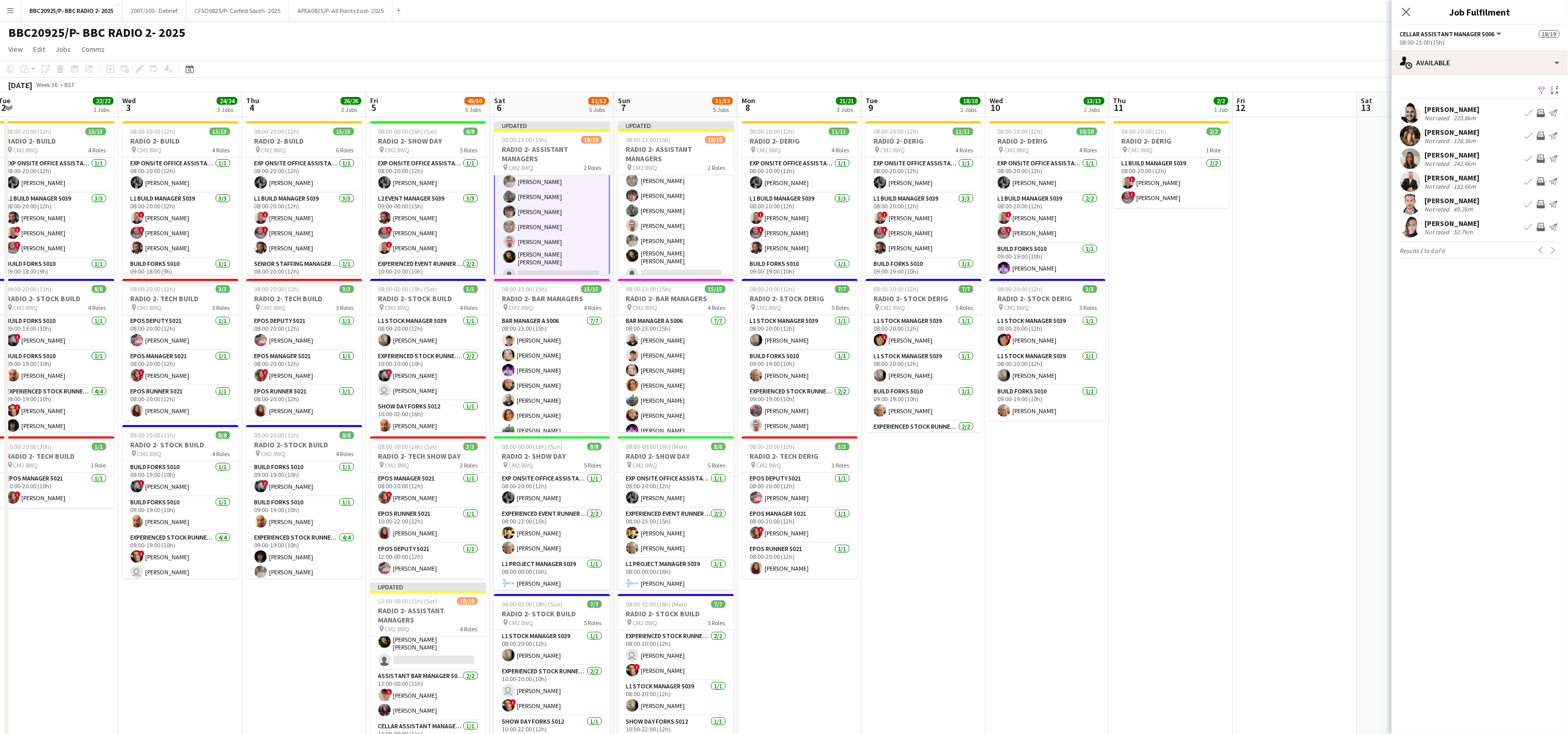
click at [787, 498] on app-date-cell "08:00-20:00 (12h) 2/2 RADIO 2- DERIG pin CM2 8WQ 1 Role L1 Build Manager 5039 […" at bounding box center [1171, 520] width 124 height 807
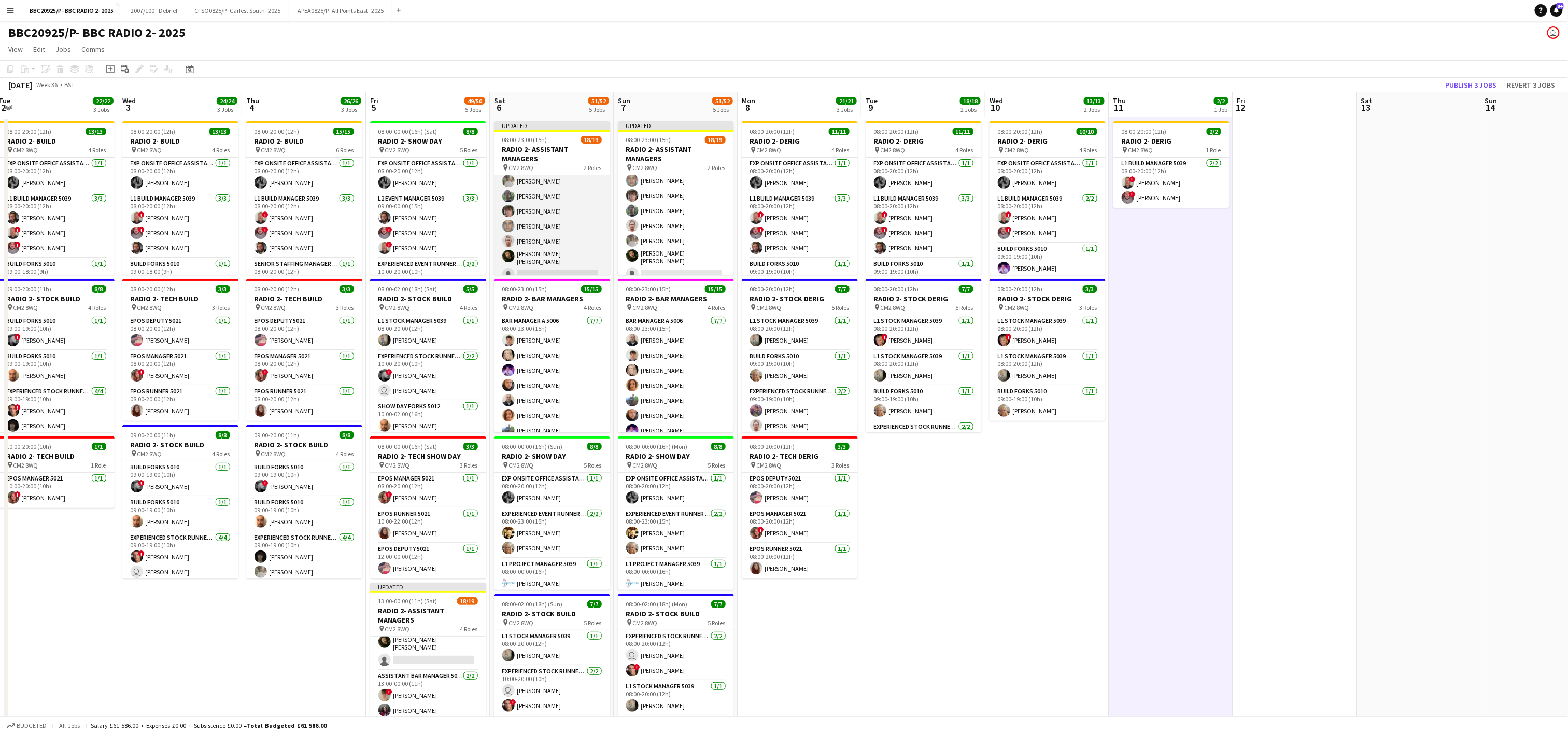
click at [537, 270] on app-card-role "Cellar Assistant Manager 5006 [DATE] 08:00-23:00 (15h) [PERSON_NAME] Cattaway […" at bounding box center [552, 220] width 116 height 128
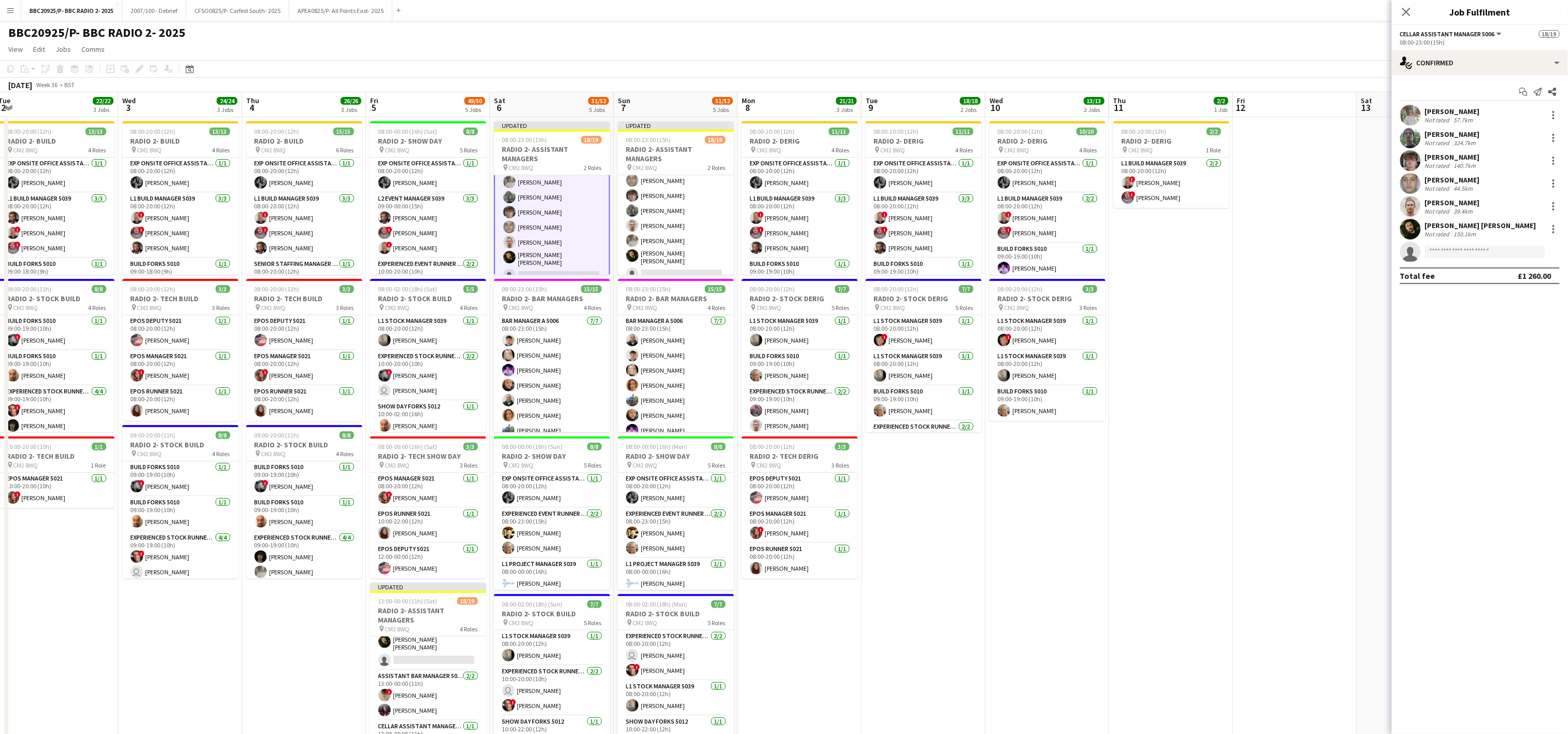
scroll to position [220, 0]
click at [787, 251] on input at bounding box center [1485, 252] width 120 height 12
type input "********"
click at [787, 519] on app-date-cell "08:00-20:00 (12h) 10/10 RADIO 2- DERIG pin CM2 8WQ 4 Roles Exp Onsite Office As…" at bounding box center [1048, 520] width 124 height 807
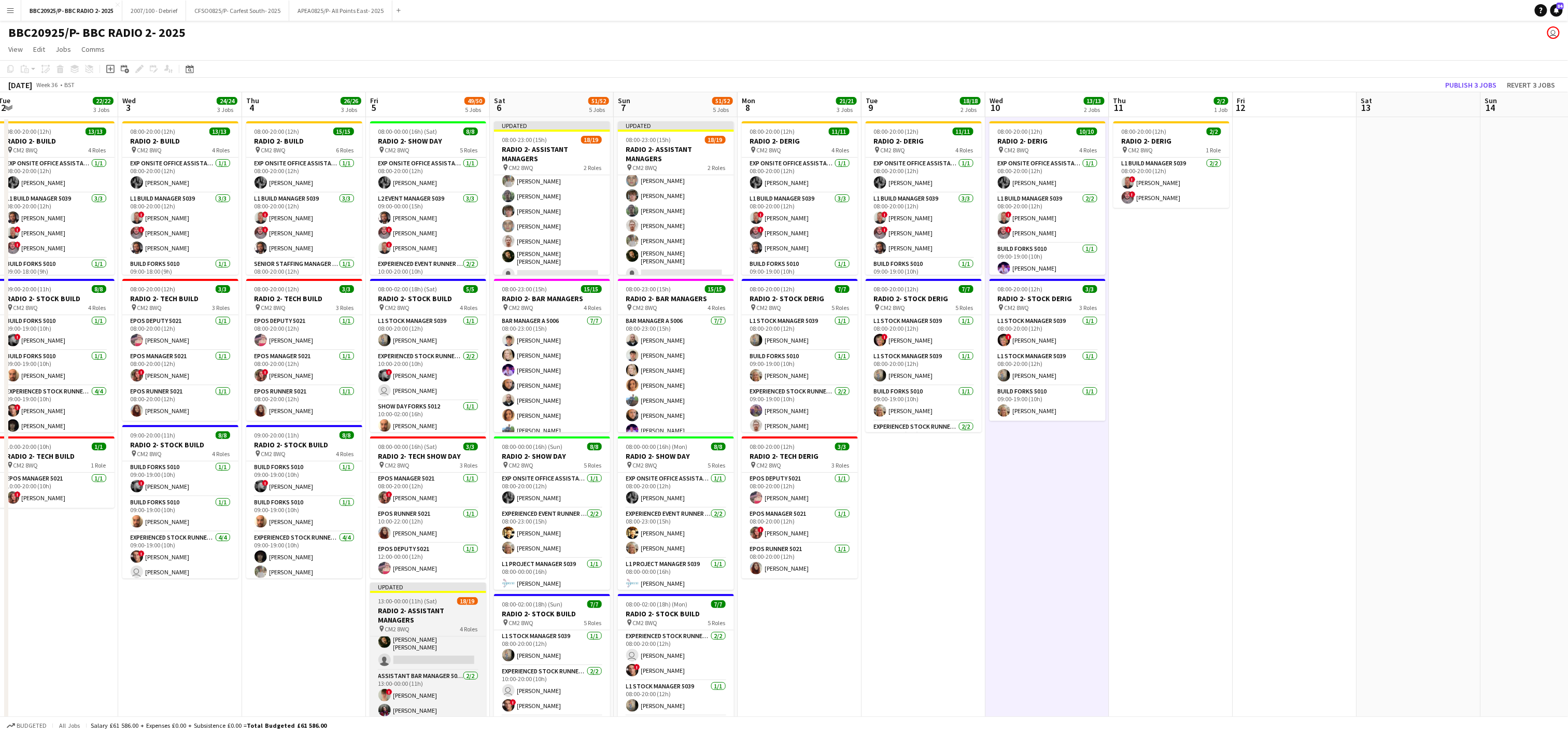
click at [417, 638] on div "Assistant Bar Manager 5006 [DATE] 13:00-17:00 (4h) [PERSON_NAME] [PERSON_NAME] …" at bounding box center [428, 685] width 116 height 100
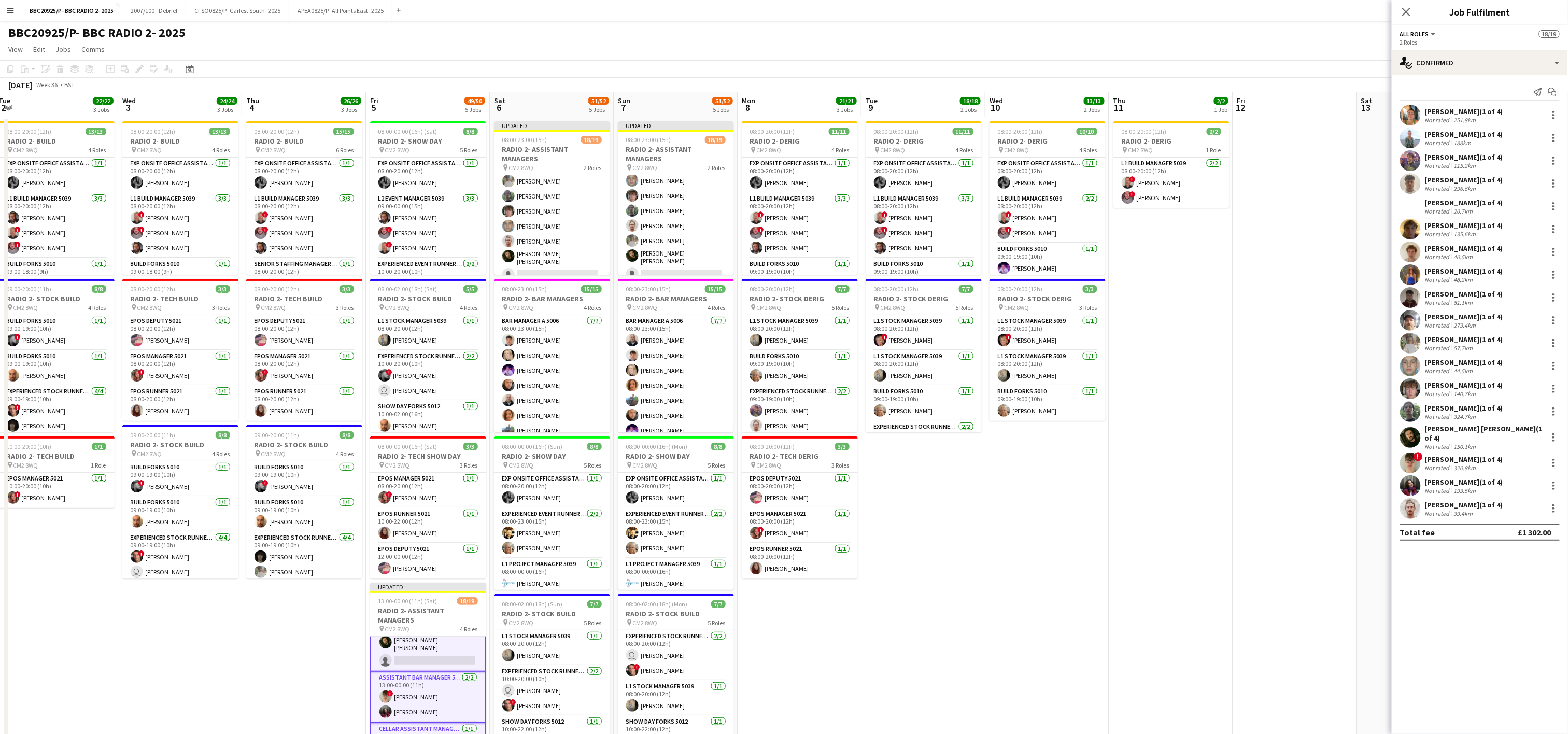
click at [211, 727] on app-date-cell "08:00-20:00 (12h) 13/13 RADIO 2- BUILD pin CM2 8WQ 4 Roles Exp Onsite Office As…" at bounding box center [180, 520] width 124 height 807
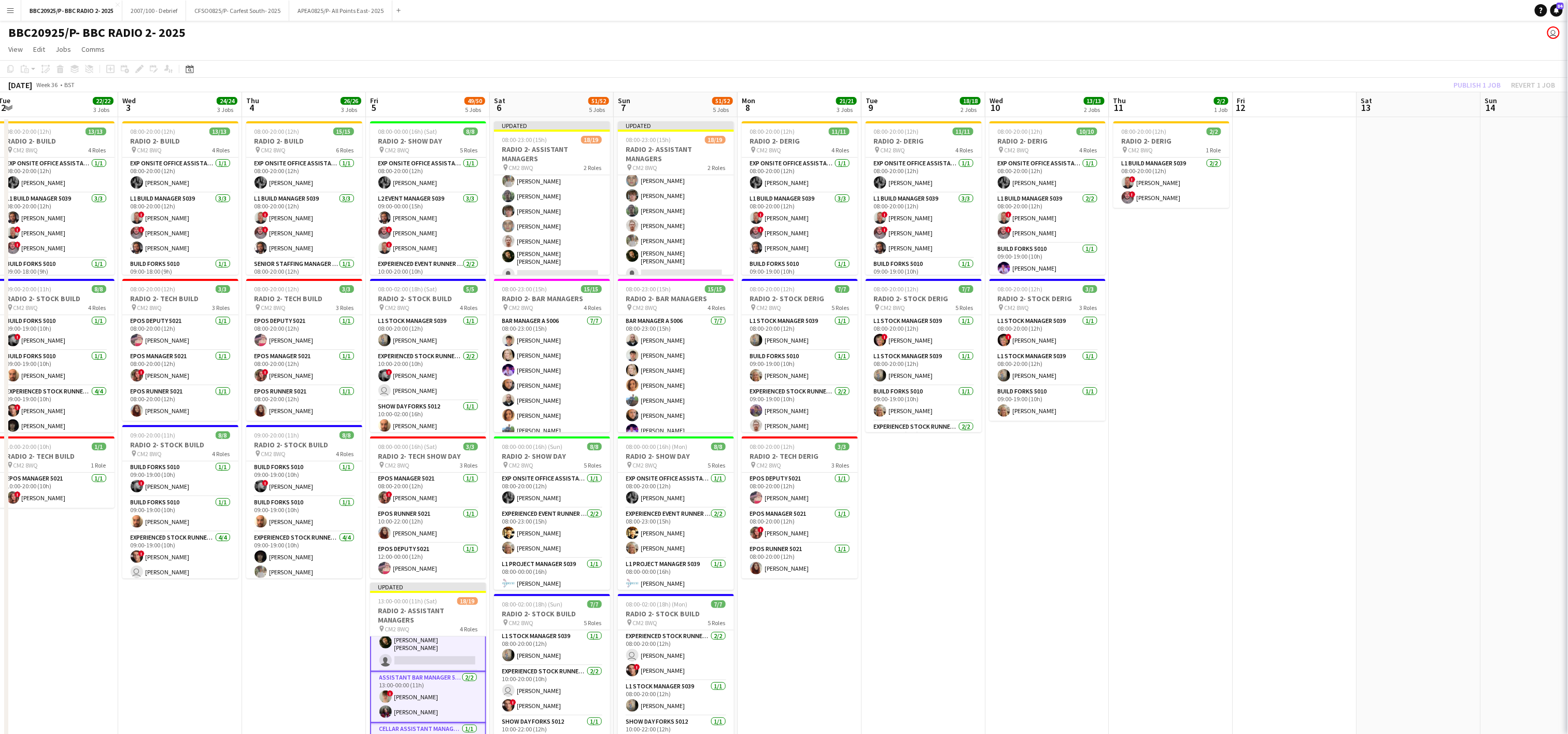
scroll to position [251, 0]
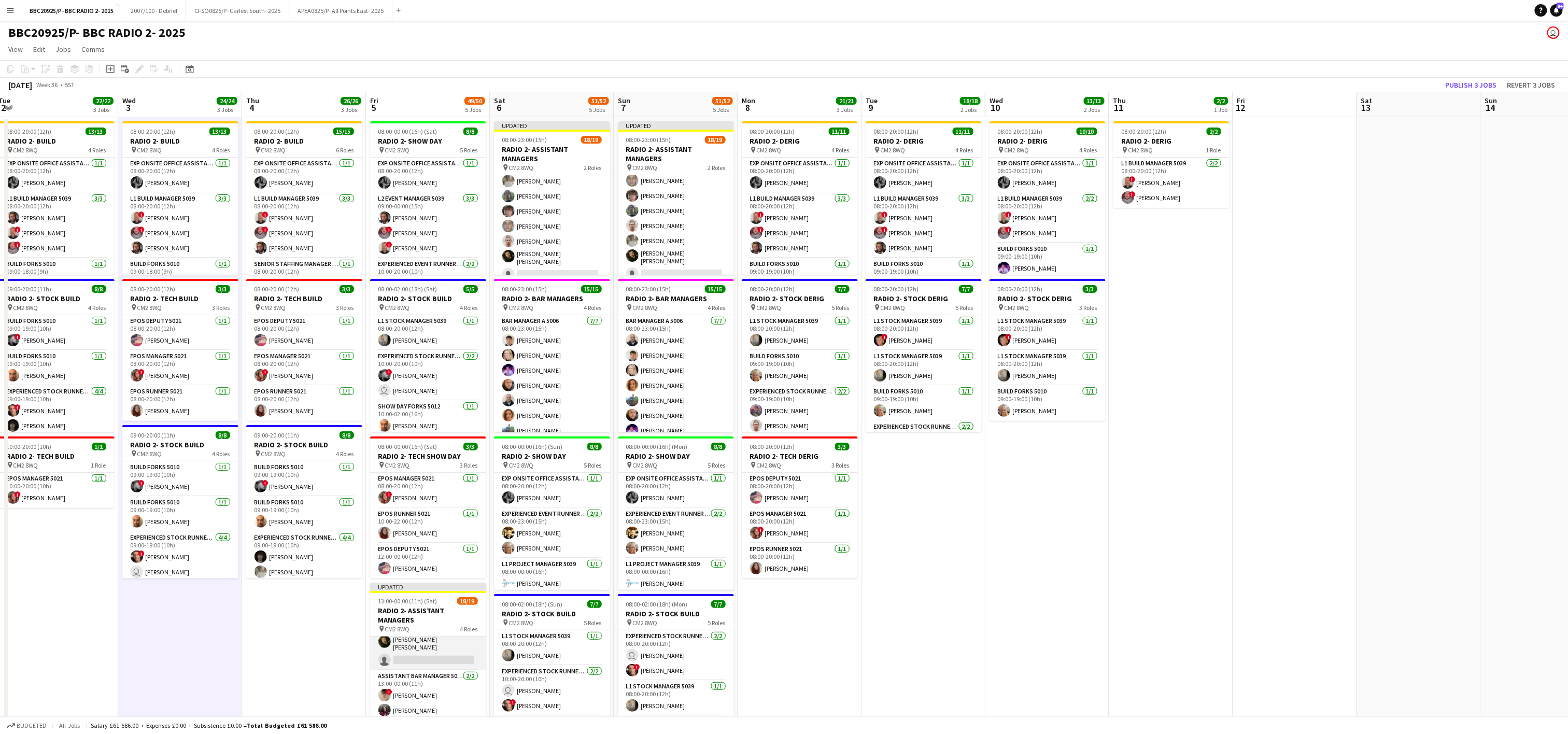
click at [399, 659] on app-card-role "Cellar Assistant Manager 5006 [DATE] 13:00-17:00 (4h) [PERSON_NAME] Cattaway [P…" at bounding box center [428, 613] width 116 height 113
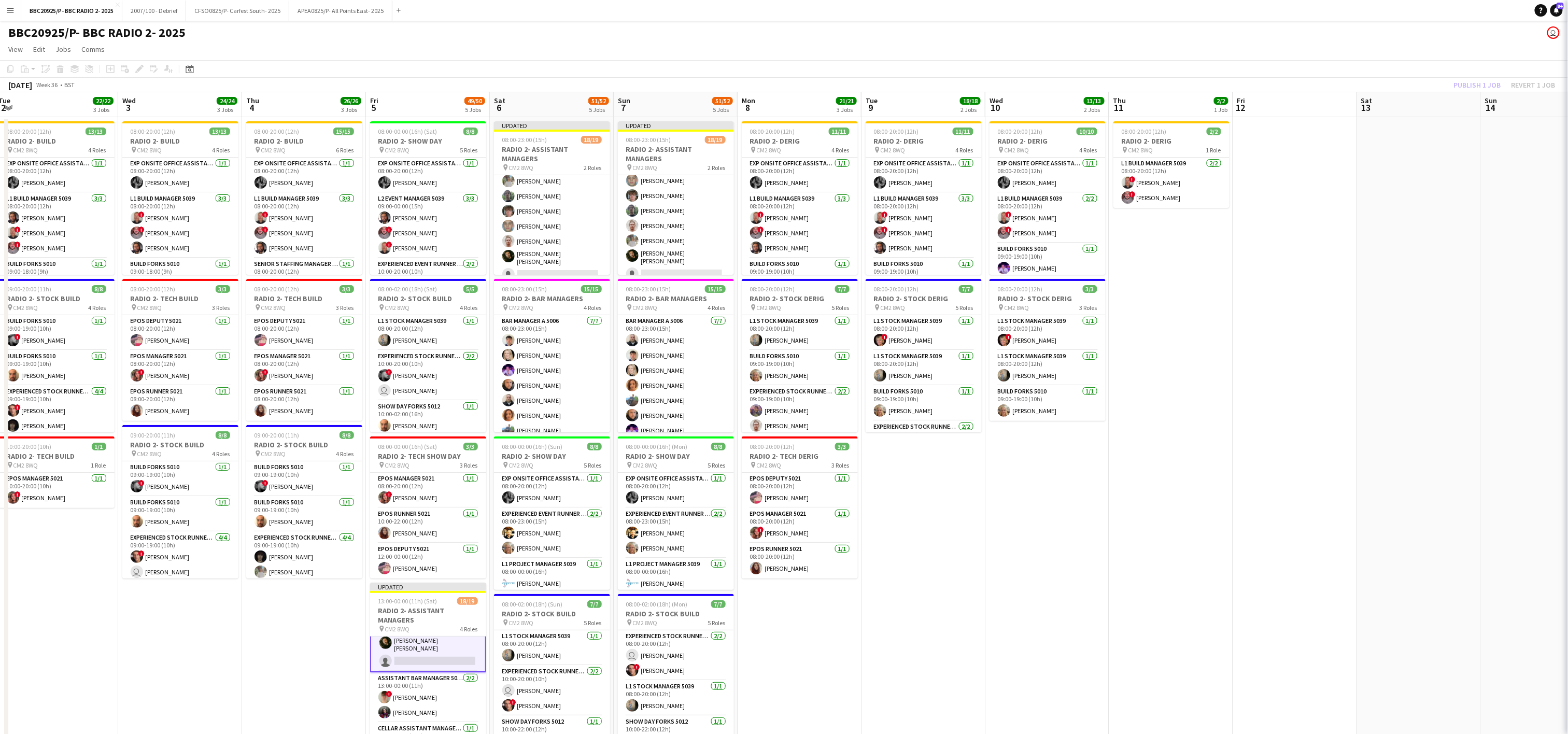
scroll to position [251, 0]
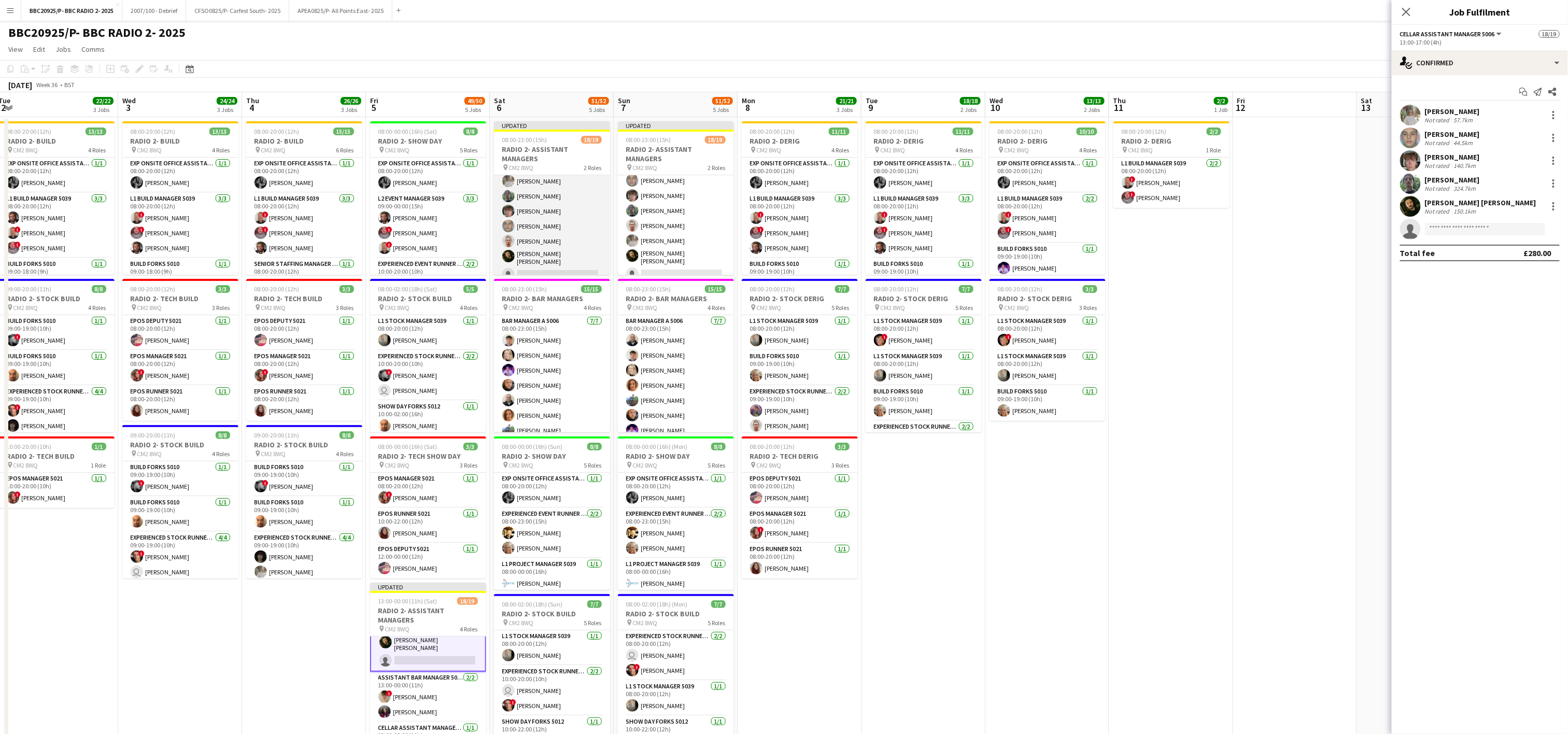
click at [565, 248] on app-card-role "Cellar Assistant Manager 5006 [DATE] 08:00-23:00 (15h) [PERSON_NAME] Cattaway […" at bounding box center [552, 220] width 116 height 128
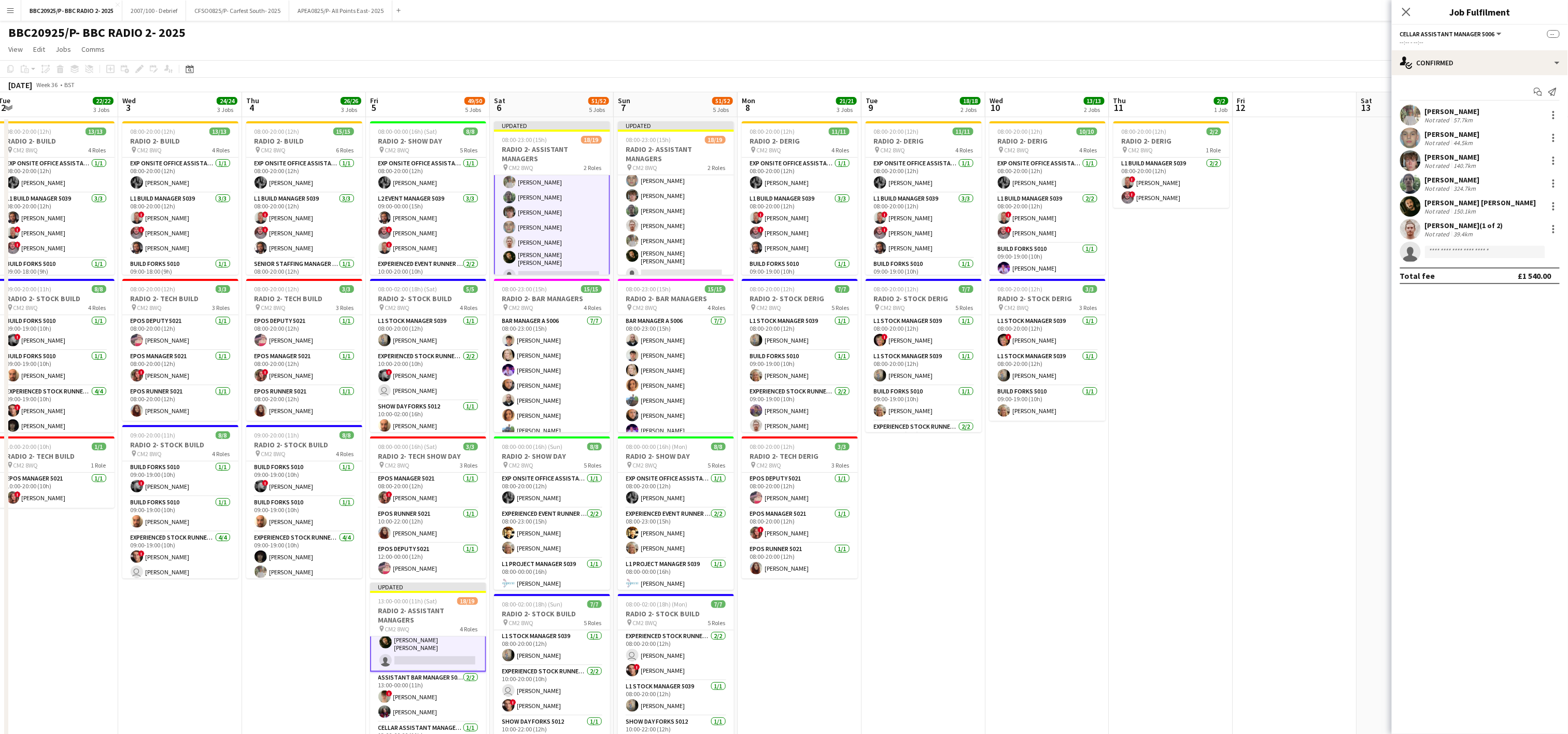
scroll to position [220, 0]
click at [674, 244] on app-card-role "Cellar Assistant Manager 5006 [DATE] 08:00-23:00 (15h) [PERSON_NAME] [PERSON_NA…" at bounding box center [676, 219] width 116 height 128
click at [787, 255] on input at bounding box center [1485, 252] width 120 height 12
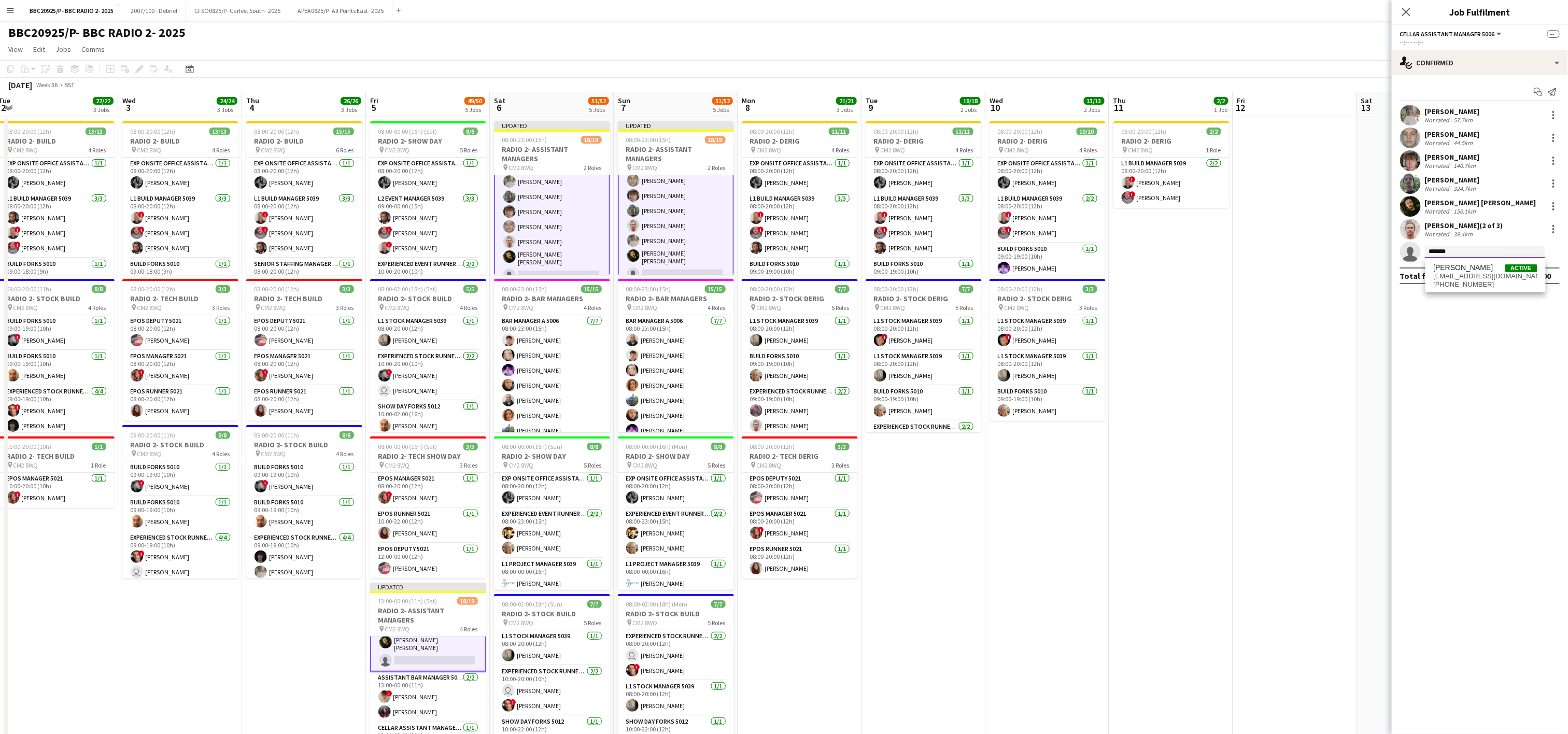
type input "*******"
click at [787, 418] on app-date-cell "08:00-20:00 (12h) 2/2 RADIO 2- DERIG pin CM2 8WQ 1 Role L1 Build Manager 5039 […" at bounding box center [1171, 520] width 124 height 807
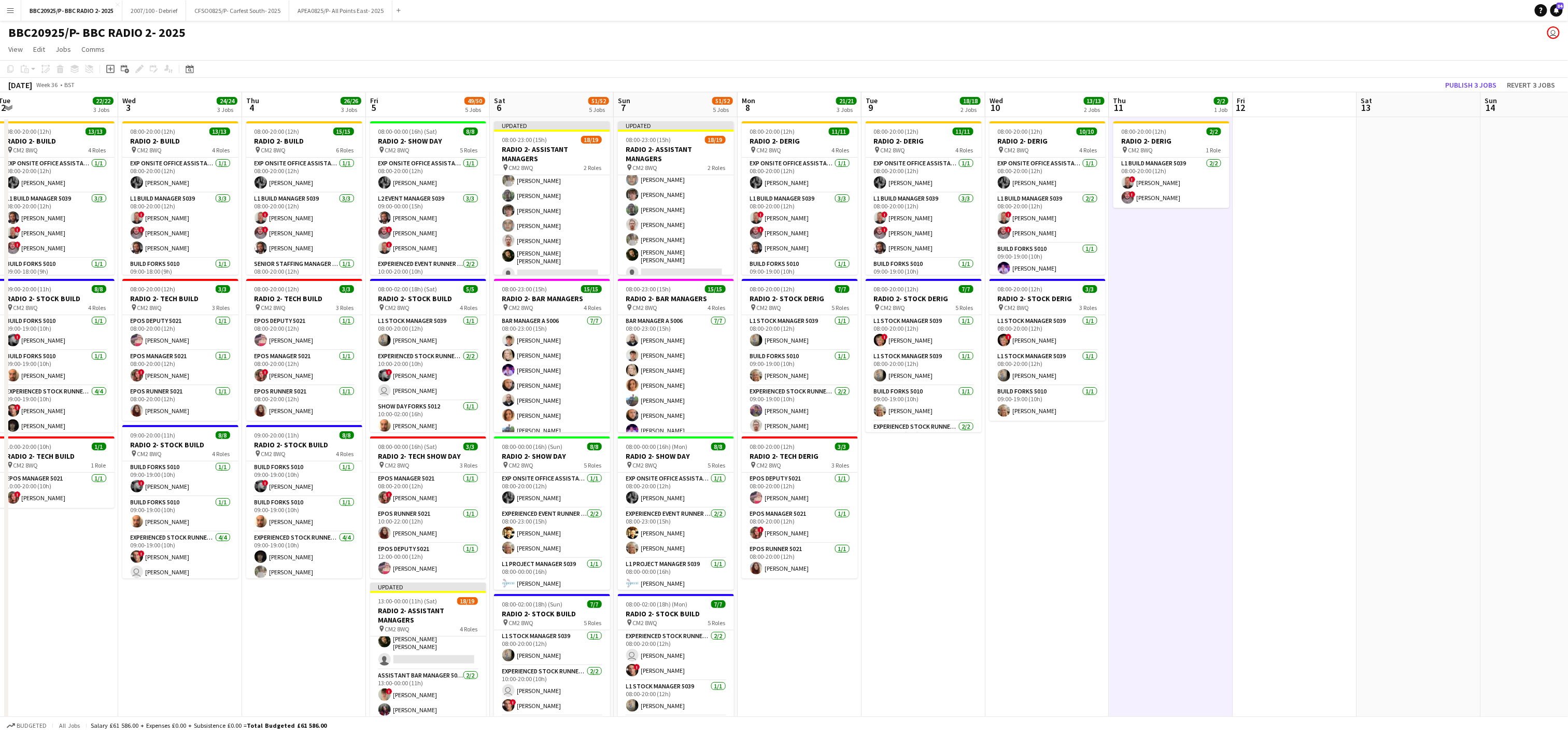
scroll to position [220, 0]
